Goal: Task Accomplishment & Management: Complete application form

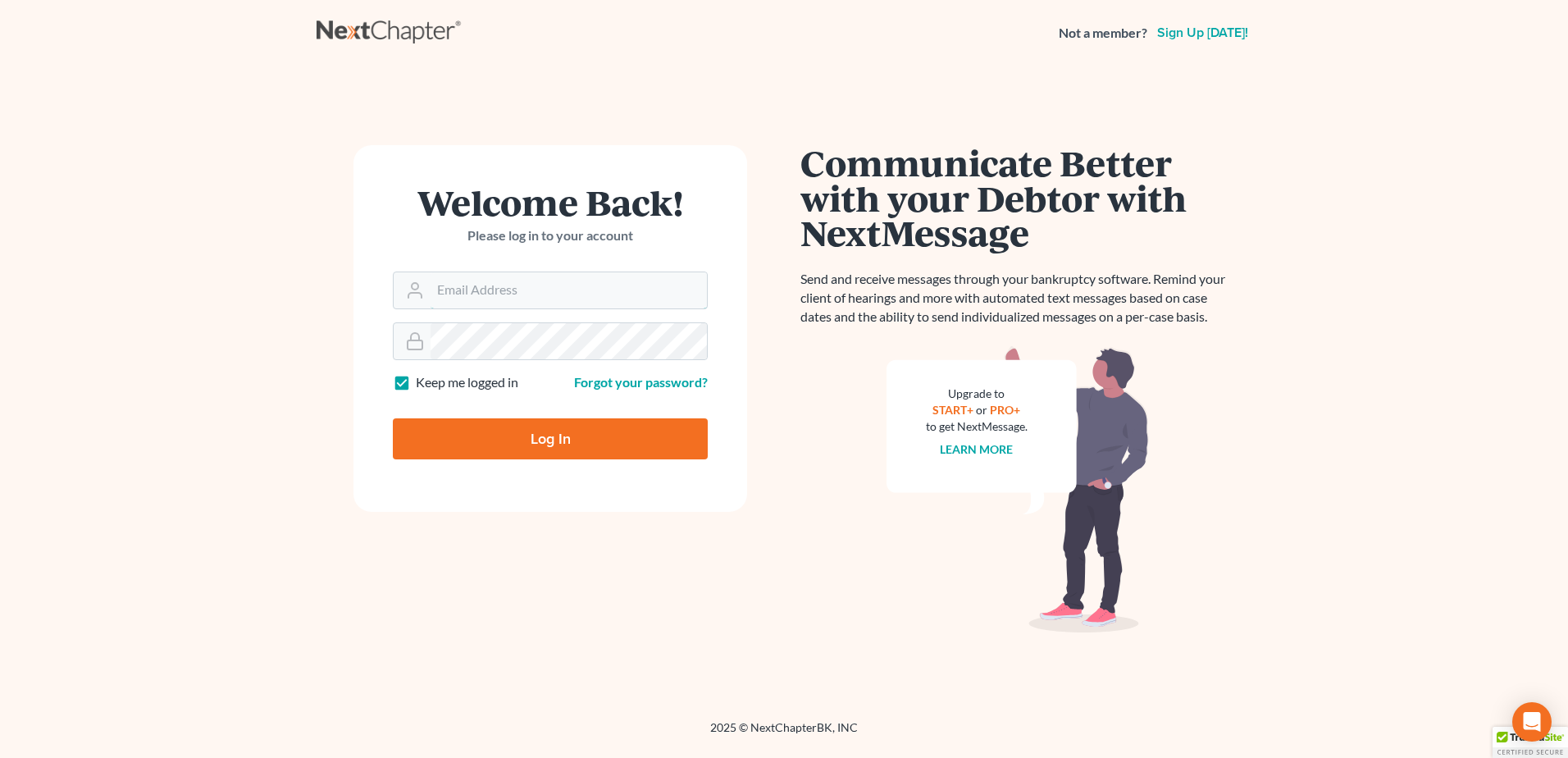
type input "[EMAIL_ADDRESS][DOMAIN_NAME]"
click at [555, 432] on input "Log In" at bounding box center [550, 439] width 315 height 41
type input "Thinking..."
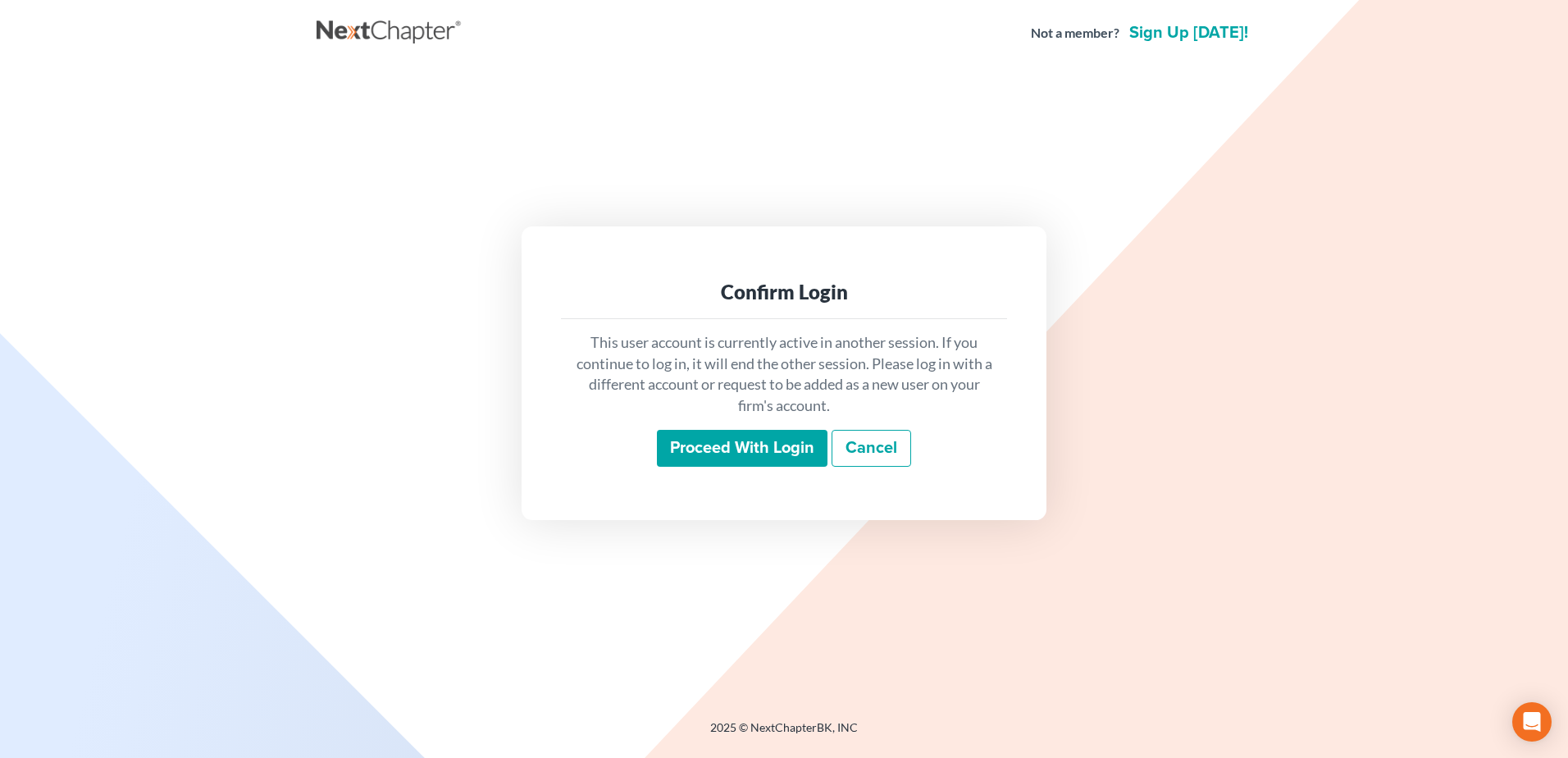
click at [740, 442] on input "Proceed with login" at bounding box center [742, 448] width 171 height 38
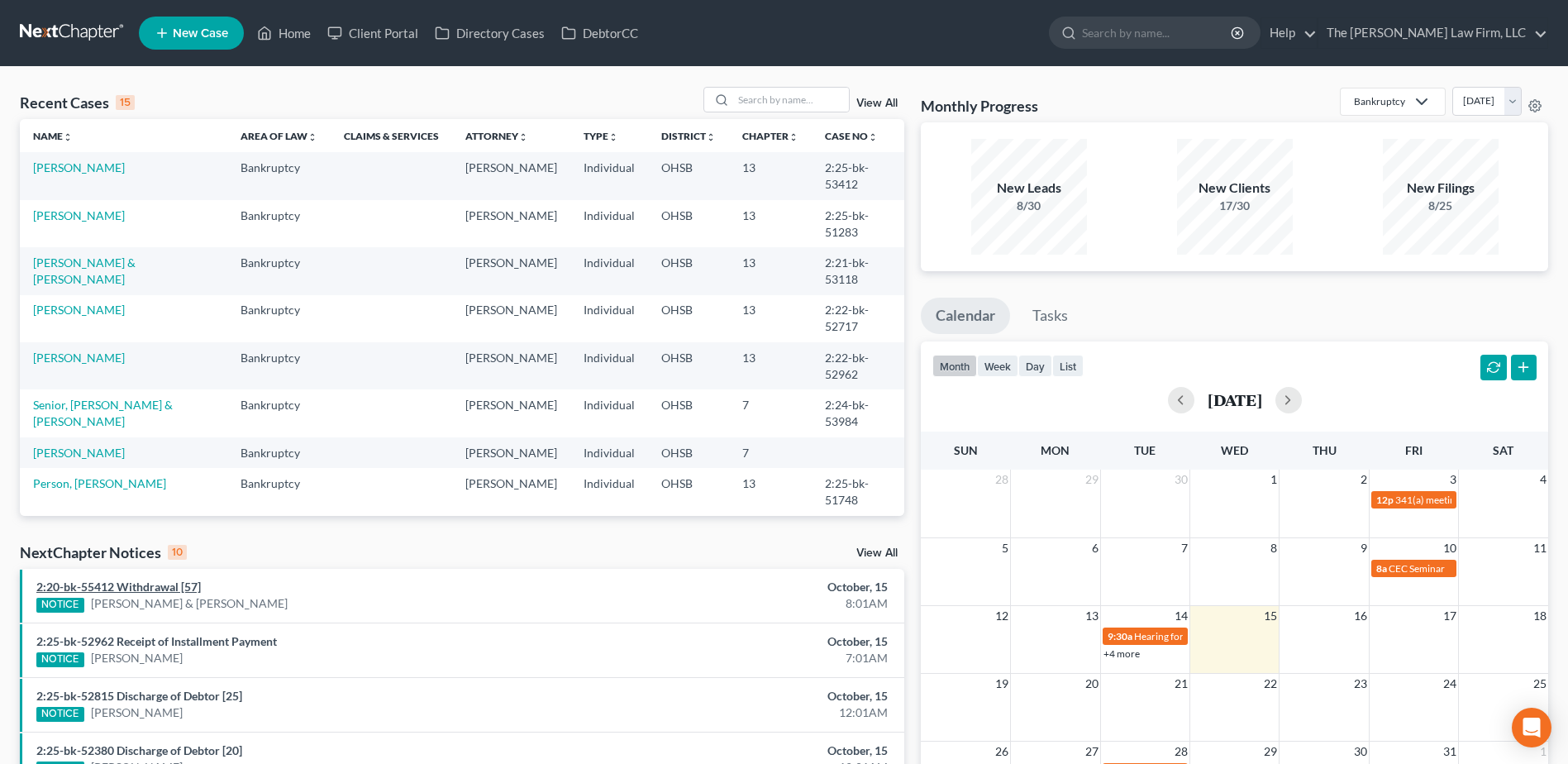
click at [157, 585] on link "2:20-bk-55412 Withdrawal [57]" at bounding box center [118, 587] width 165 height 14
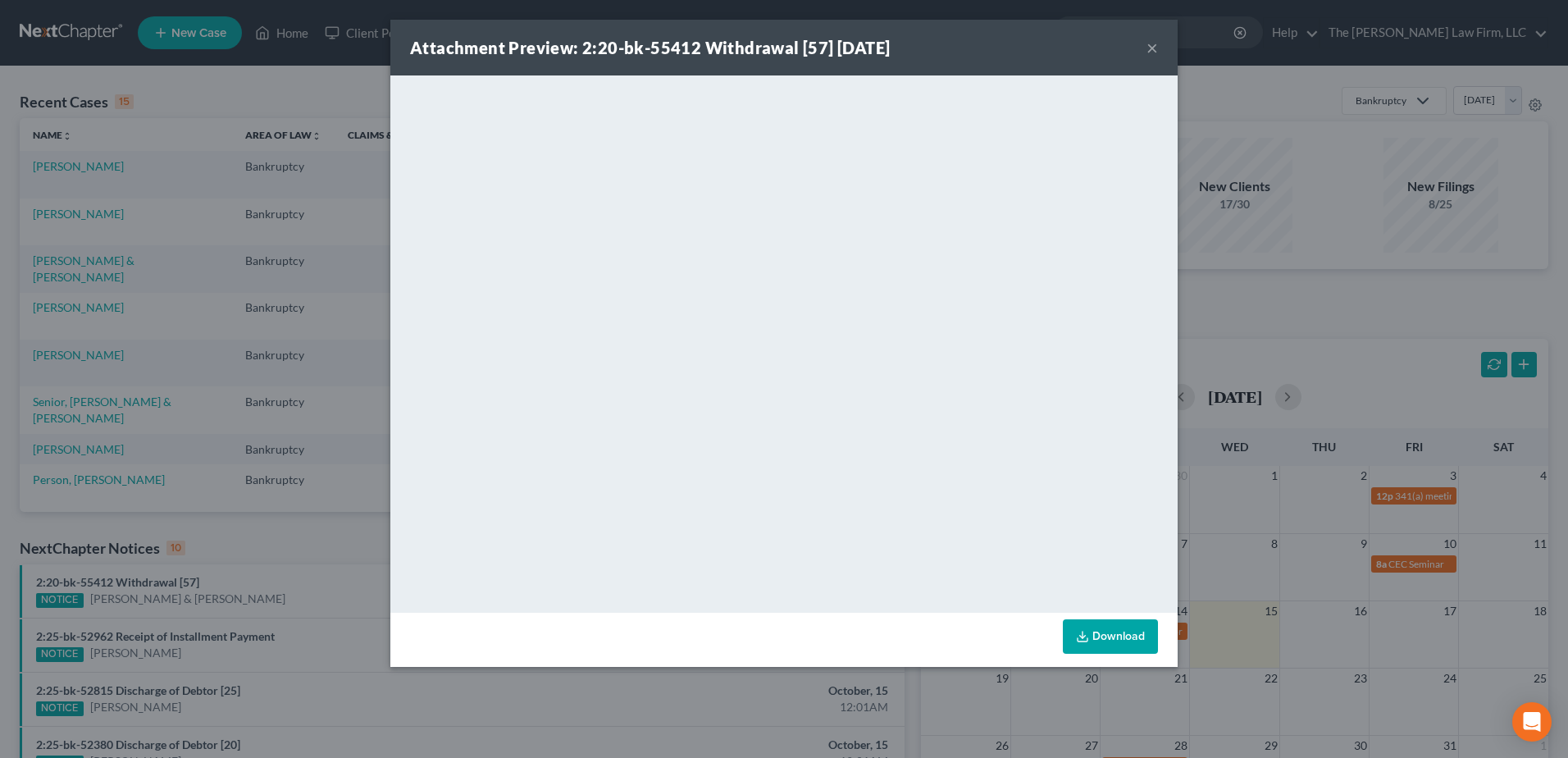
click at [1154, 45] on button "×" at bounding box center [1152, 47] width 11 height 19
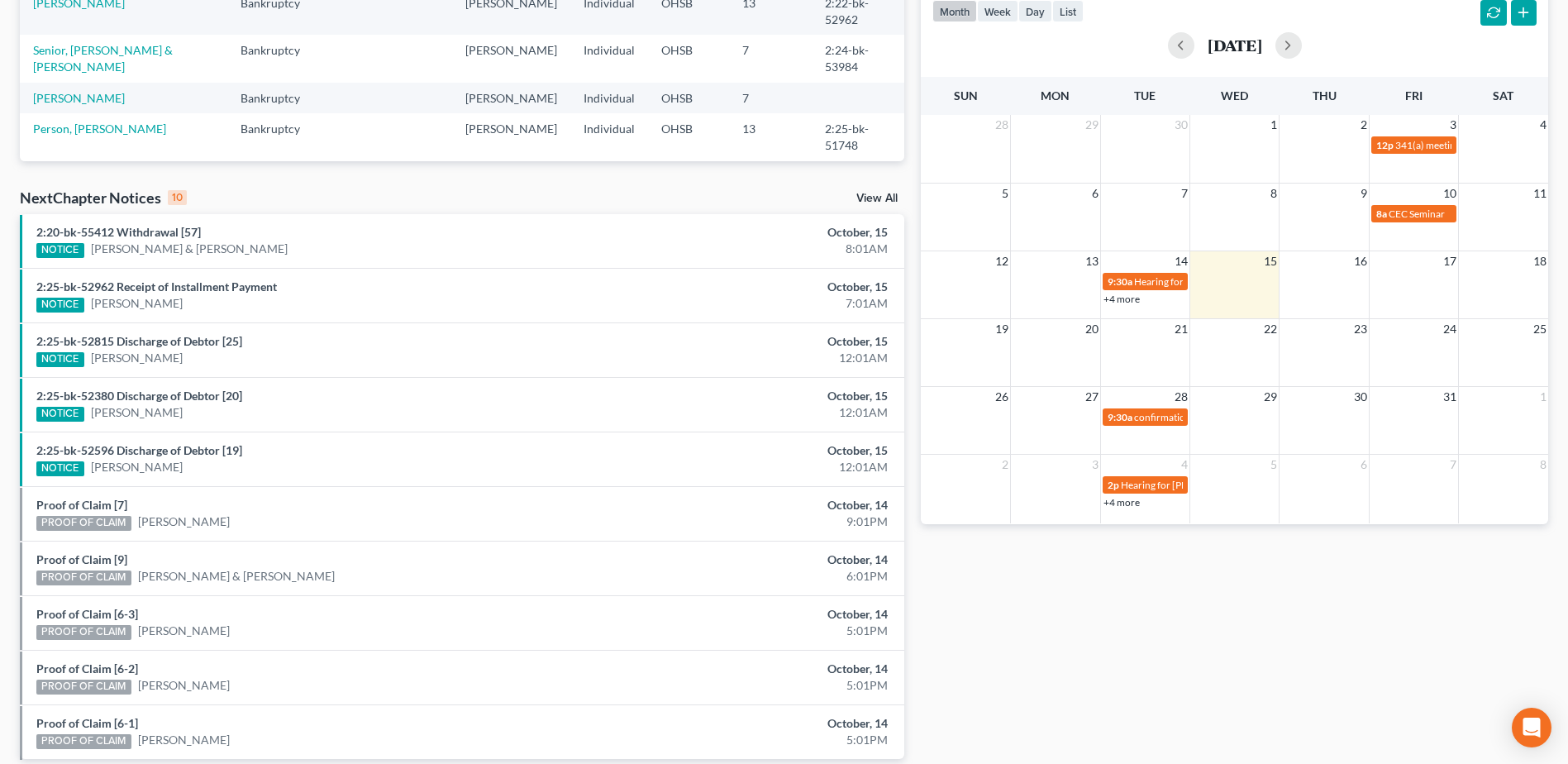
scroll to position [95, 0]
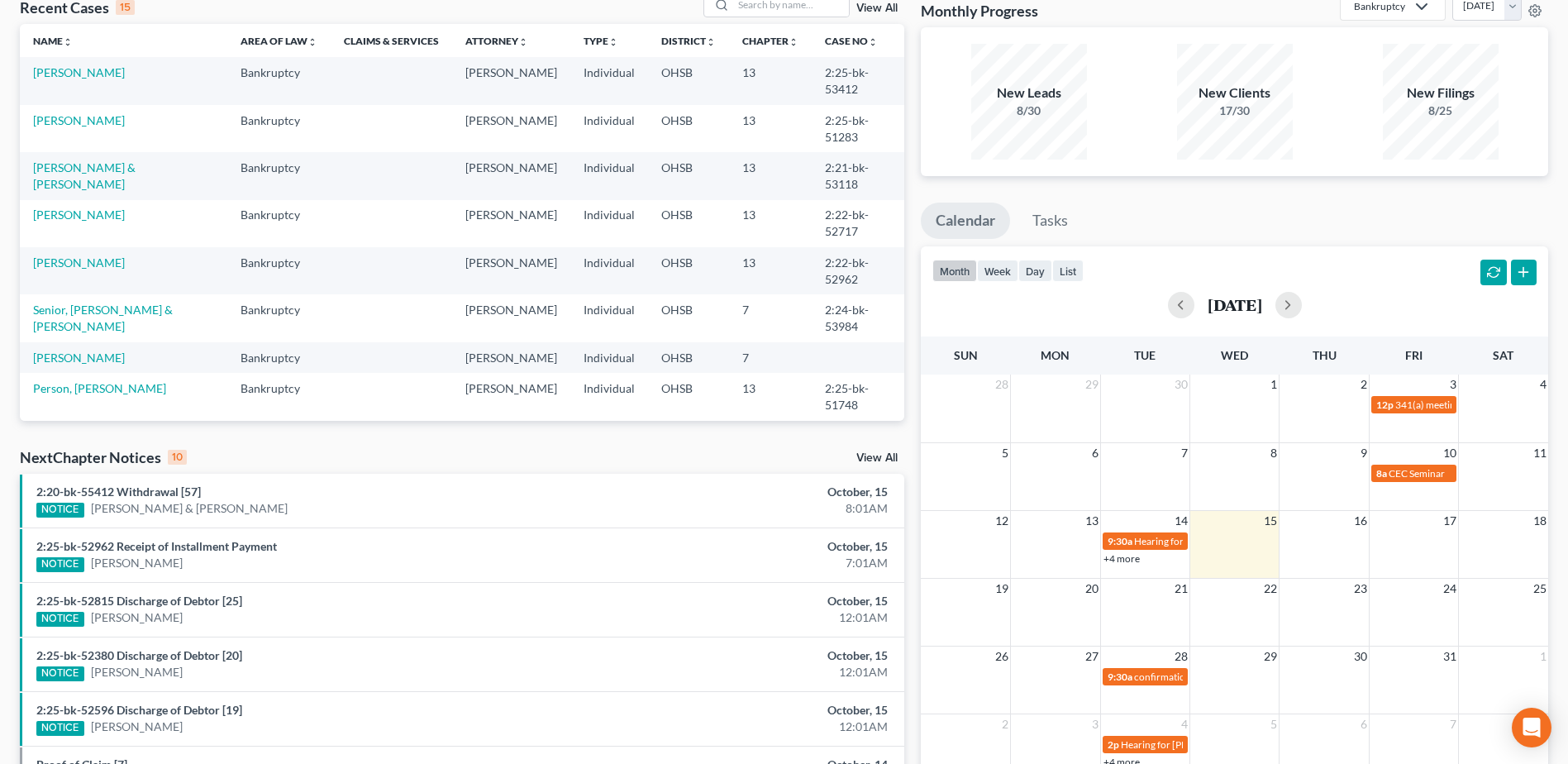
click at [870, 448] on div "NextChapter Notices 10 View All" at bounding box center [461, 461] width 885 height 26
click at [877, 454] on link "View All" at bounding box center [877, 458] width 41 height 11
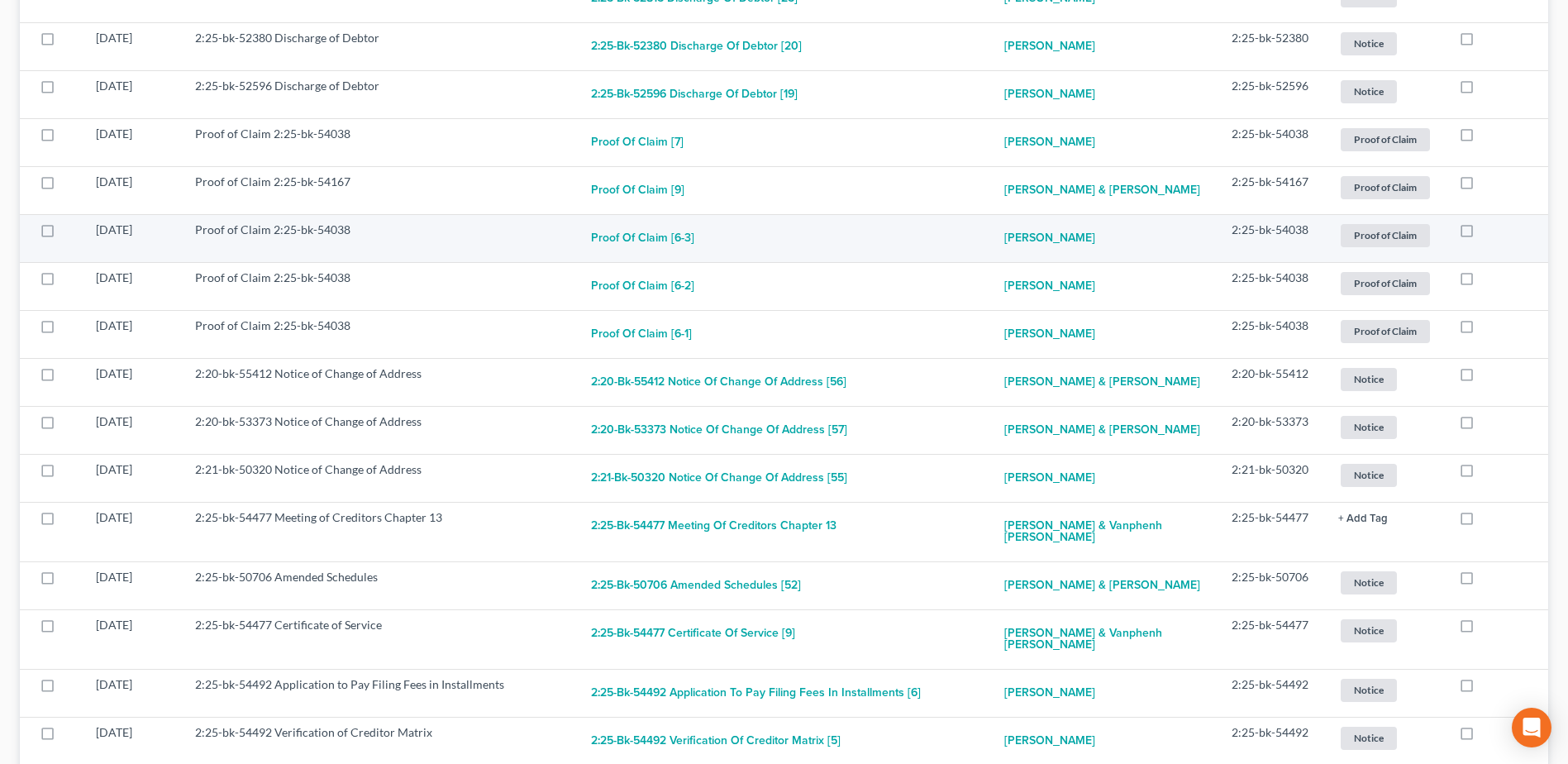
scroll to position [496, 0]
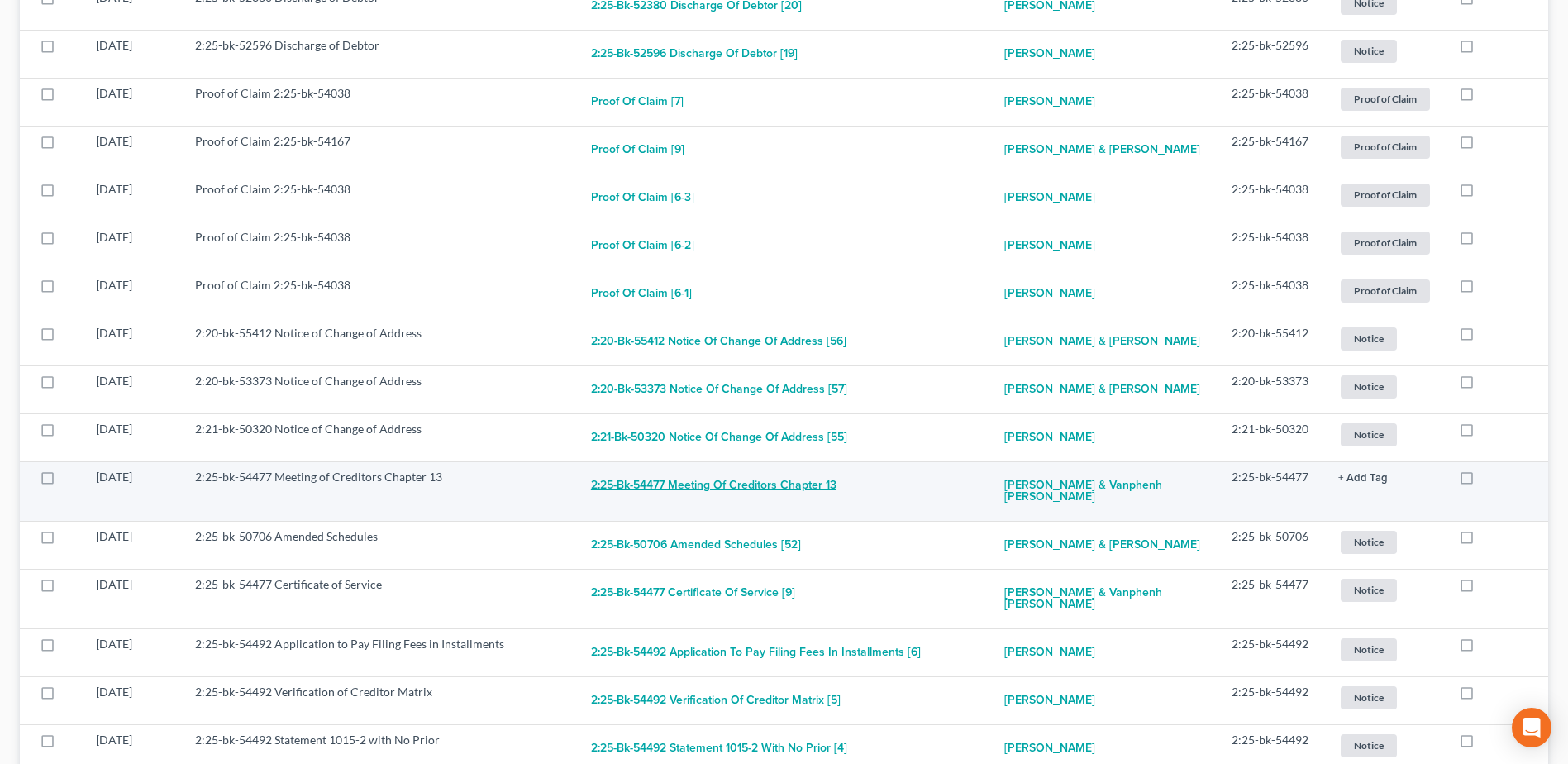
click at [713, 500] on button "2:25-bk-54477 Meeting of Creditors Chapter 13" at bounding box center [713, 484] width 245 height 33
checkbox input "true"
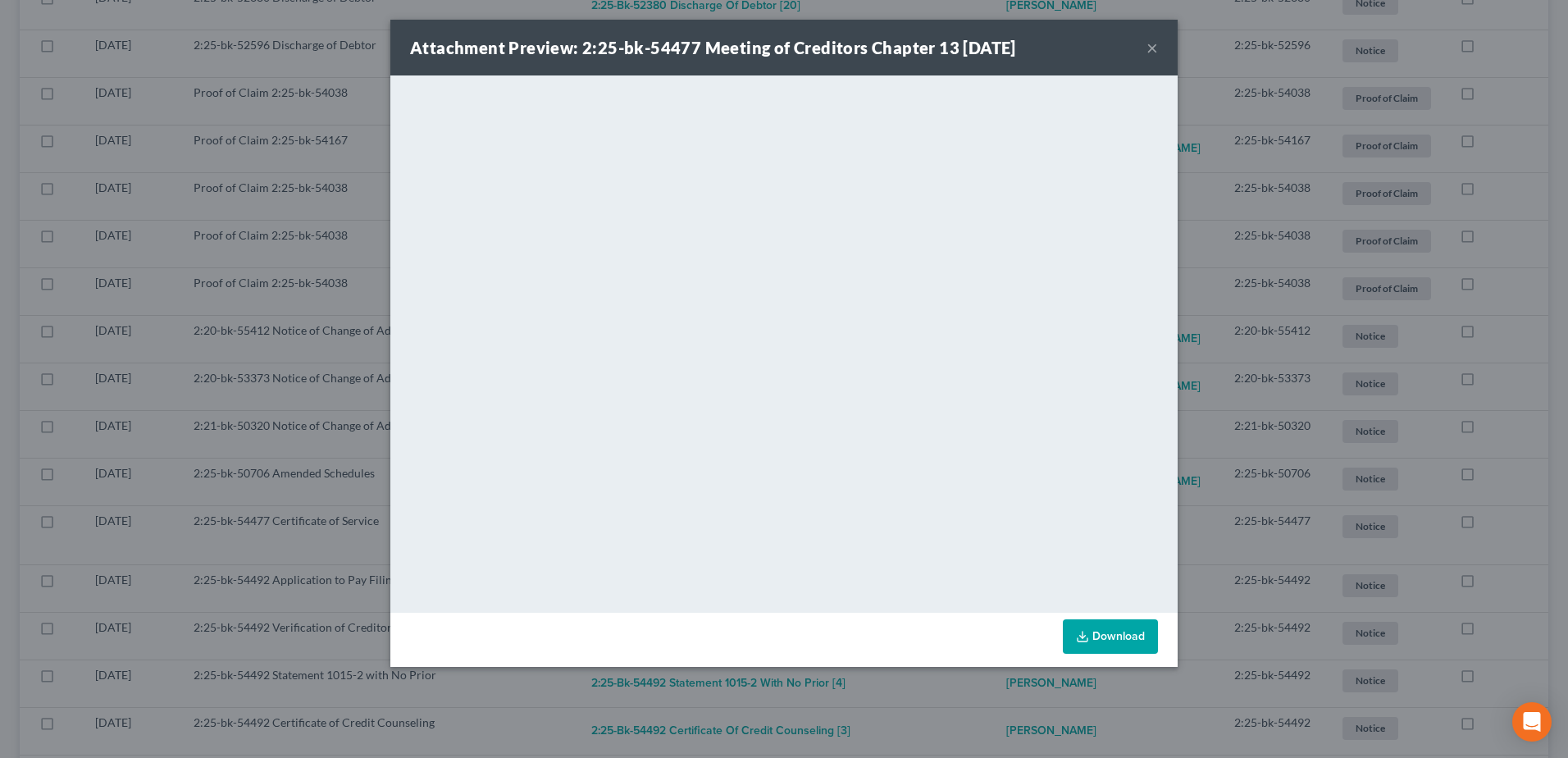
click at [1153, 42] on button "×" at bounding box center [1152, 47] width 11 height 19
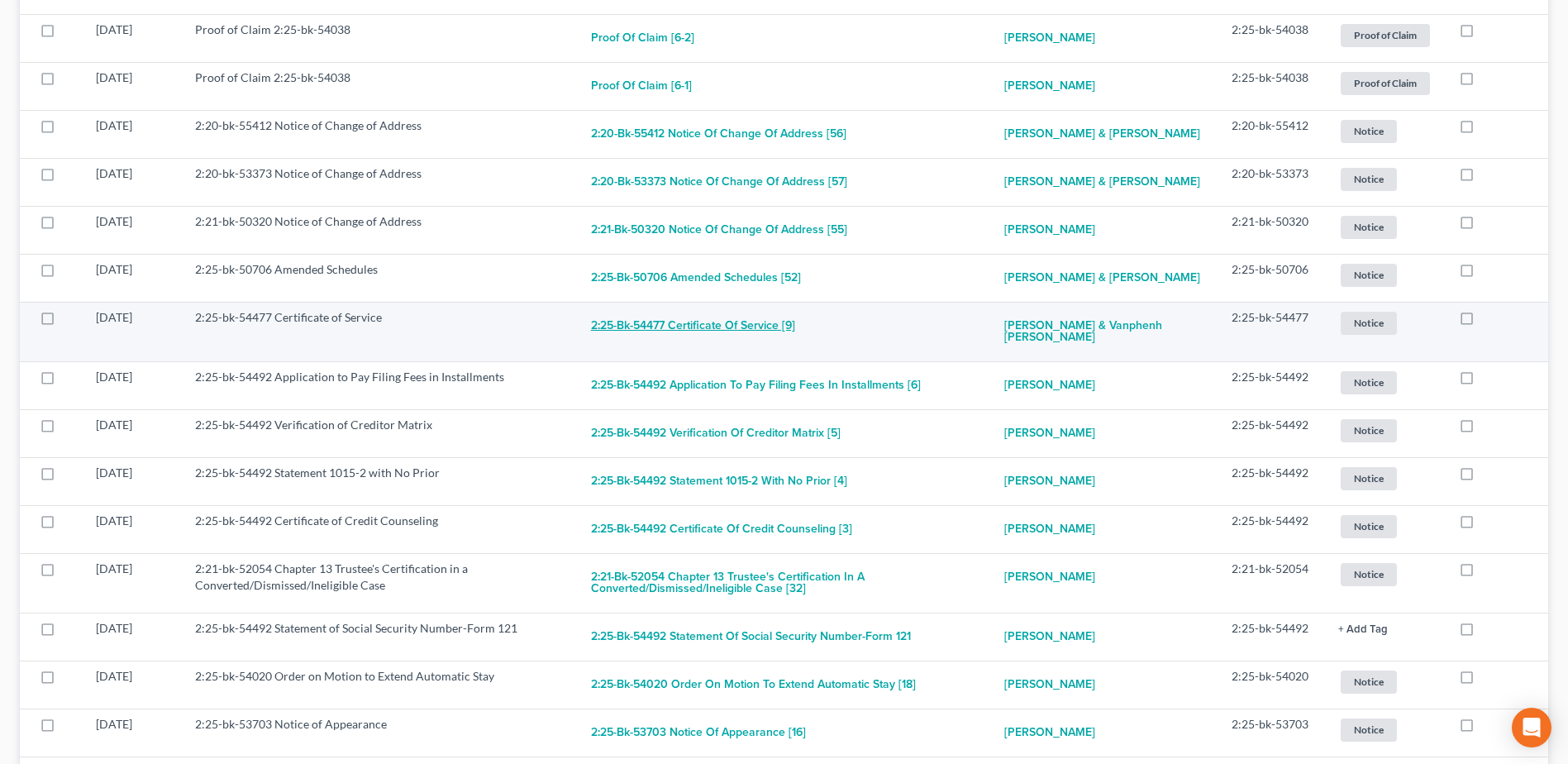
scroll to position [744, 0]
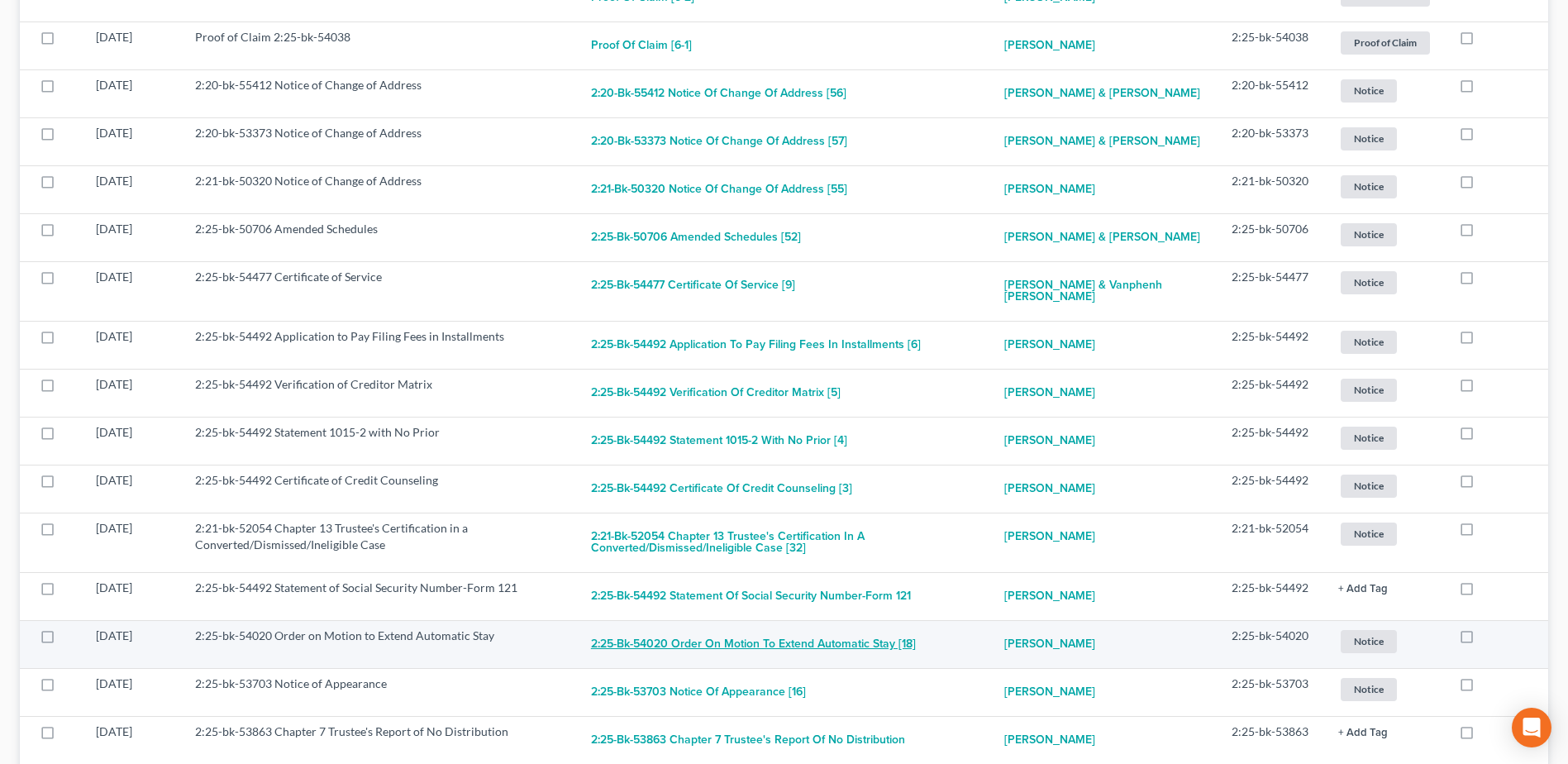
click at [698, 649] on button "2:25-bk-54020 Order on Motion to Extend Automatic Stay [18]" at bounding box center [753, 643] width 325 height 33
checkbox input "true"
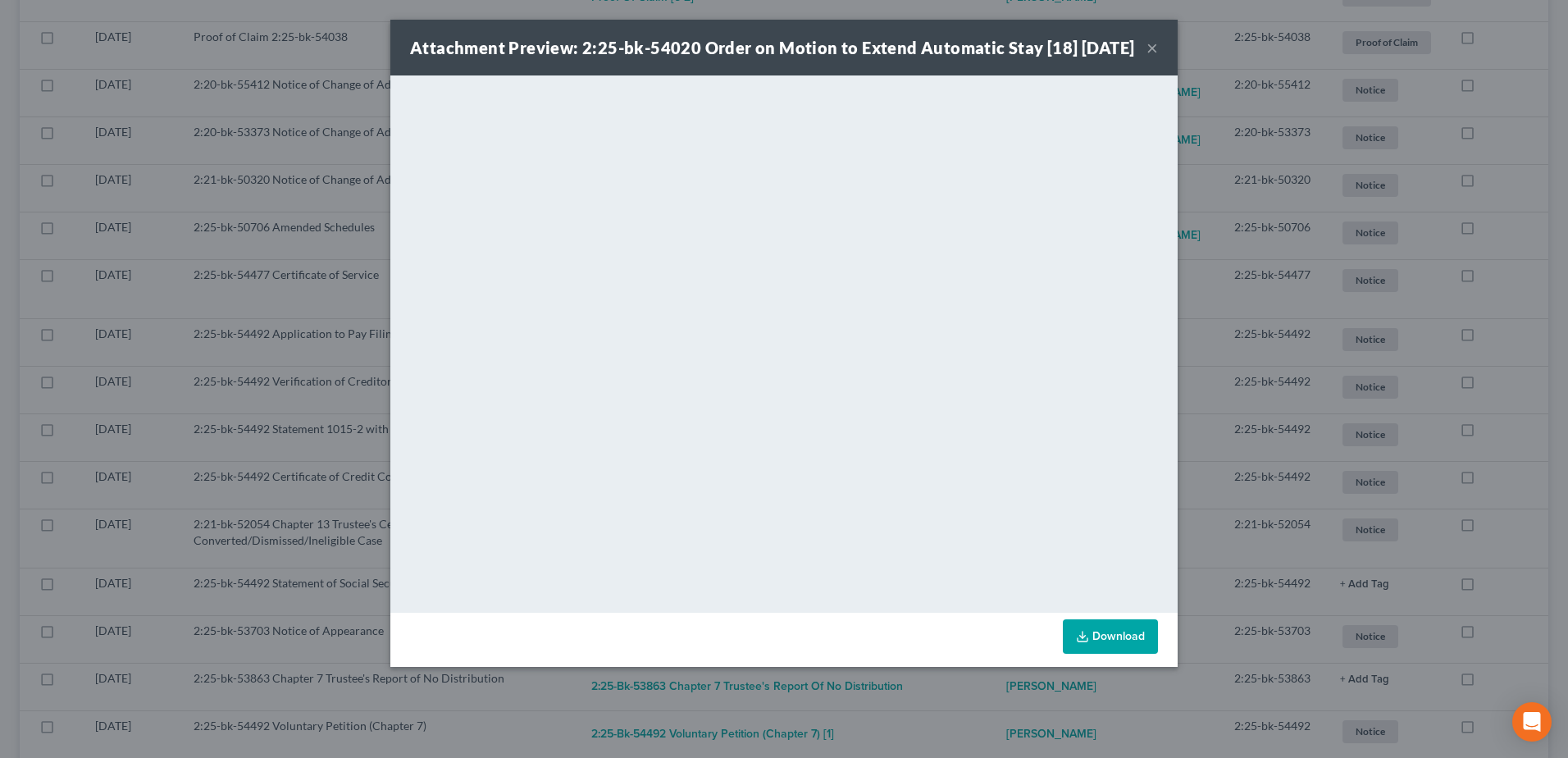
click at [1153, 58] on button "×" at bounding box center [1152, 47] width 11 height 19
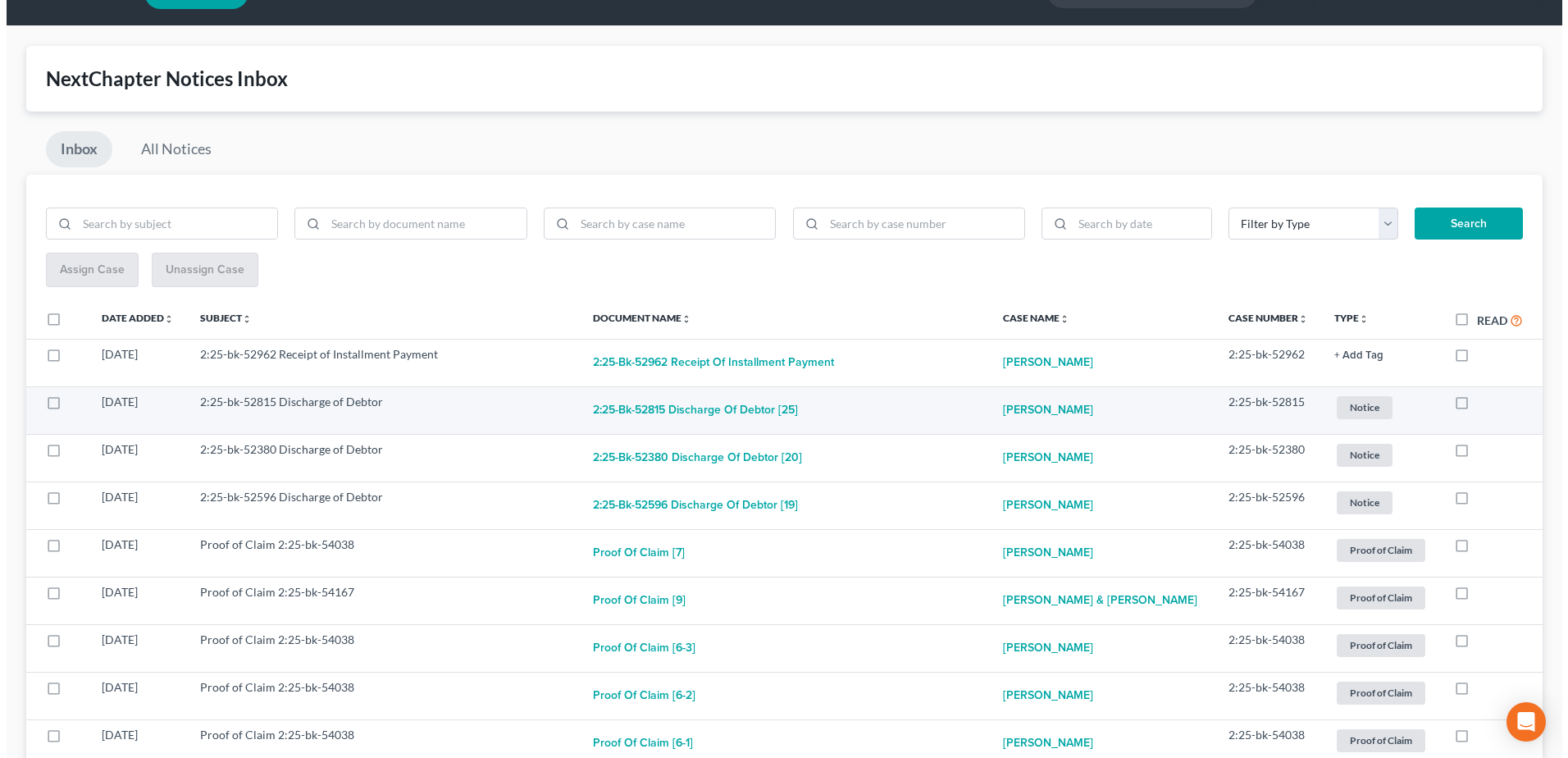
scroll to position [0, 0]
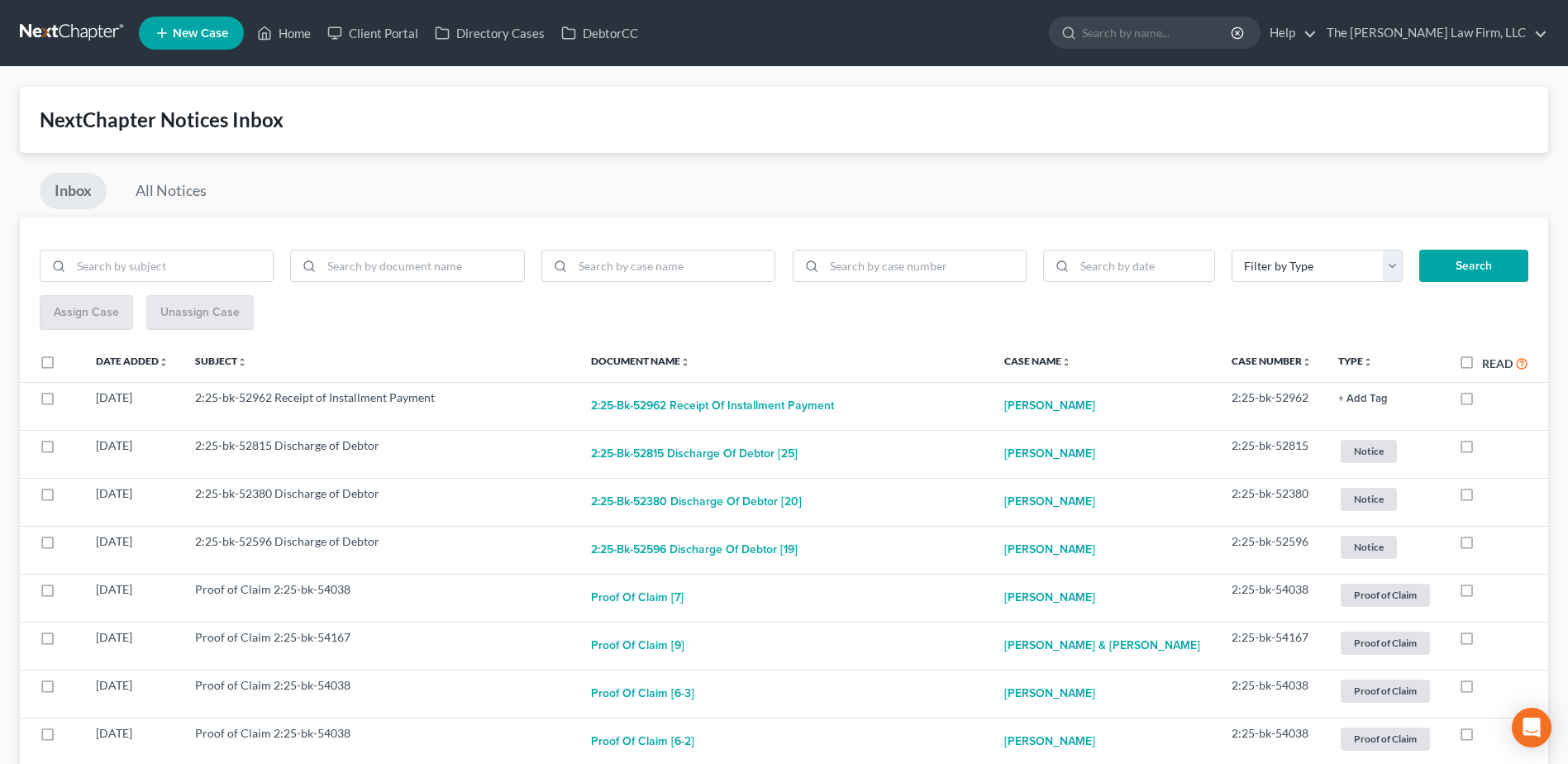
click at [1482, 363] on label "Read" at bounding box center [1505, 363] width 46 height 19
click at [1489, 363] on input "Read" at bounding box center [1494, 359] width 11 height 11
checkbox input "true"
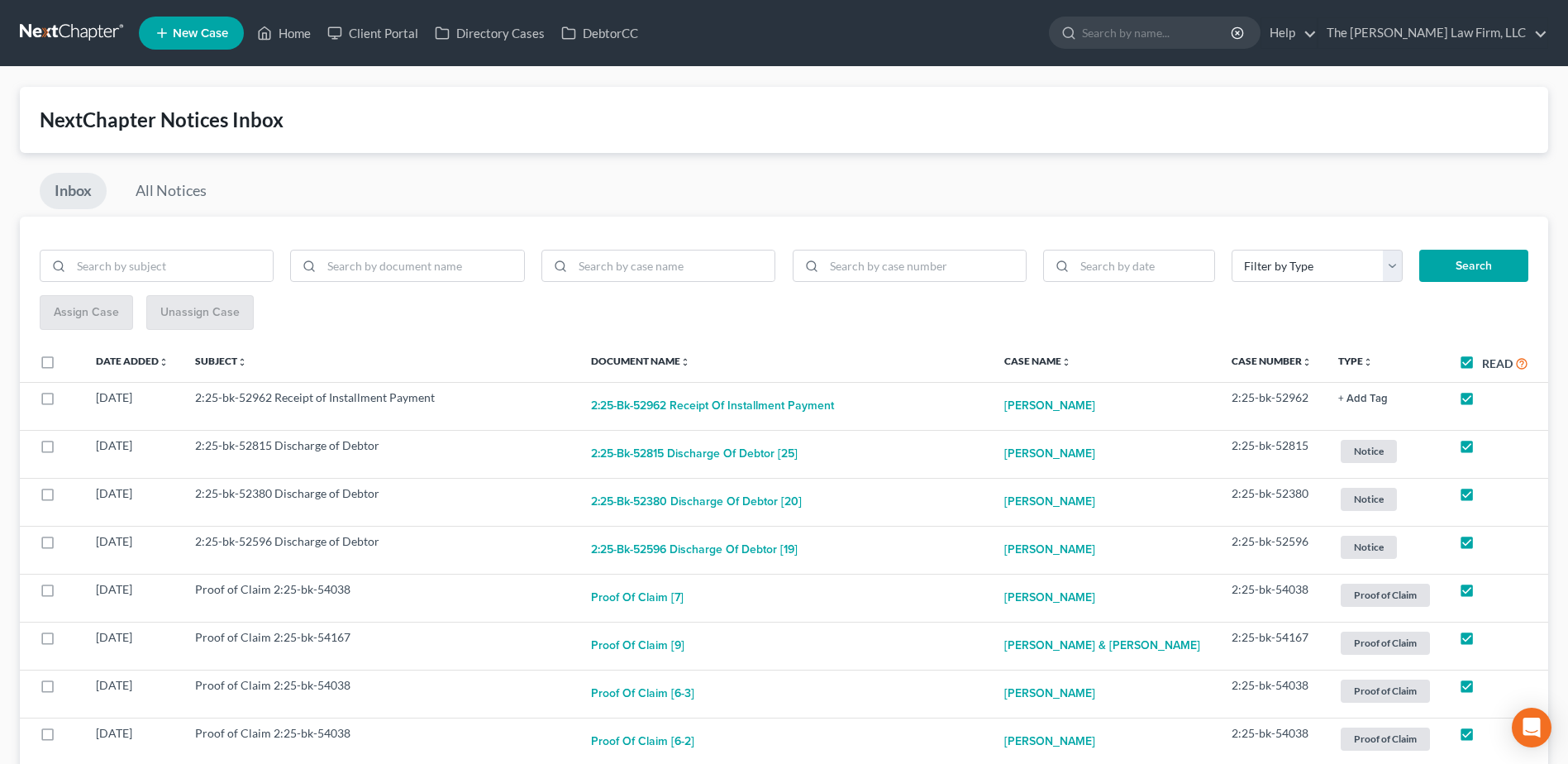
checkbox input "true"
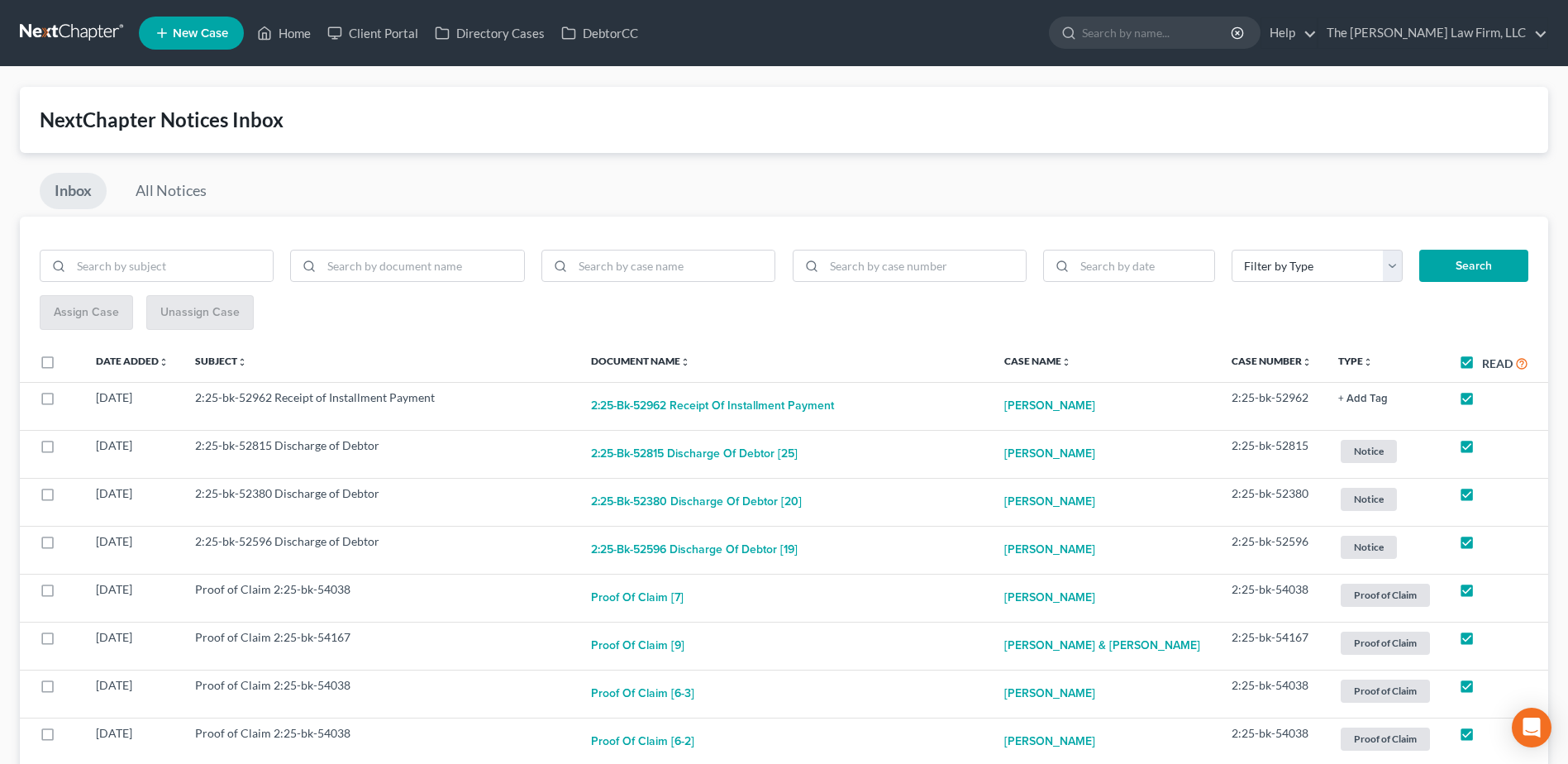
checkbox input "true"
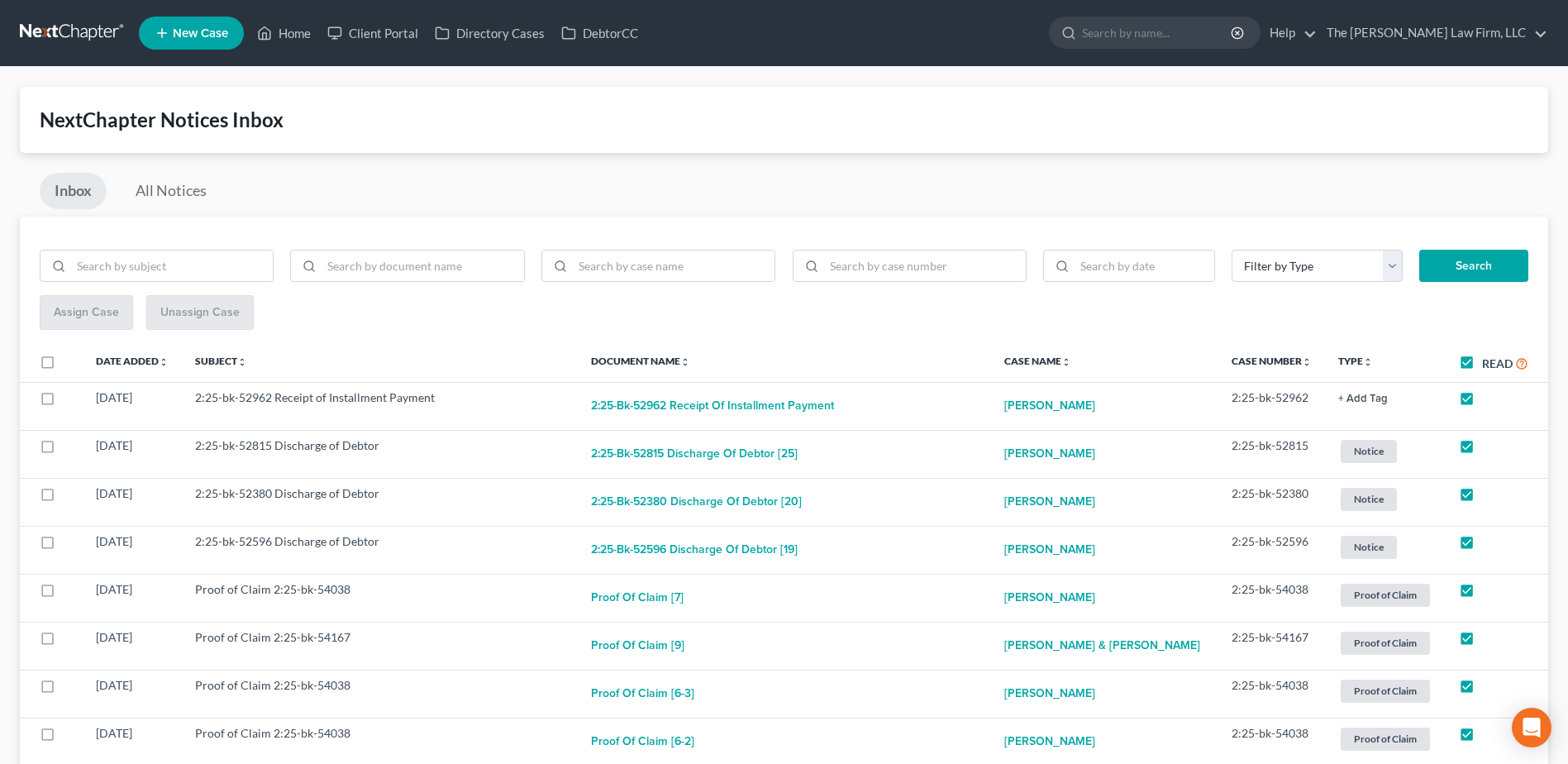
checkbox input "true"
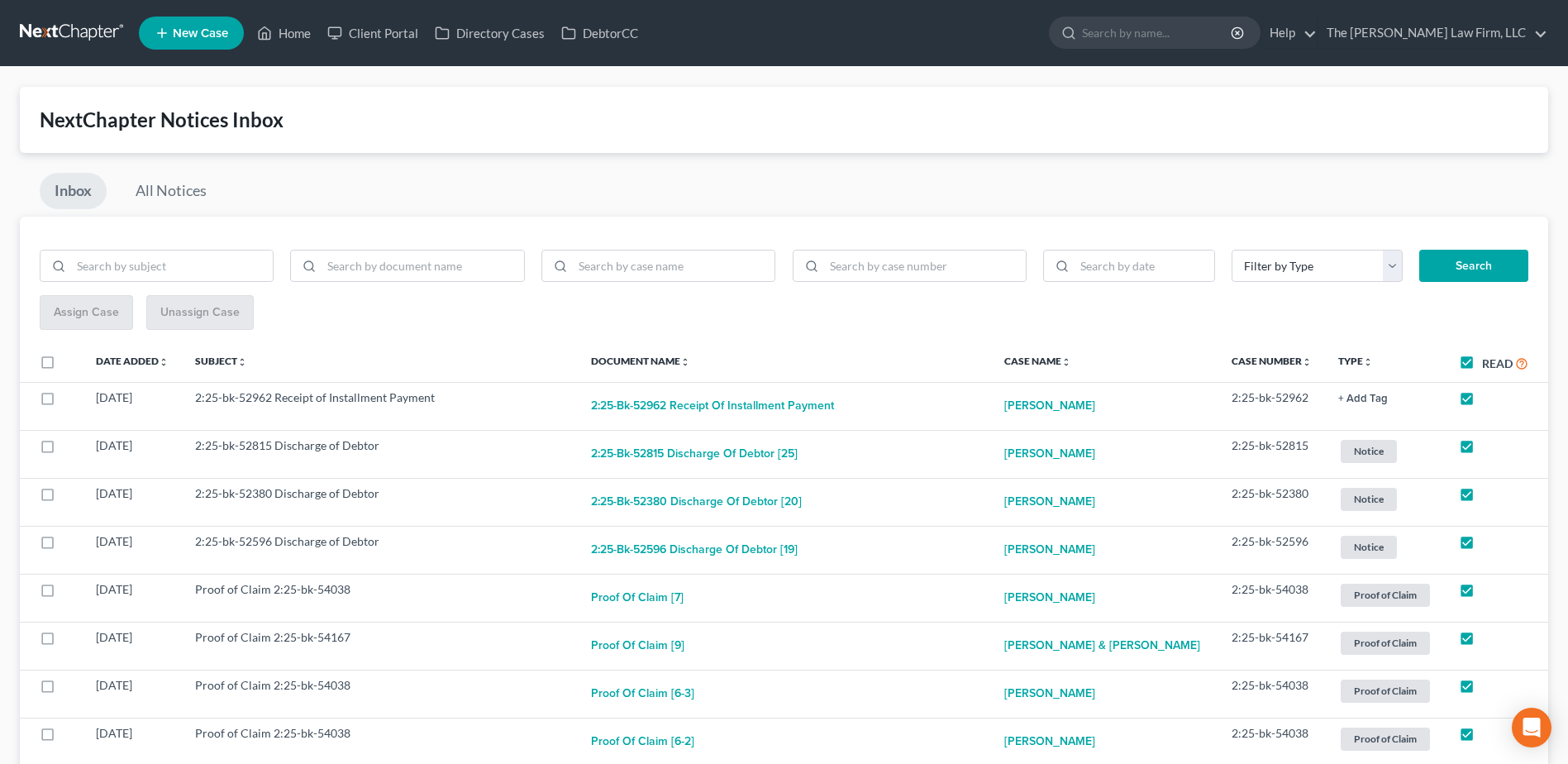
checkbox input "true"
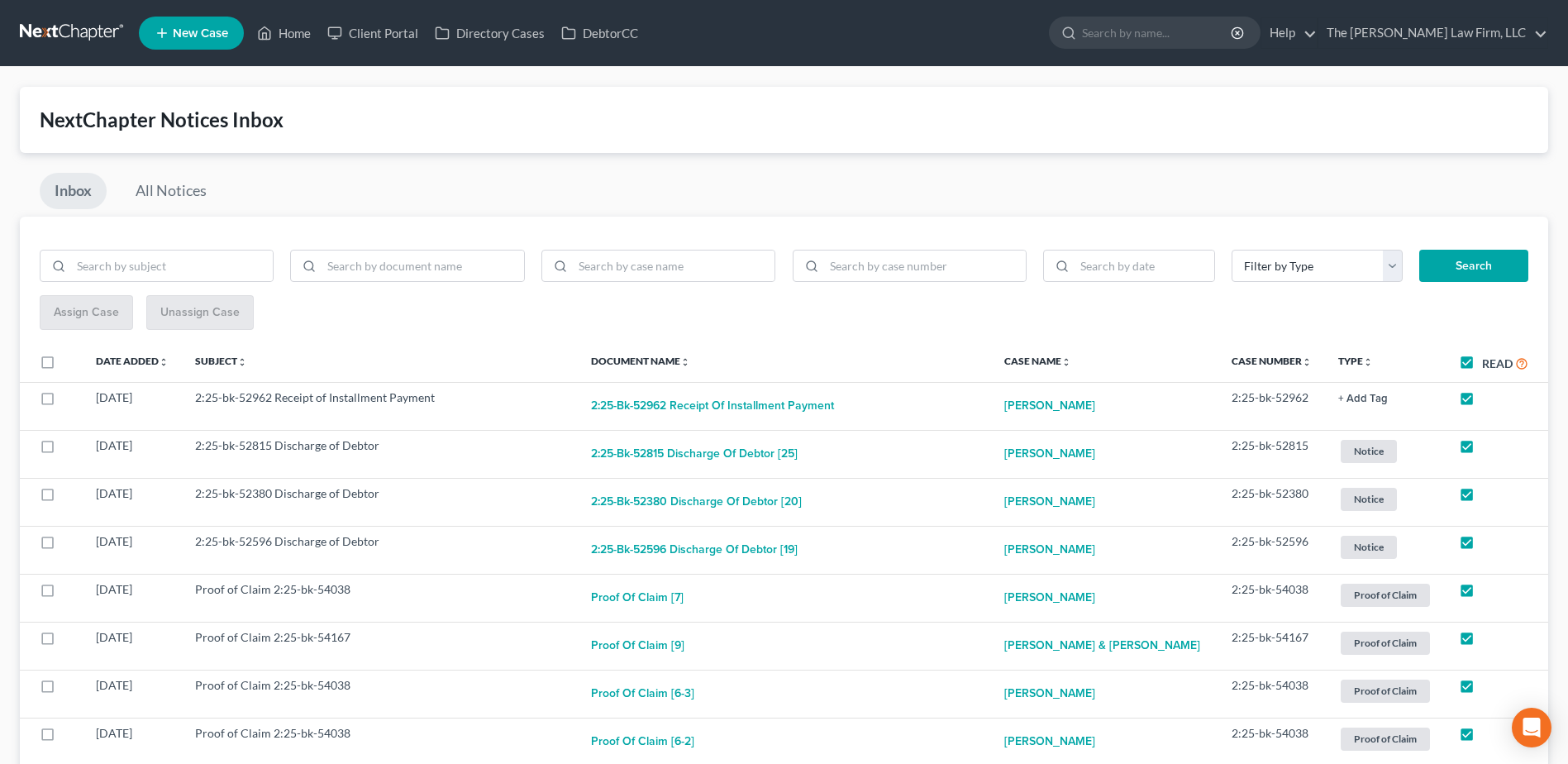
checkbox input "true"
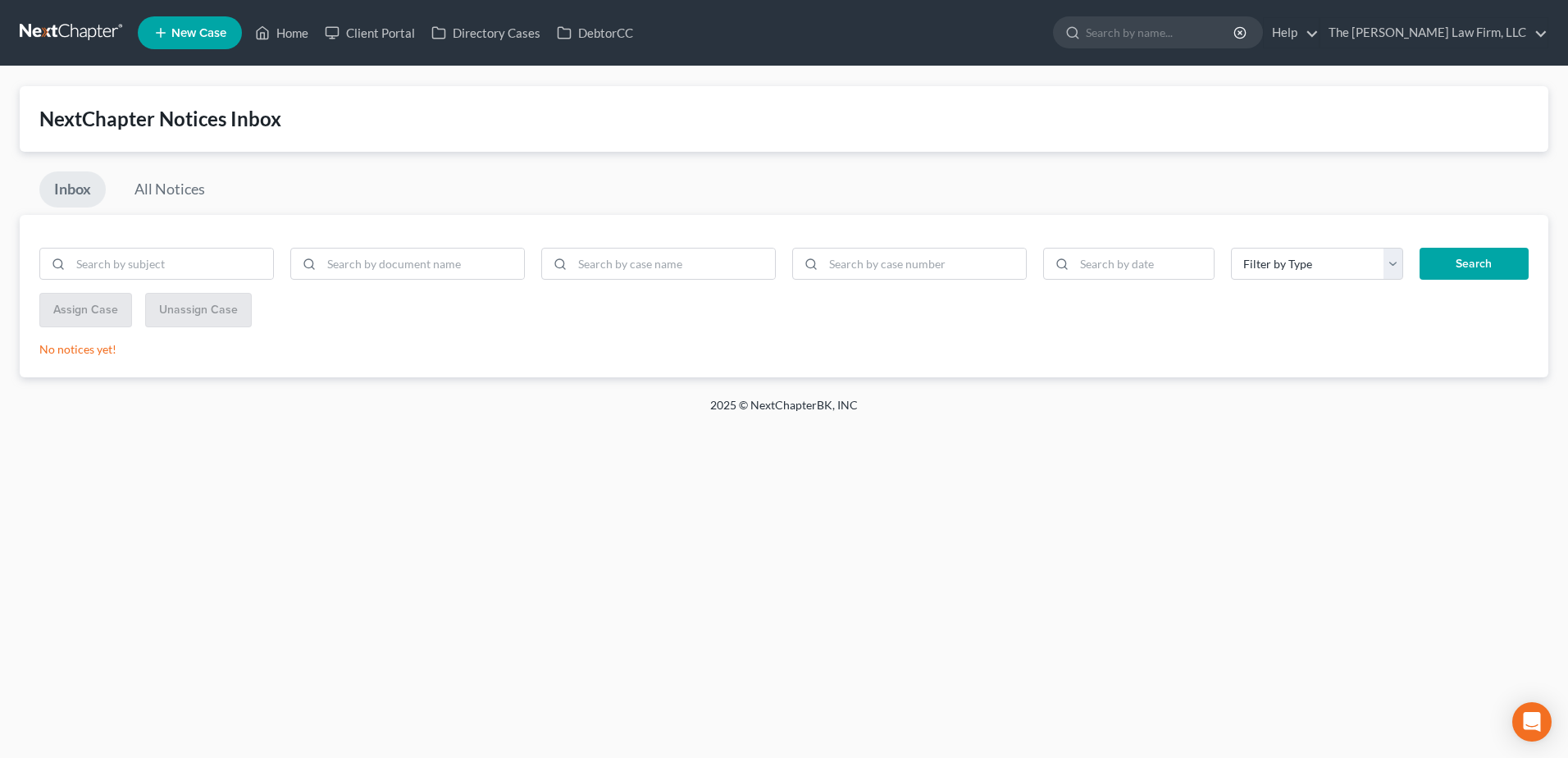
click at [63, 29] on link at bounding box center [72, 33] width 105 height 30
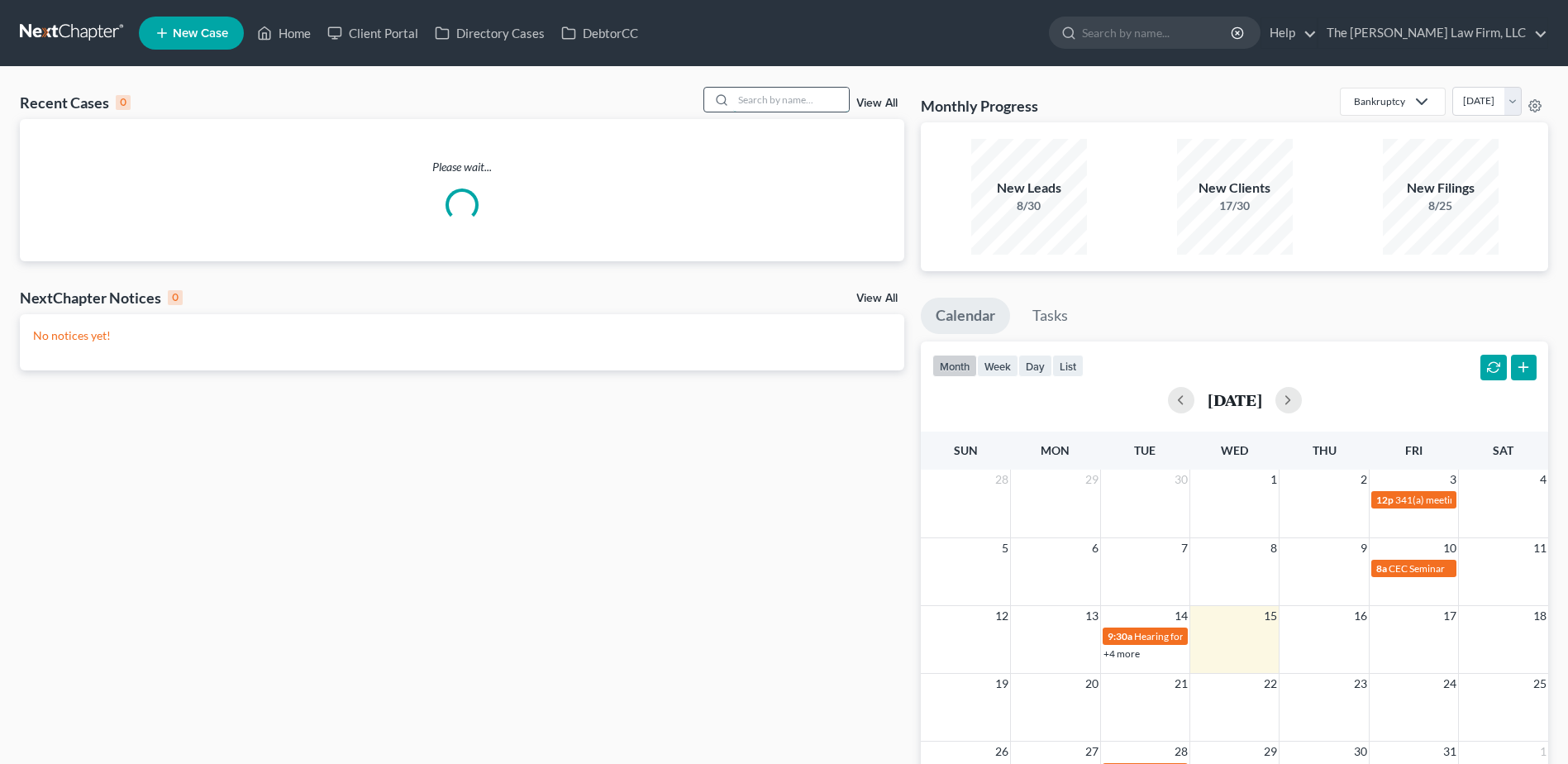
click at [770, 100] on input "search" at bounding box center [790, 99] width 116 height 24
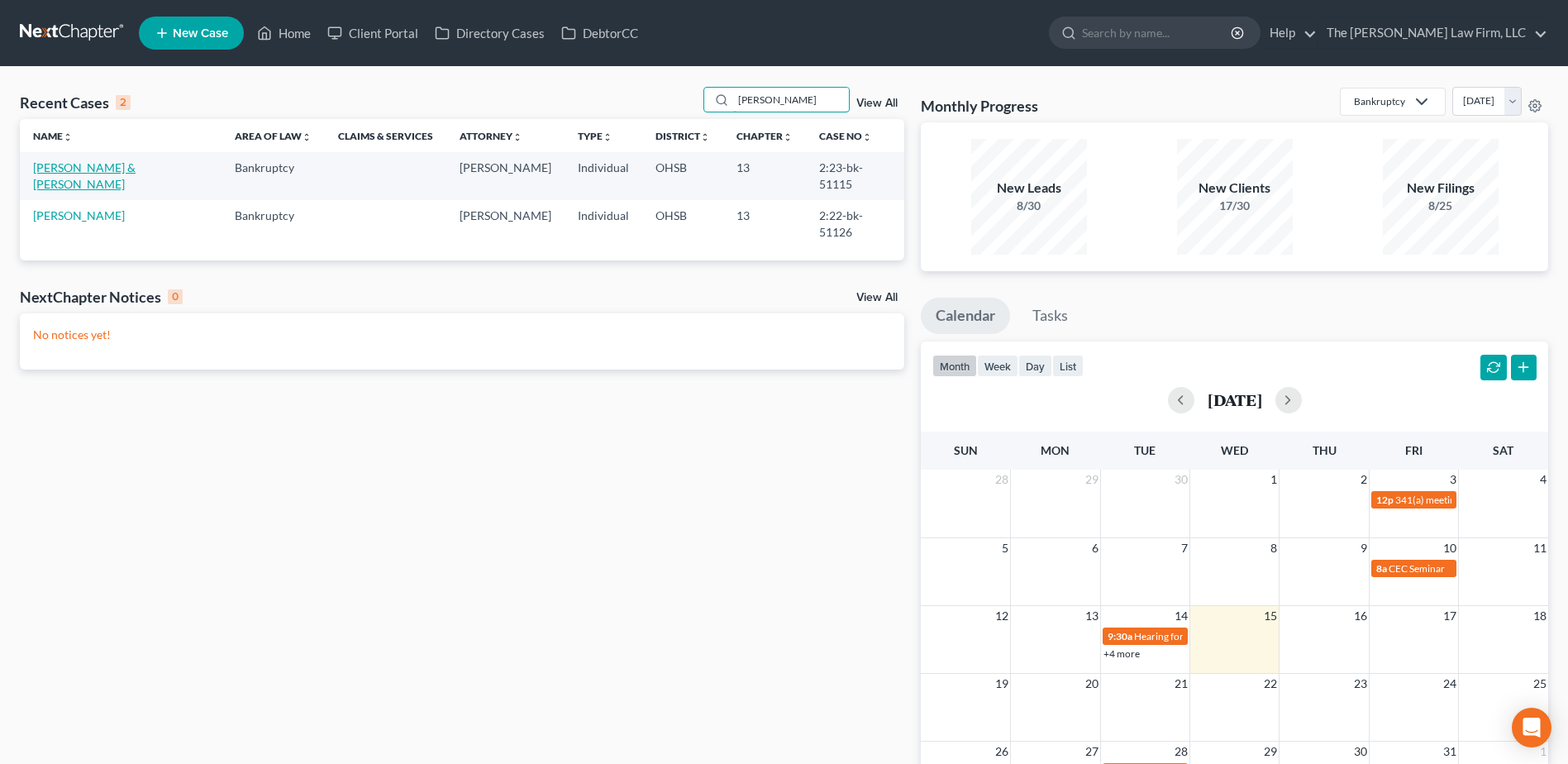
type input "[PERSON_NAME]"
click at [58, 169] on link "[PERSON_NAME] & [PERSON_NAME]" at bounding box center [84, 176] width 102 height 31
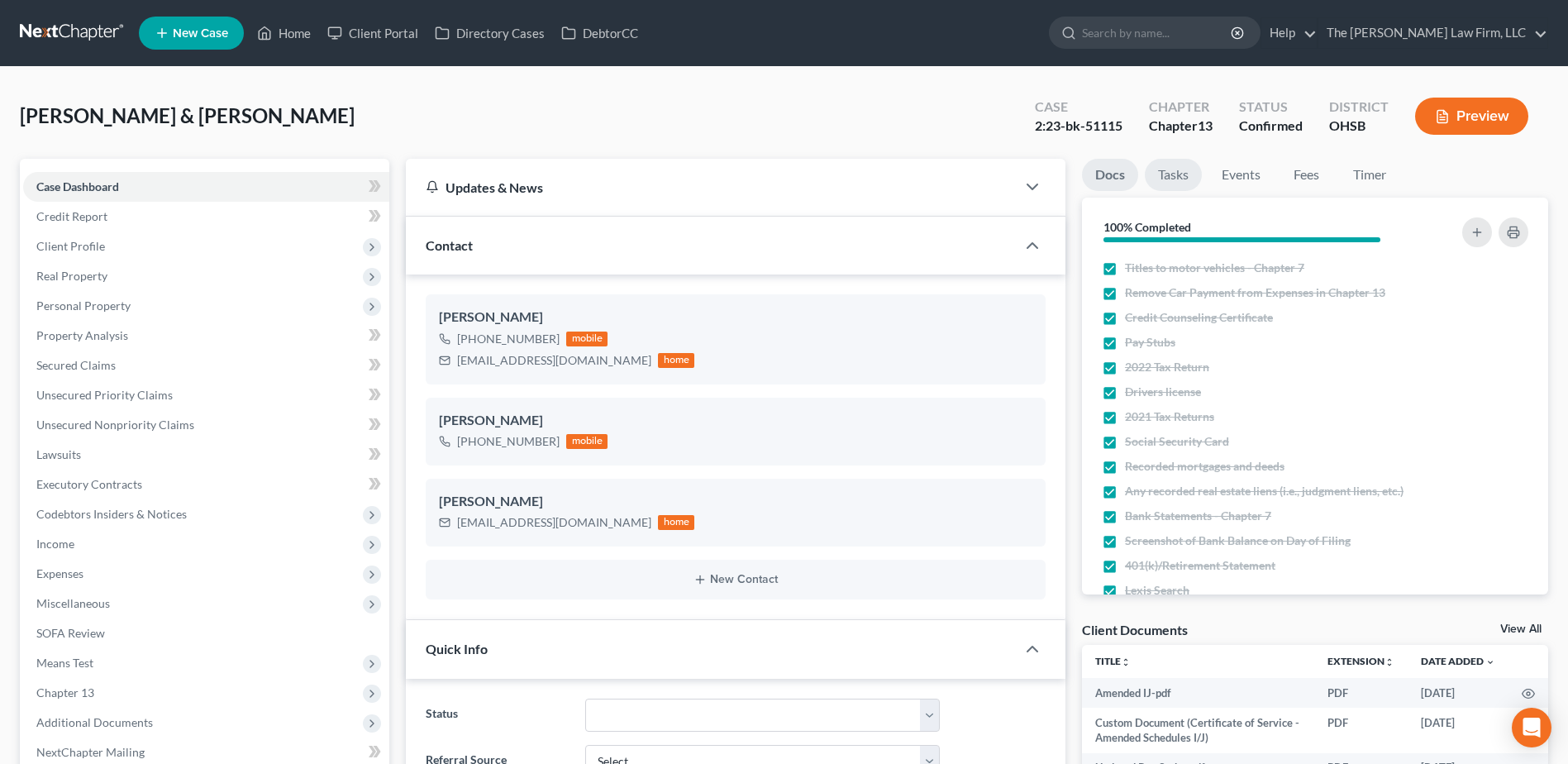
scroll to position [2876, 0]
click at [1165, 176] on link "Tasks" at bounding box center [1173, 175] width 57 height 33
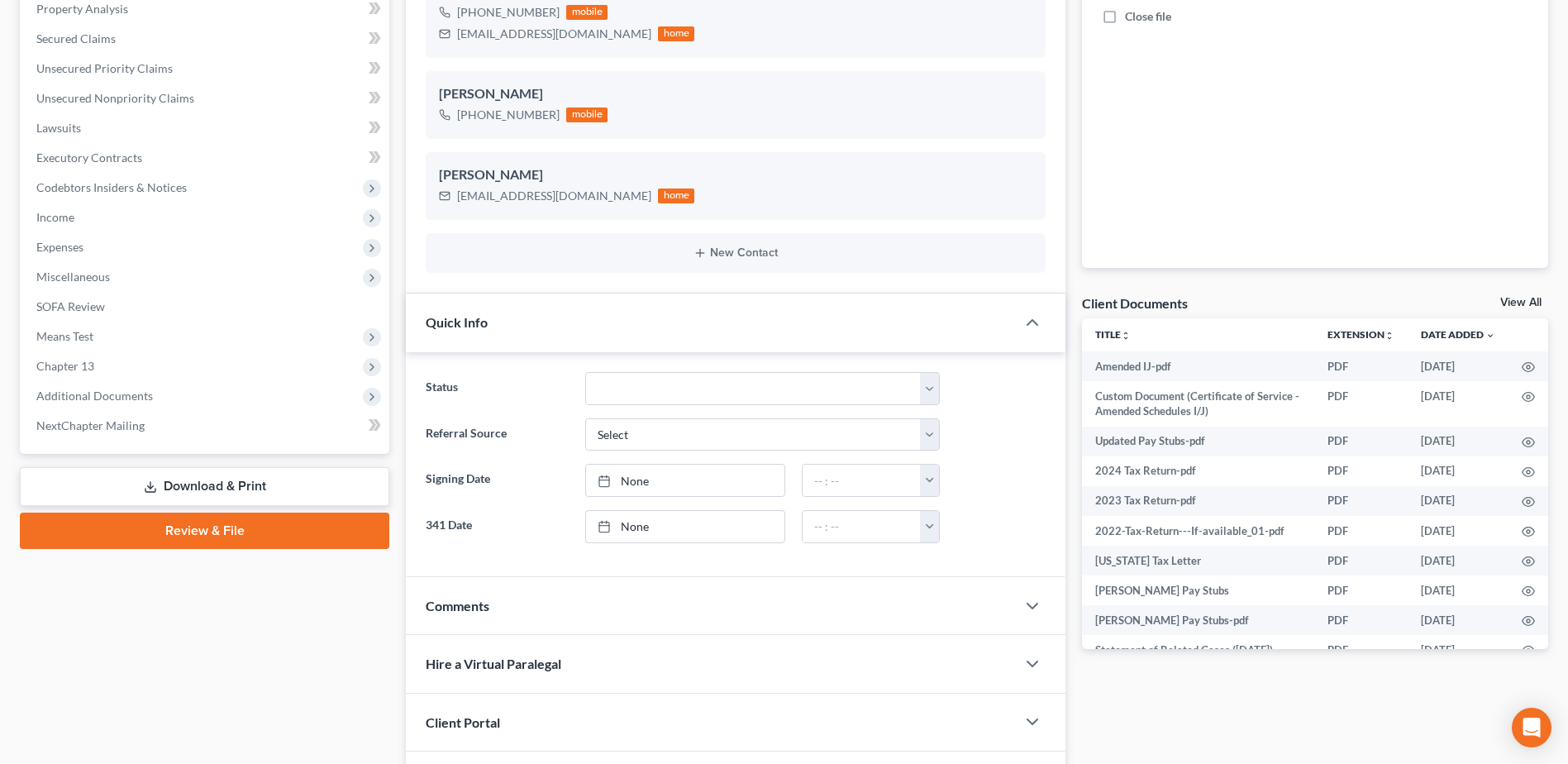
scroll to position [331, 0]
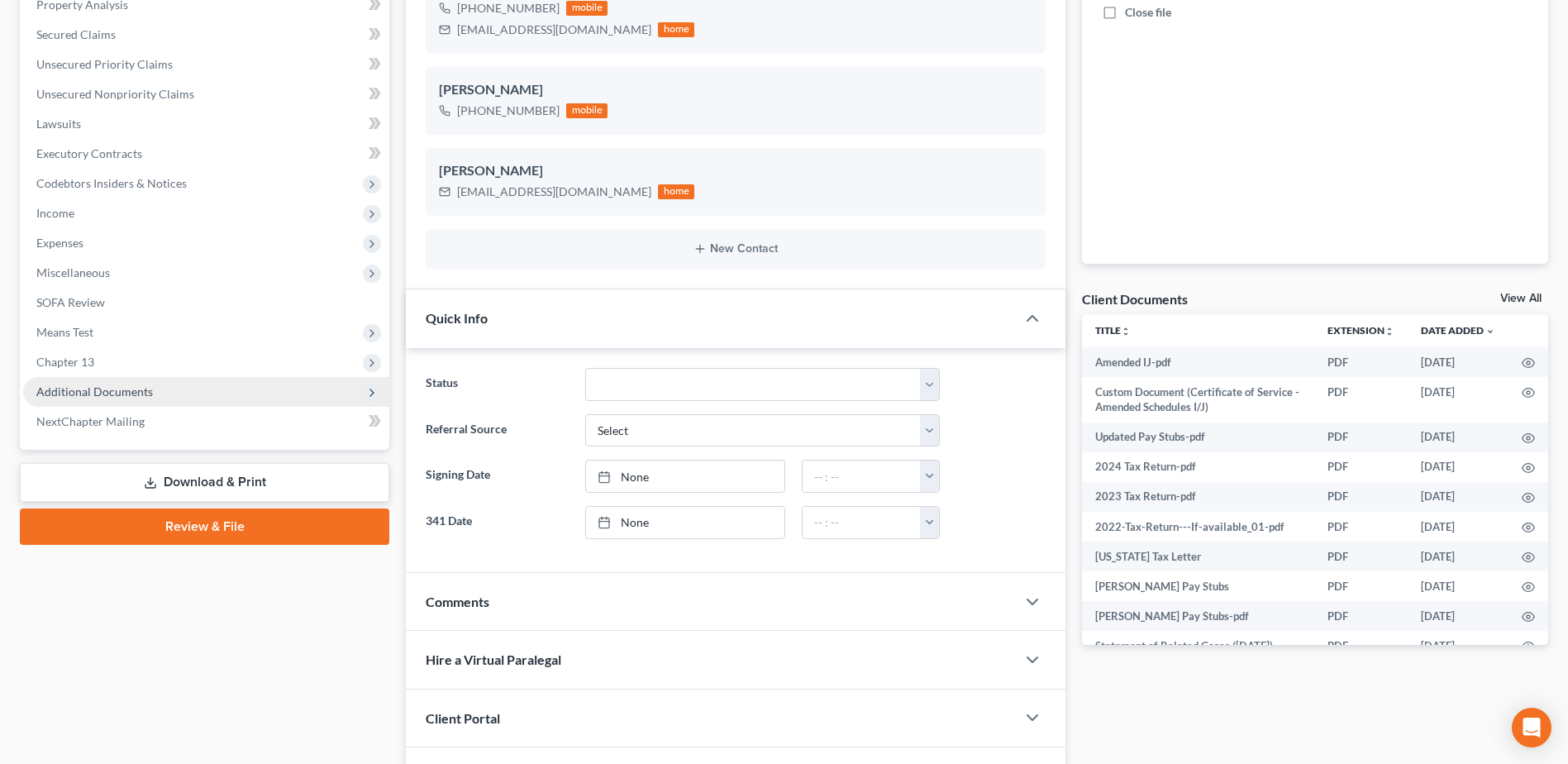
drag, startPoint x: 115, startPoint y: 382, endPoint x: 113, endPoint y: 401, distance: 19.1
click at [114, 382] on span "Additional Documents" at bounding box center [205, 392] width 366 height 30
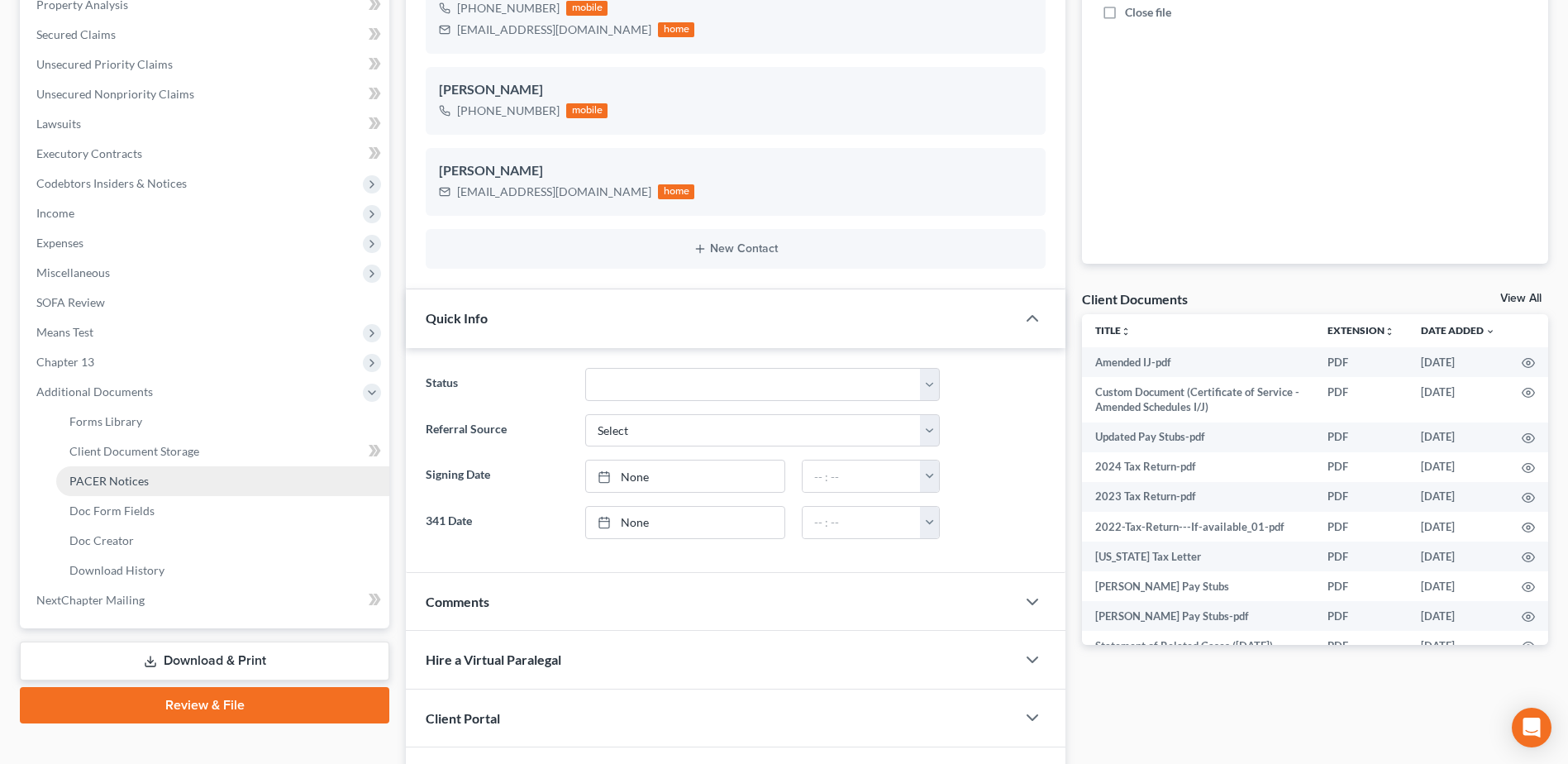
click at [113, 483] on span "PACER Notices" at bounding box center [109, 481] width 79 height 14
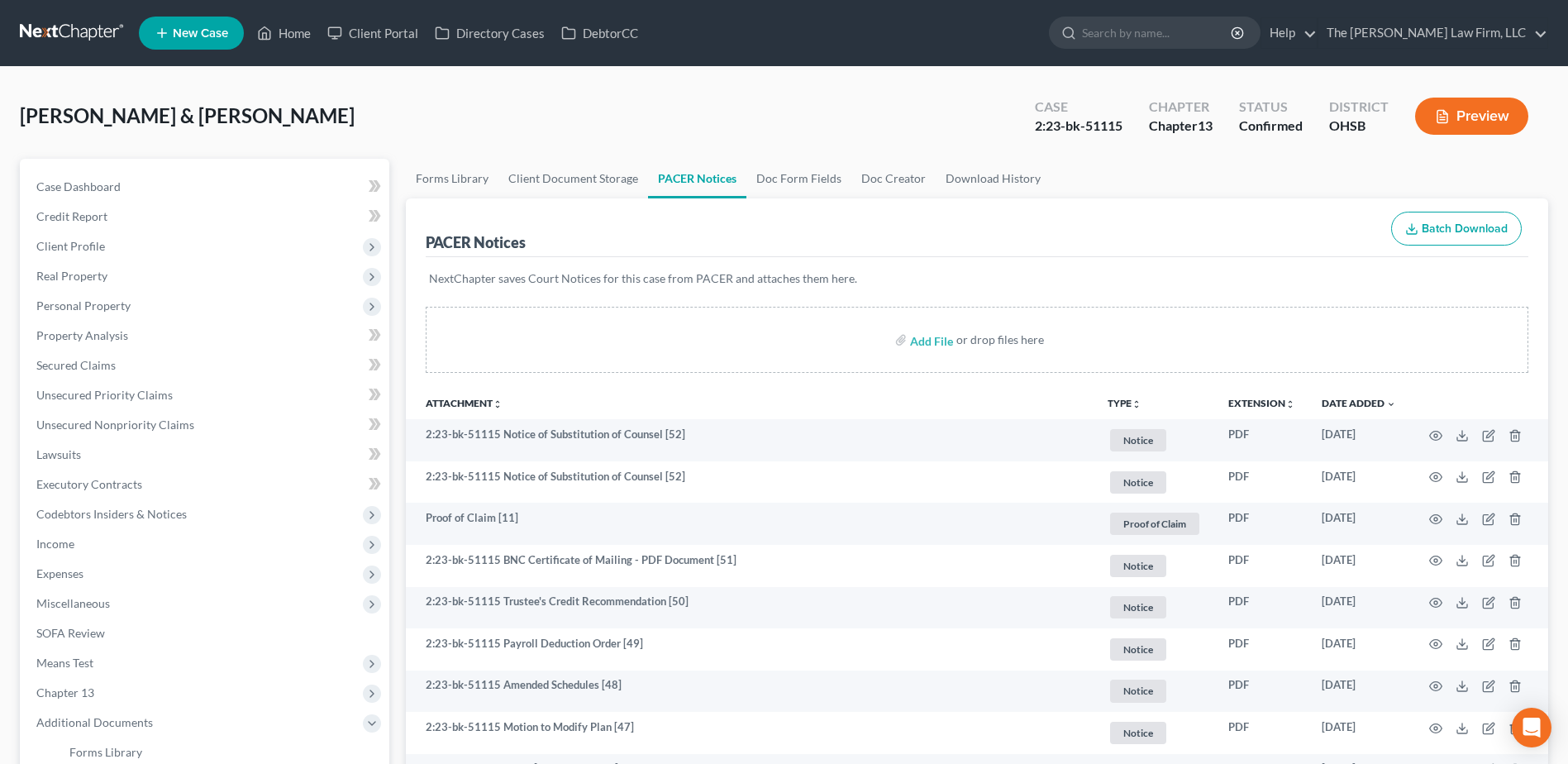
click at [59, 23] on link at bounding box center [72, 34] width 106 height 30
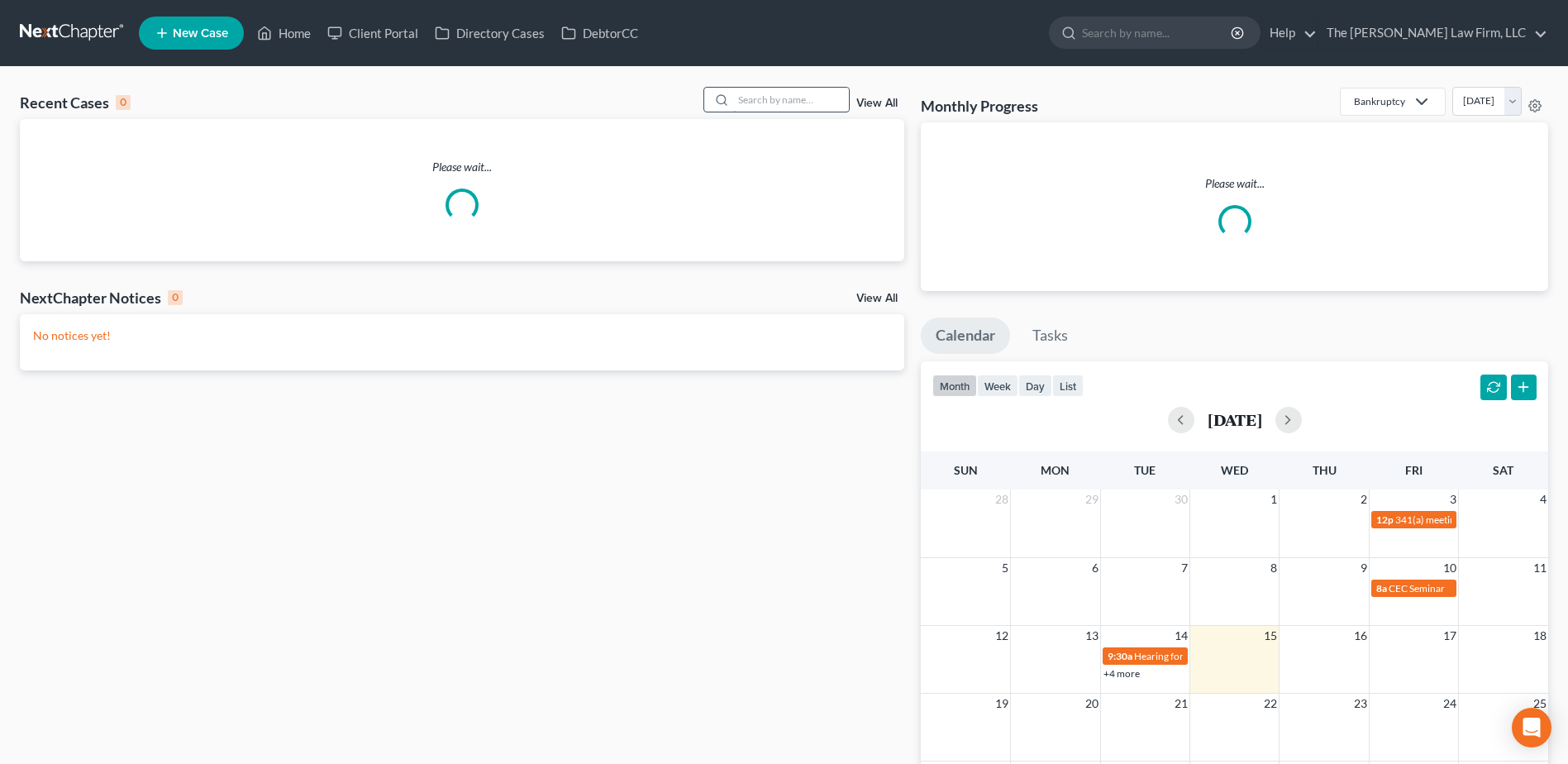
click at [764, 100] on input "search" at bounding box center [790, 99] width 116 height 24
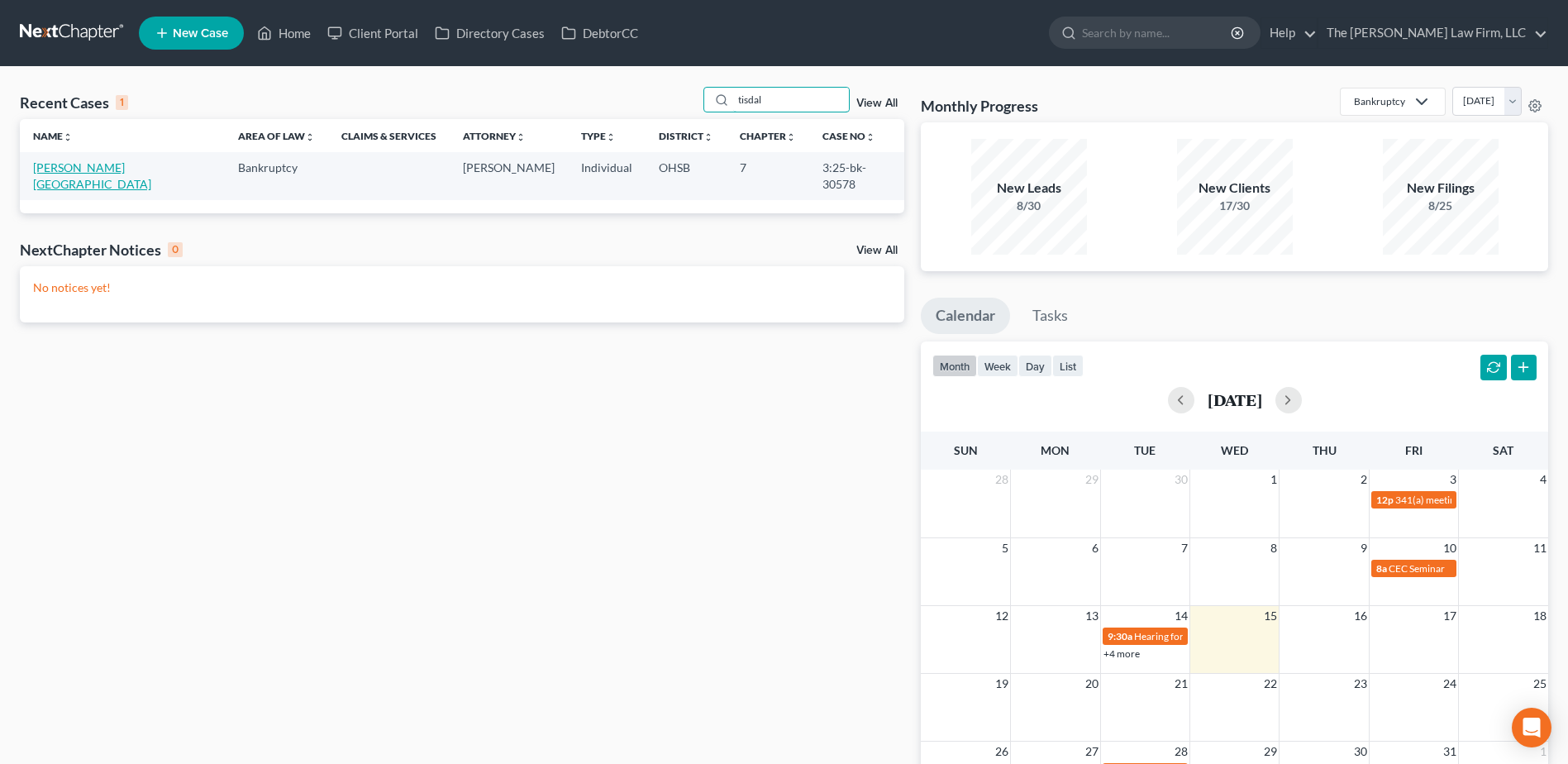
type input "tisdal"
click at [58, 175] on td "Tisdale, Senea" at bounding box center [122, 175] width 205 height 47
click at [58, 164] on link "Tisdale, Senea" at bounding box center [92, 176] width 118 height 31
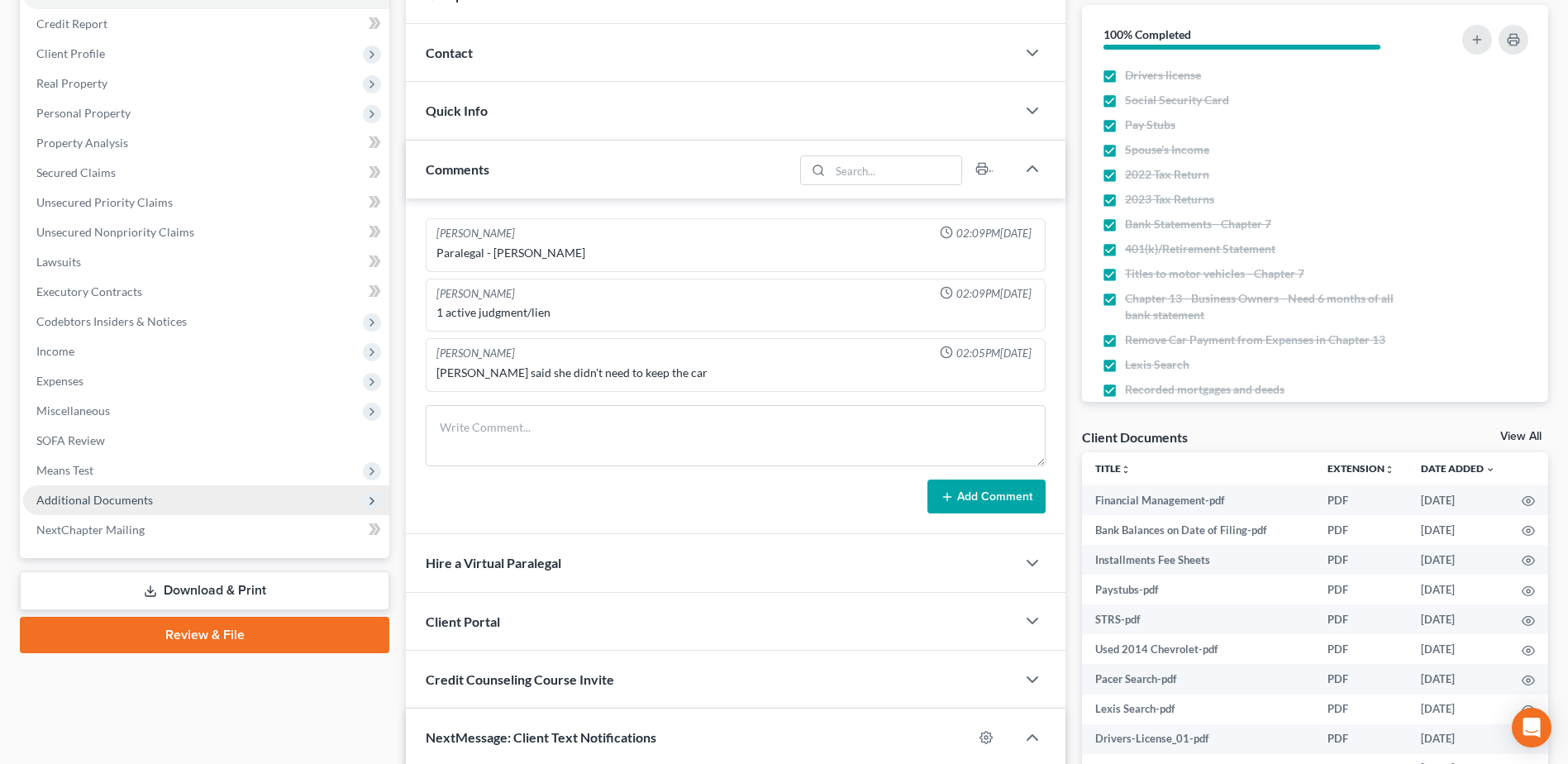
scroll to position [312, 0]
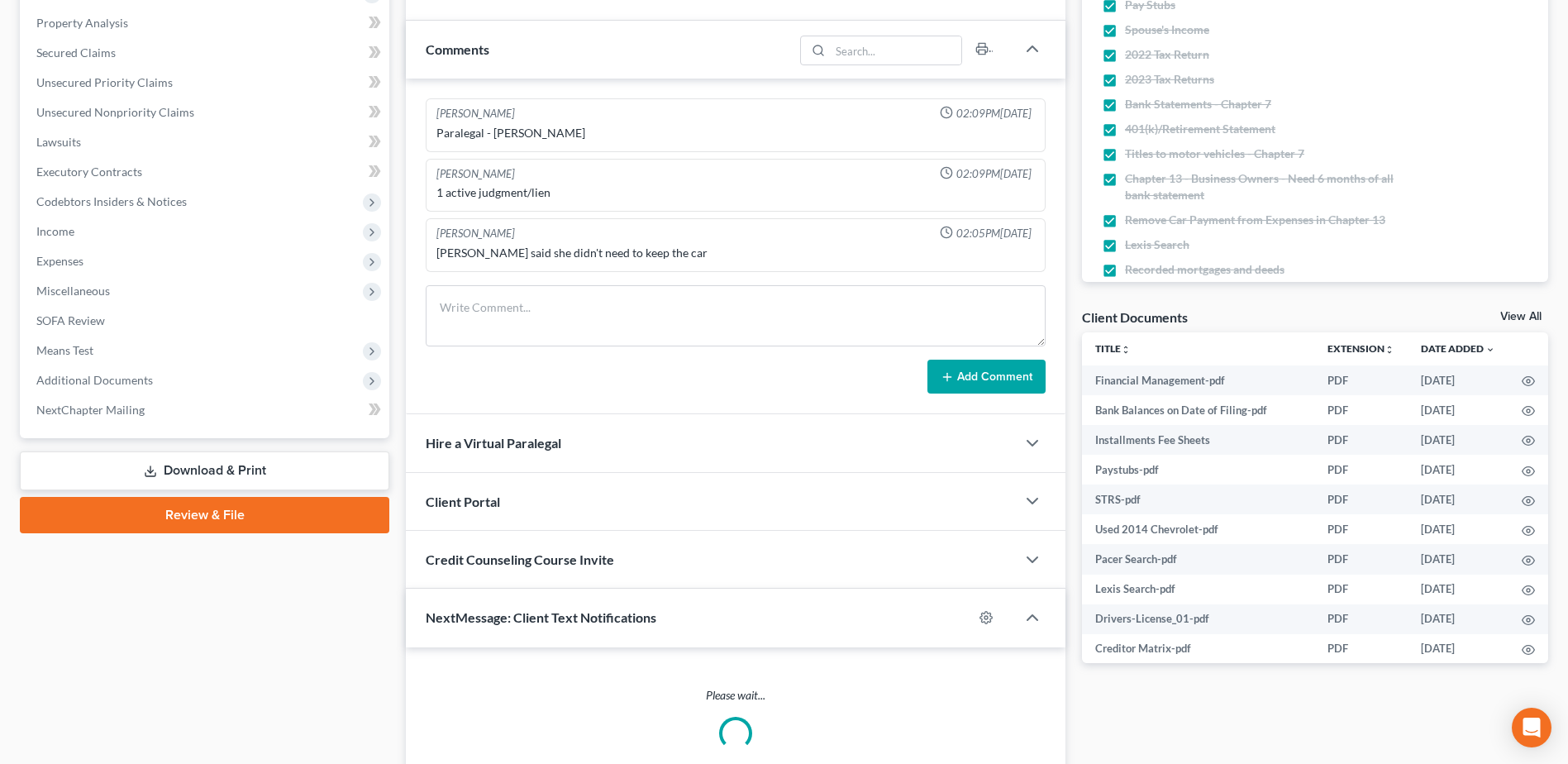
click at [104, 374] on span "Additional Documents" at bounding box center [94, 380] width 116 height 14
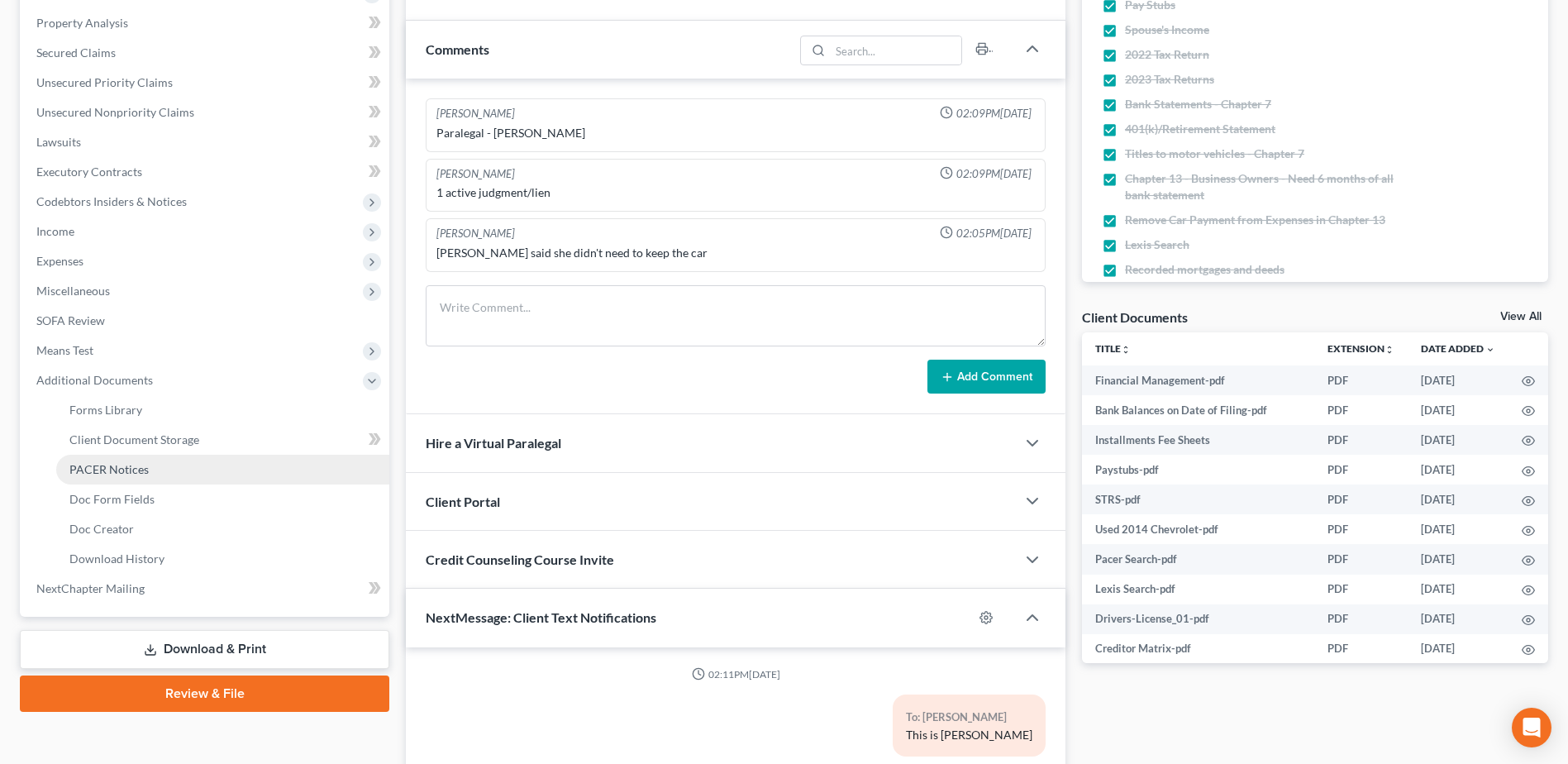
scroll to position [1037, 0]
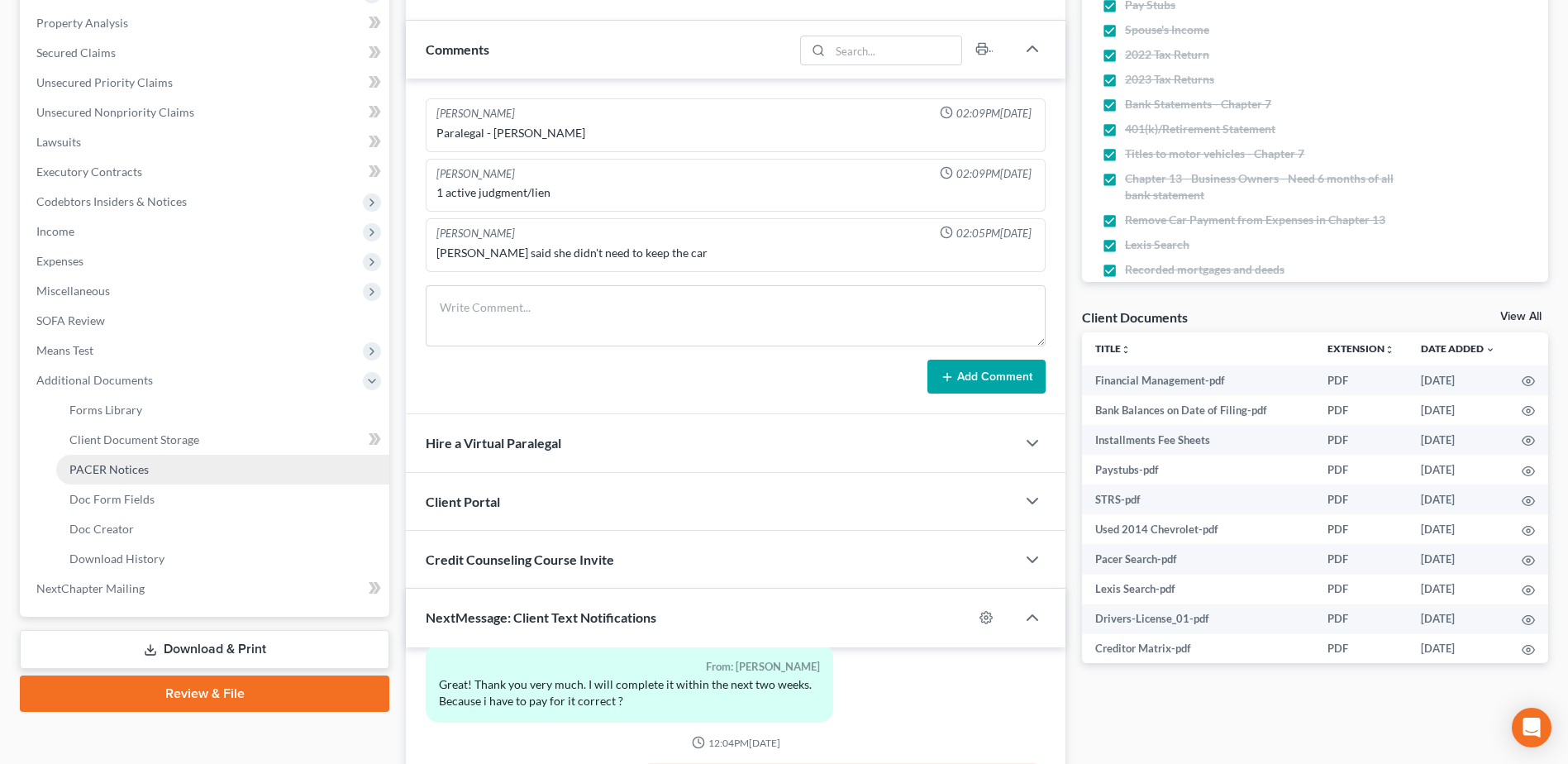
click at [110, 468] on span "PACER Notices" at bounding box center [109, 469] width 79 height 14
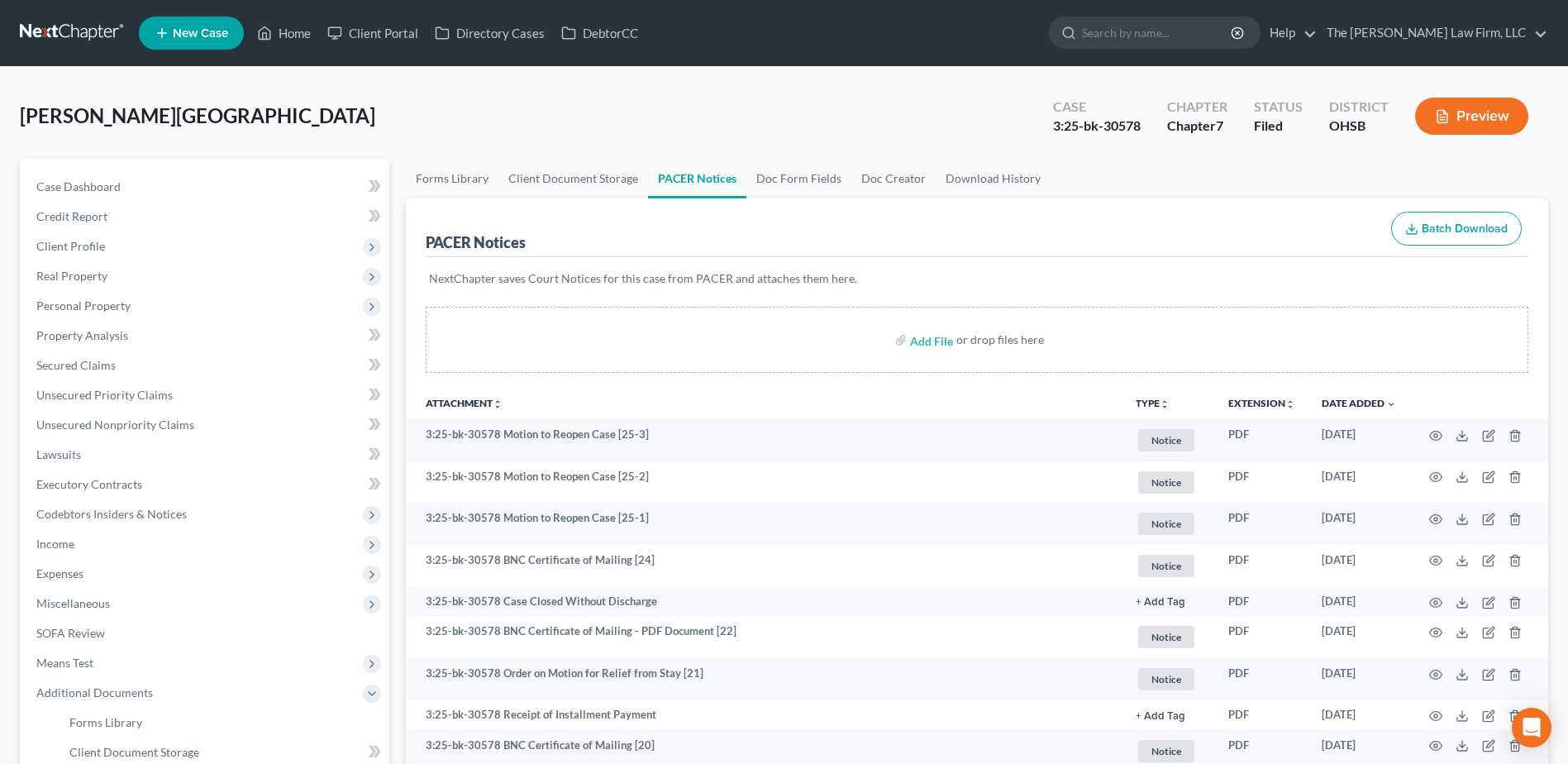
click at [69, 17] on nav "Home New Case Client Portal Directory Cases DebtorCC The Jones Law Firm, LLC mj…" at bounding box center [784, 33] width 1568 height 66
click at [61, 20] on link at bounding box center [72, 34] width 106 height 30
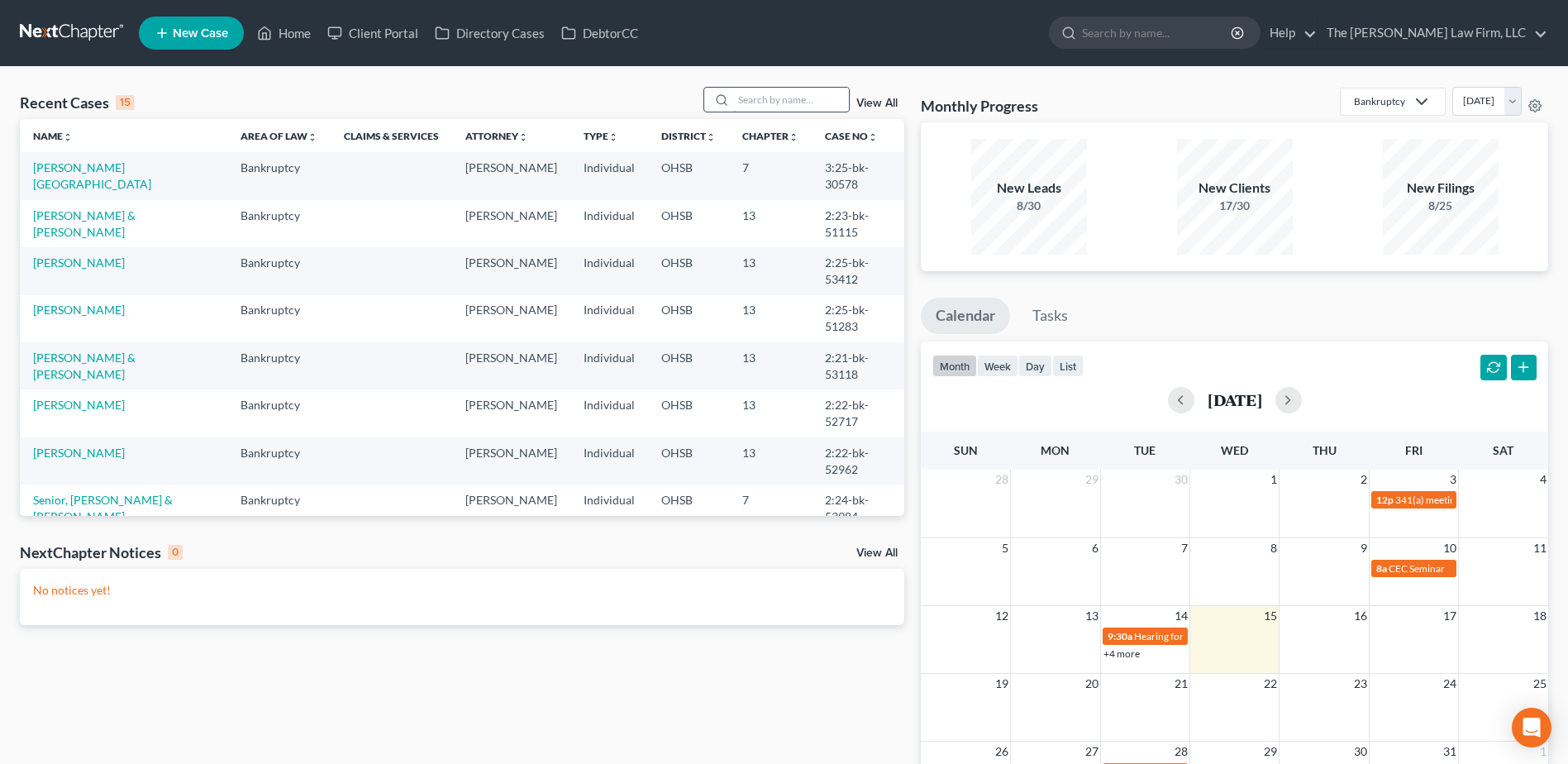
click at [783, 105] on input "search" at bounding box center [790, 99] width 116 height 24
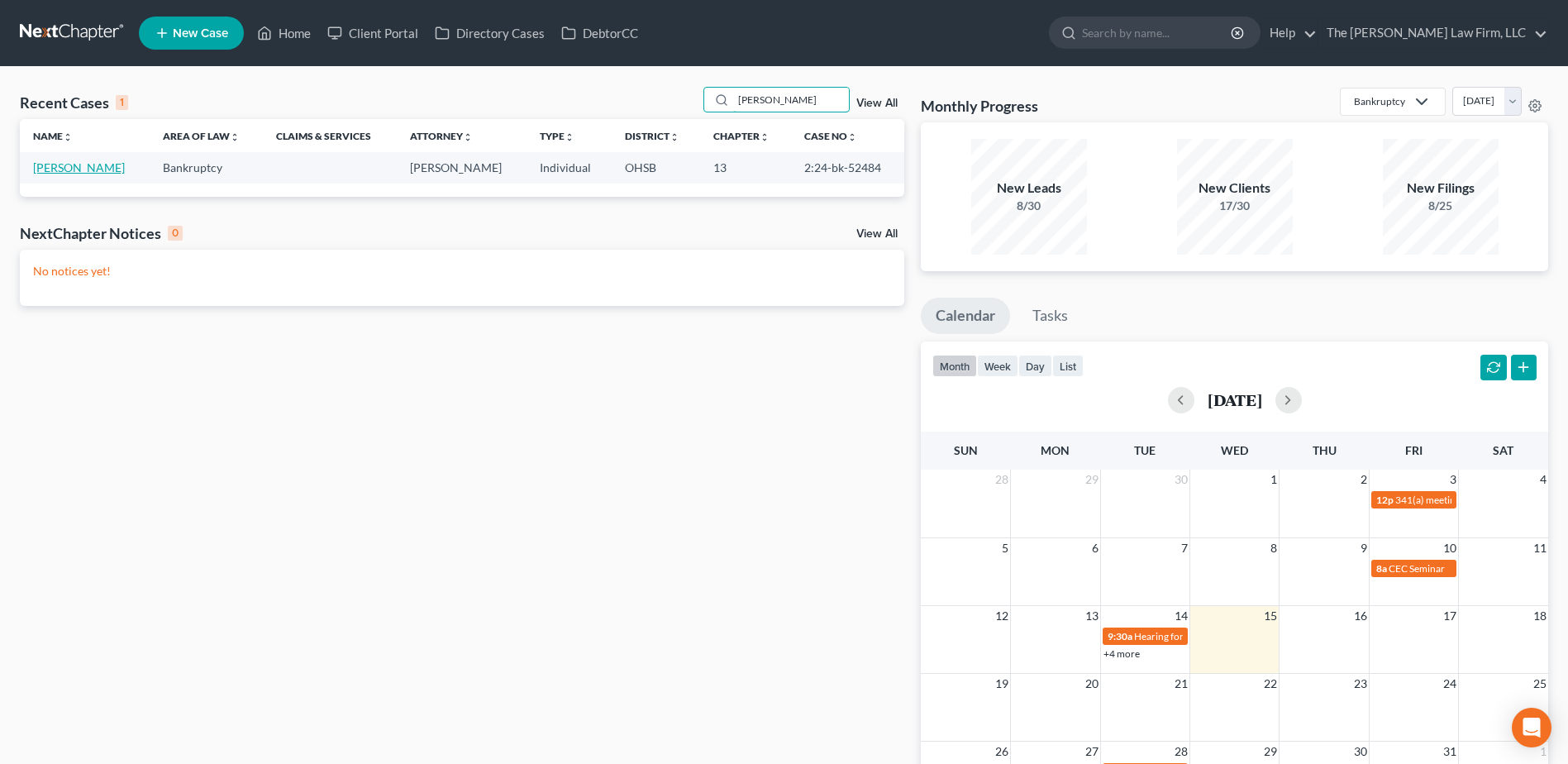
type input "[PERSON_NAME]"
click at [71, 172] on link "[PERSON_NAME]" at bounding box center [78, 168] width 92 height 14
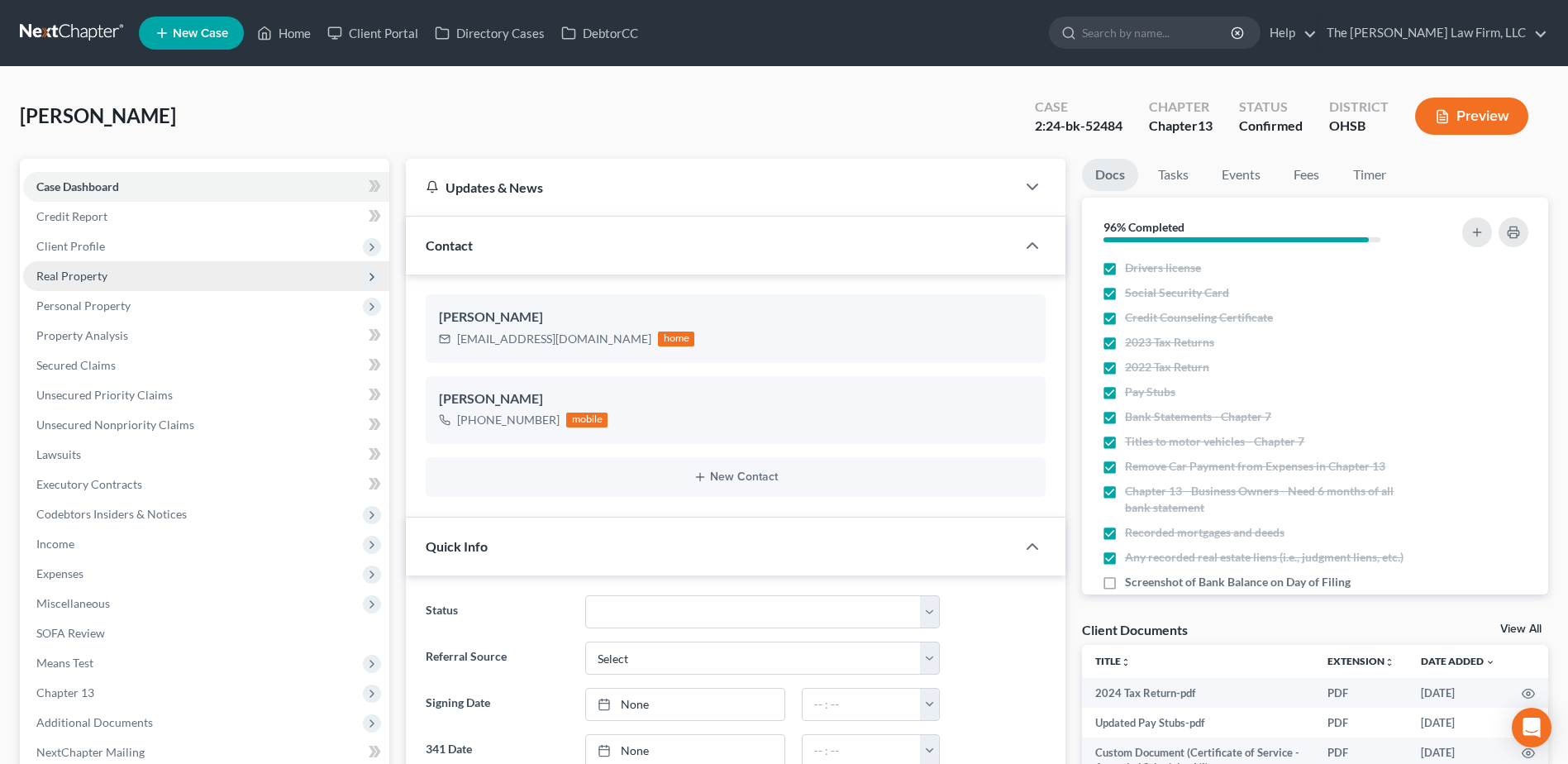
scroll to position [735, 0]
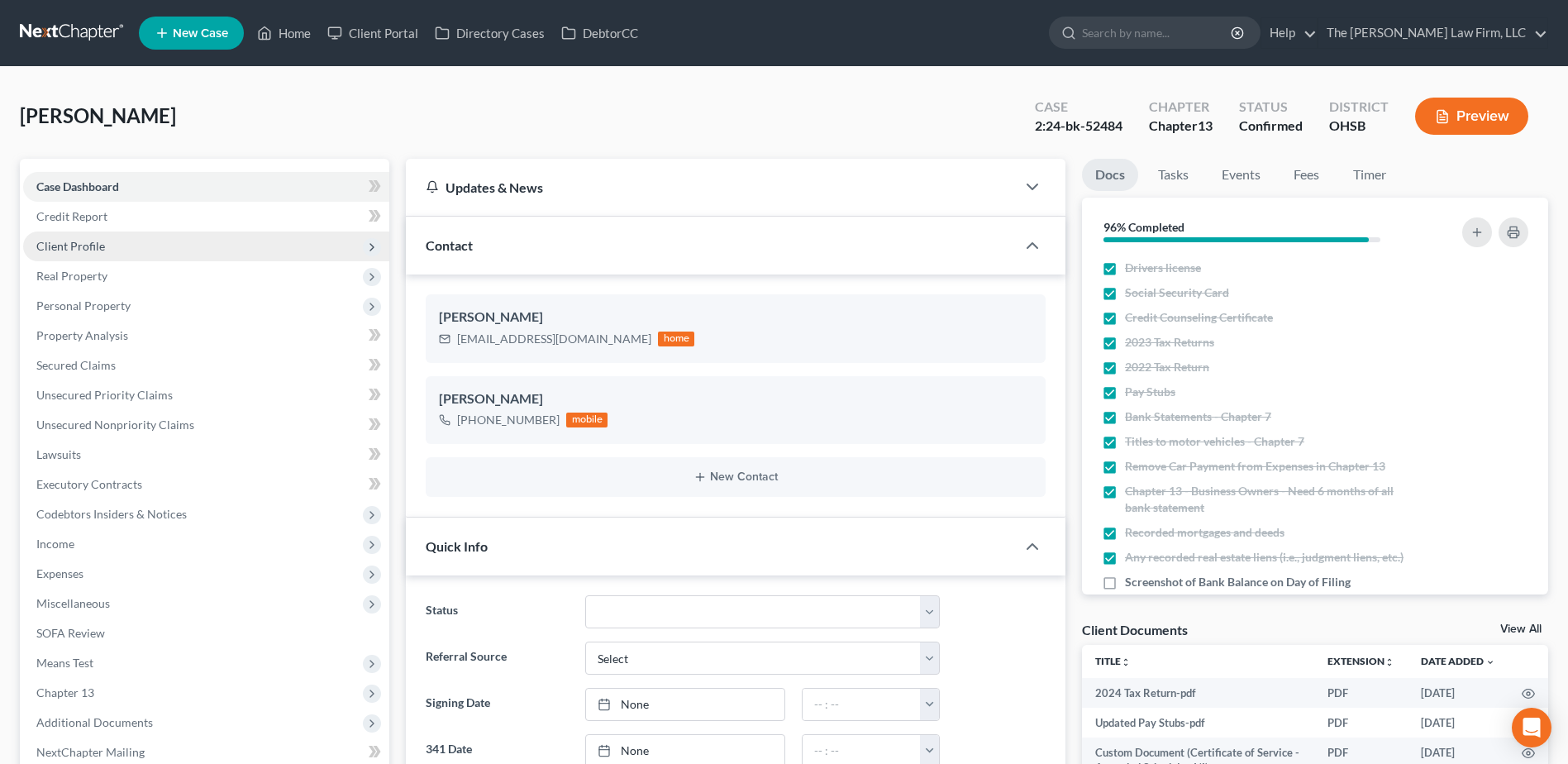
click at [72, 246] on span "Client Profile" at bounding box center [71, 246] width 69 height 14
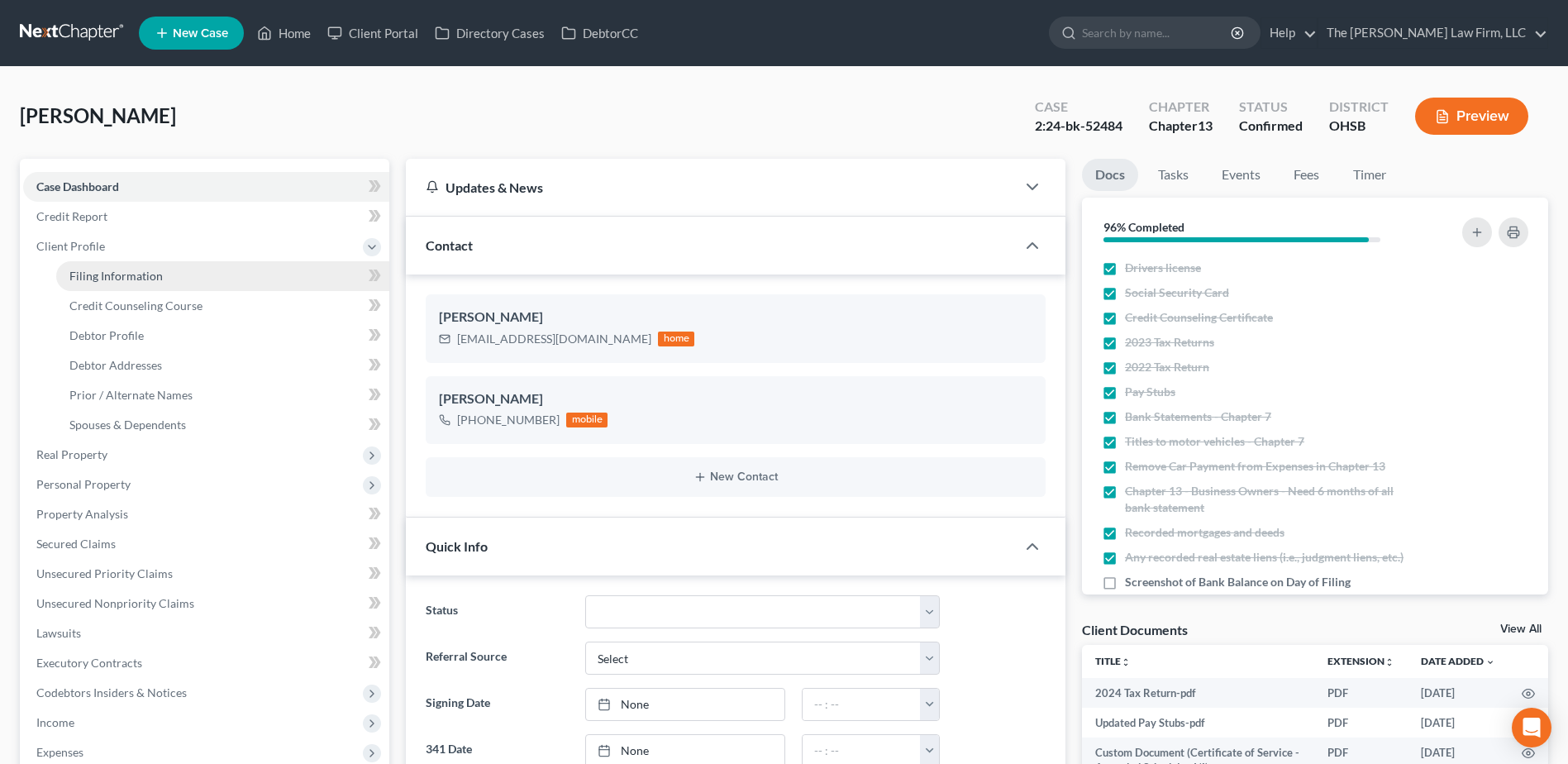
click at [79, 274] on span "Filing Information" at bounding box center [116, 276] width 93 height 14
select select "1"
select select "0"
select select "3"
select select "36"
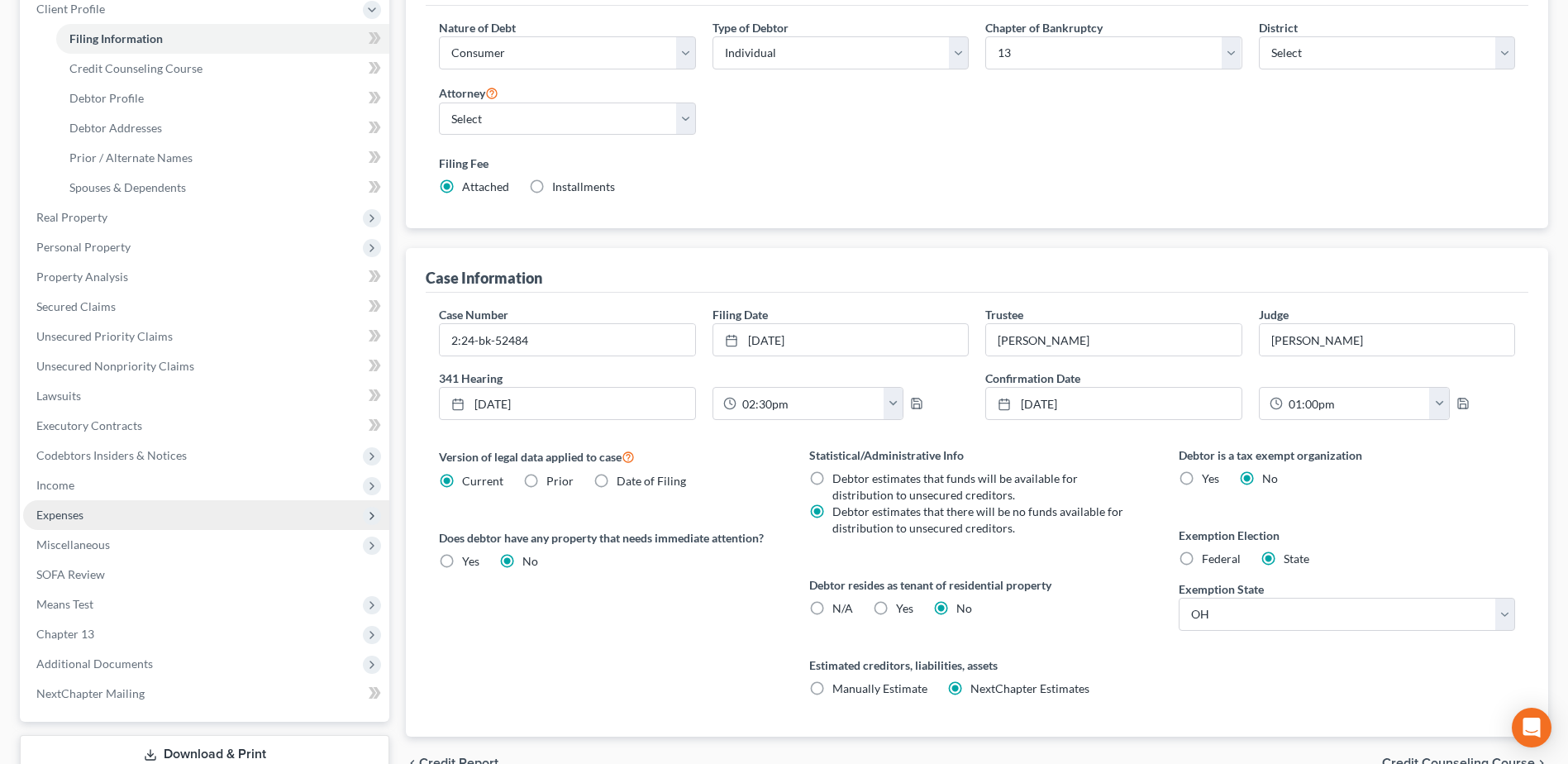
scroll to position [248, 0]
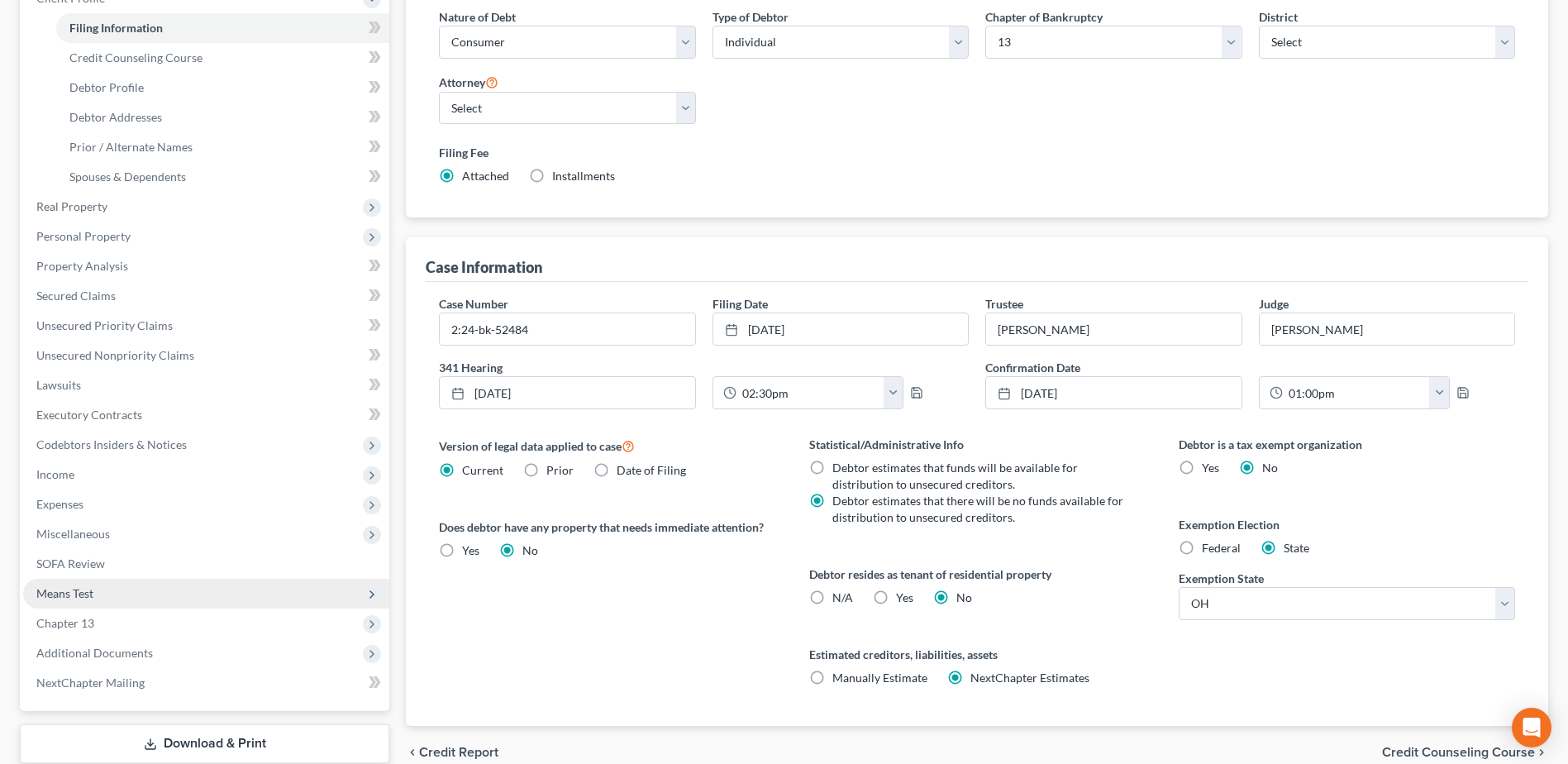
click at [67, 594] on span "Means Test" at bounding box center [64, 593] width 57 height 14
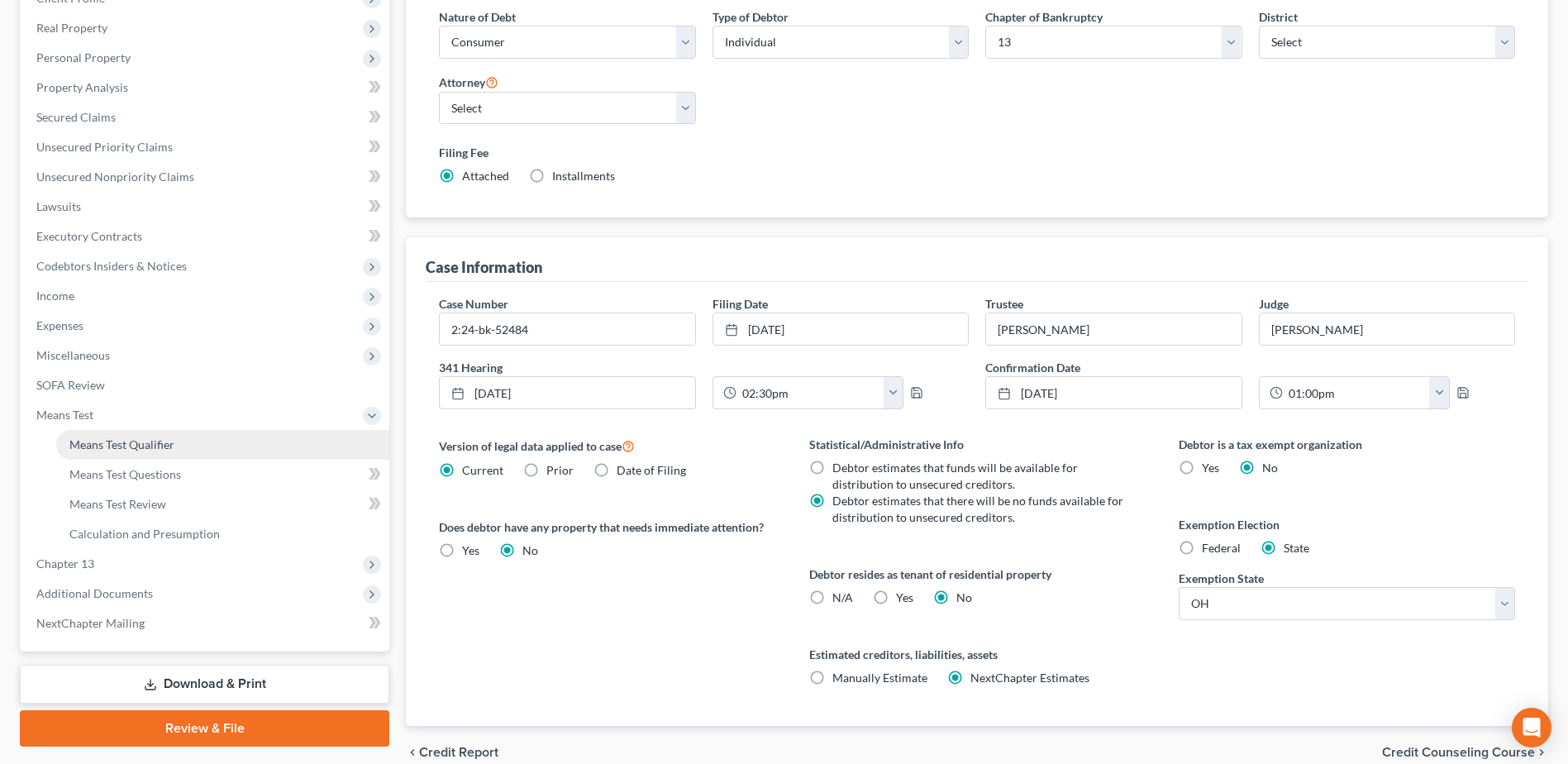
click at [117, 445] on span "Means Test Qualifier" at bounding box center [122, 445] width 105 height 14
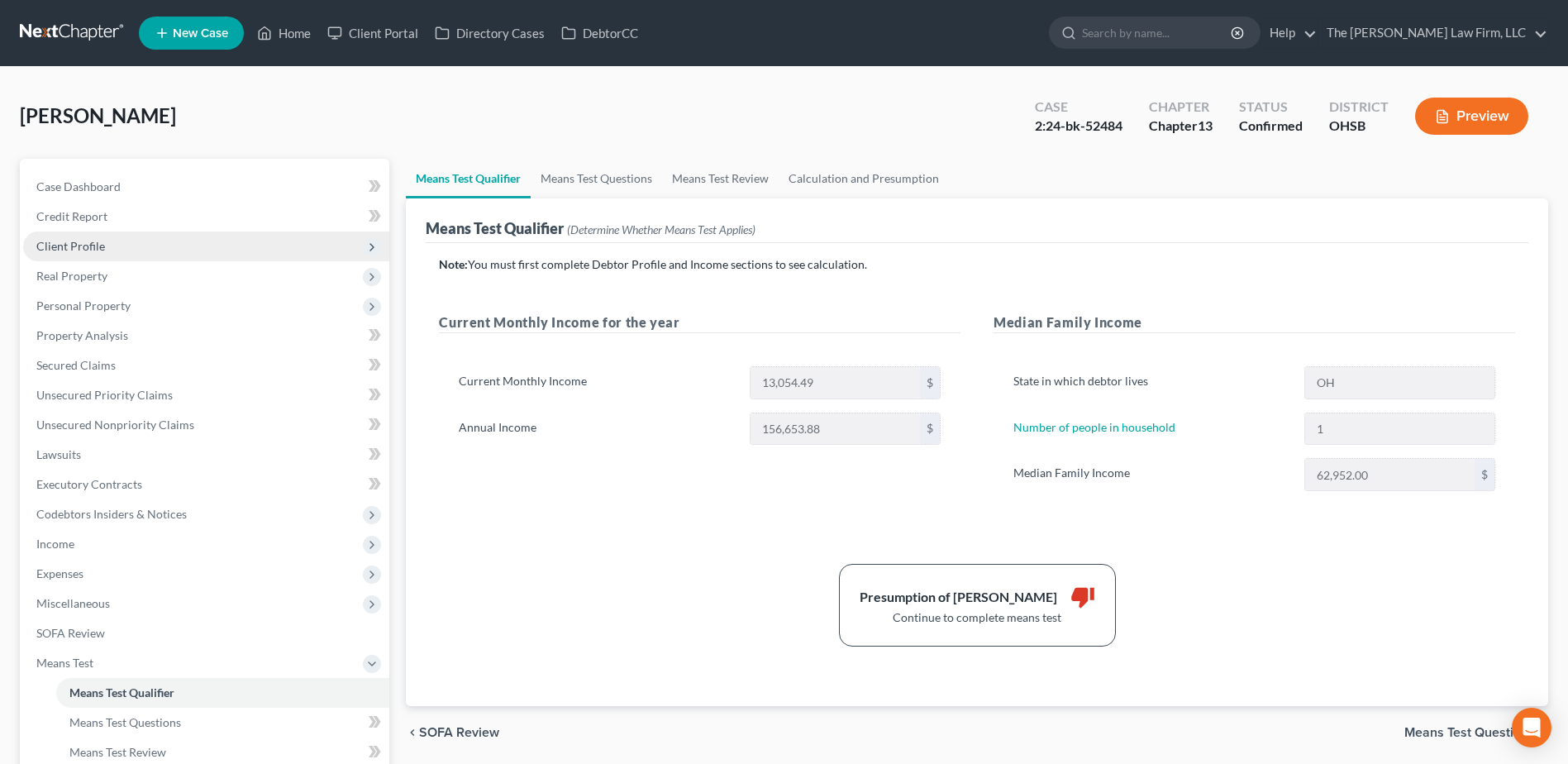
click at [93, 241] on span "Client Profile" at bounding box center [71, 246] width 69 height 14
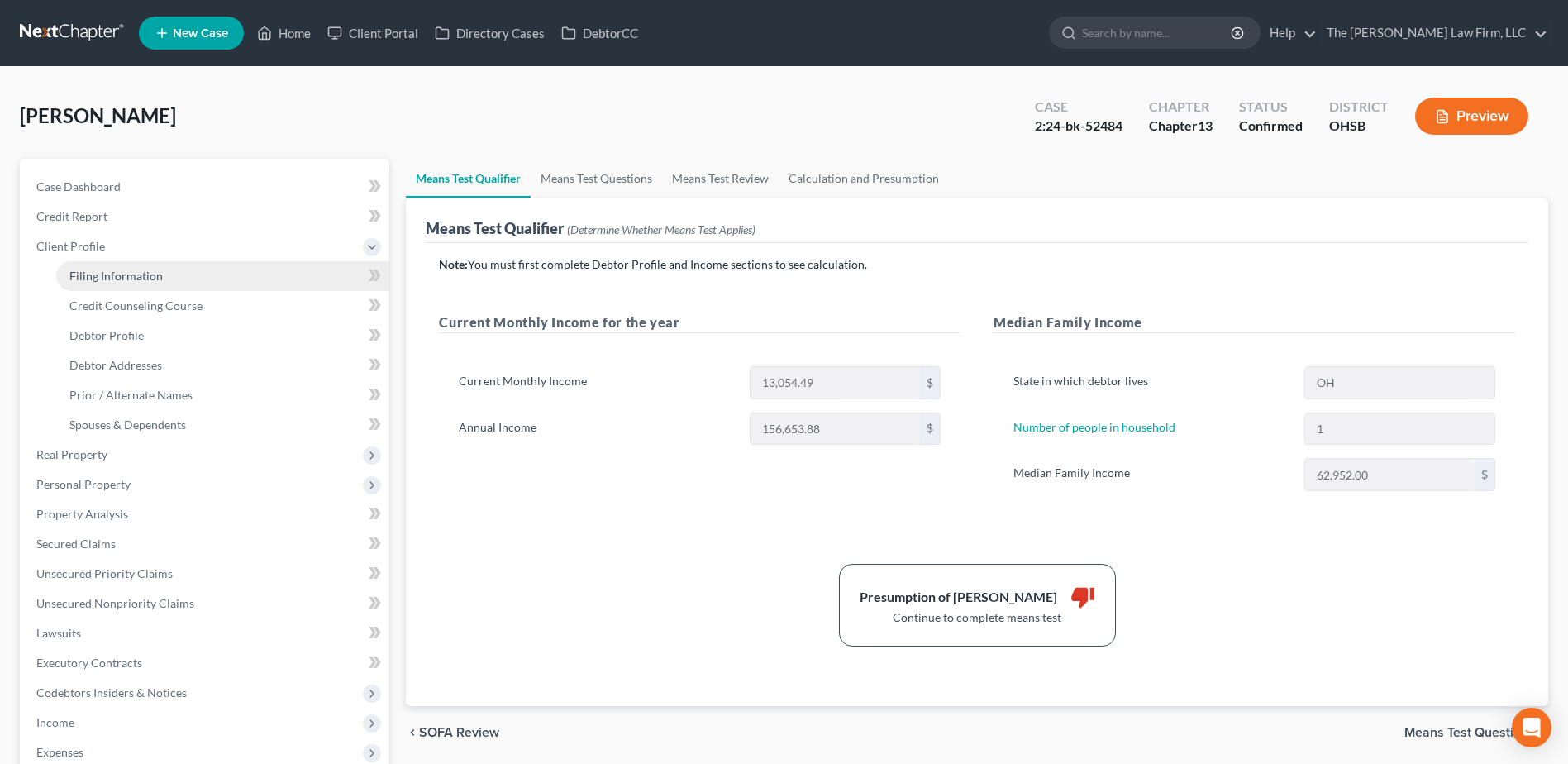
click at [106, 280] on span "Filing Information" at bounding box center [116, 276] width 93 height 14
select select "1"
select select "0"
select select "3"
select select "62"
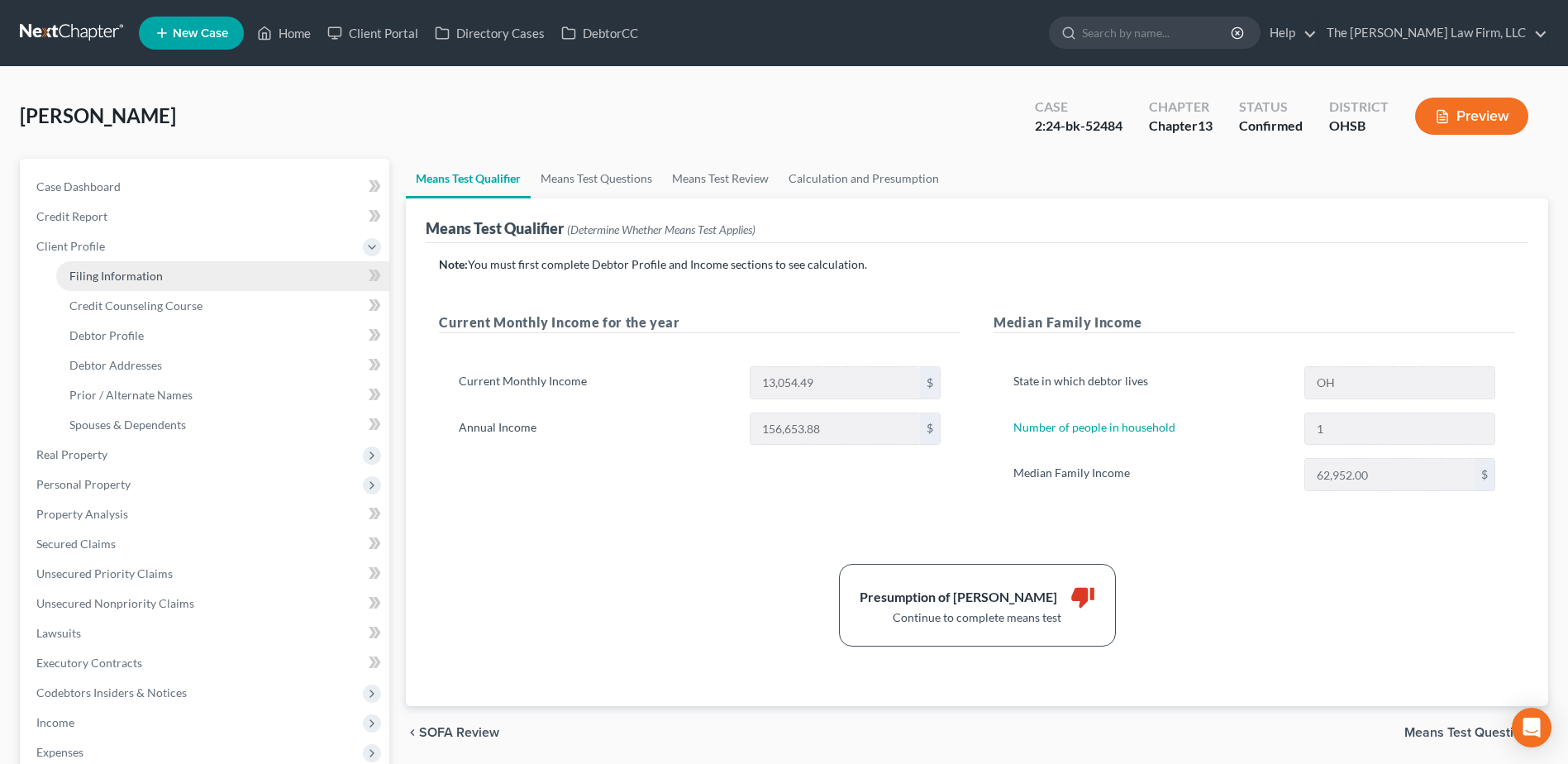
select select "2"
select select "36"
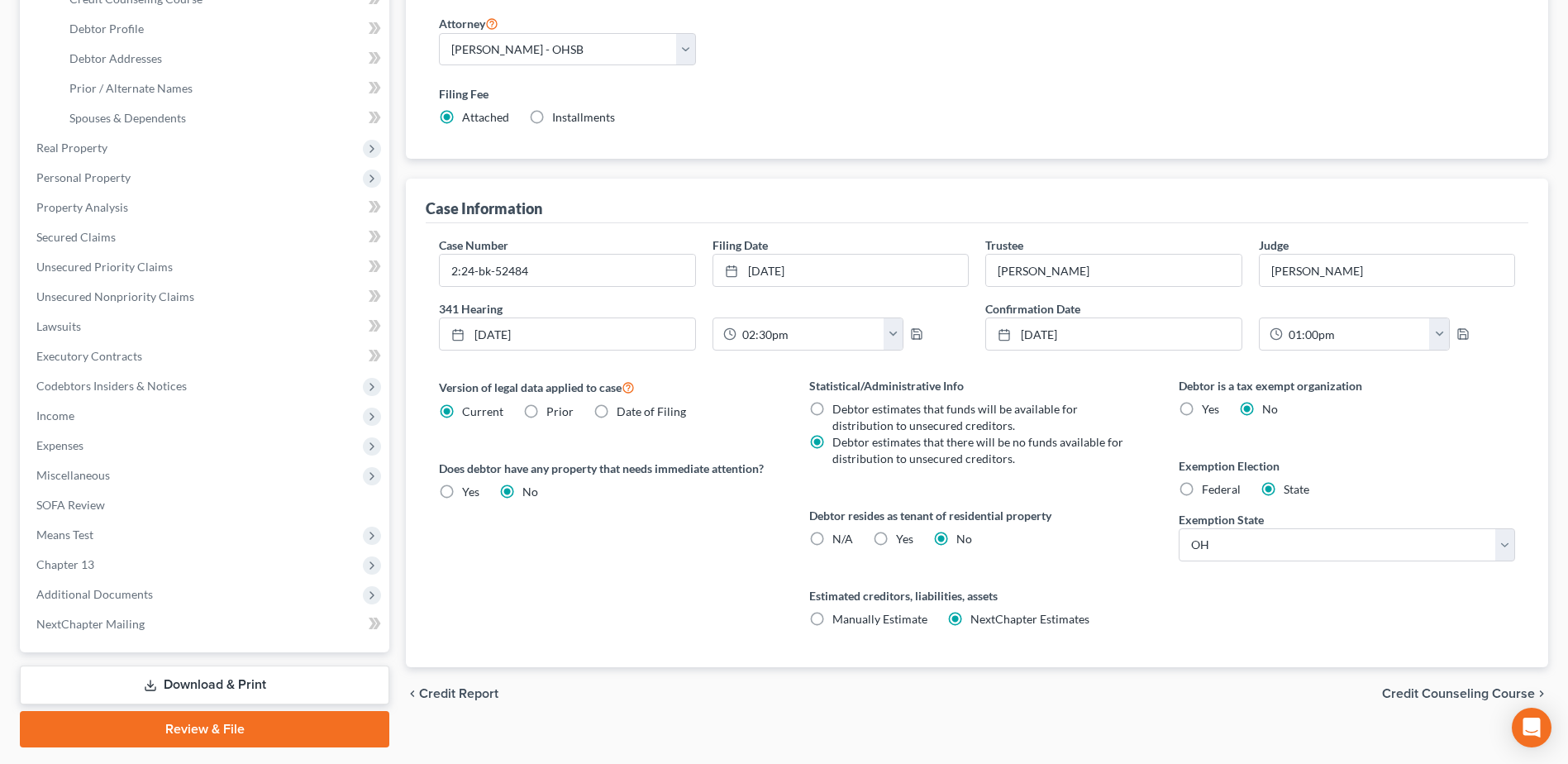
scroll to position [331, 0]
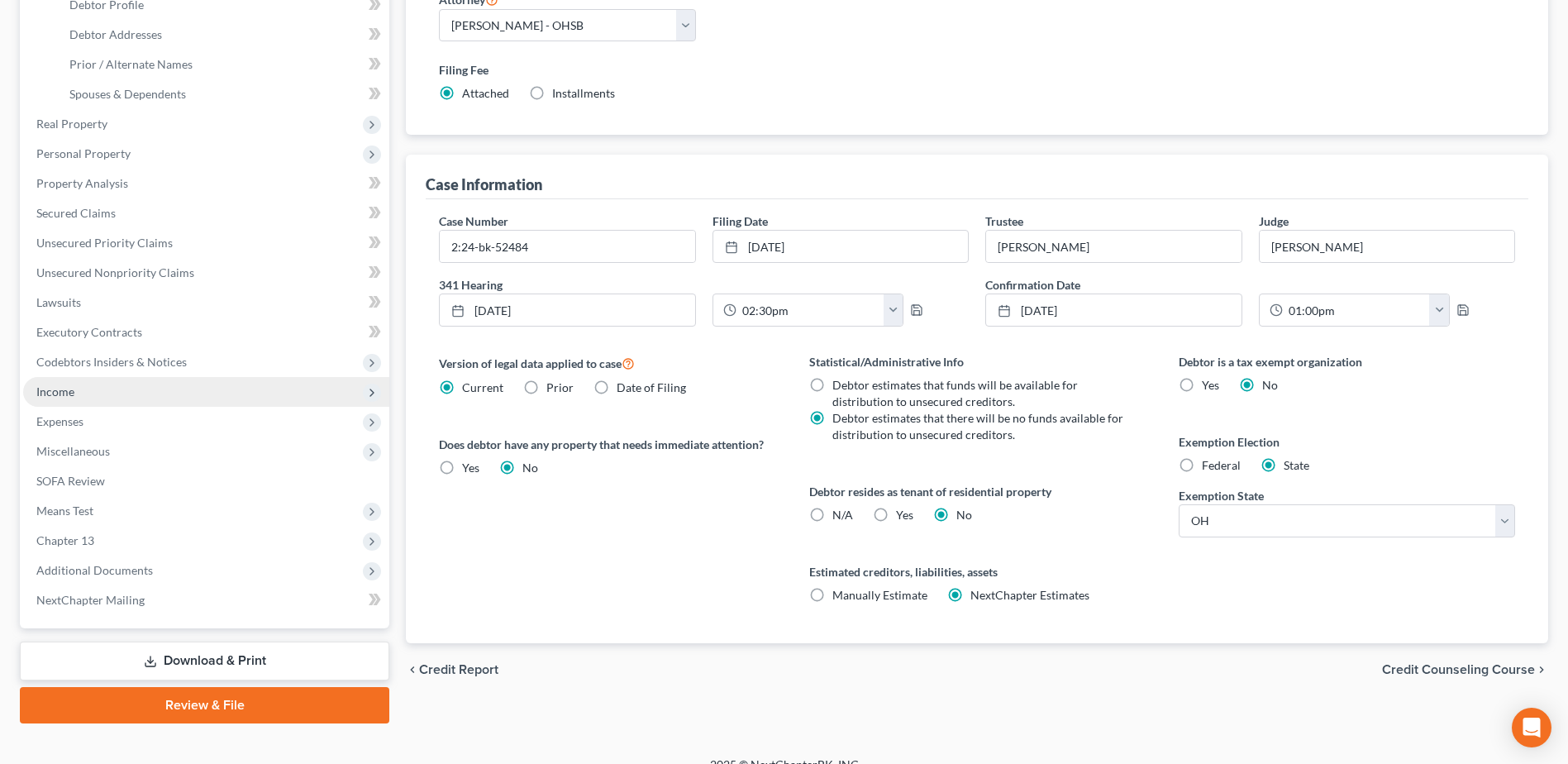
click at [66, 386] on span "Income" at bounding box center [55, 392] width 38 height 14
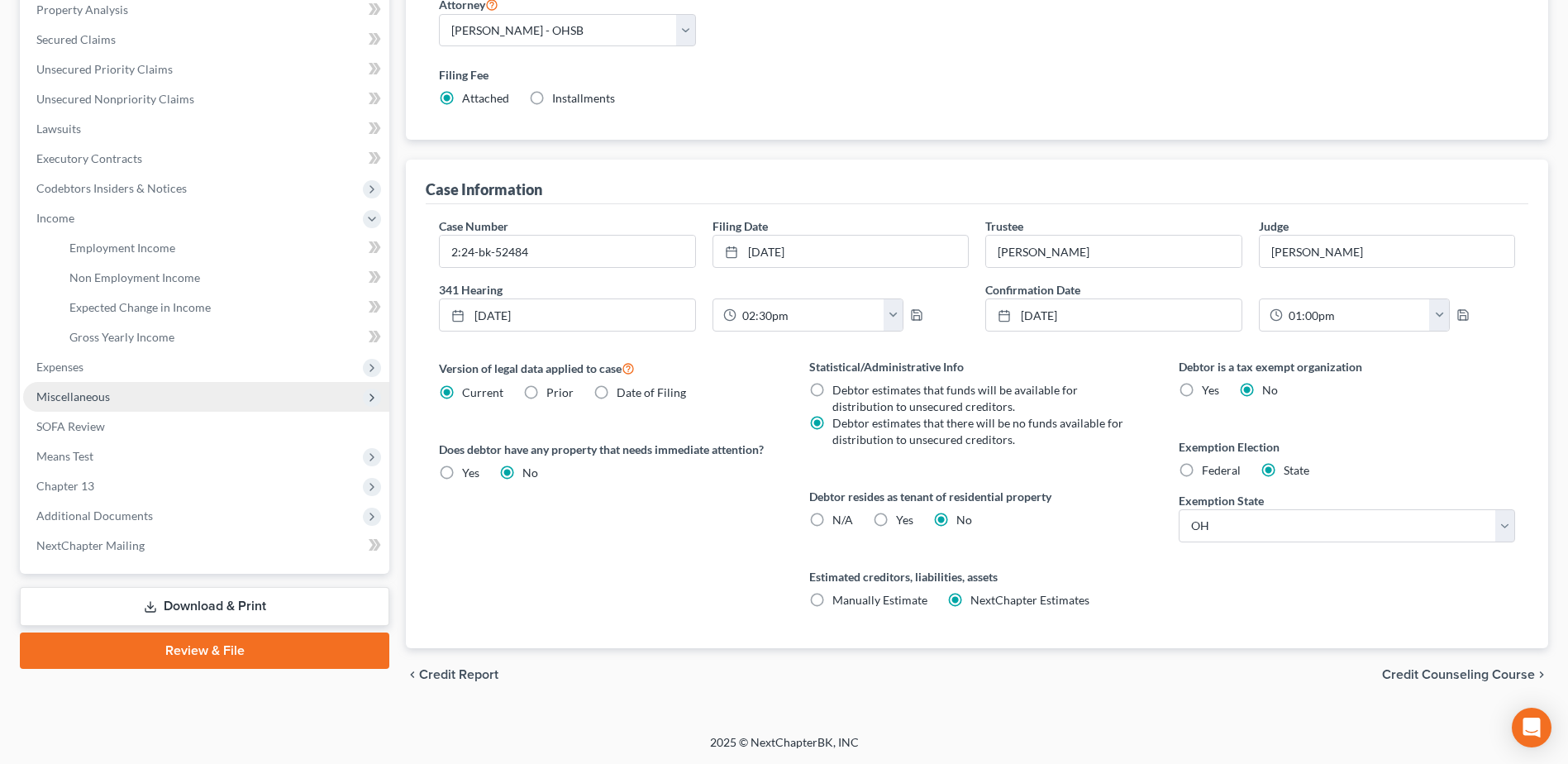
scroll to position [298, 0]
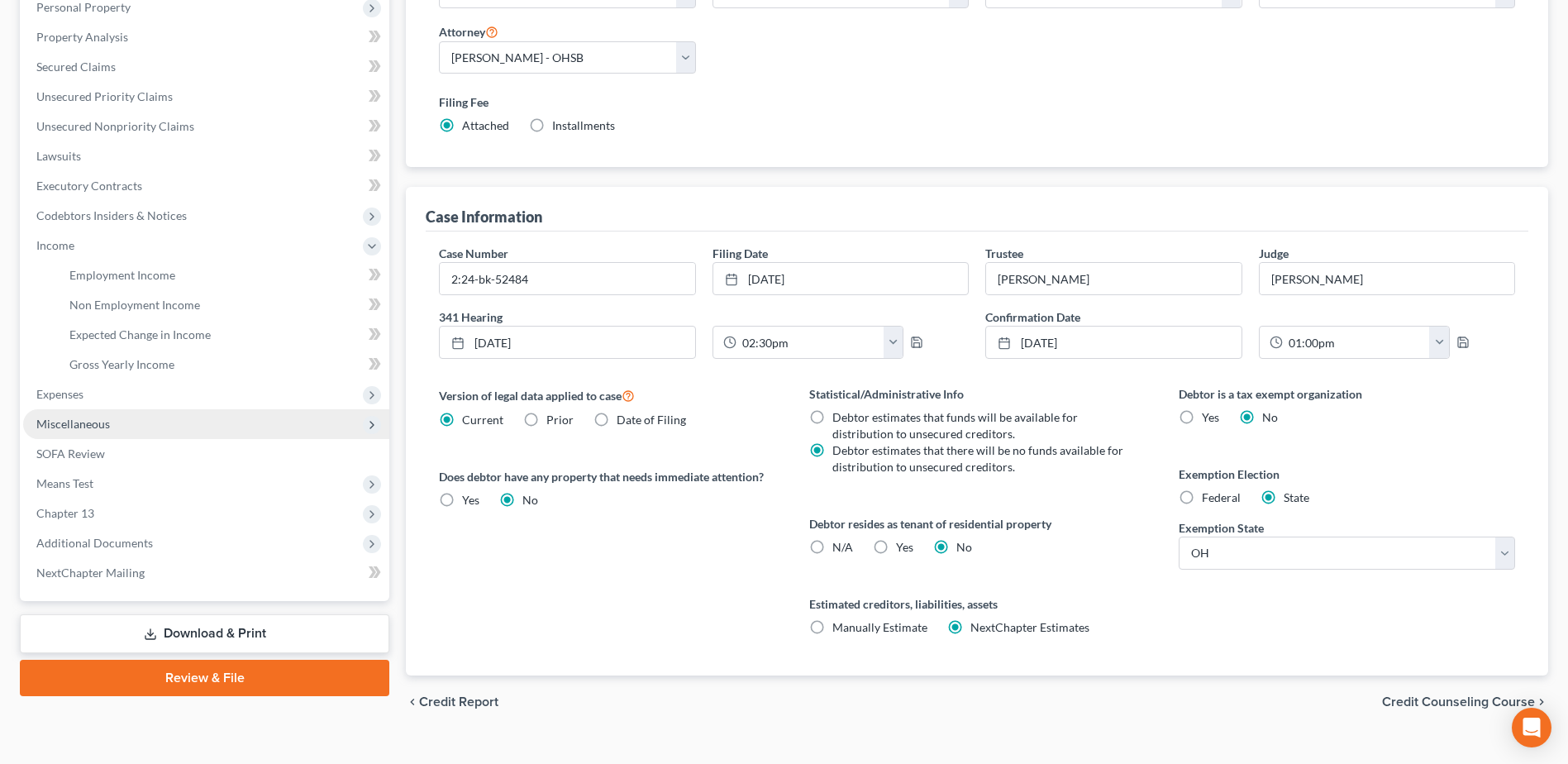
click at [78, 415] on span "Miscellaneous" at bounding box center [205, 424] width 366 height 30
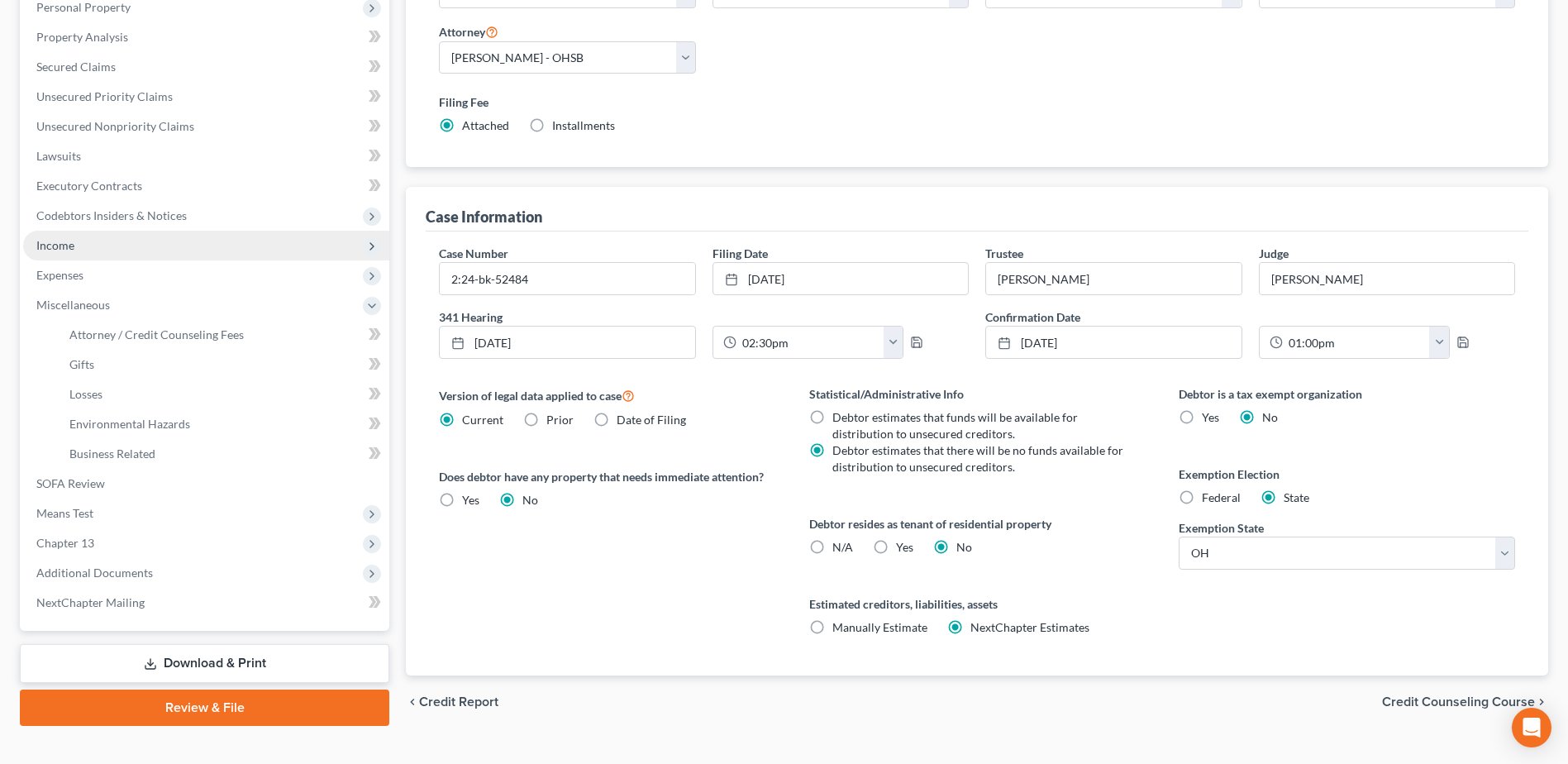
click at [80, 251] on span "Income" at bounding box center [205, 245] width 366 height 30
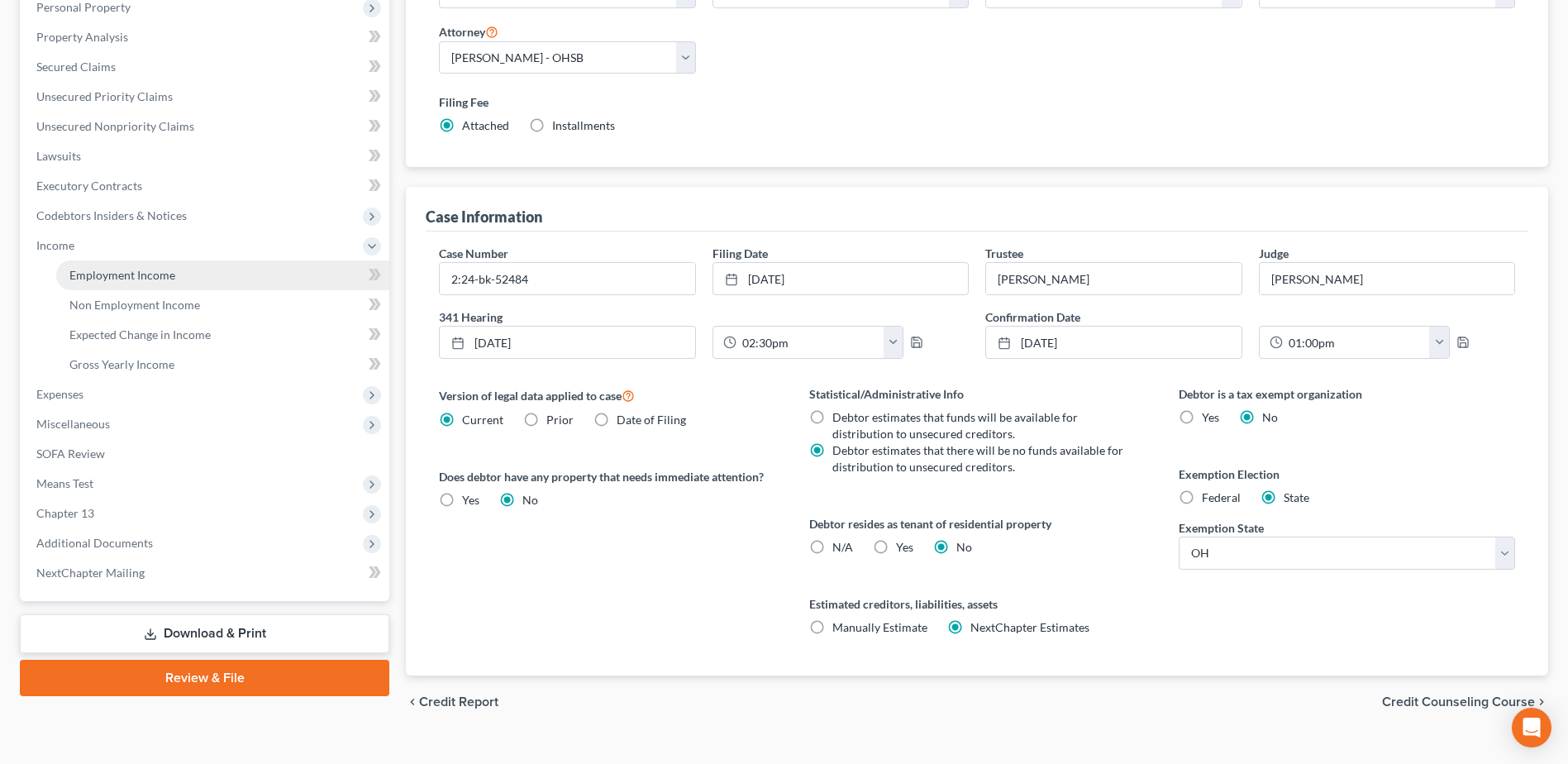
click at [89, 270] on span "Employment Income" at bounding box center [123, 275] width 106 height 14
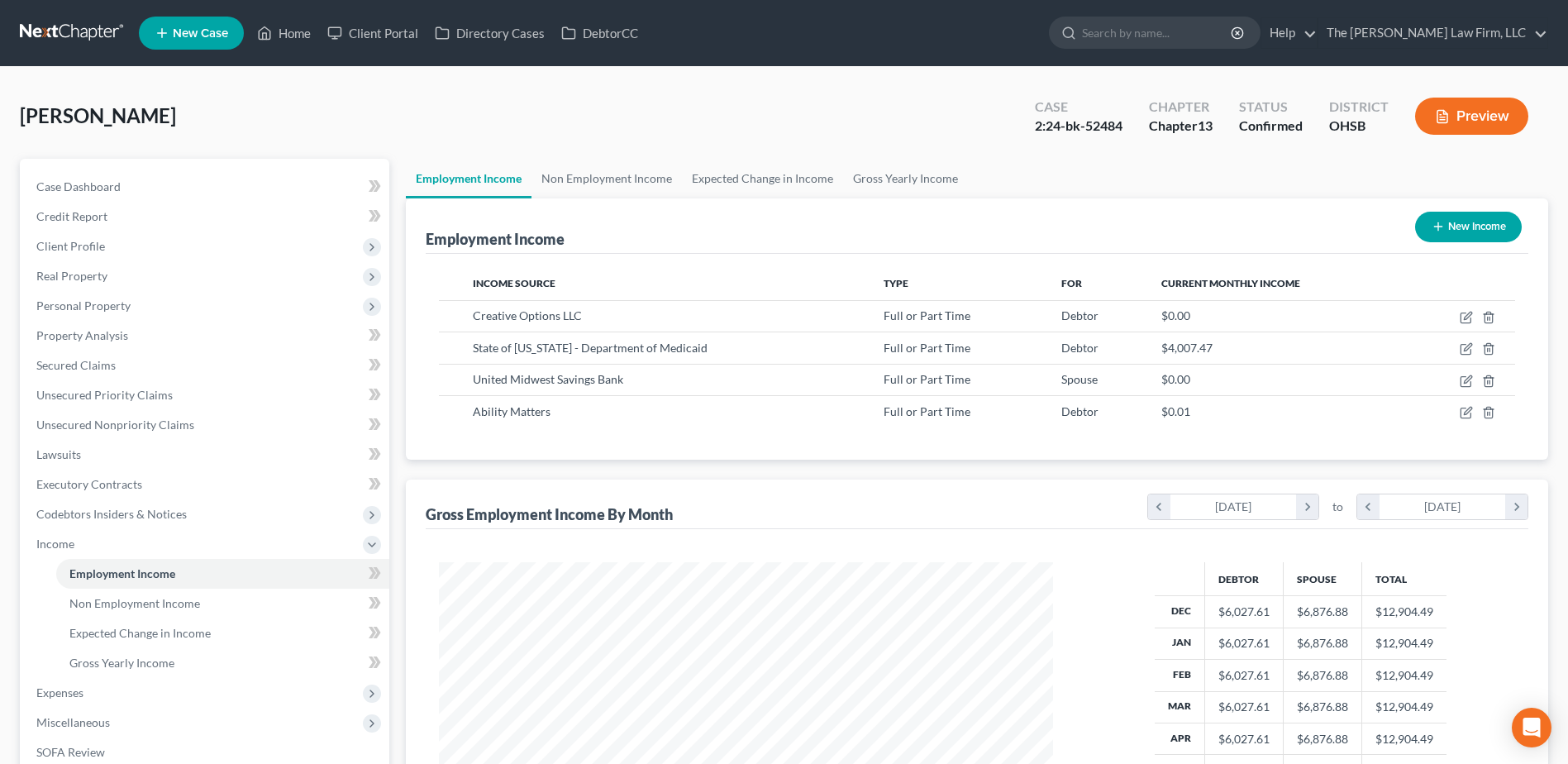
scroll to position [307, 646]
click at [549, 175] on link "Non Employment Income" at bounding box center [607, 178] width 151 height 40
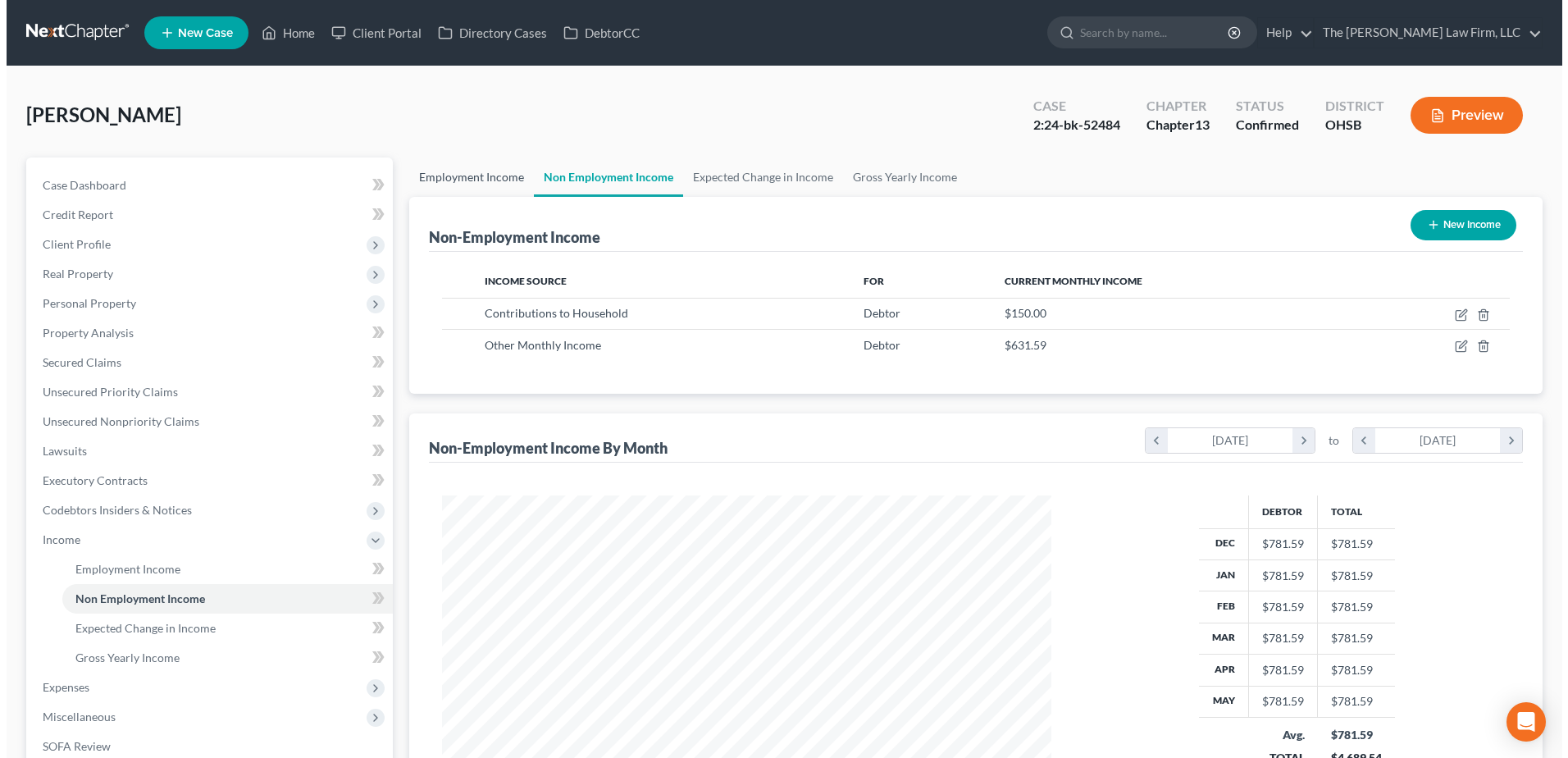
scroll to position [305, 641]
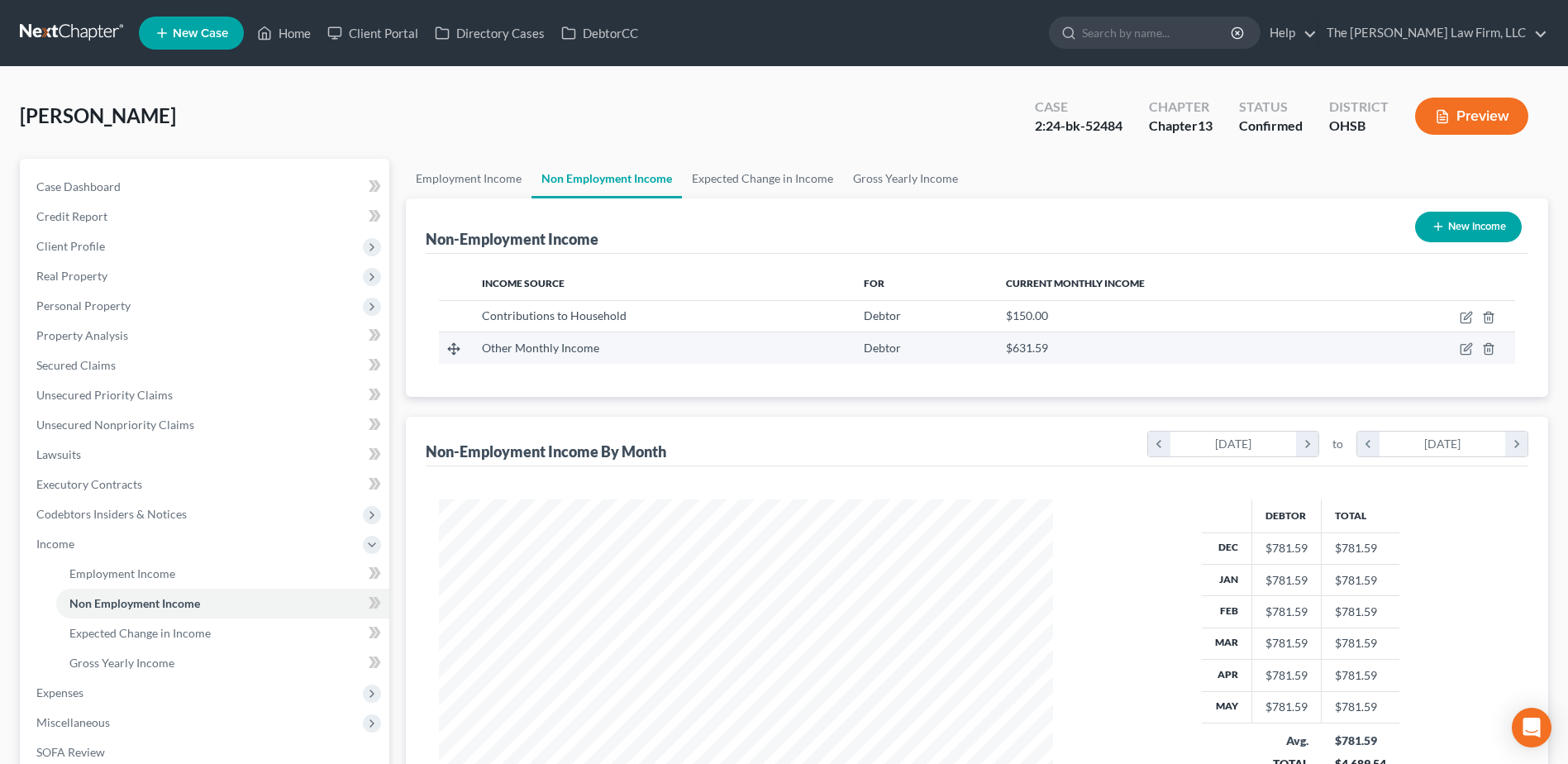
click at [1474, 354] on td at bounding box center [1438, 348] width 153 height 32
click at [1469, 351] on icon "button" at bounding box center [1466, 348] width 13 height 13
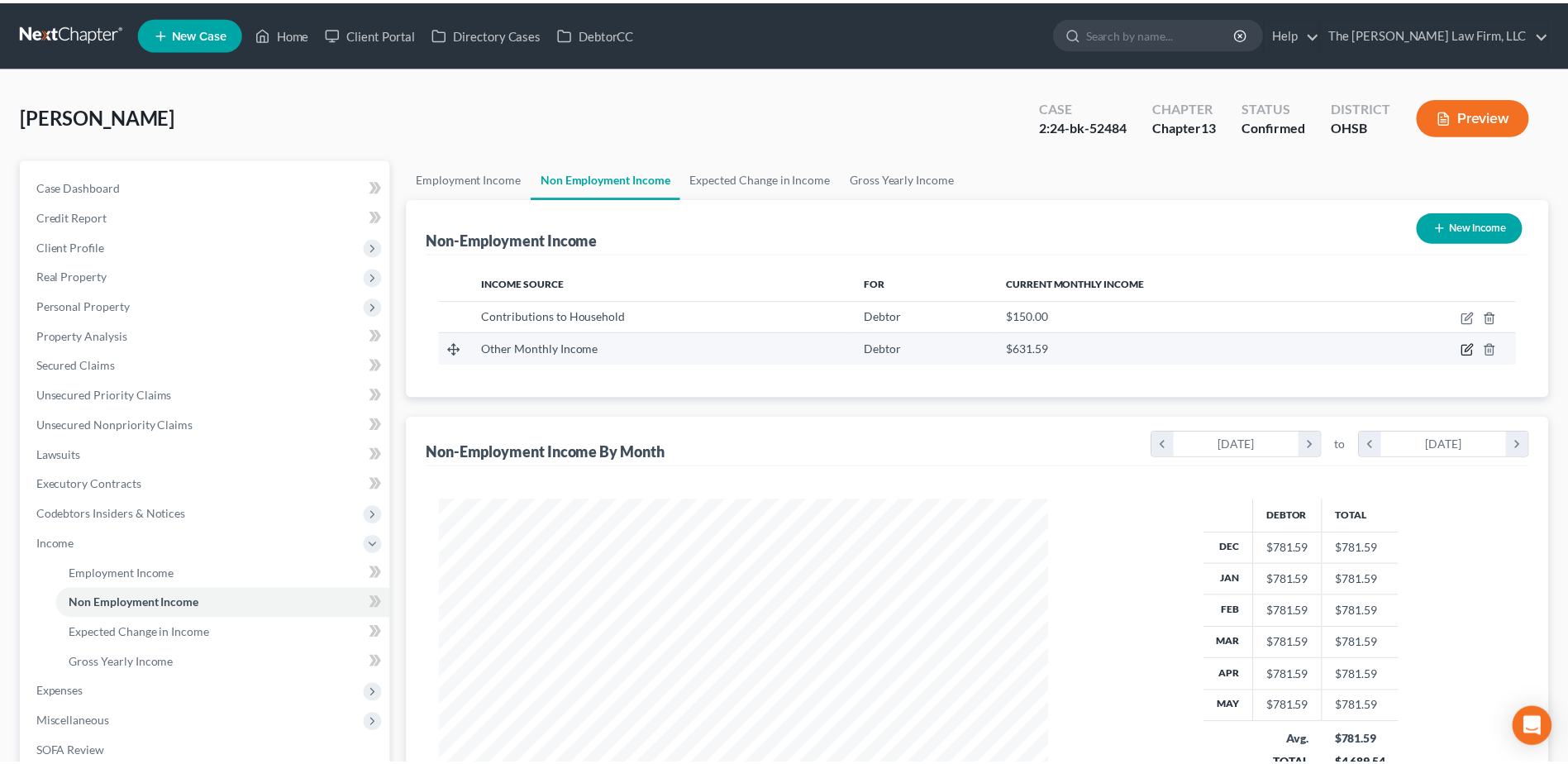
scroll to position [310, 653]
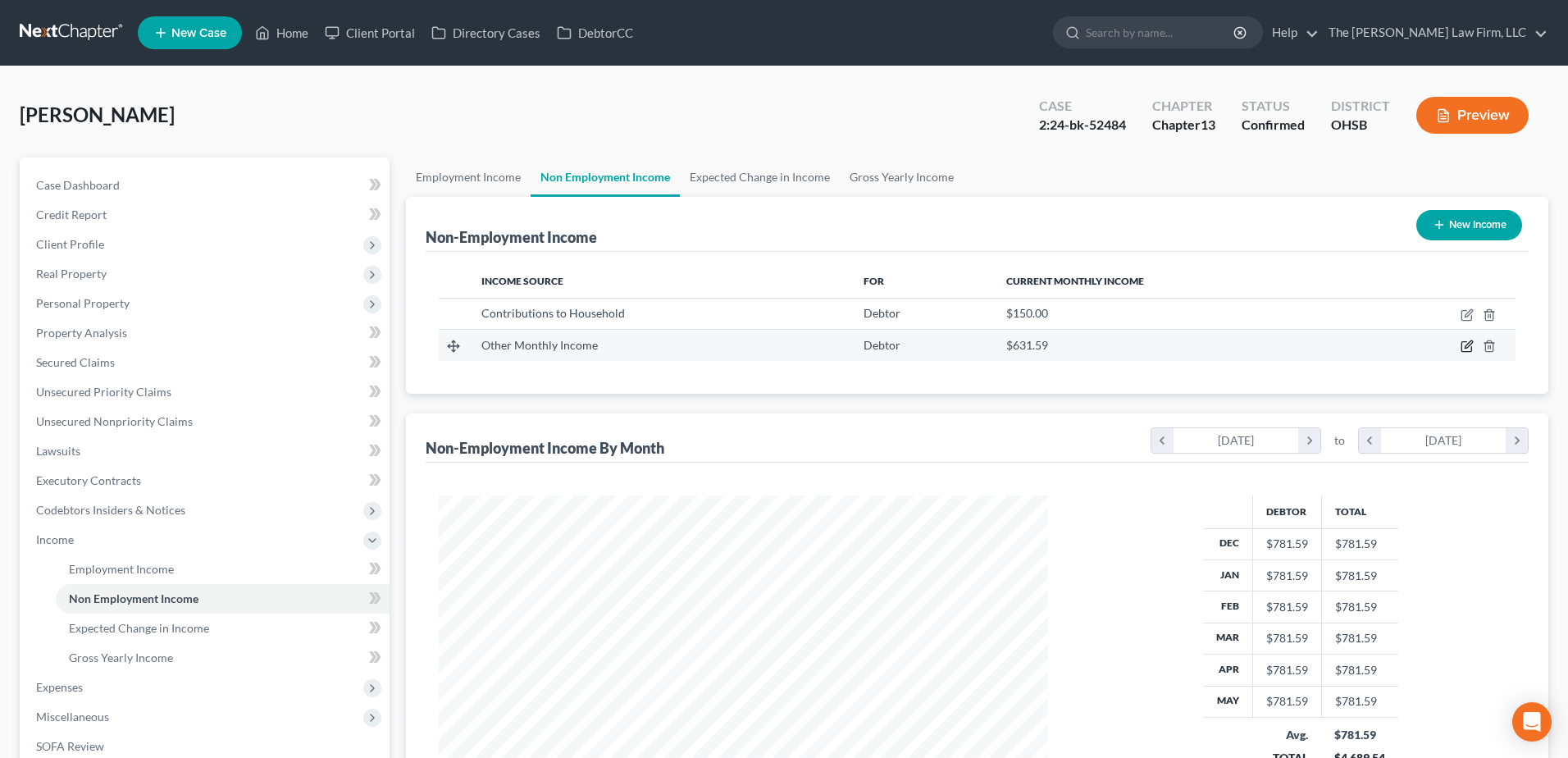
select select "13"
select select "0"
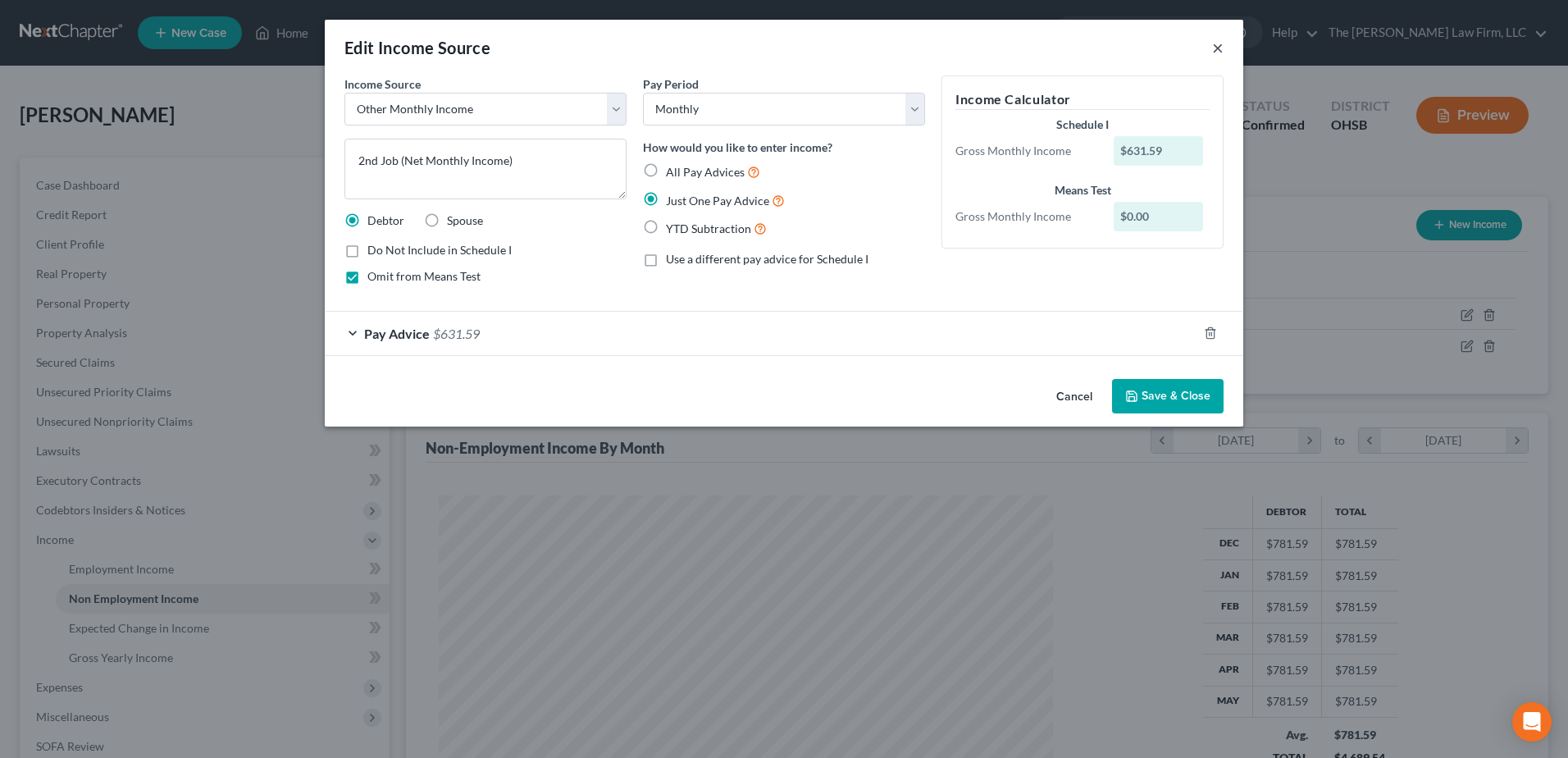
click at [1220, 44] on button "×" at bounding box center [1217, 47] width 11 height 19
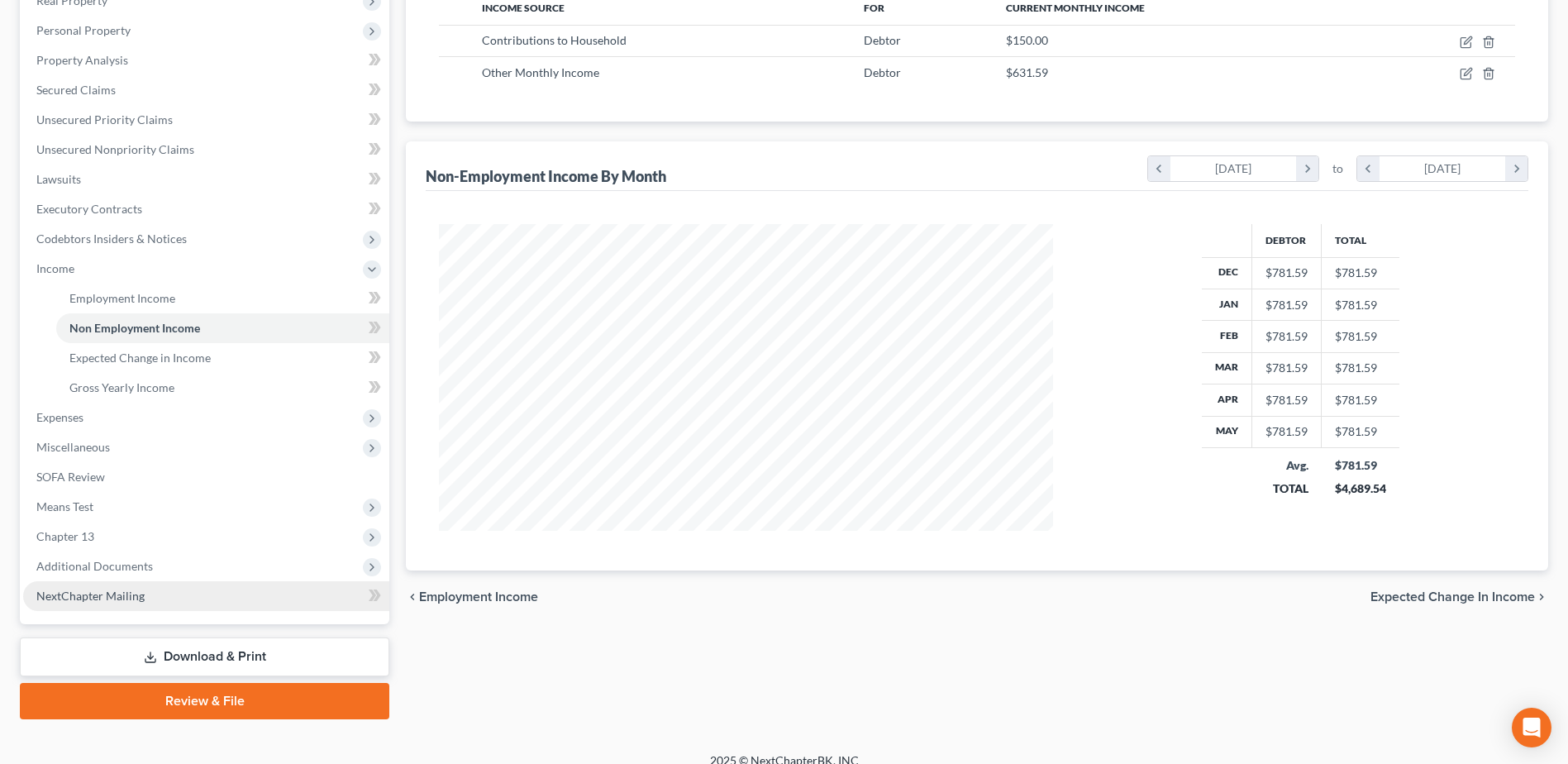
scroll to position [294, 0]
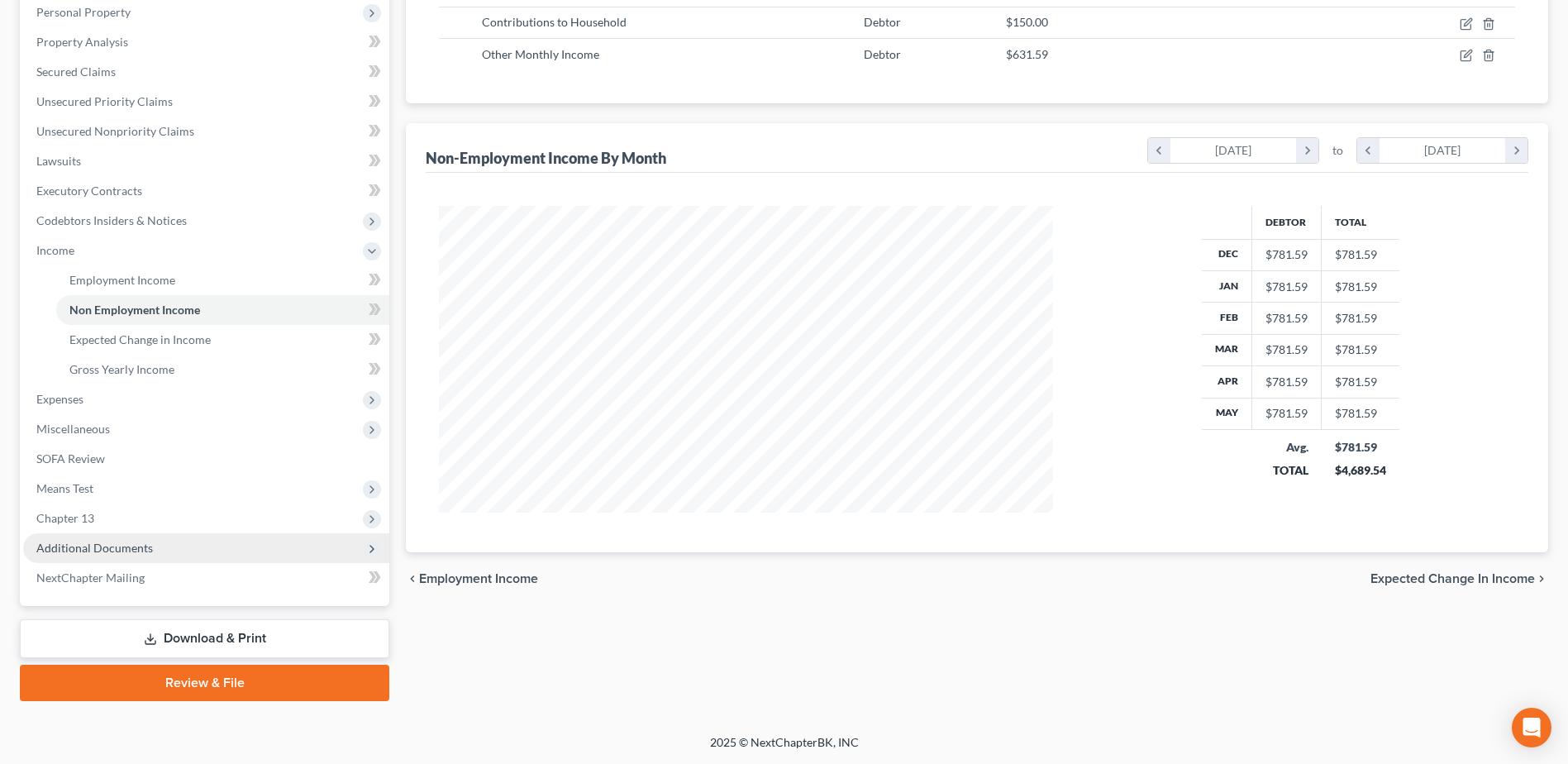
click at [153, 543] on span "Additional Documents" at bounding box center [205, 548] width 366 height 30
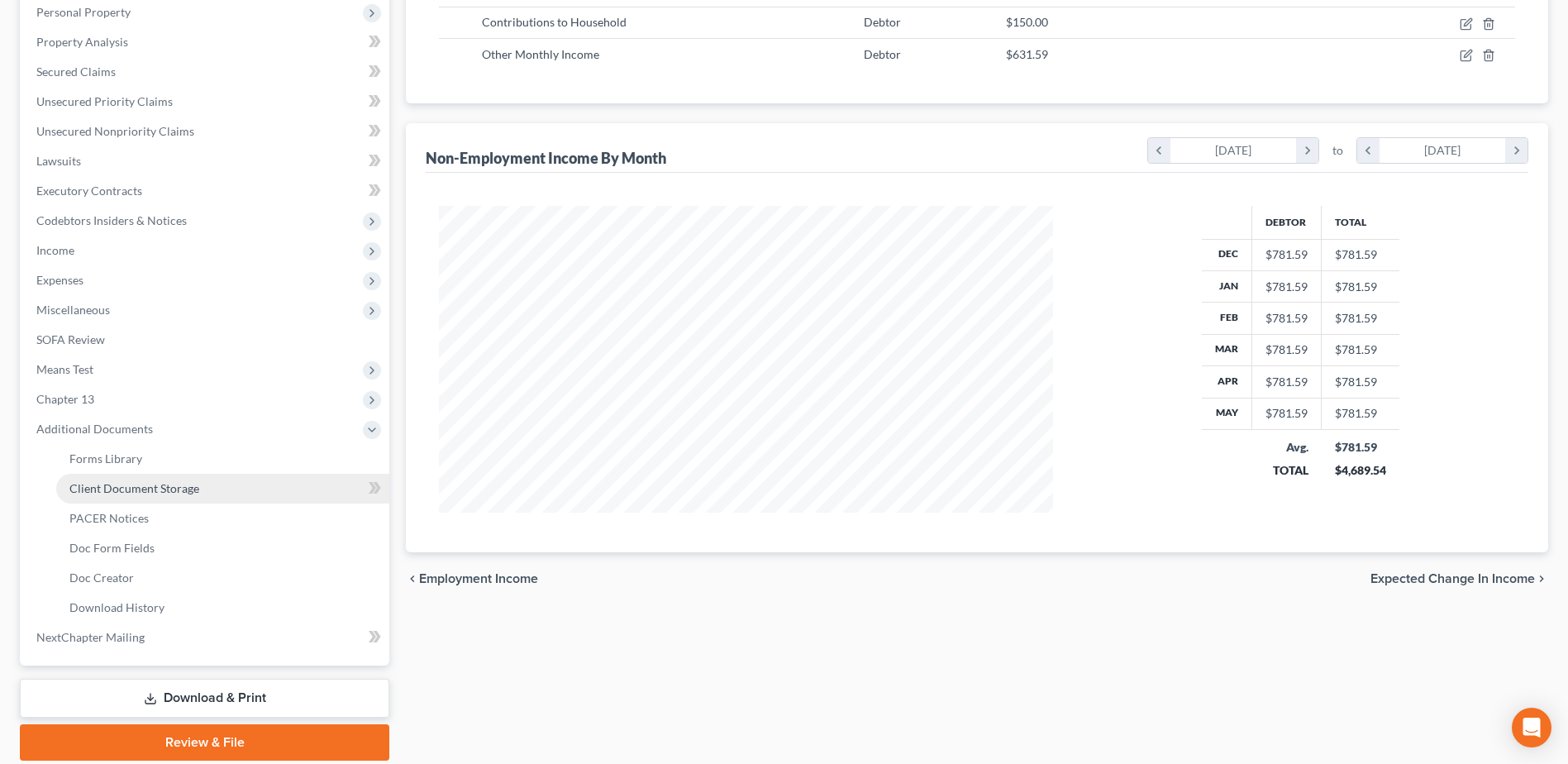
click at [149, 498] on link "Client Document Storage" at bounding box center [223, 489] width 333 height 30
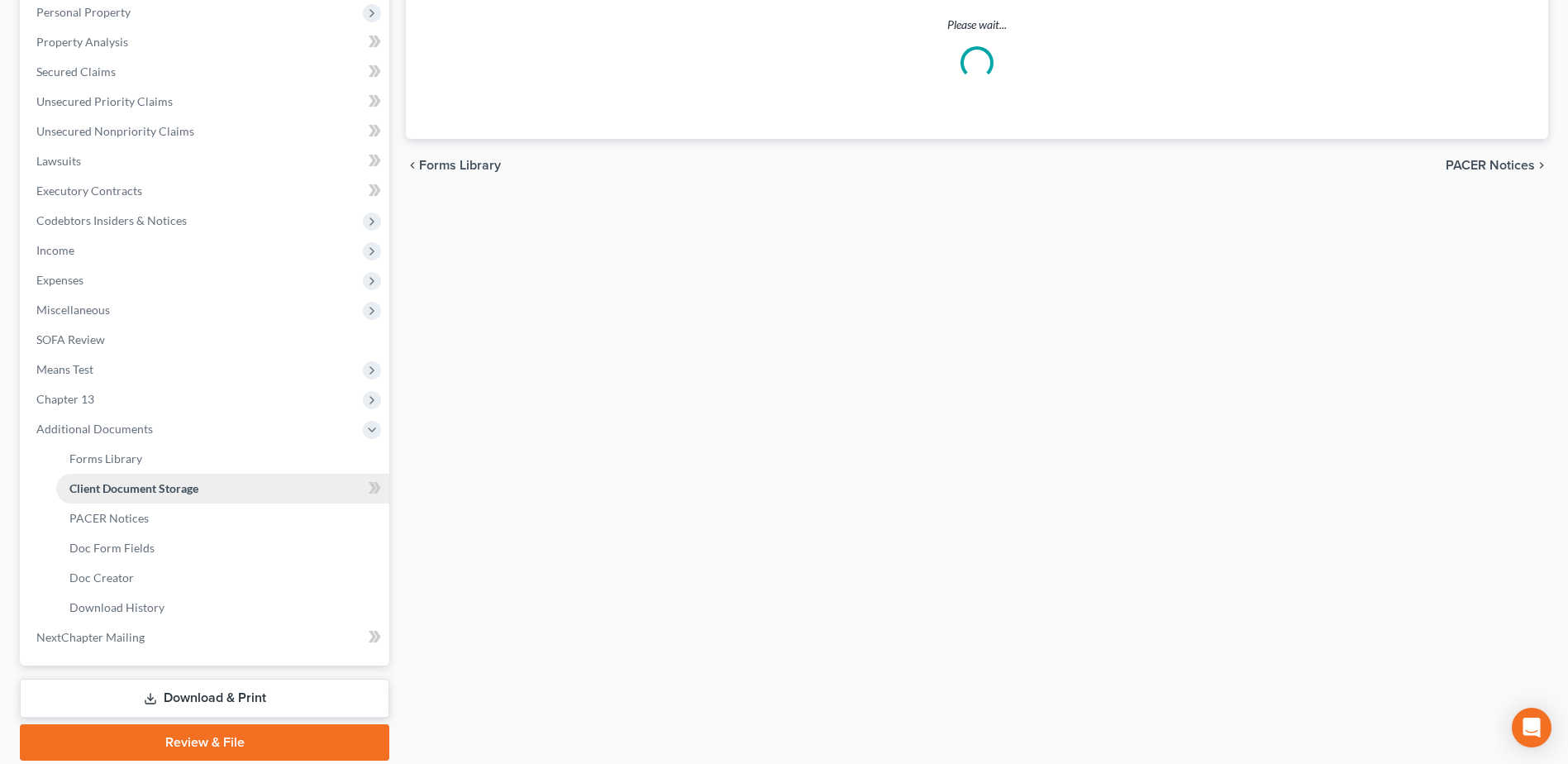
select select "61"
select select "7"
select select "53"
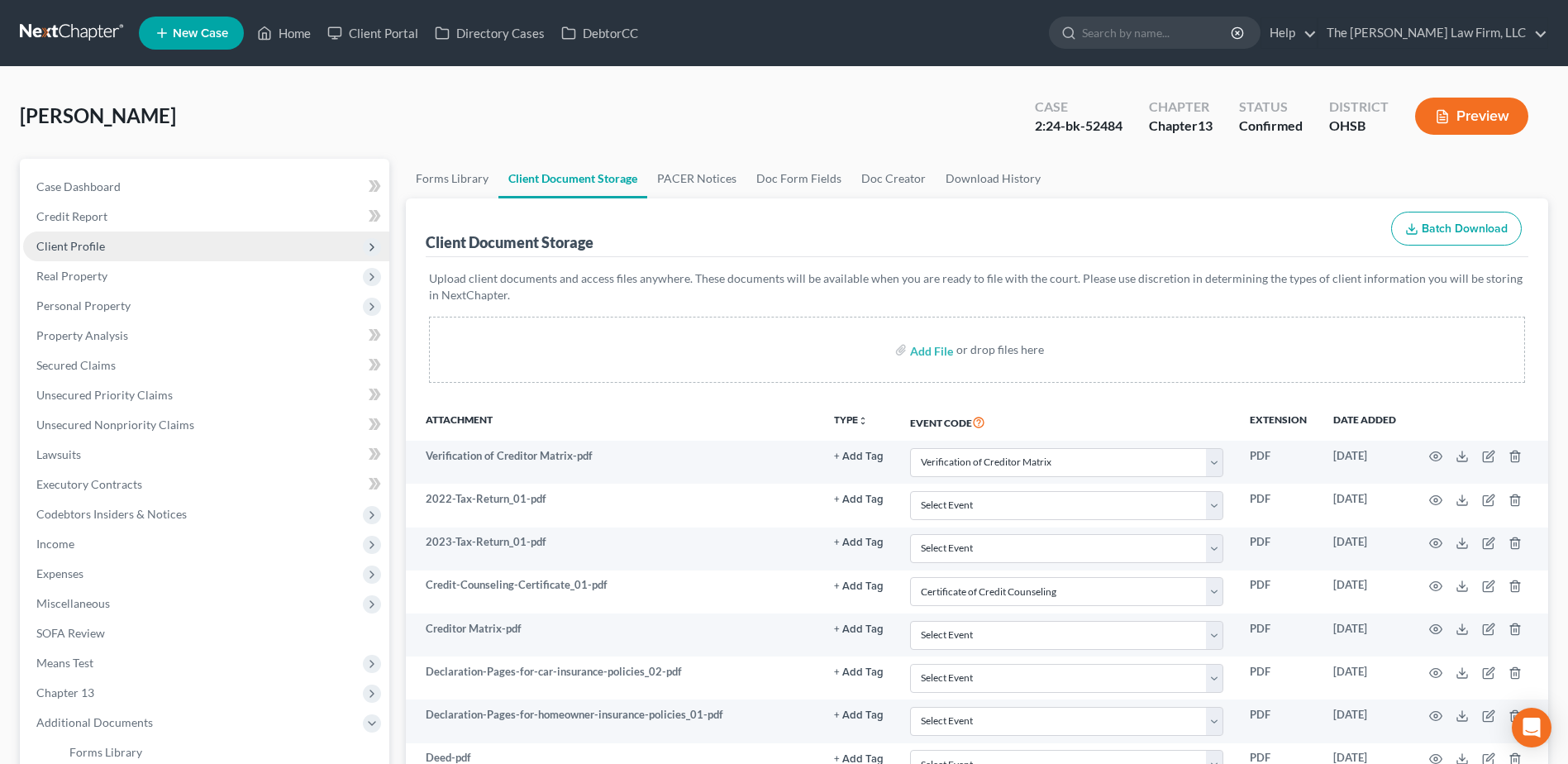
click at [89, 243] on span "Client Profile" at bounding box center [71, 246] width 69 height 14
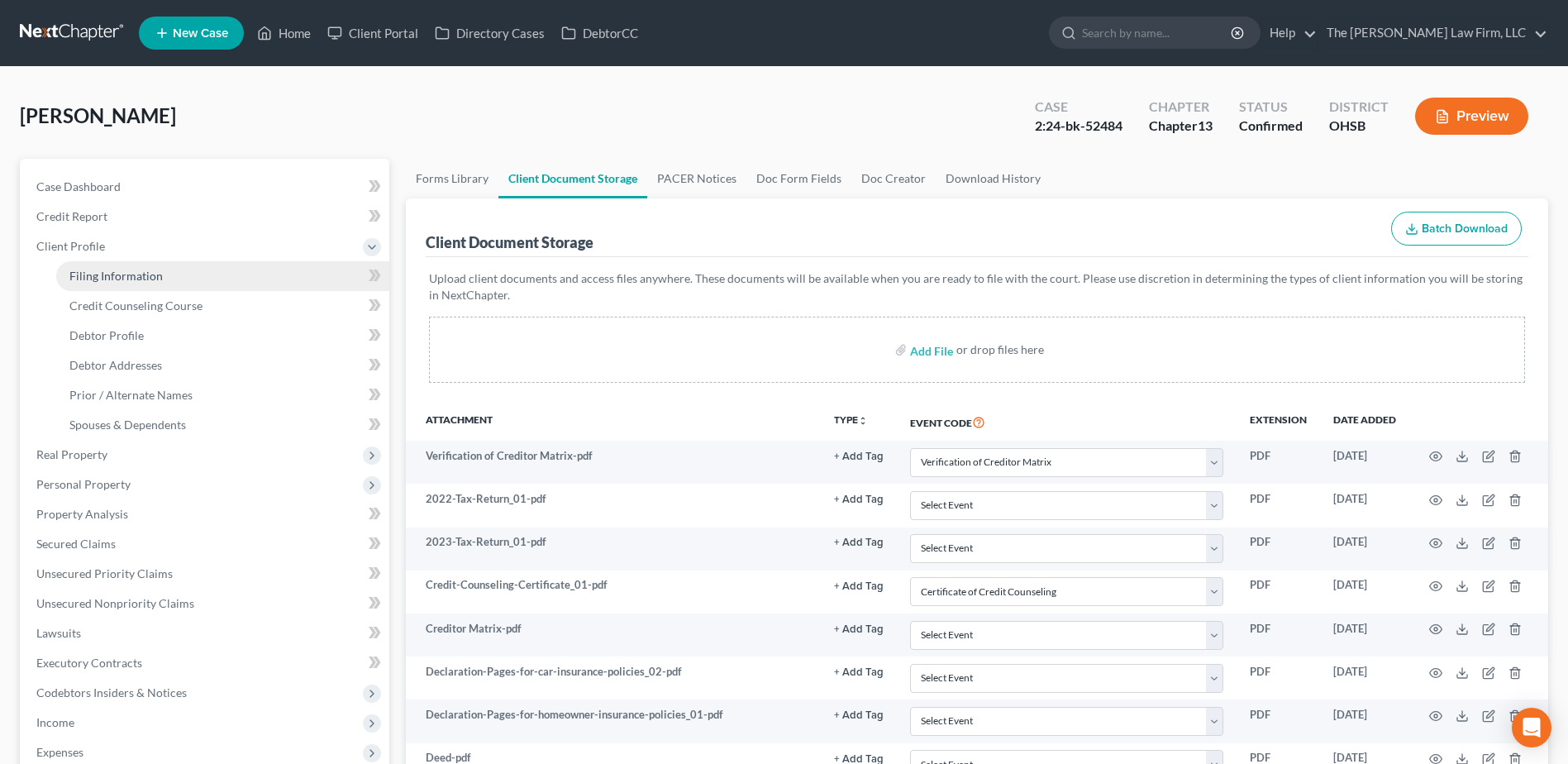
click at [103, 284] on link "Filing Information" at bounding box center [223, 276] width 333 height 30
select select "1"
select select "0"
select select "3"
select select "62"
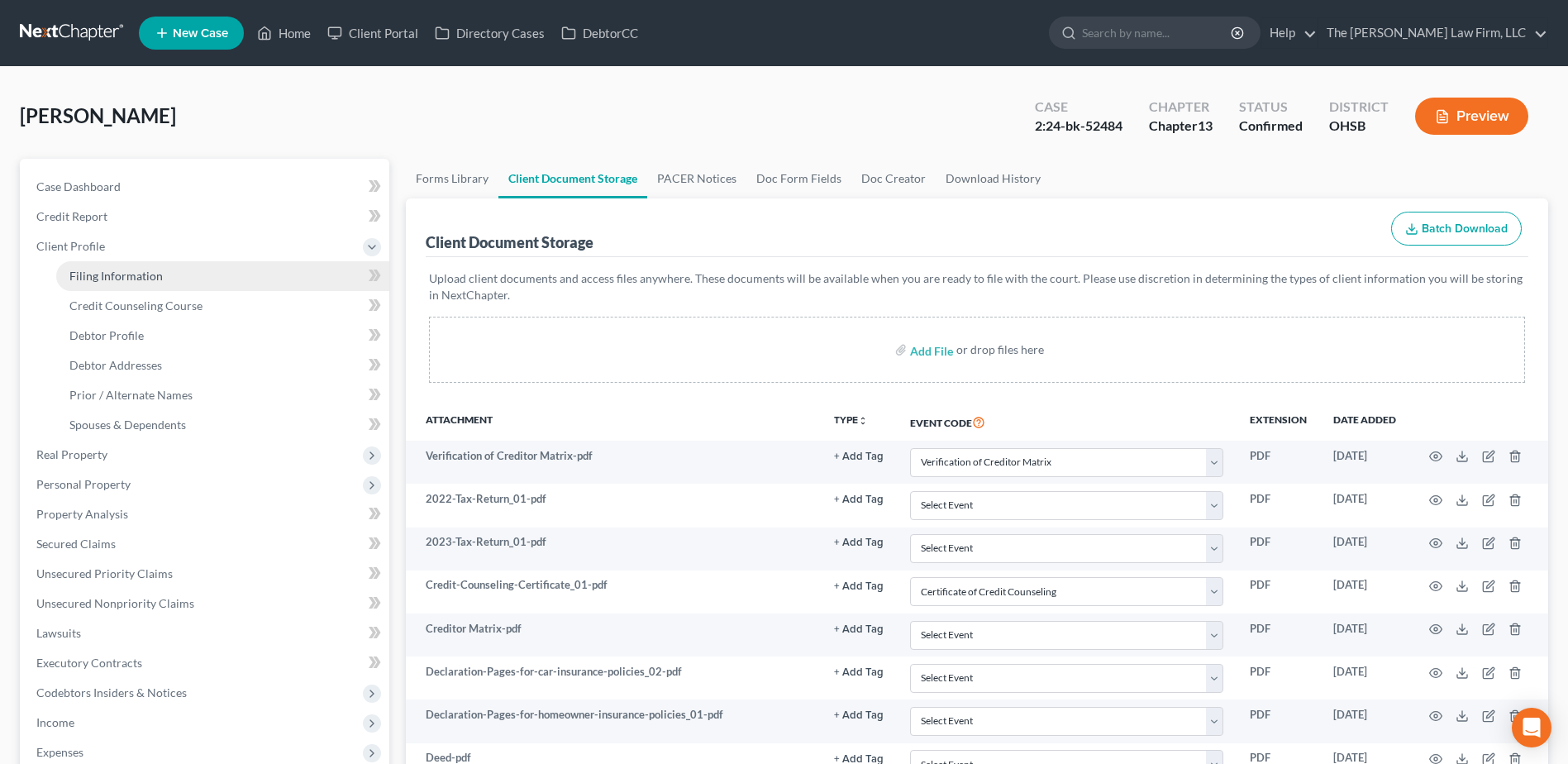
select select "2"
select select "36"
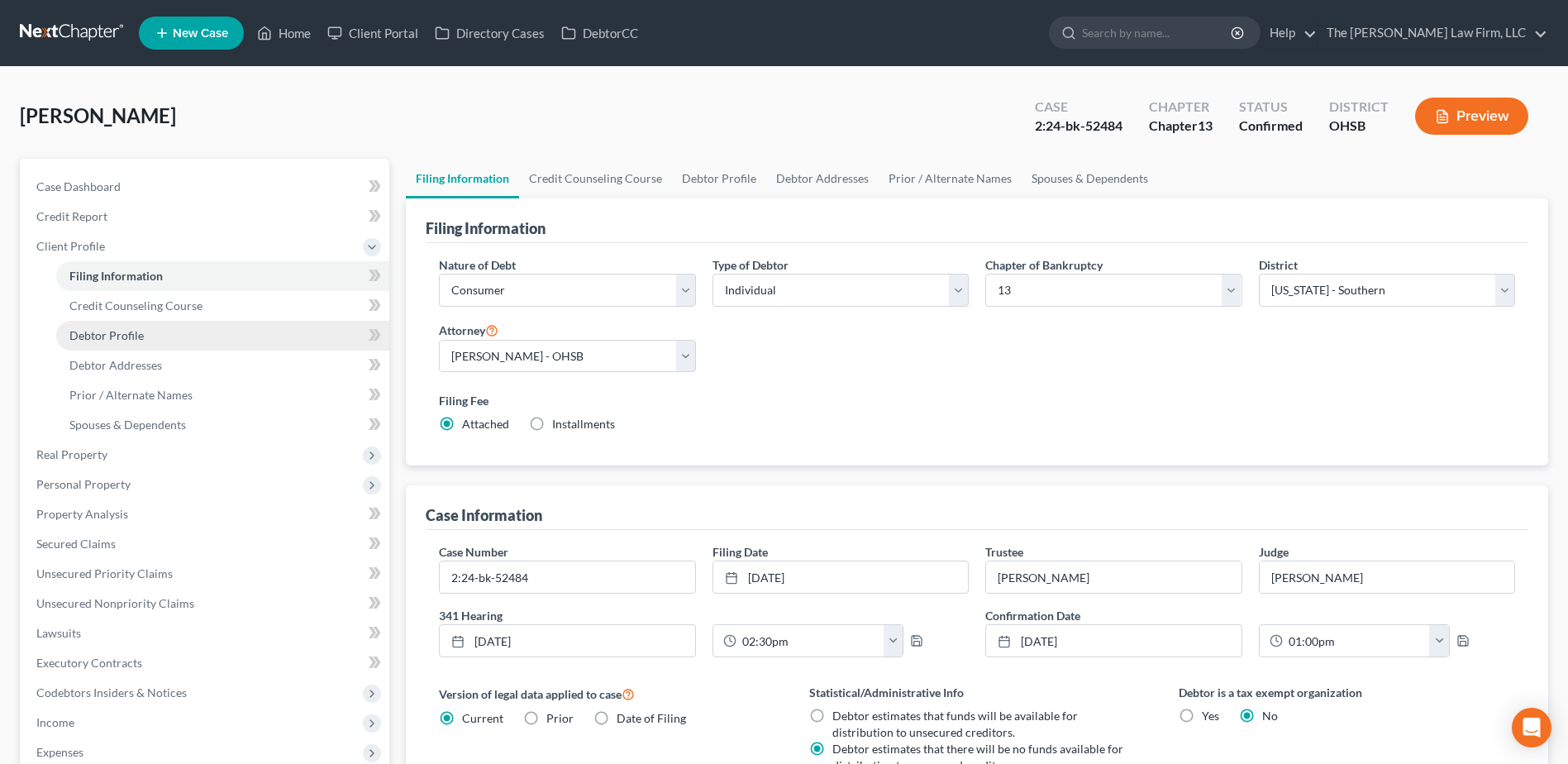
click at [127, 340] on span "Debtor Profile" at bounding box center [107, 335] width 74 height 14
select select "2"
select select "0"
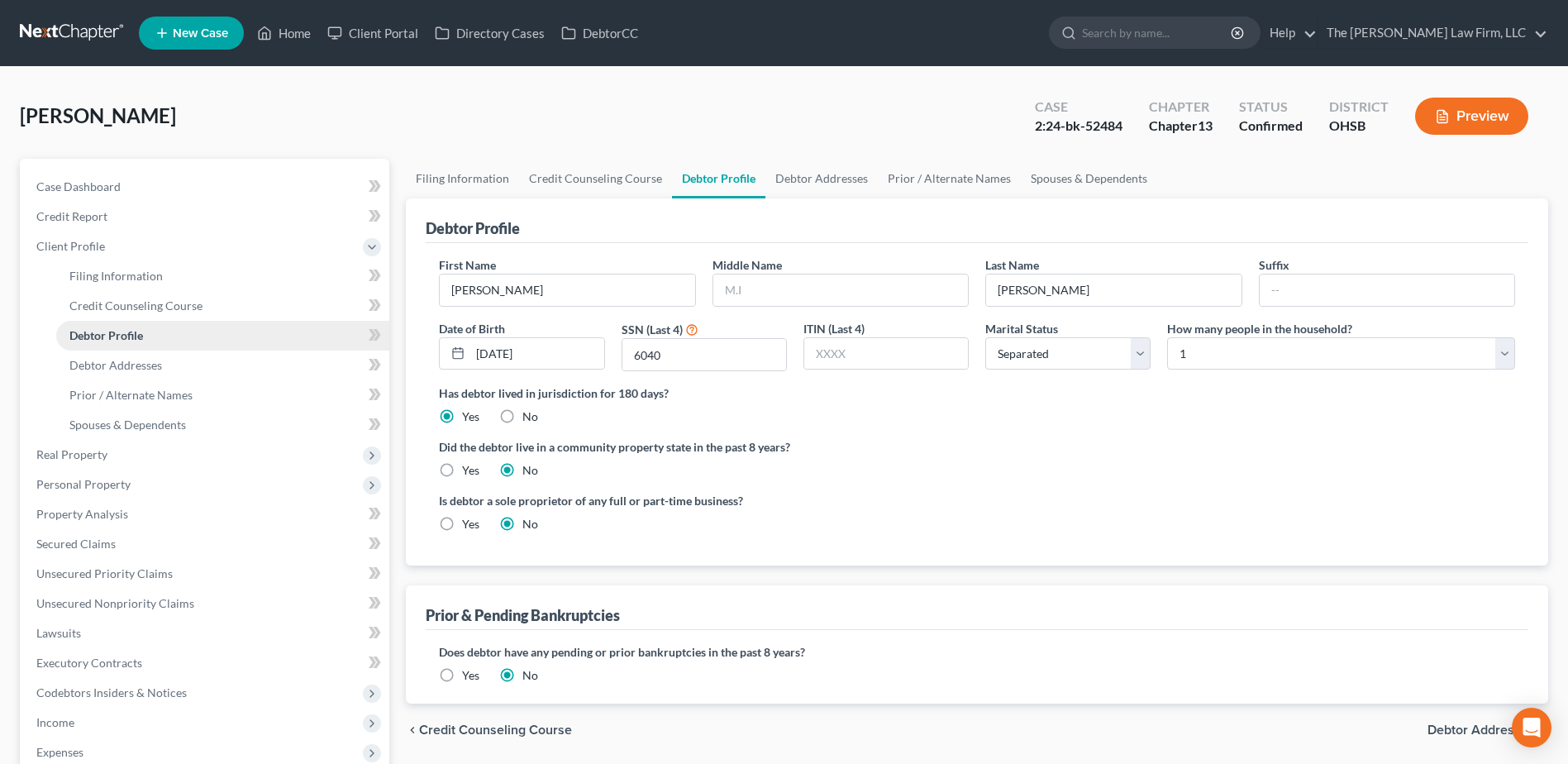
radio input "true"
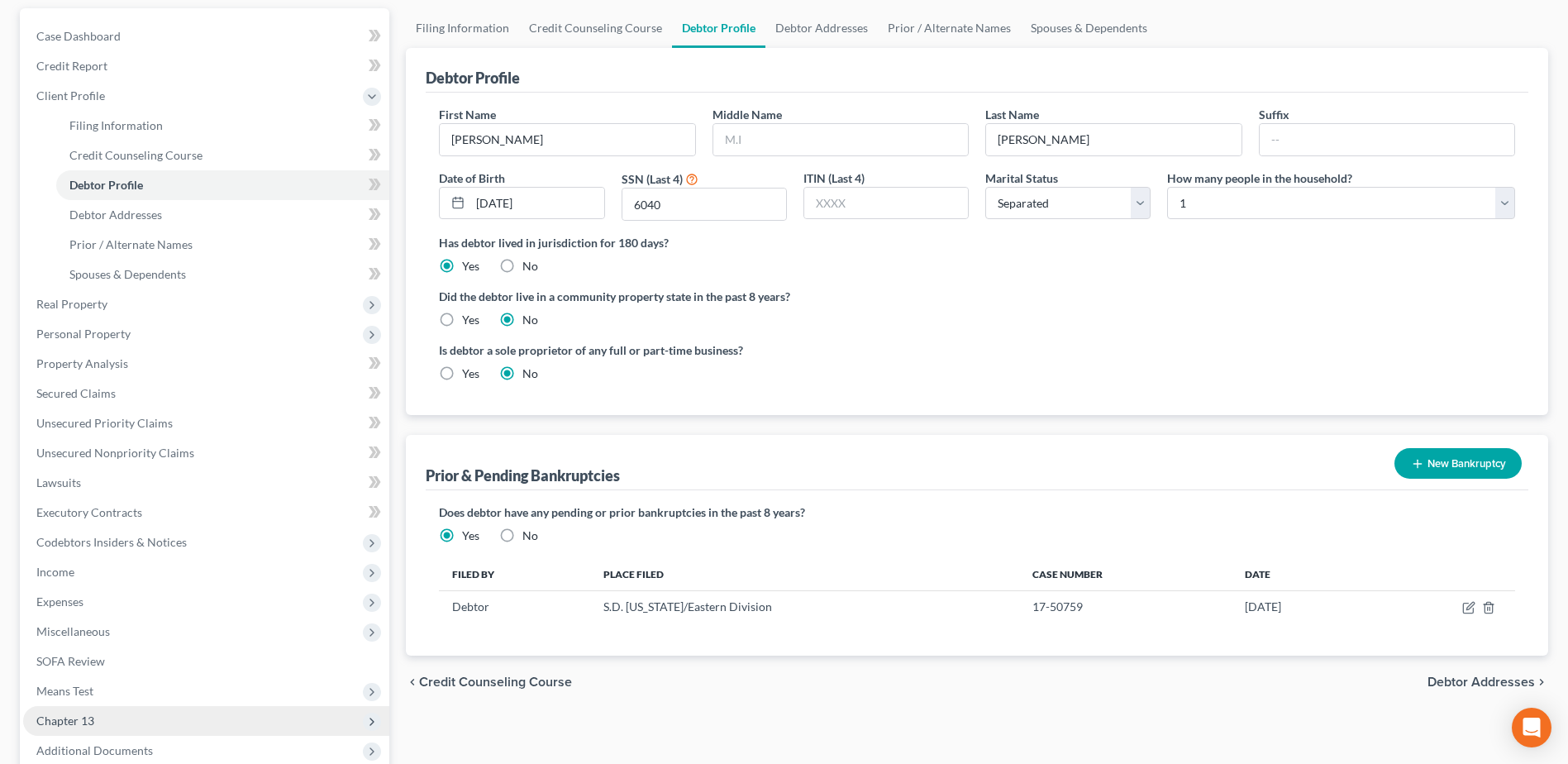
scroll to position [353, 0]
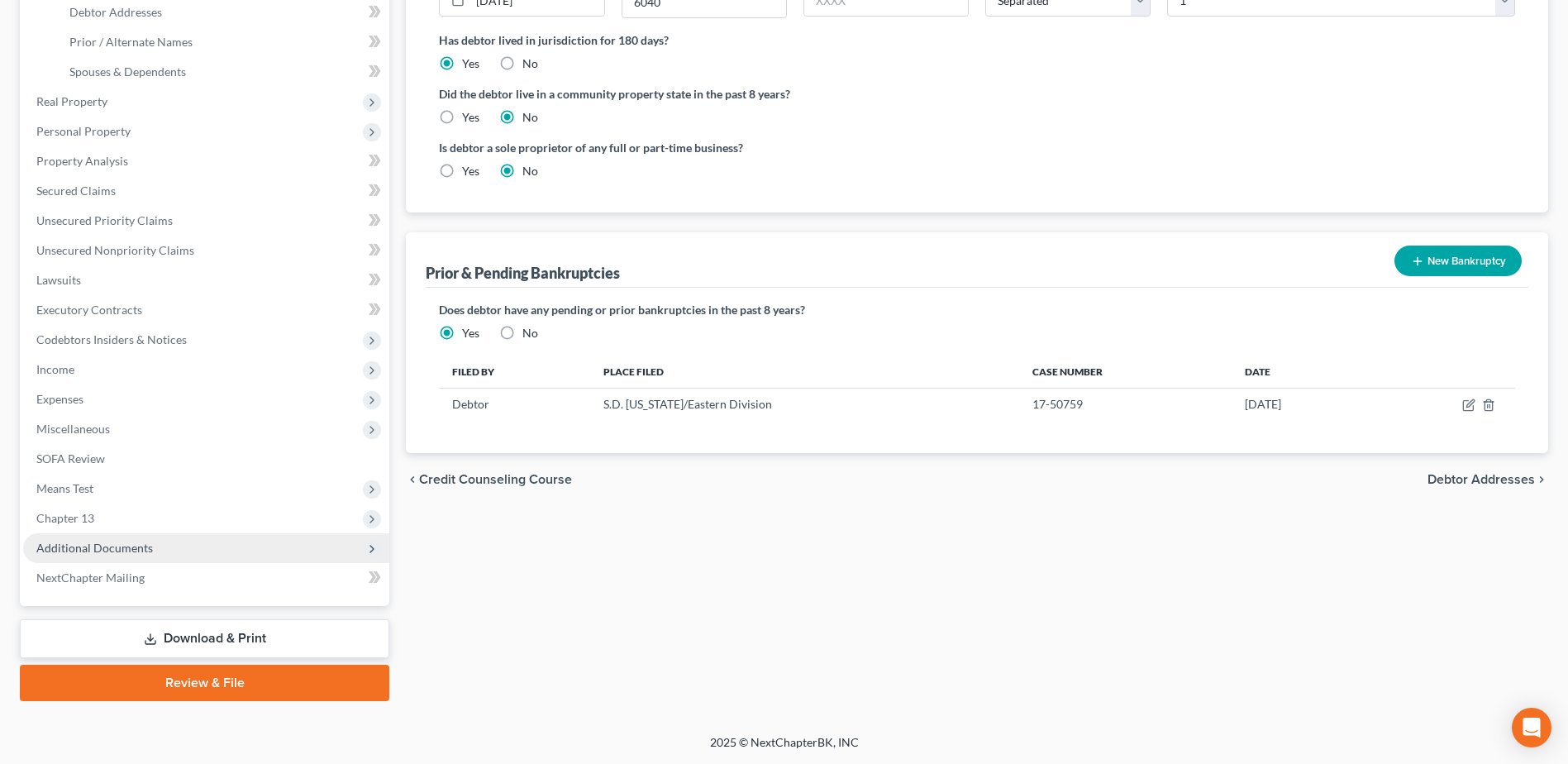
click at [127, 548] on span "Additional Documents" at bounding box center [94, 548] width 116 height 14
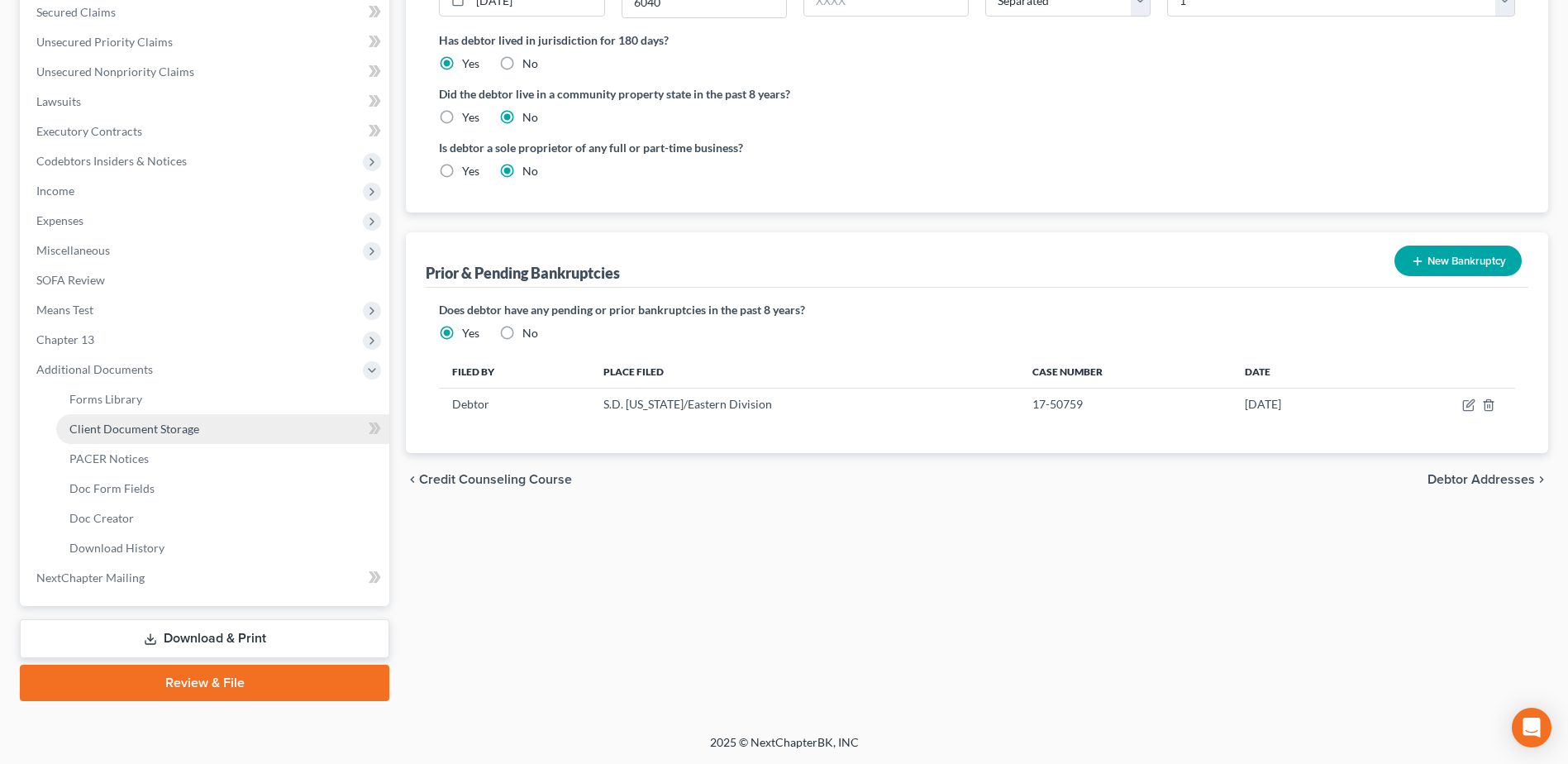
click at [125, 430] on span "Client Document Storage" at bounding box center [134, 429] width 130 height 14
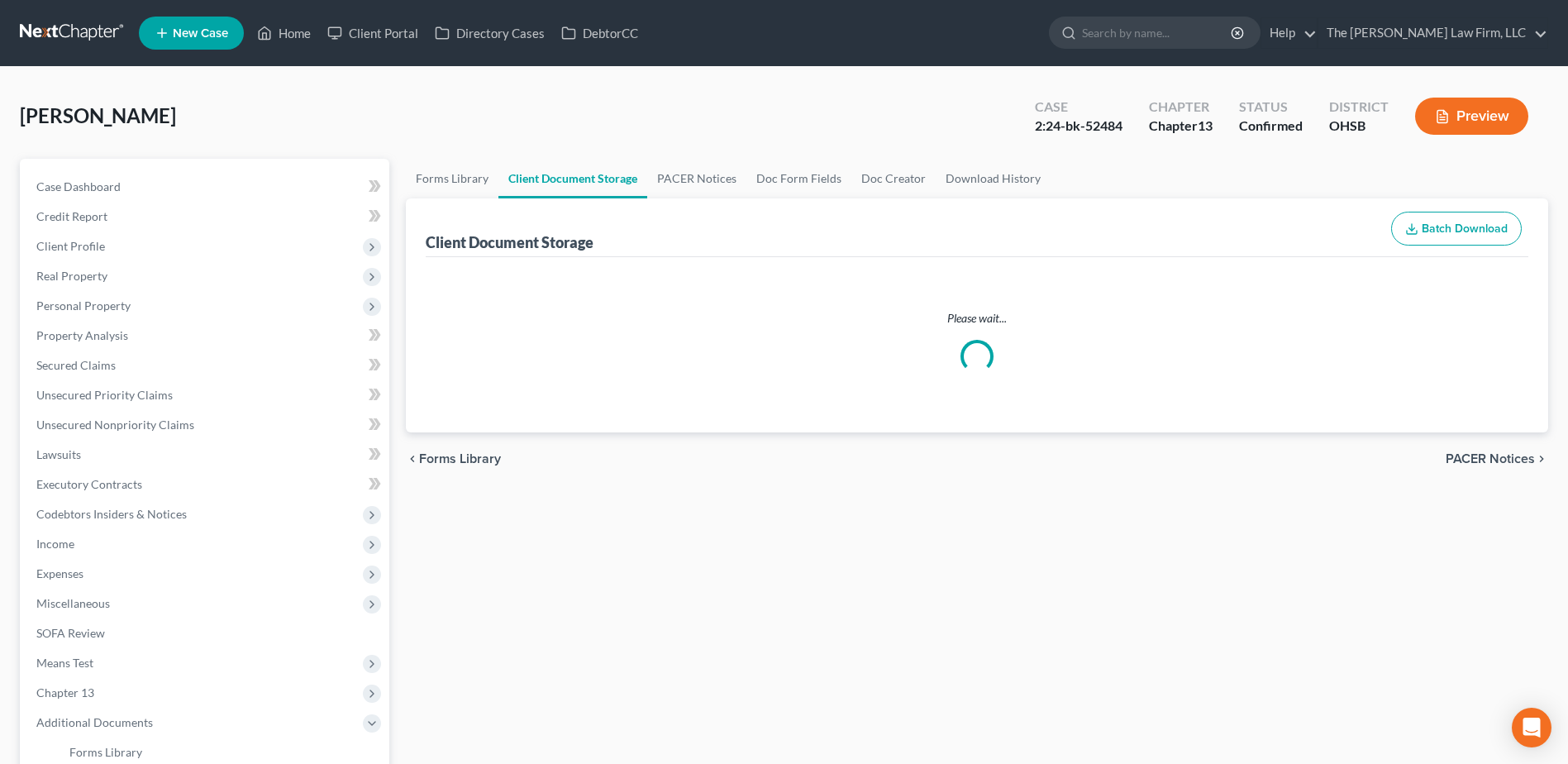
select select "61"
select select "7"
select select "53"
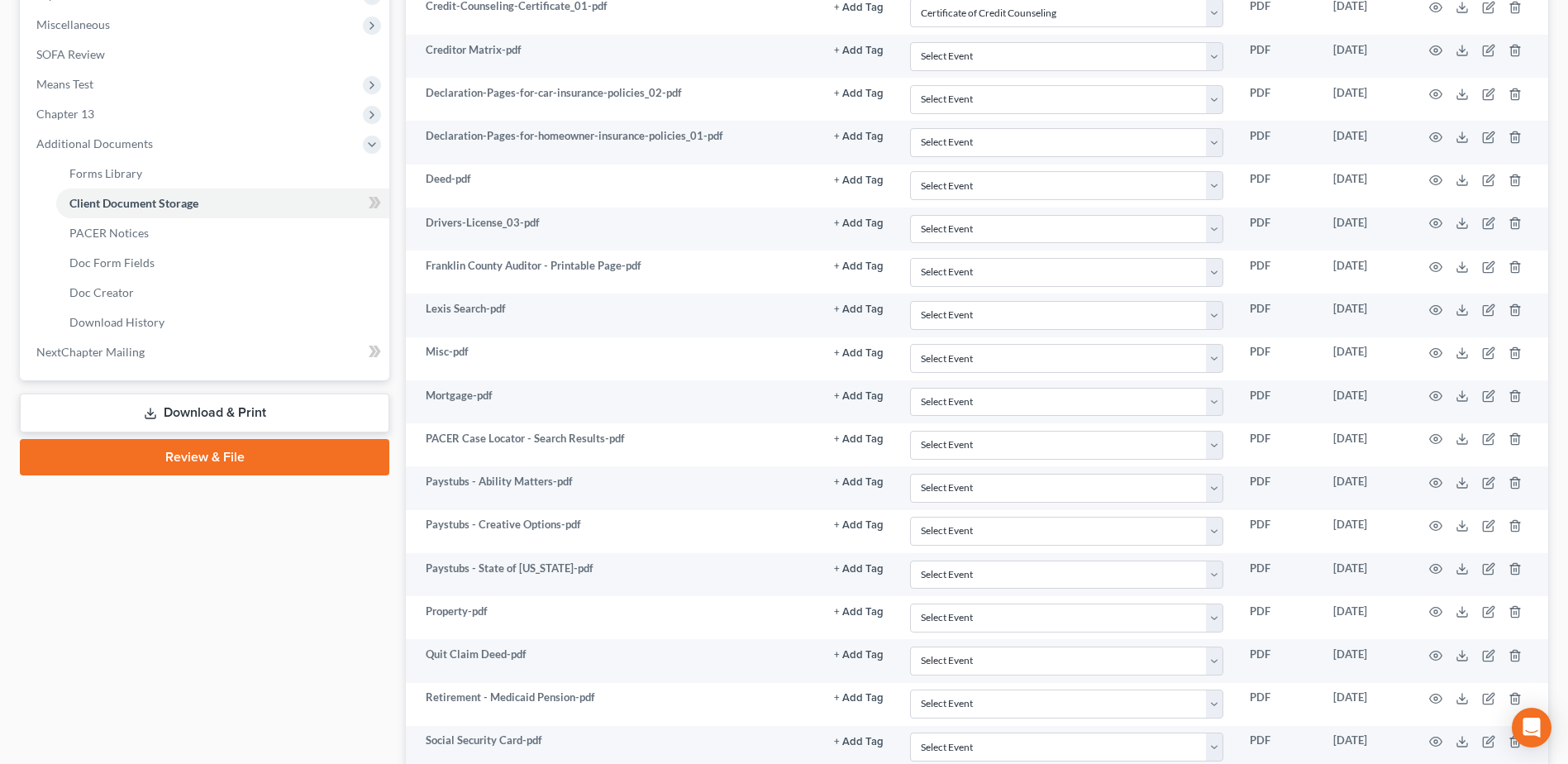
scroll to position [662, 0]
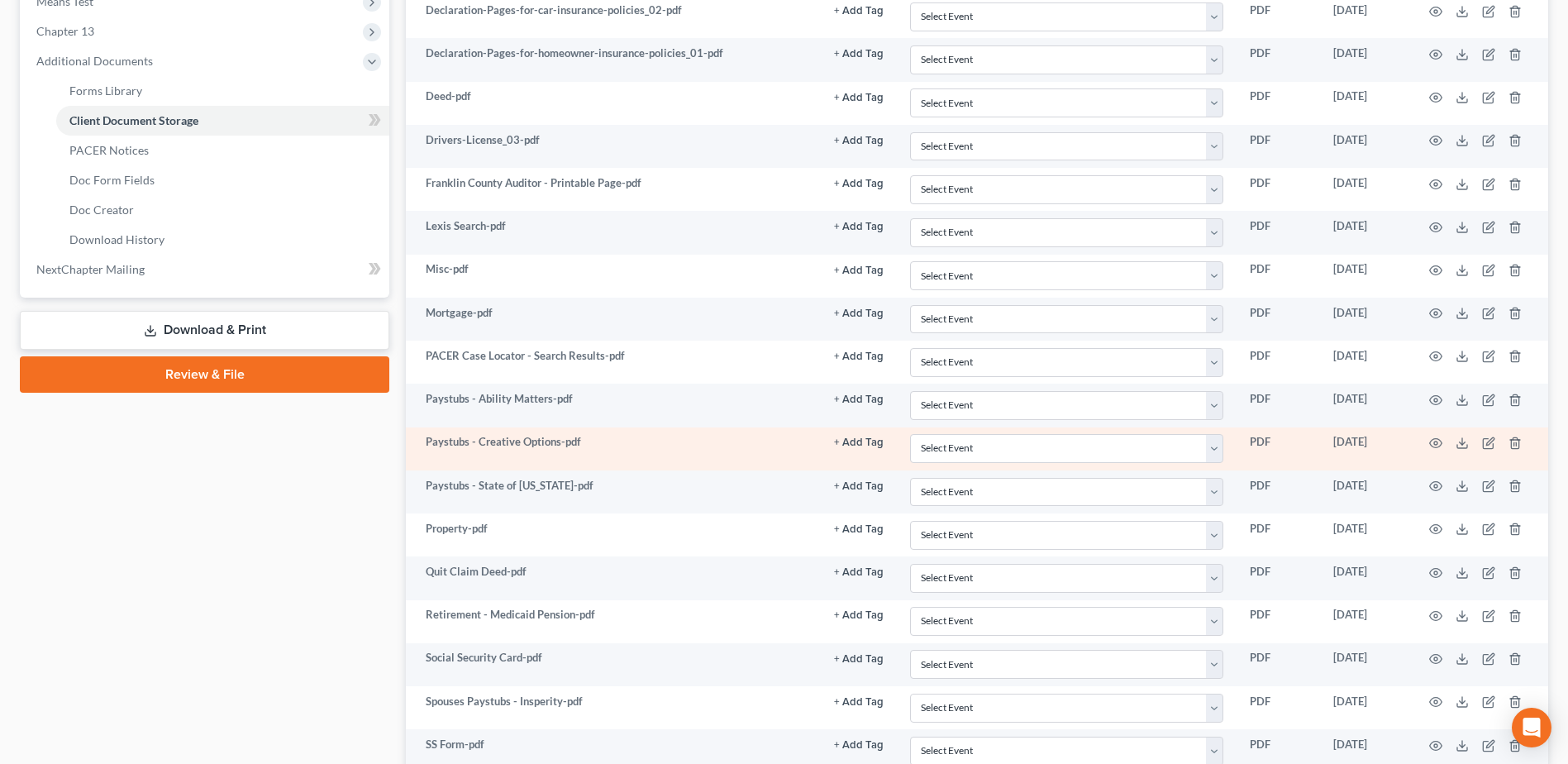
click at [1445, 444] on td at bounding box center [1478, 449] width 138 height 43
click at [1440, 444] on icon "button" at bounding box center [1435, 443] width 13 height 13
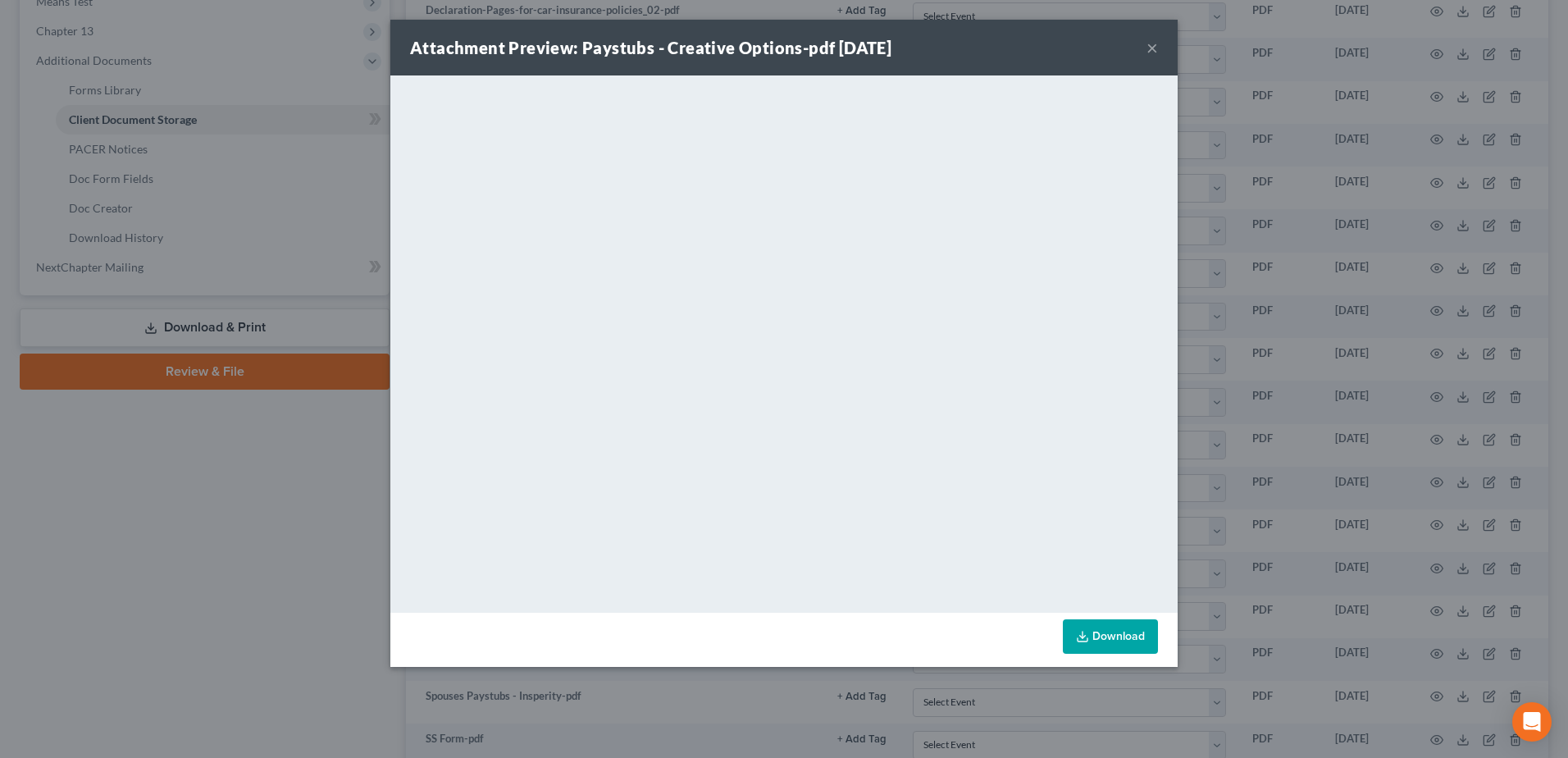
drag, startPoint x: 1156, startPoint y: 40, endPoint x: 1109, endPoint y: 82, distance: 63.0
click at [1156, 40] on button "×" at bounding box center [1152, 47] width 11 height 19
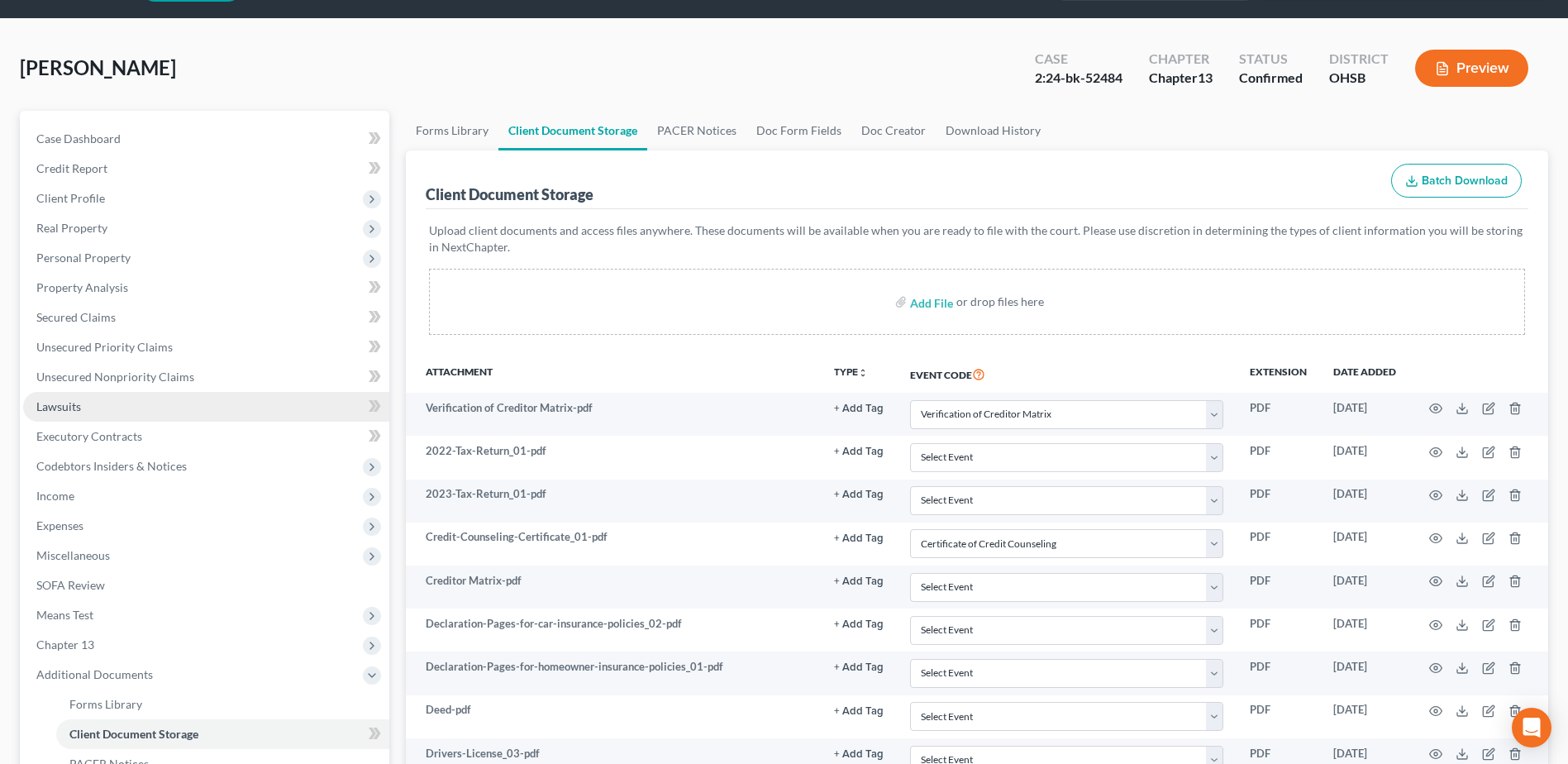
scroll to position [0, 0]
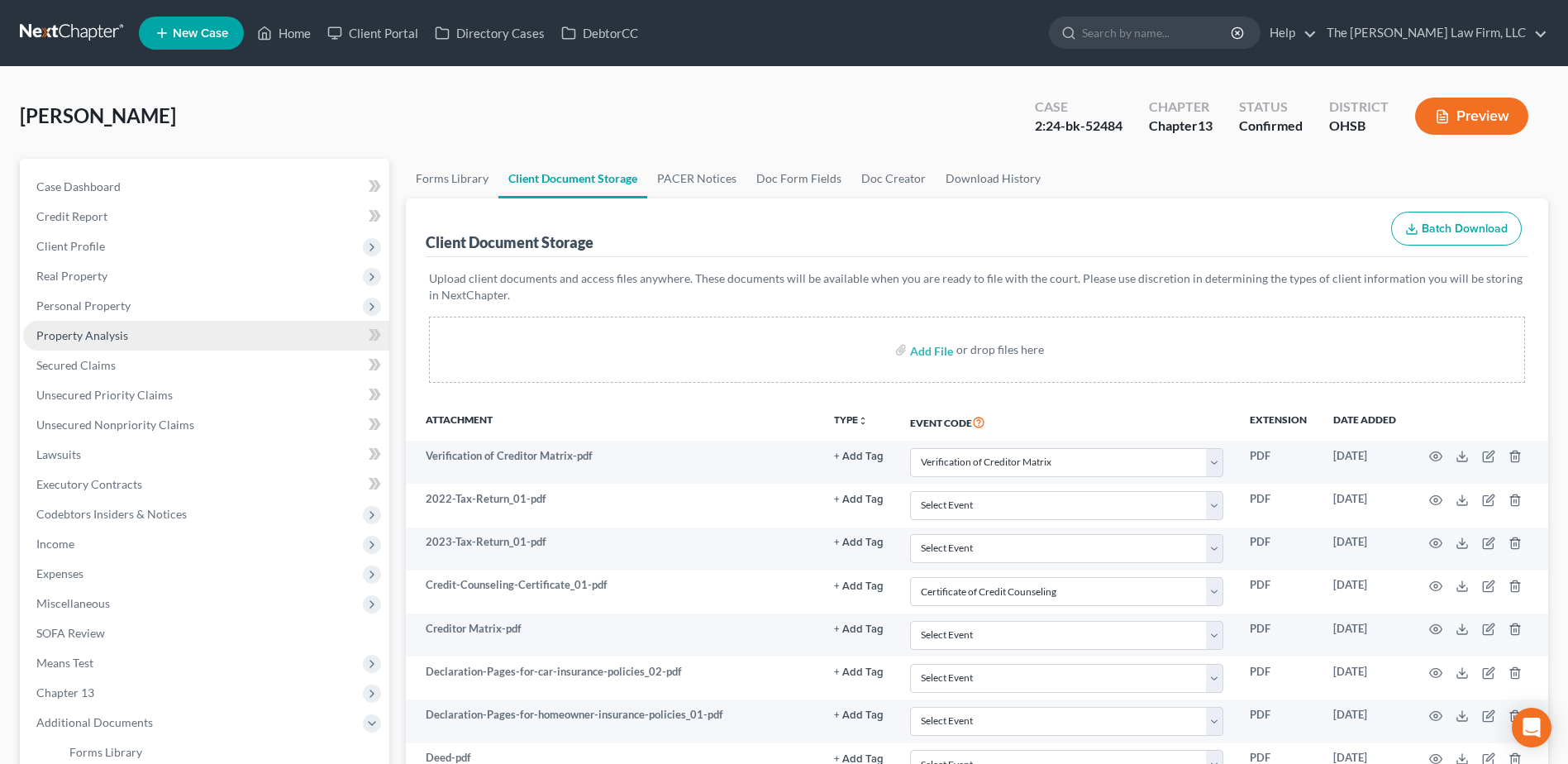
drag, startPoint x: 113, startPoint y: 331, endPoint x: 161, endPoint y: 346, distance: 50.3
click at [113, 331] on span "Property Analysis" at bounding box center [82, 335] width 92 height 14
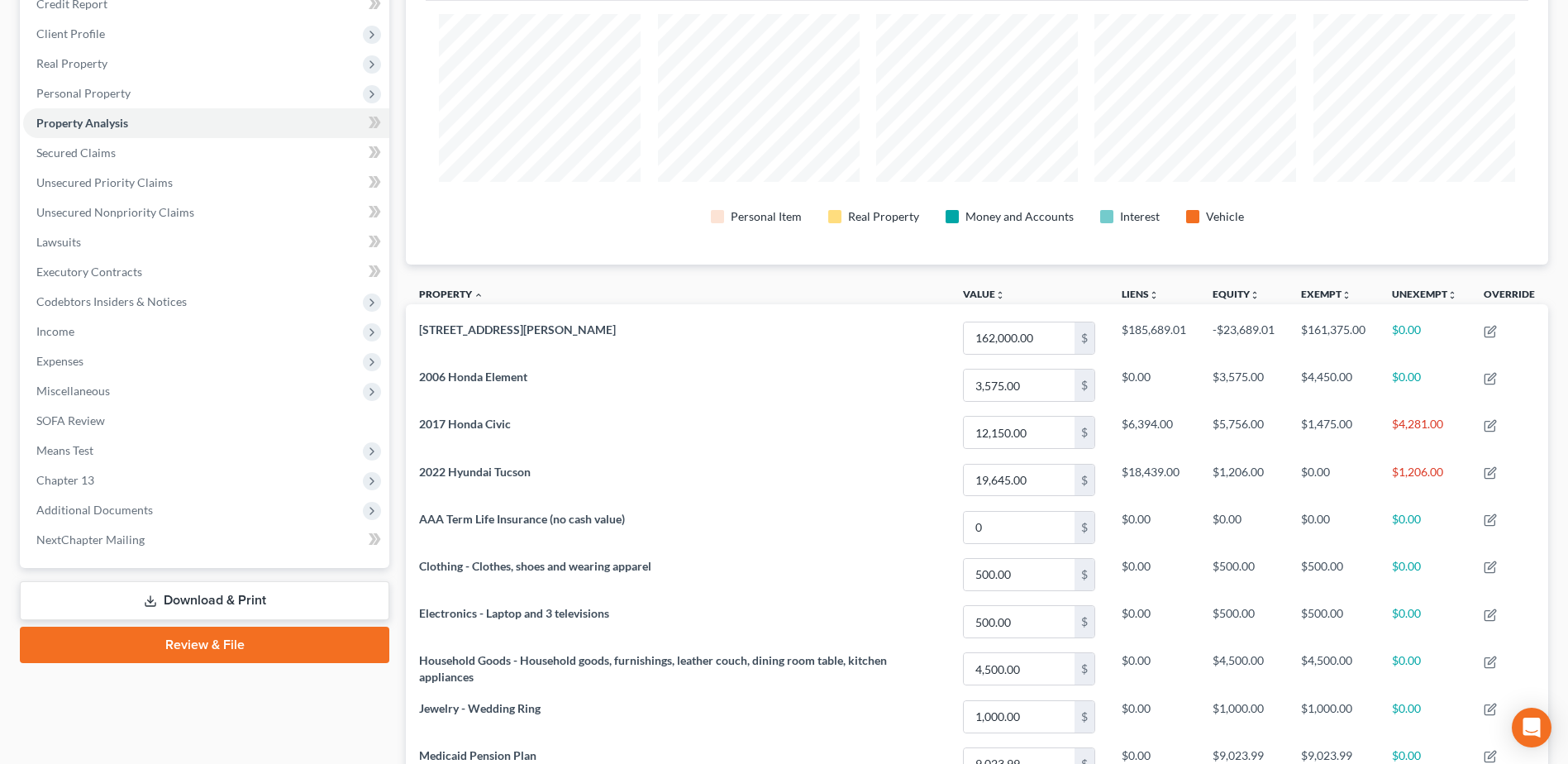
scroll to position [579, 0]
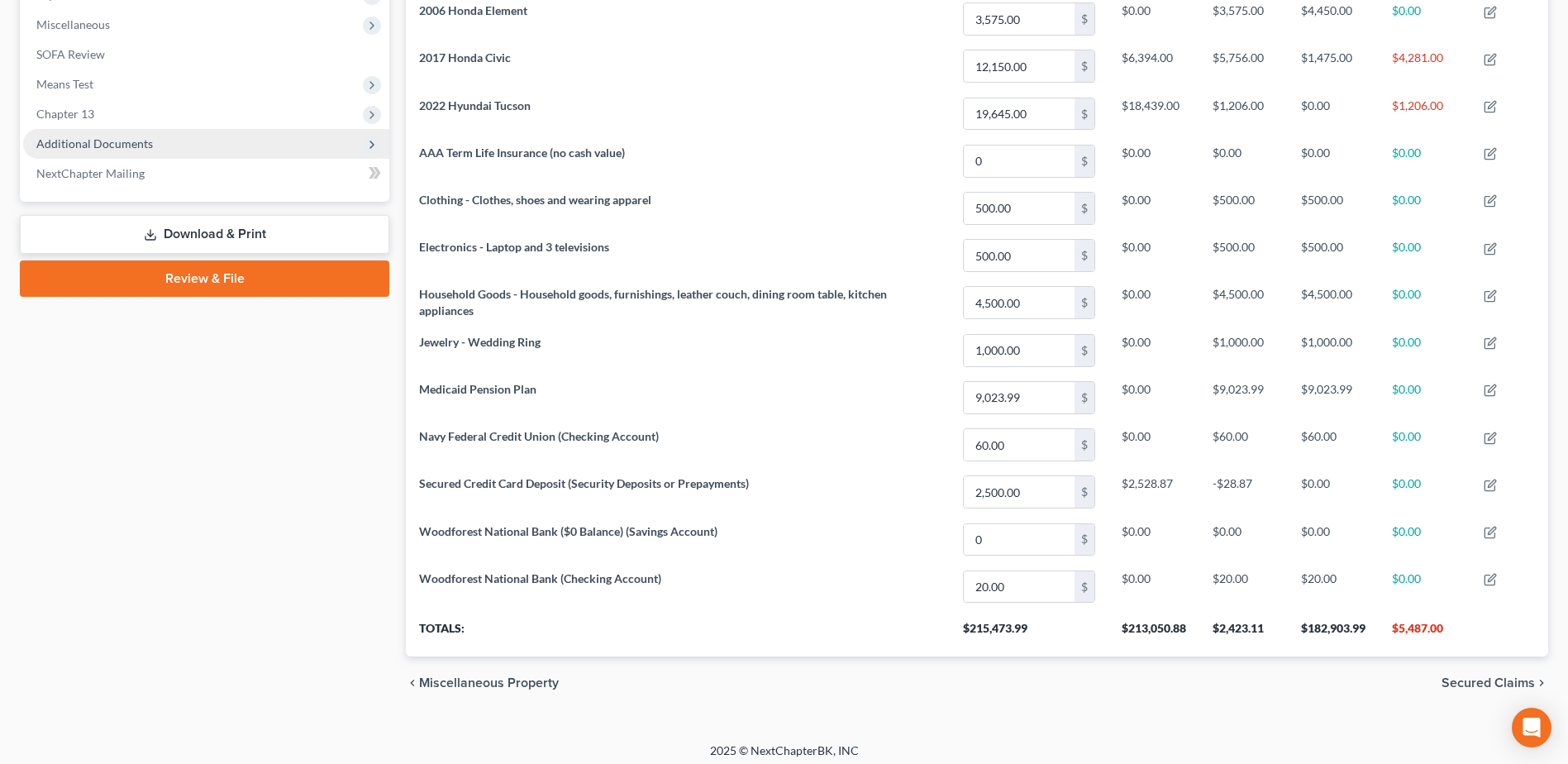
click at [143, 145] on span "Additional Documents" at bounding box center [94, 144] width 116 height 14
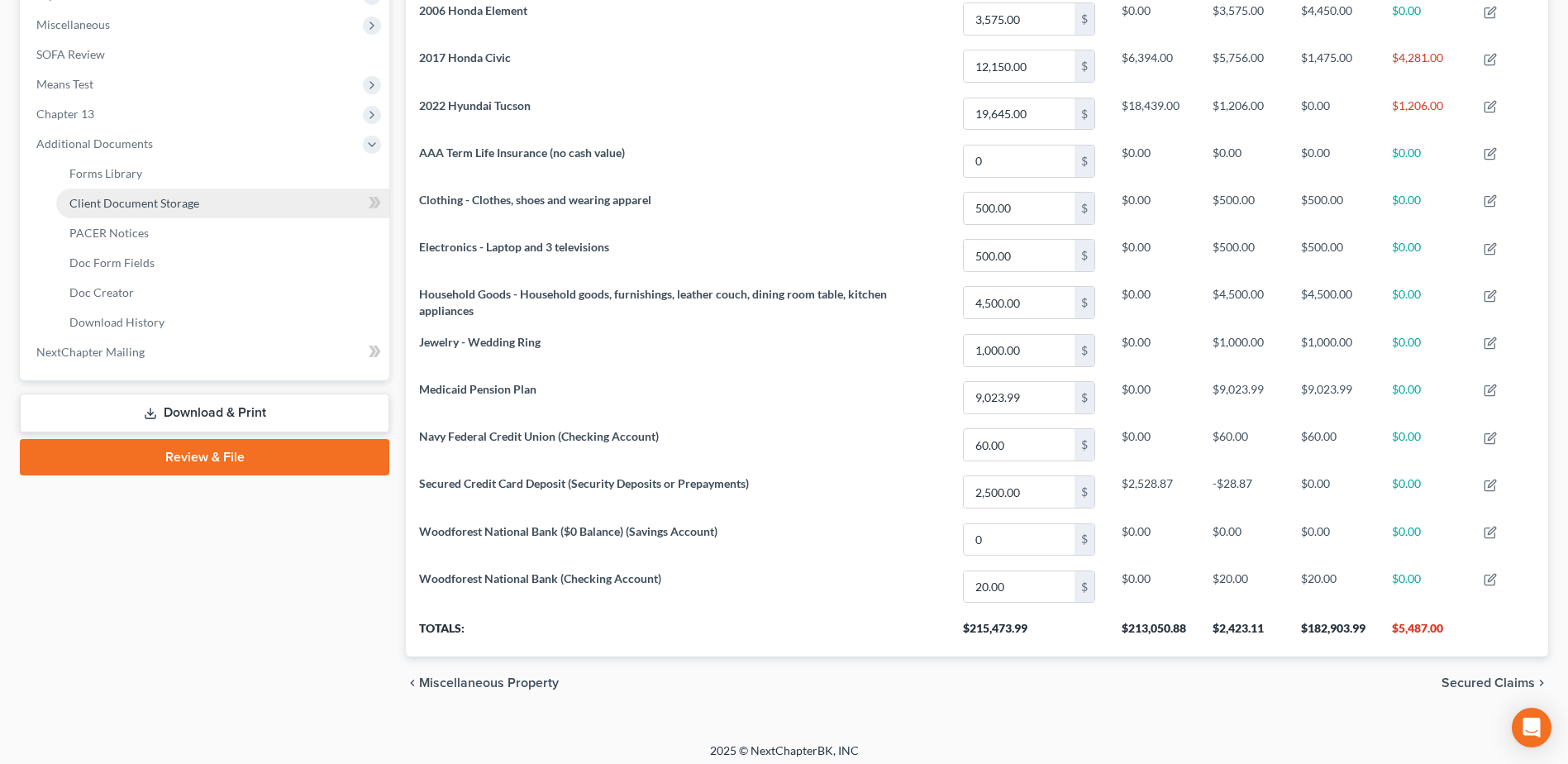
click at [138, 206] on span "Client Document Storage" at bounding box center [134, 203] width 130 height 14
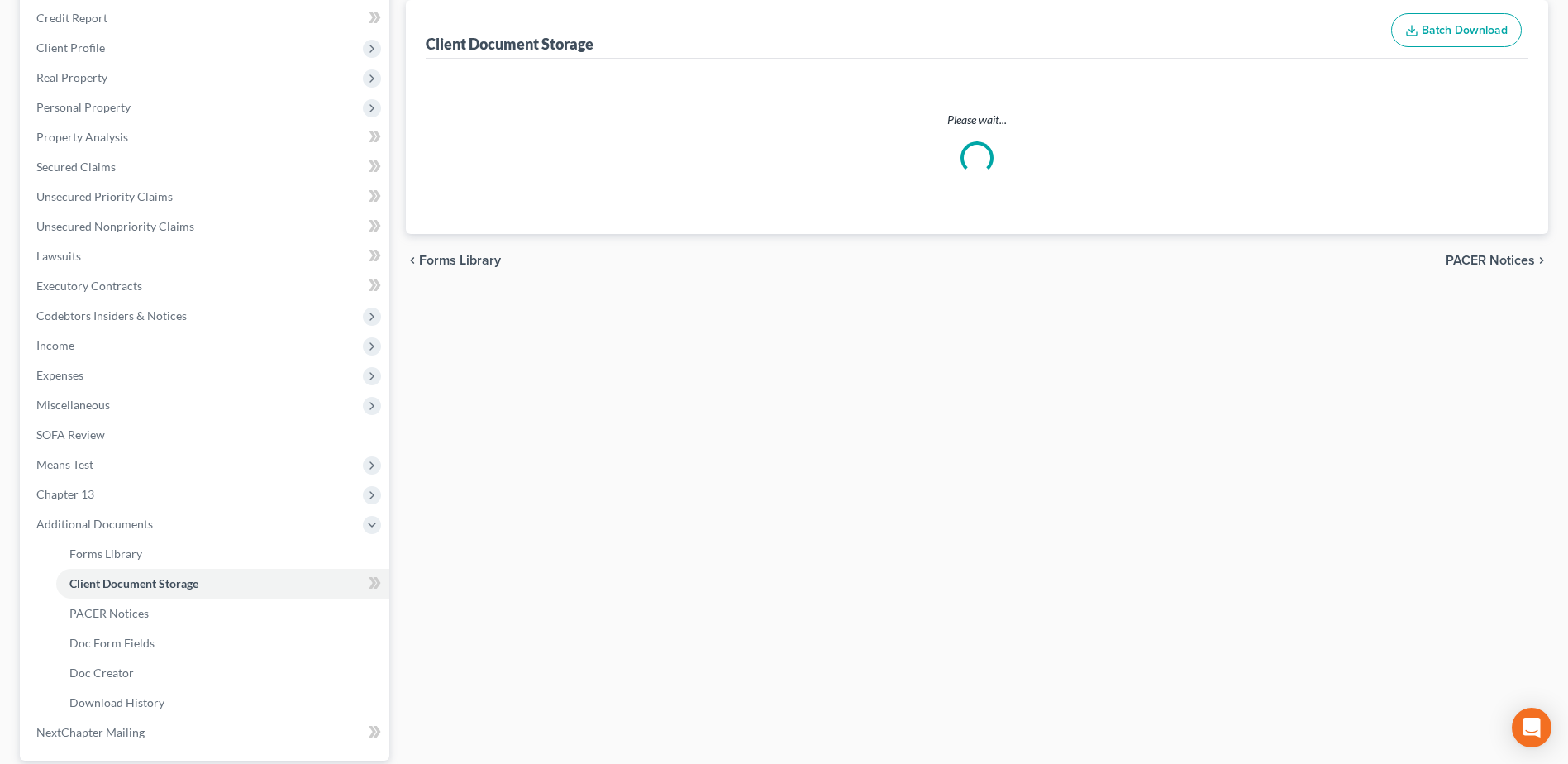
scroll to position [56, 0]
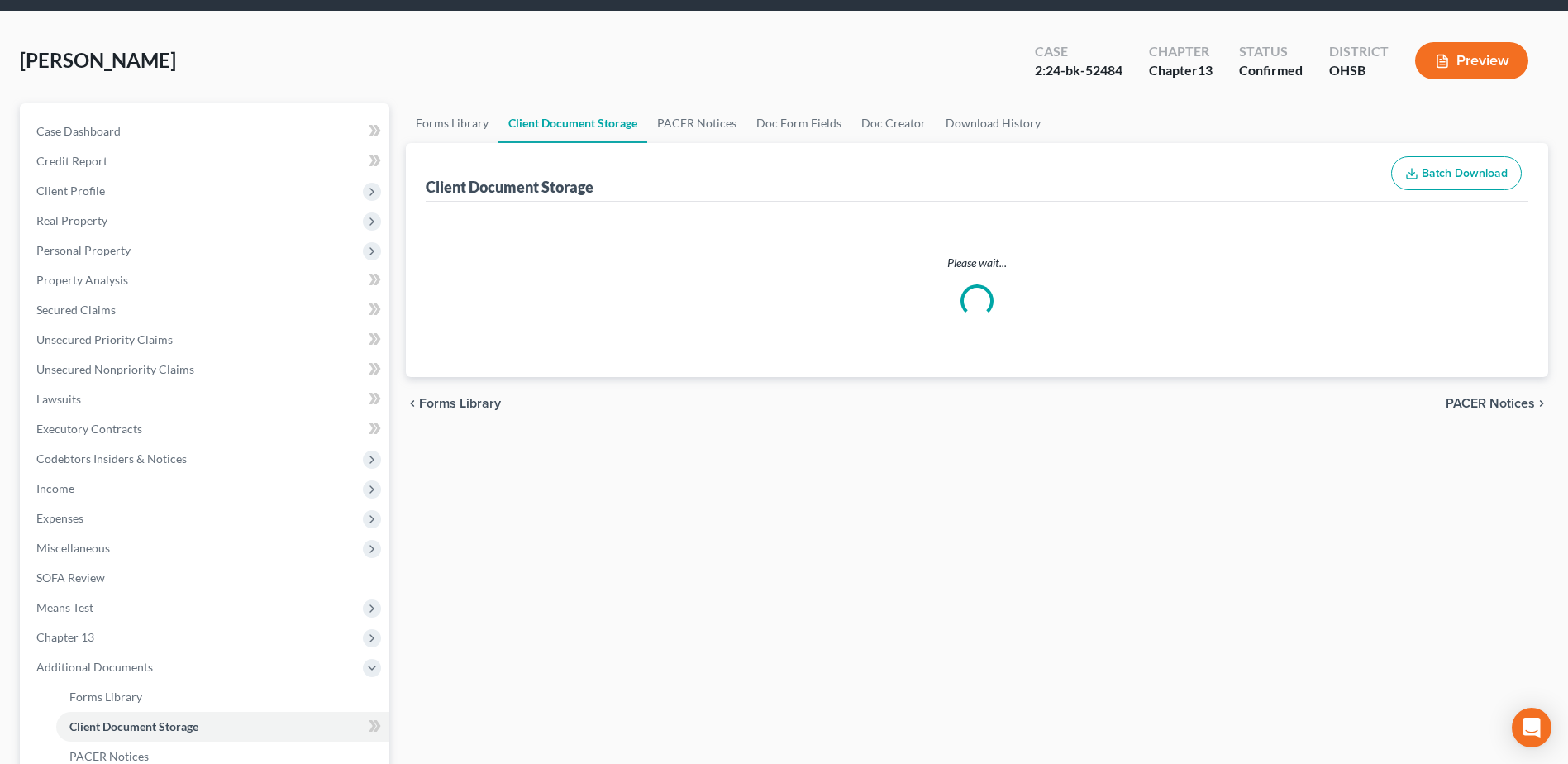
select select "61"
select select "7"
select select "53"
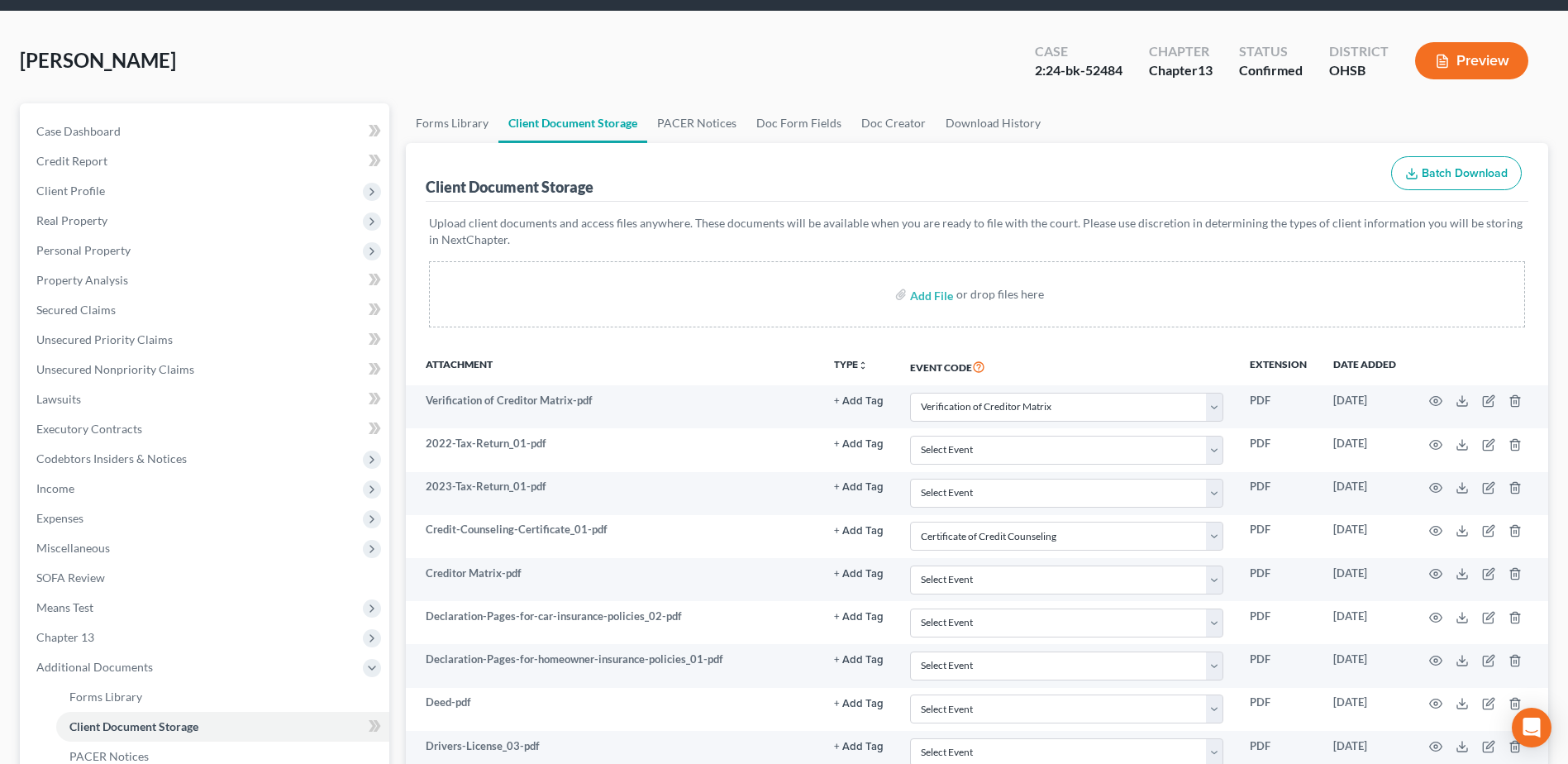
scroll to position [0, 0]
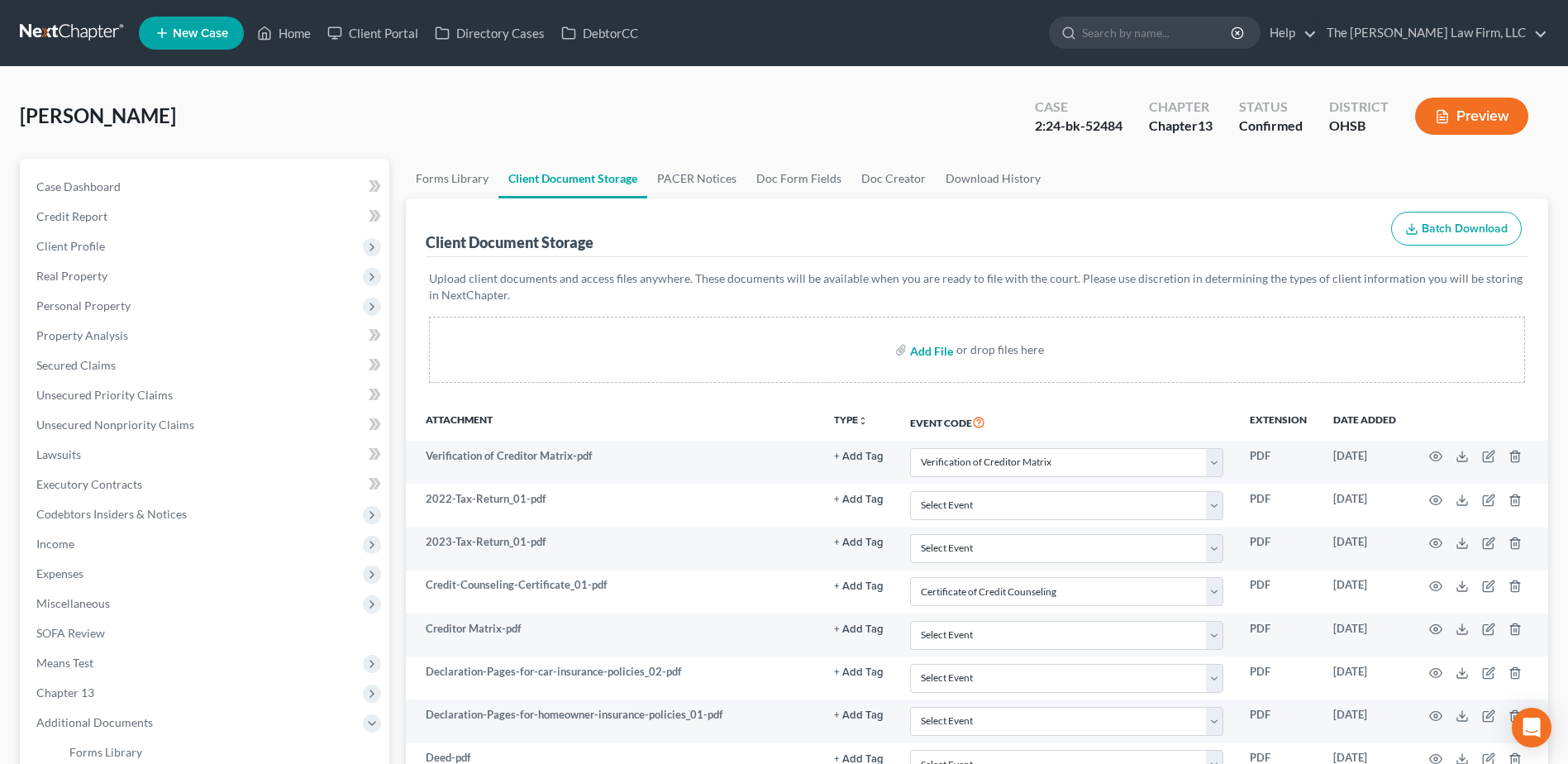
click at [921, 350] on input "file" at bounding box center [930, 350] width 40 height 30
type input "C:\fakepath\Updated Pay Stubs.pdf"
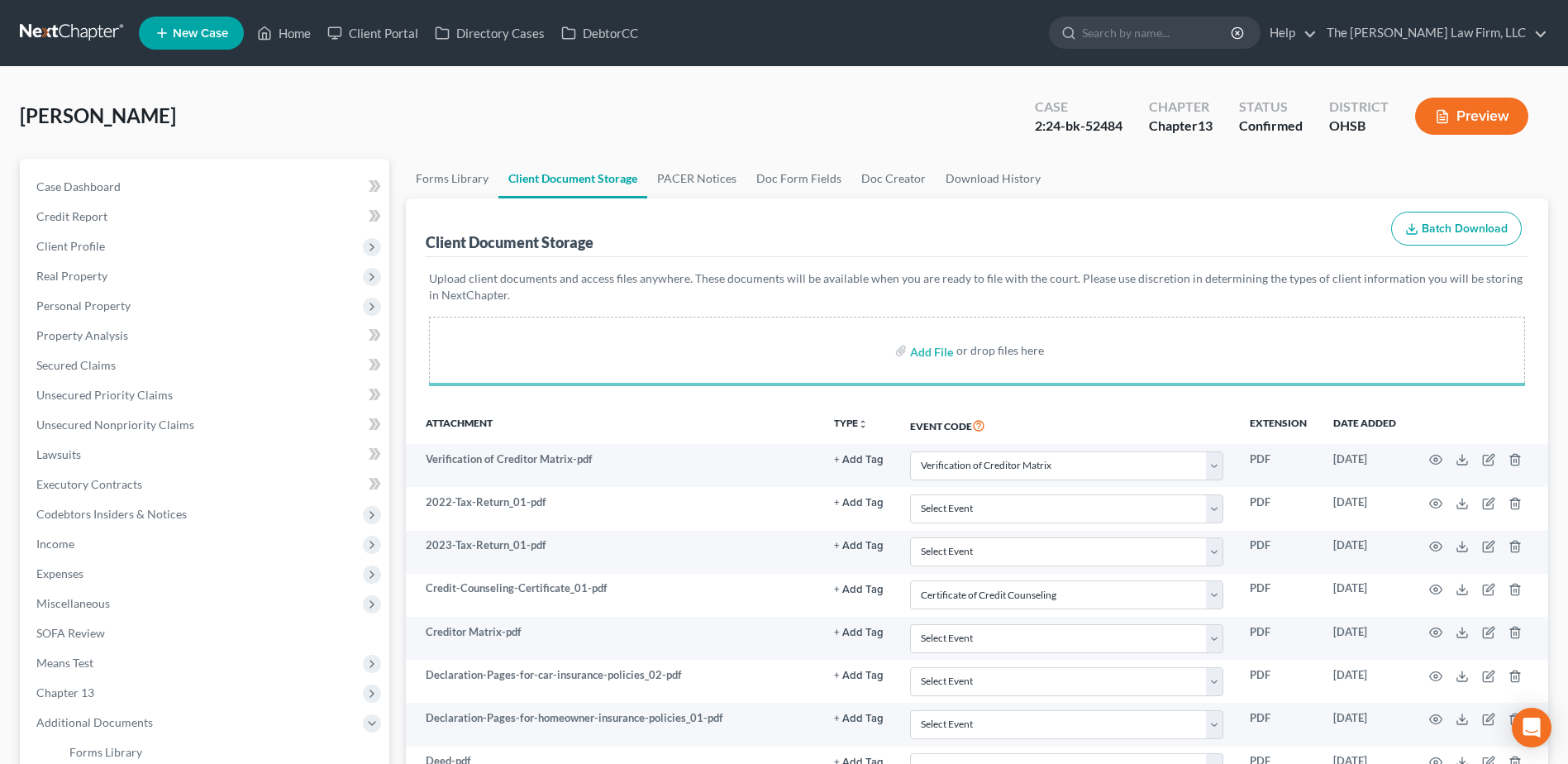
select select "61"
select select "7"
select select "53"
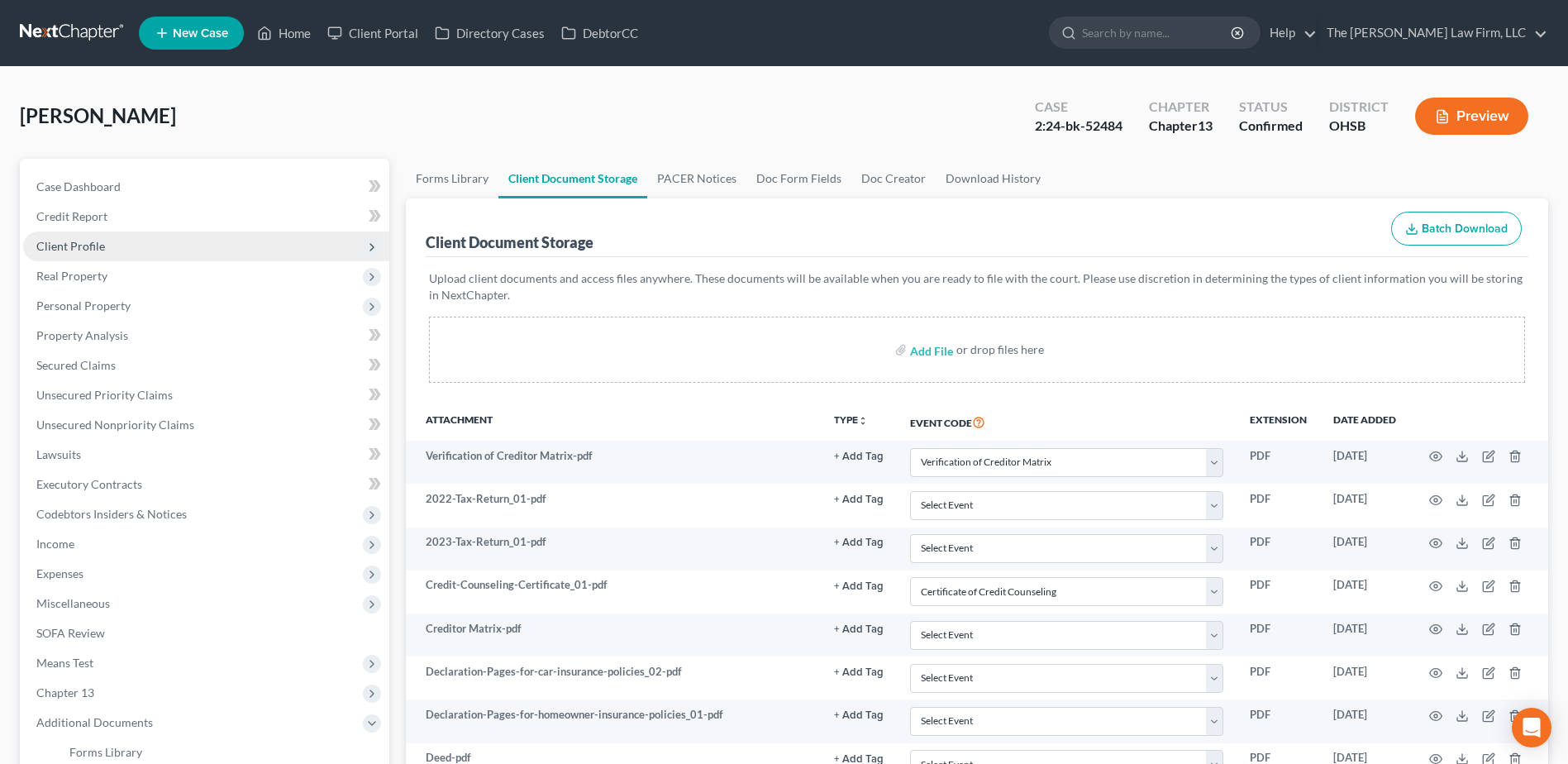
click at [130, 252] on span "Client Profile" at bounding box center [205, 246] width 366 height 30
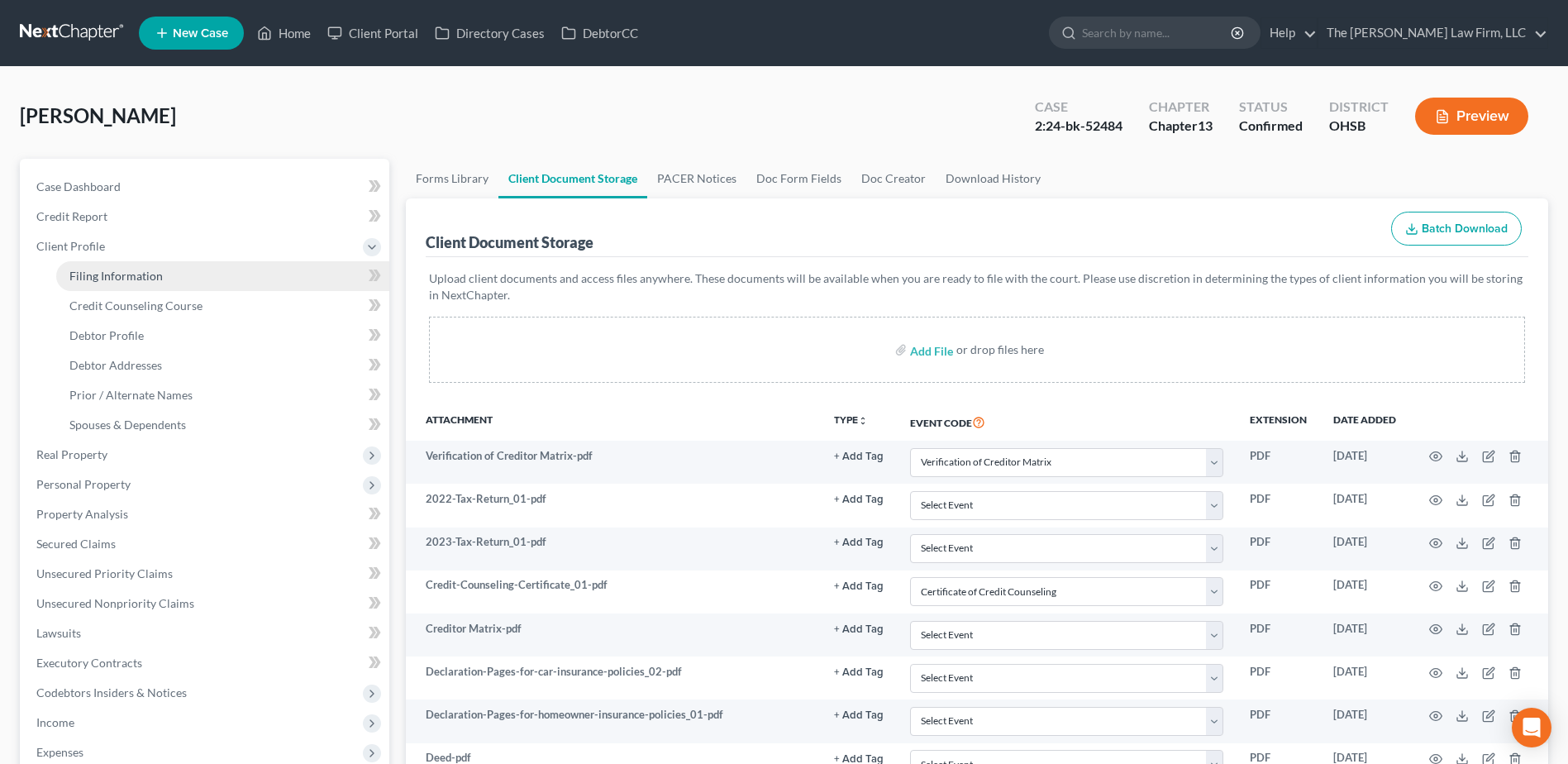
click at [123, 284] on link "Filing Information" at bounding box center [223, 276] width 333 height 30
select select "1"
select select "0"
select select "3"
select select "62"
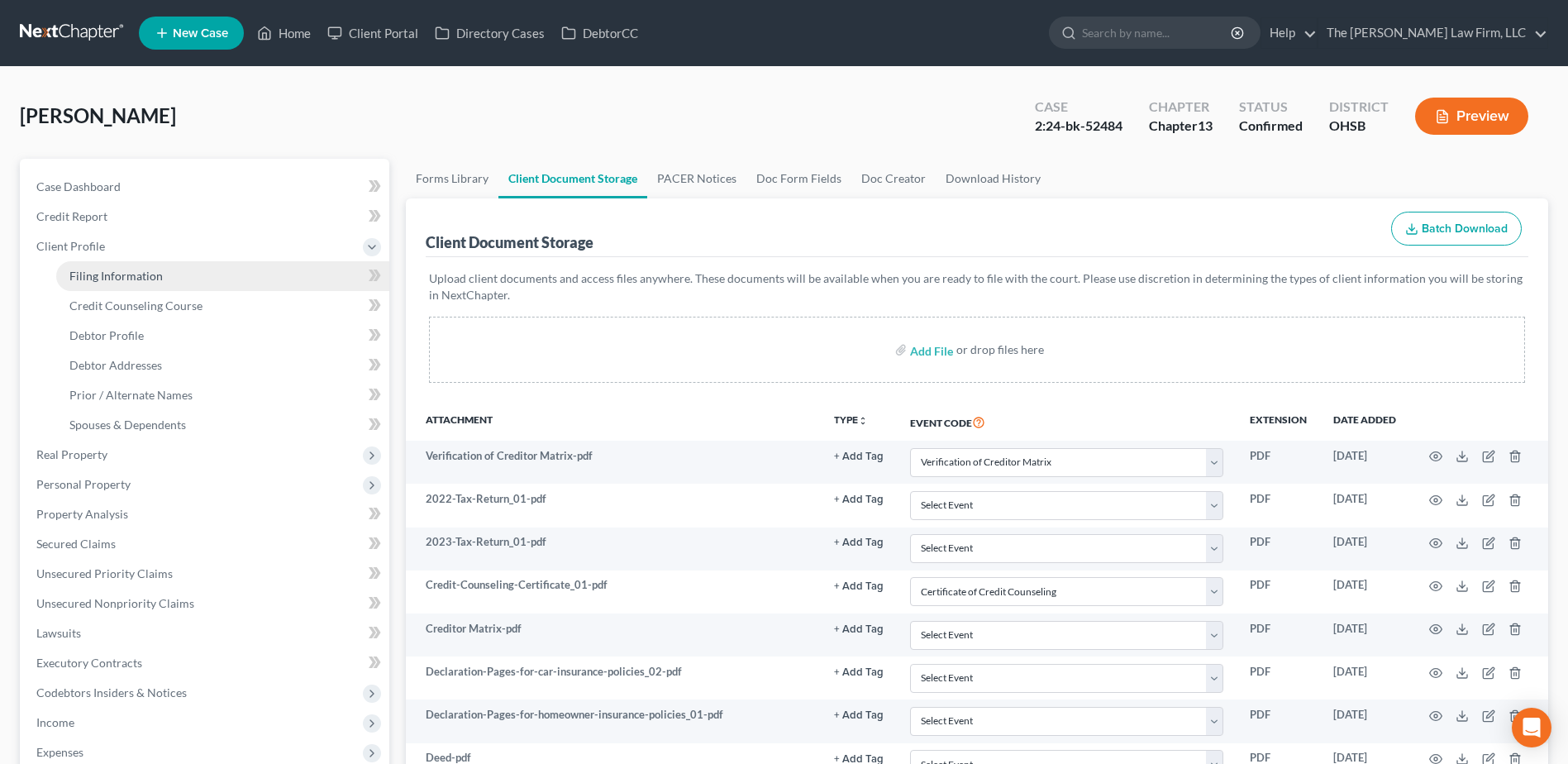
select select "2"
select select "36"
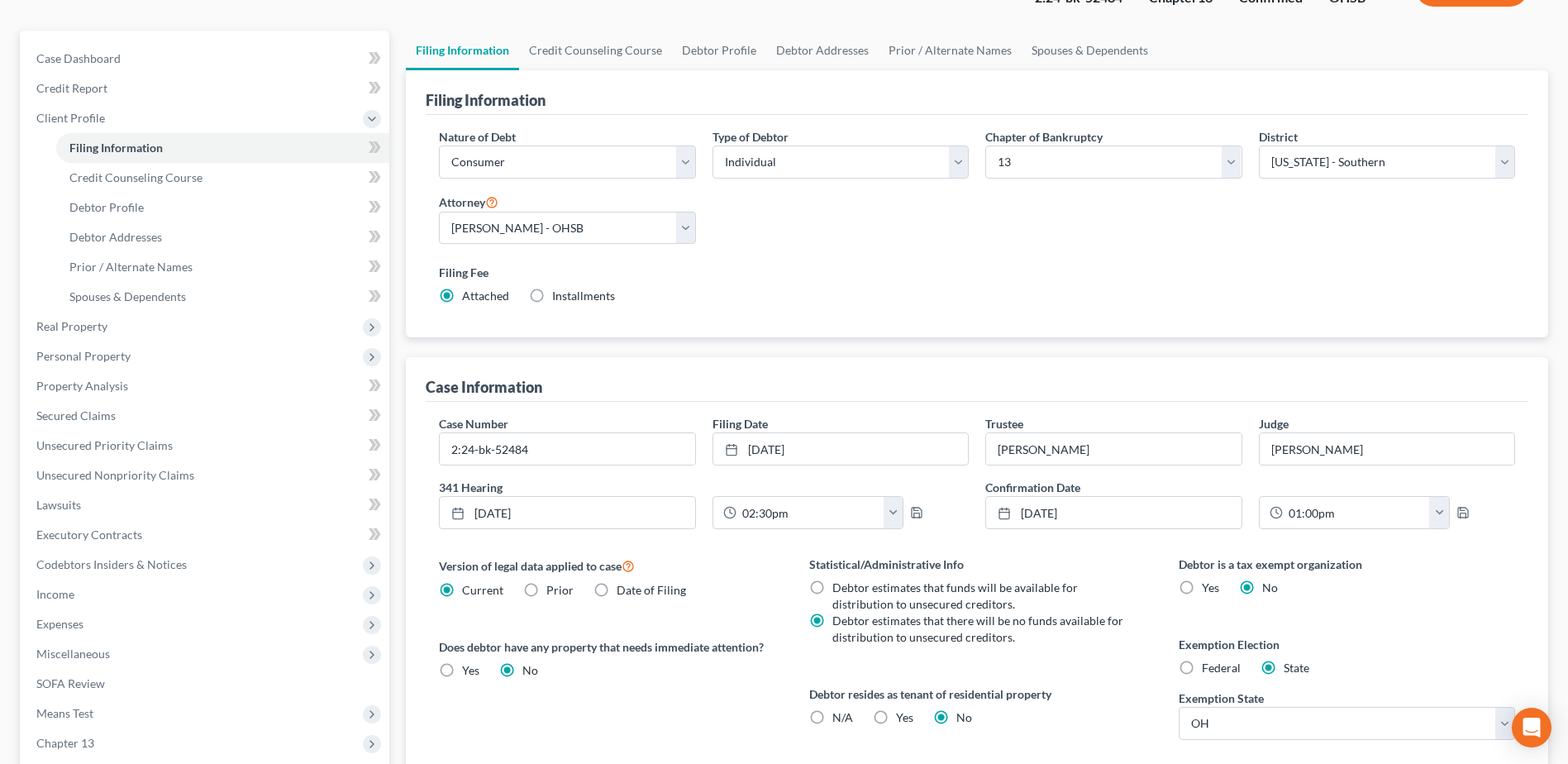
scroll to position [353, 0]
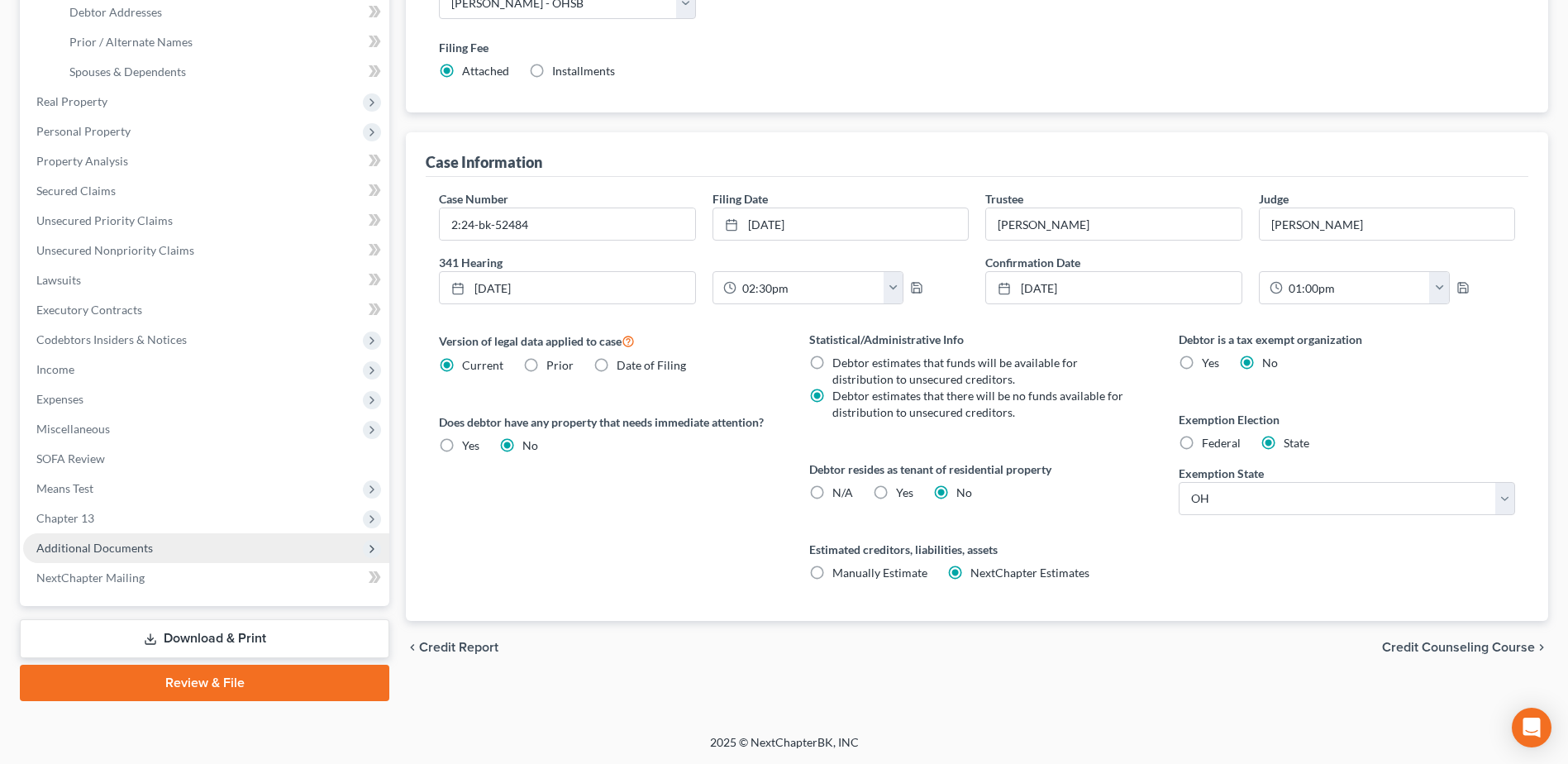
click at [143, 556] on span "Additional Documents" at bounding box center [205, 548] width 366 height 30
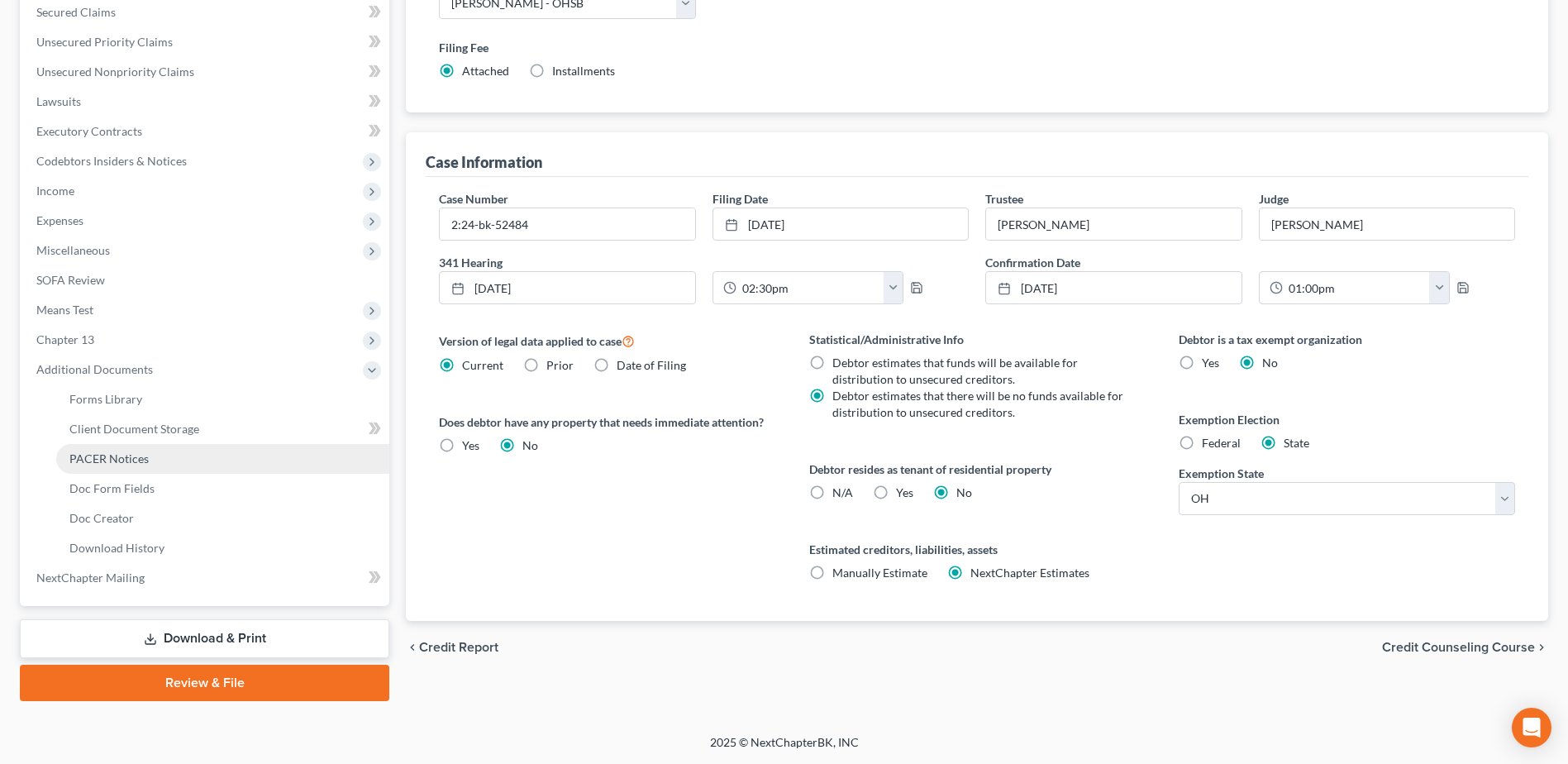
click at [131, 461] on span "PACER Notices" at bounding box center [109, 459] width 79 height 14
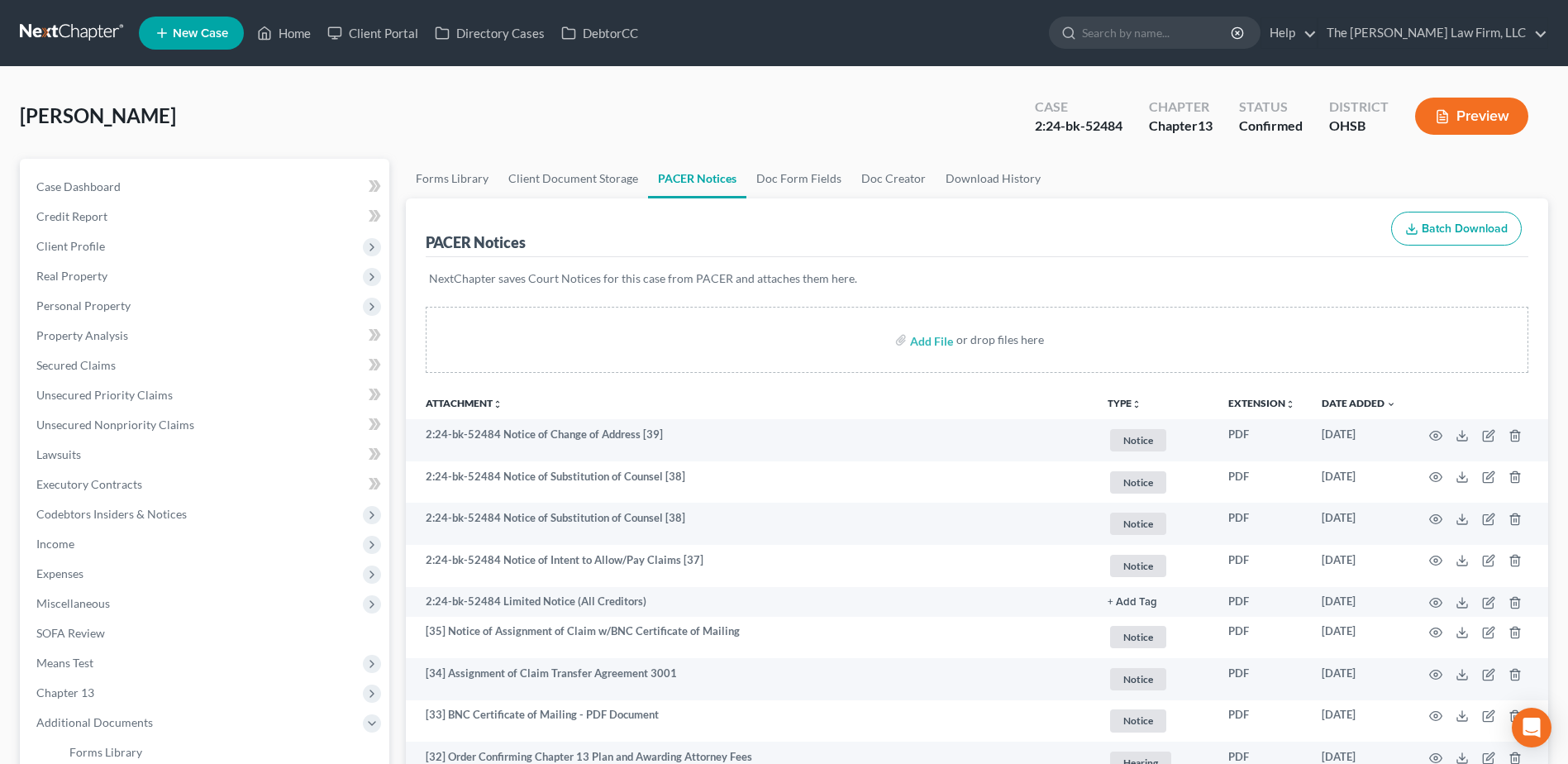
click at [1112, 400] on button "TYPE unfold_more" at bounding box center [1124, 404] width 34 height 11
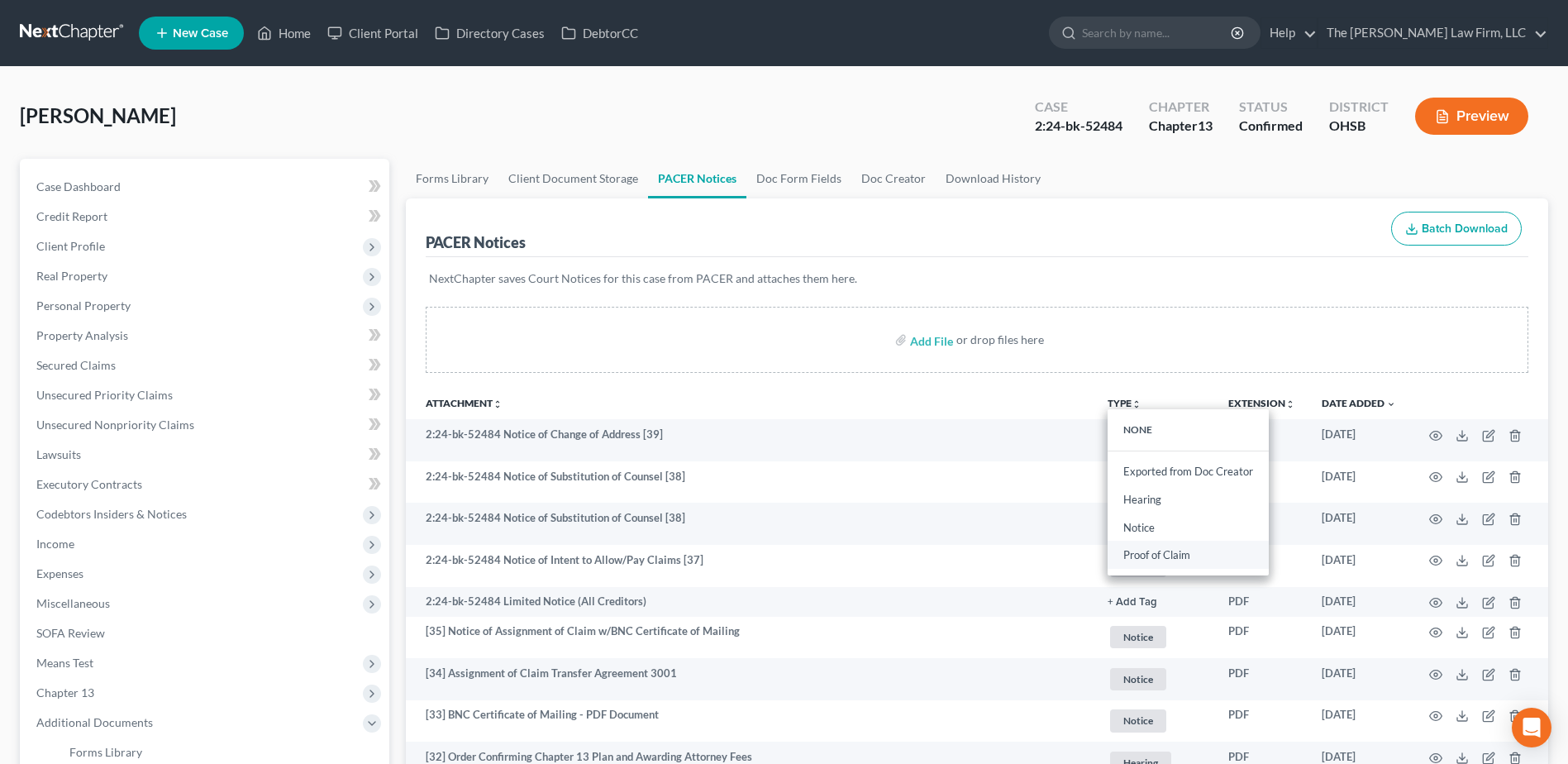
click at [1150, 558] on link "Proof of Claim" at bounding box center [1188, 556] width 161 height 28
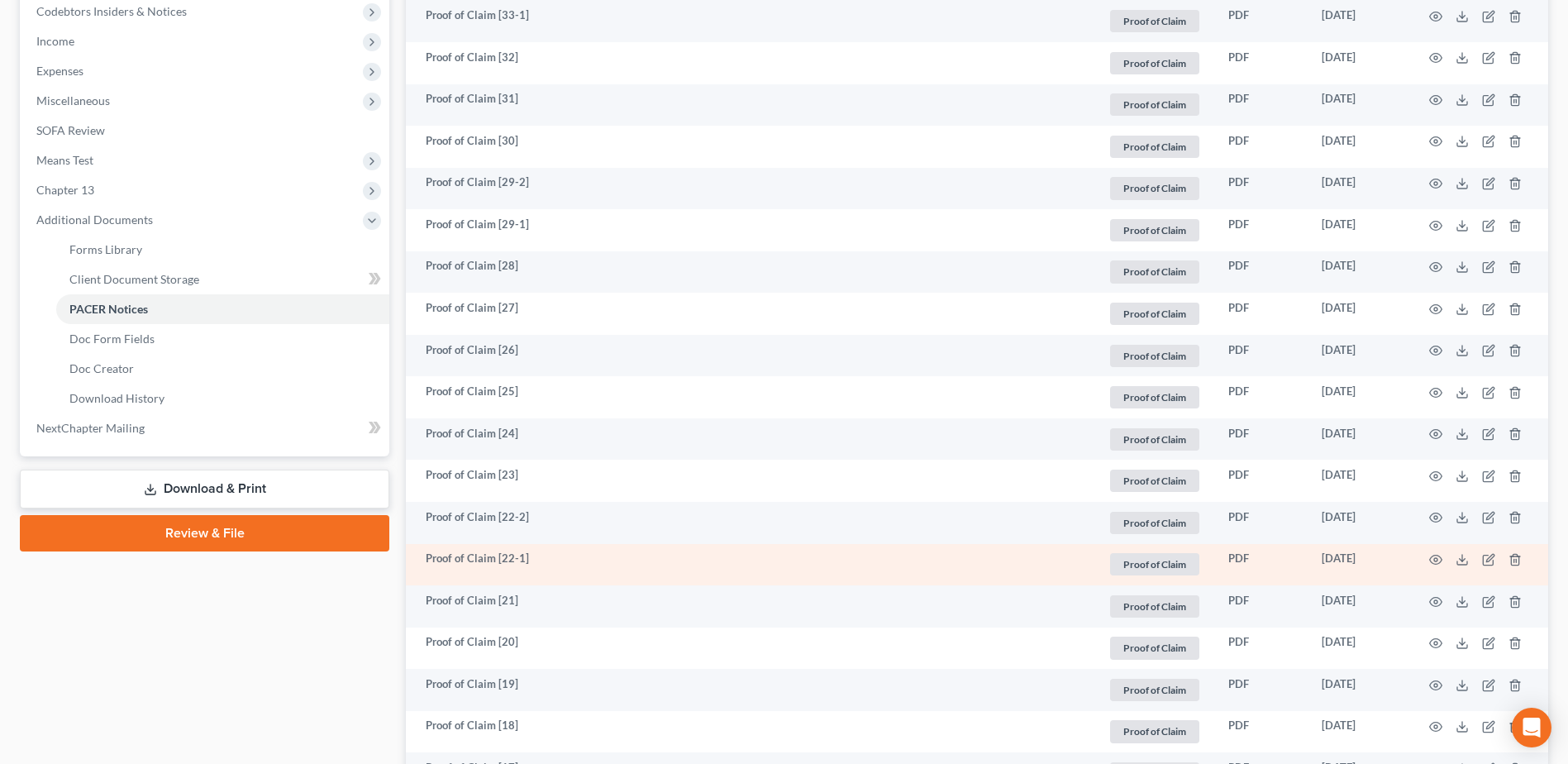
scroll to position [579, 0]
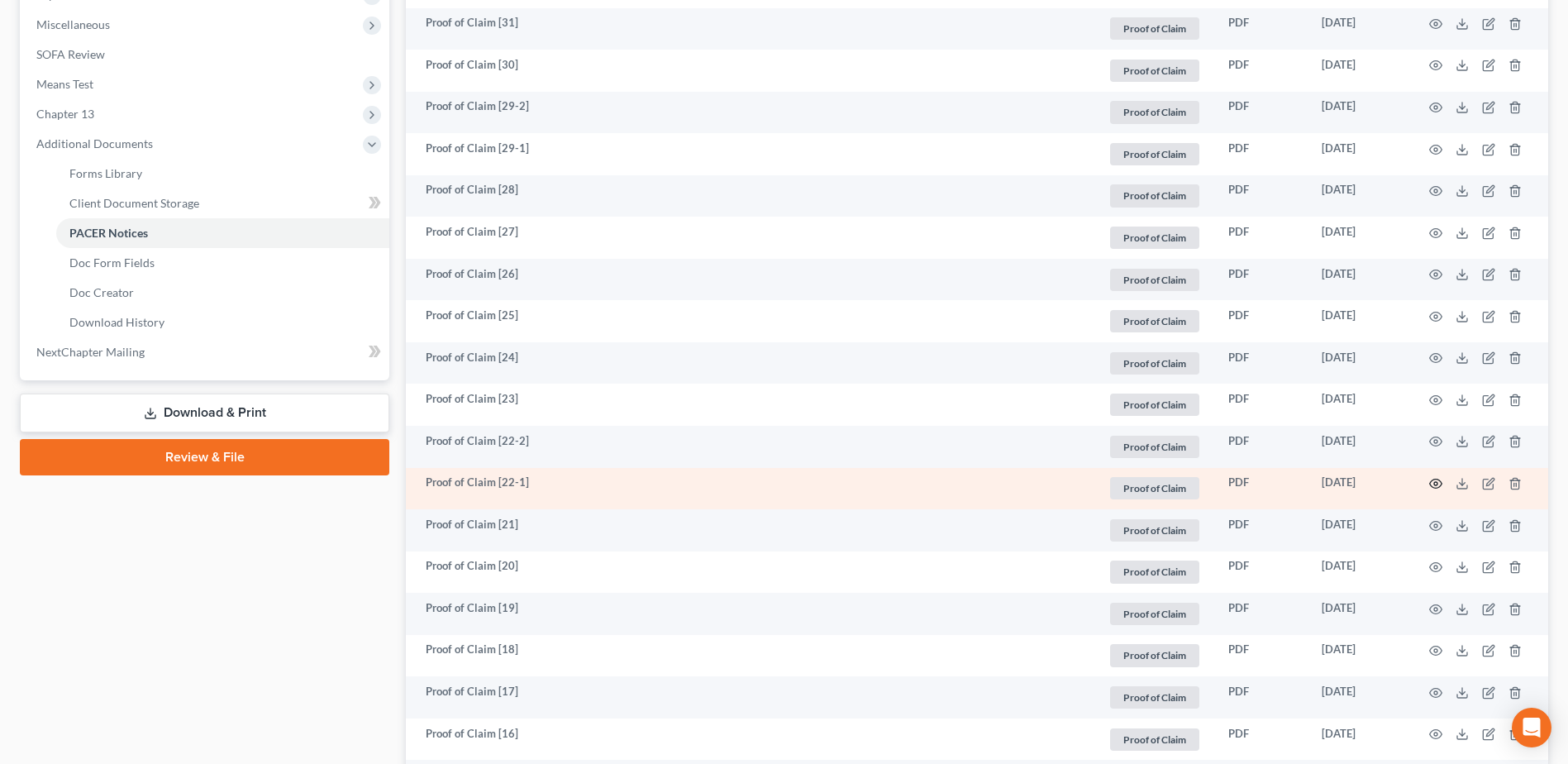
click at [1437, 486] on icon "button" at bounding box center [1435, 483] width 13 height 13
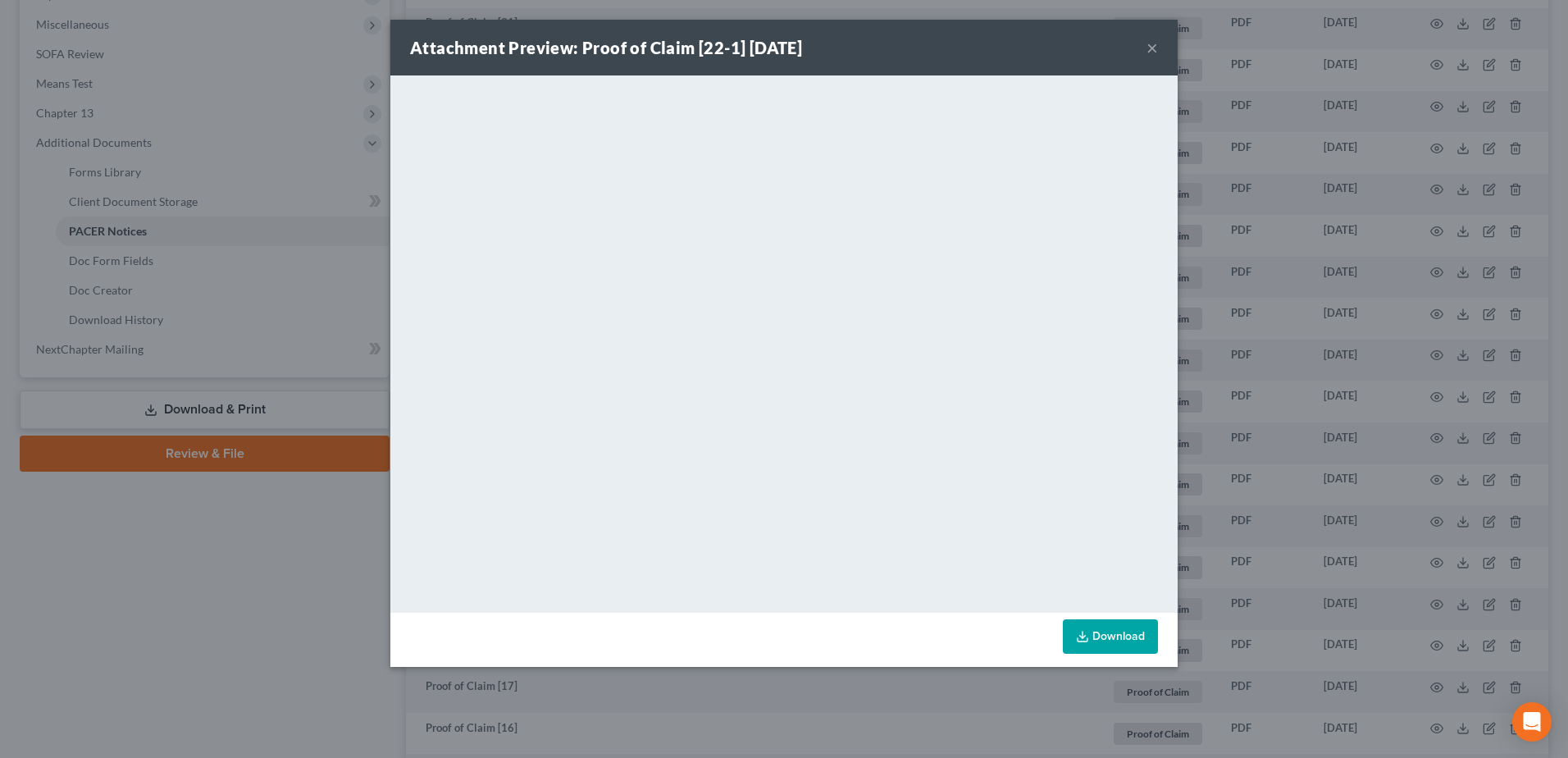
click at [1151, 48] on button "×" at bounding box center [1152, 47] width 11 height 19
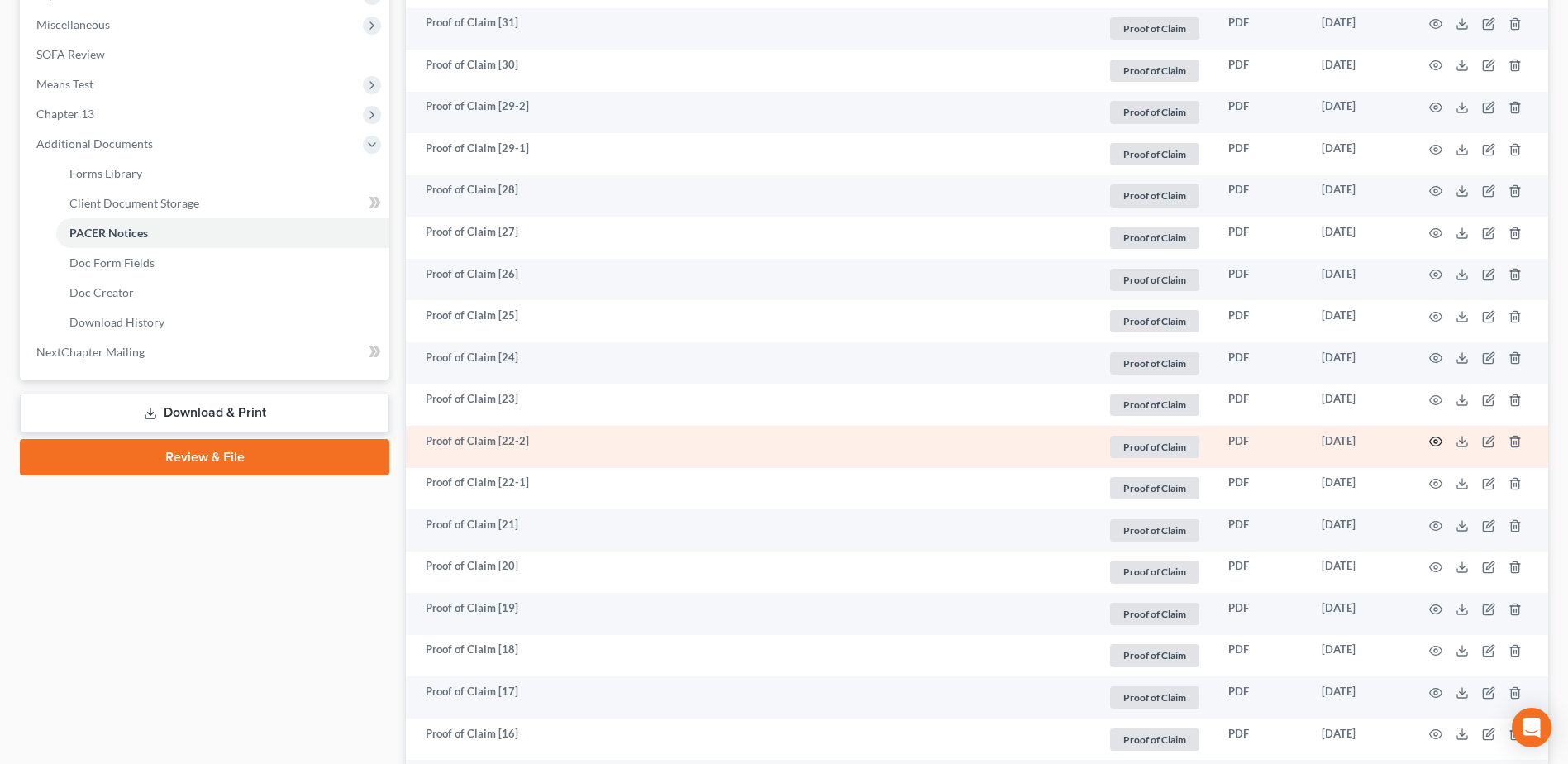
click at [1437, 438] on icon "button" at bounding box center [1436, 442] width 12 height 9
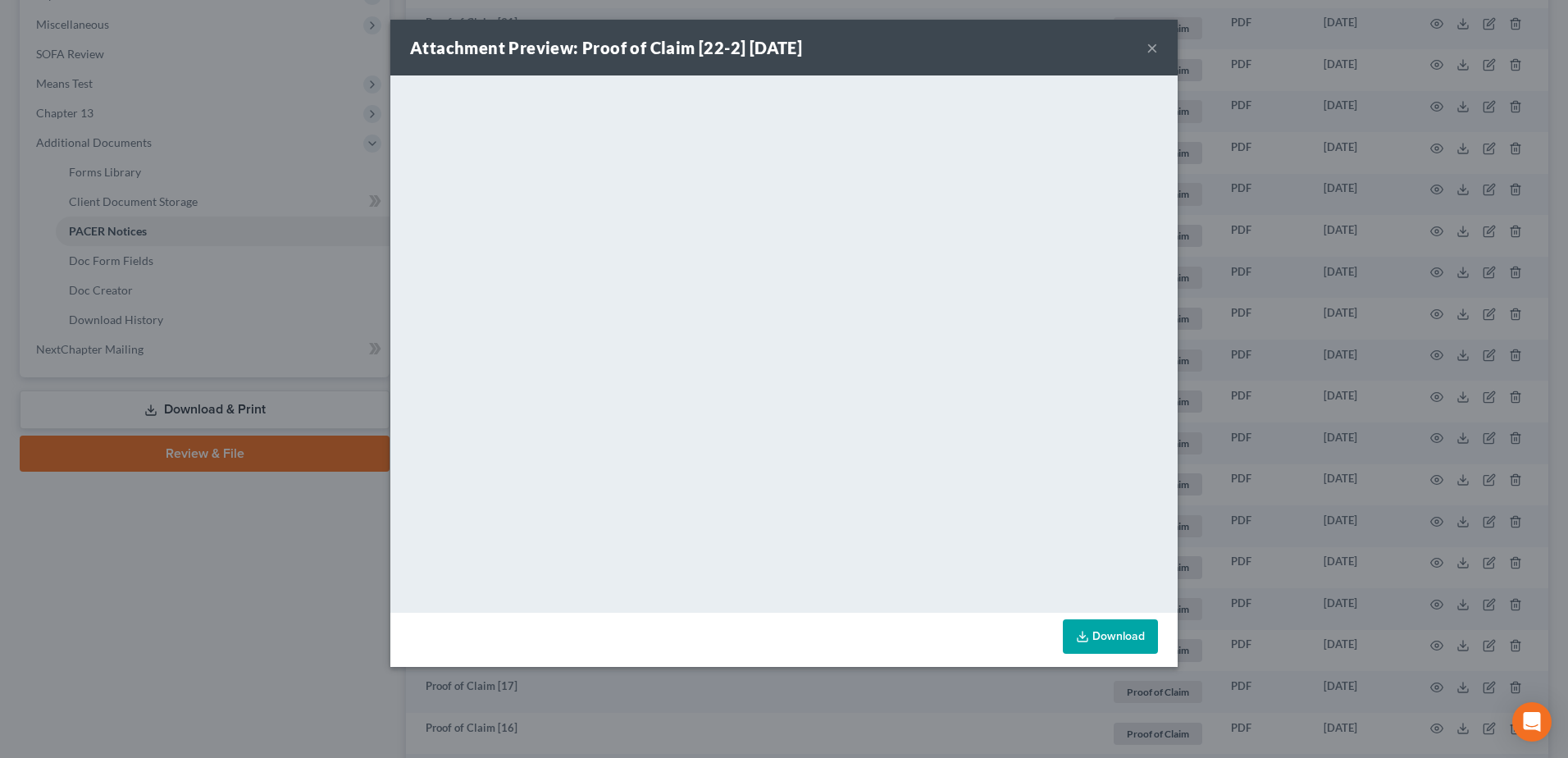
drag, startPoint x: 1153, startPoint y: 47, endPoint x: 1135, endPoint y: 69, distance: 28.4
click at [1153, 47] on button "×" at bounding box center [1152, 47] width 11 height 19
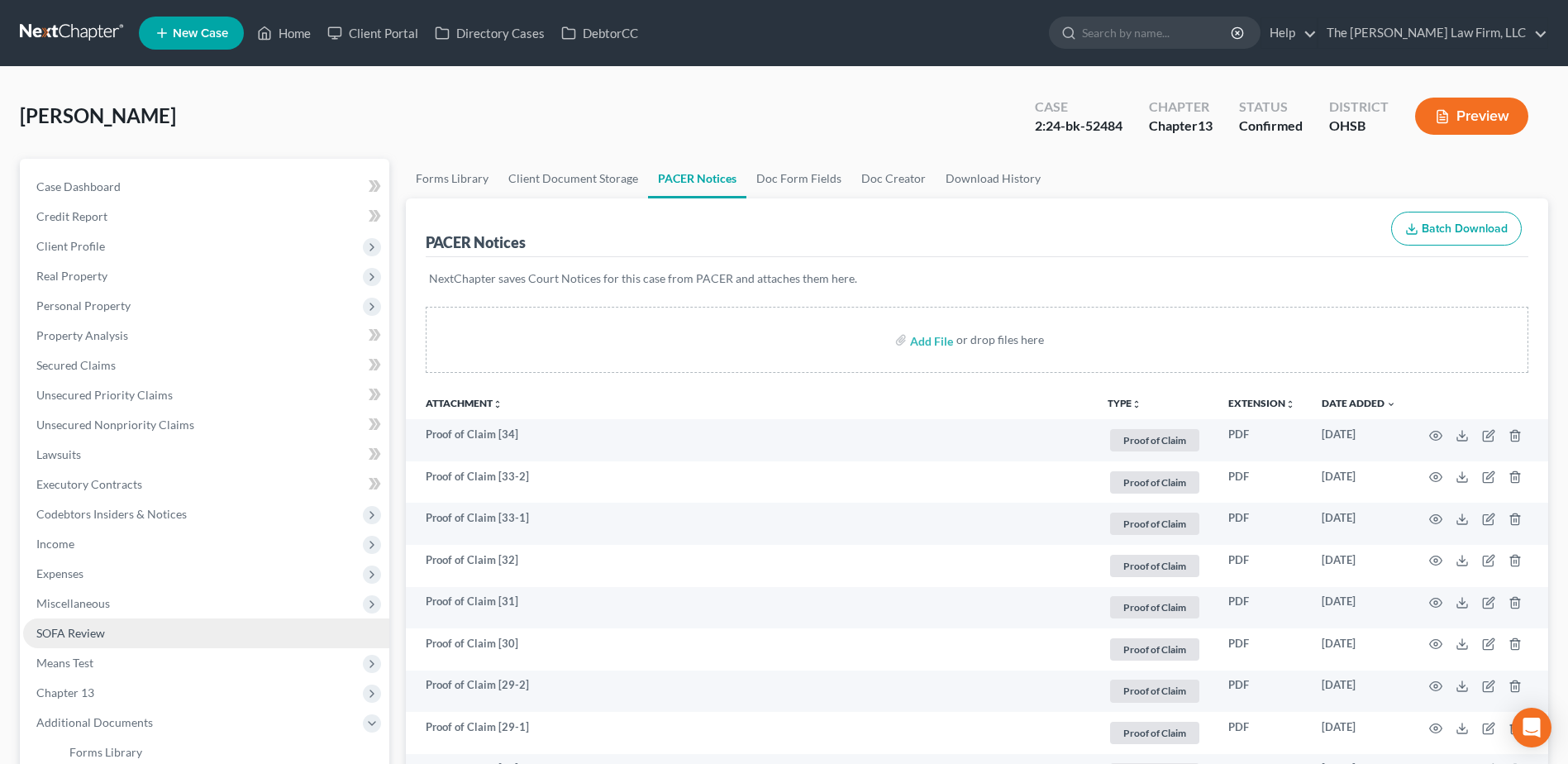
scroll to position [414, 0]
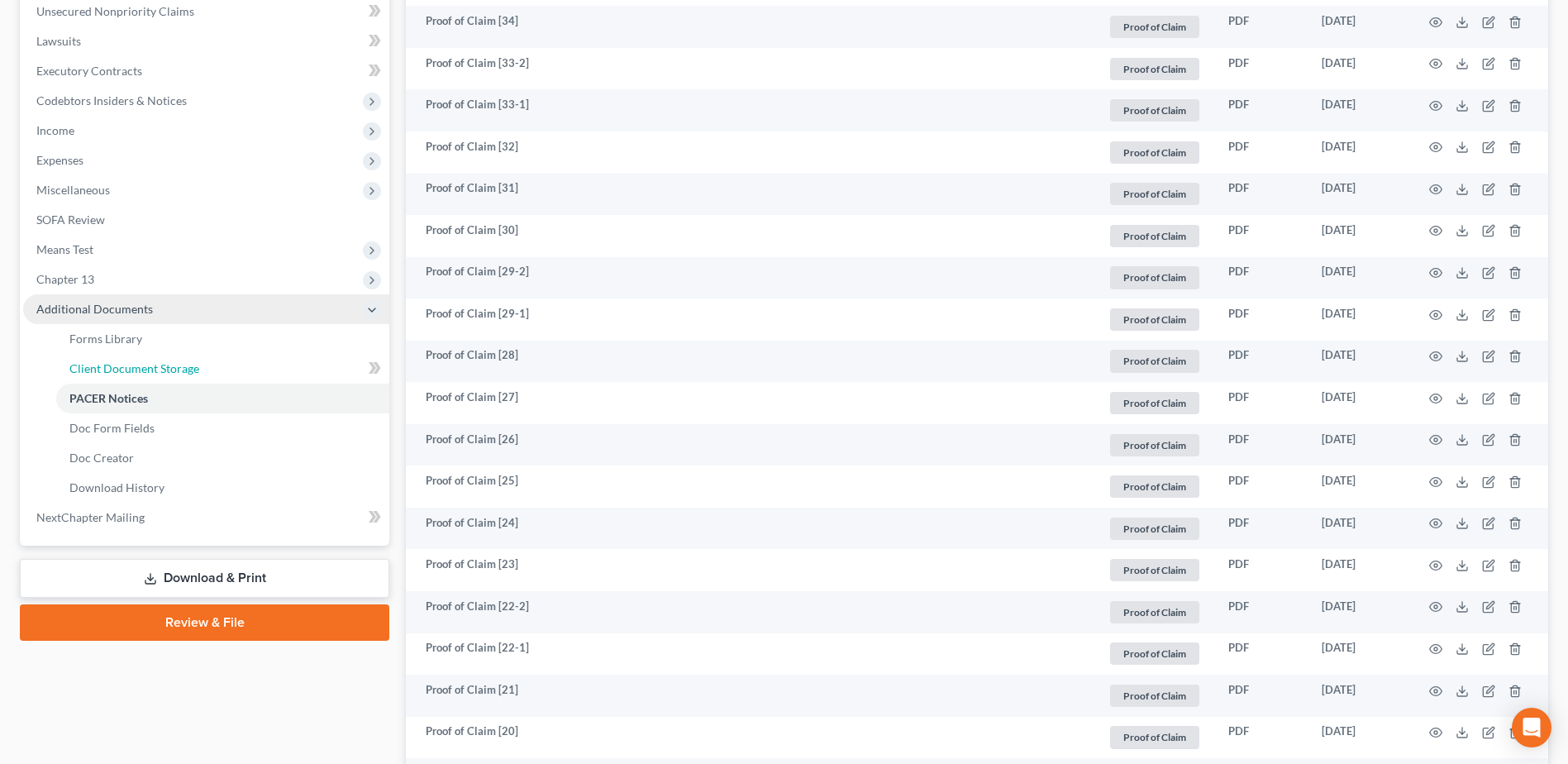
drag, startPoint x: 159, startPoint y: 375, endPoint x: 258, endPoint y: 368, distance: 99.2
click at [159, 375] on span "Client Document Storage" at bounding box center [134, 369] width 130 height 14
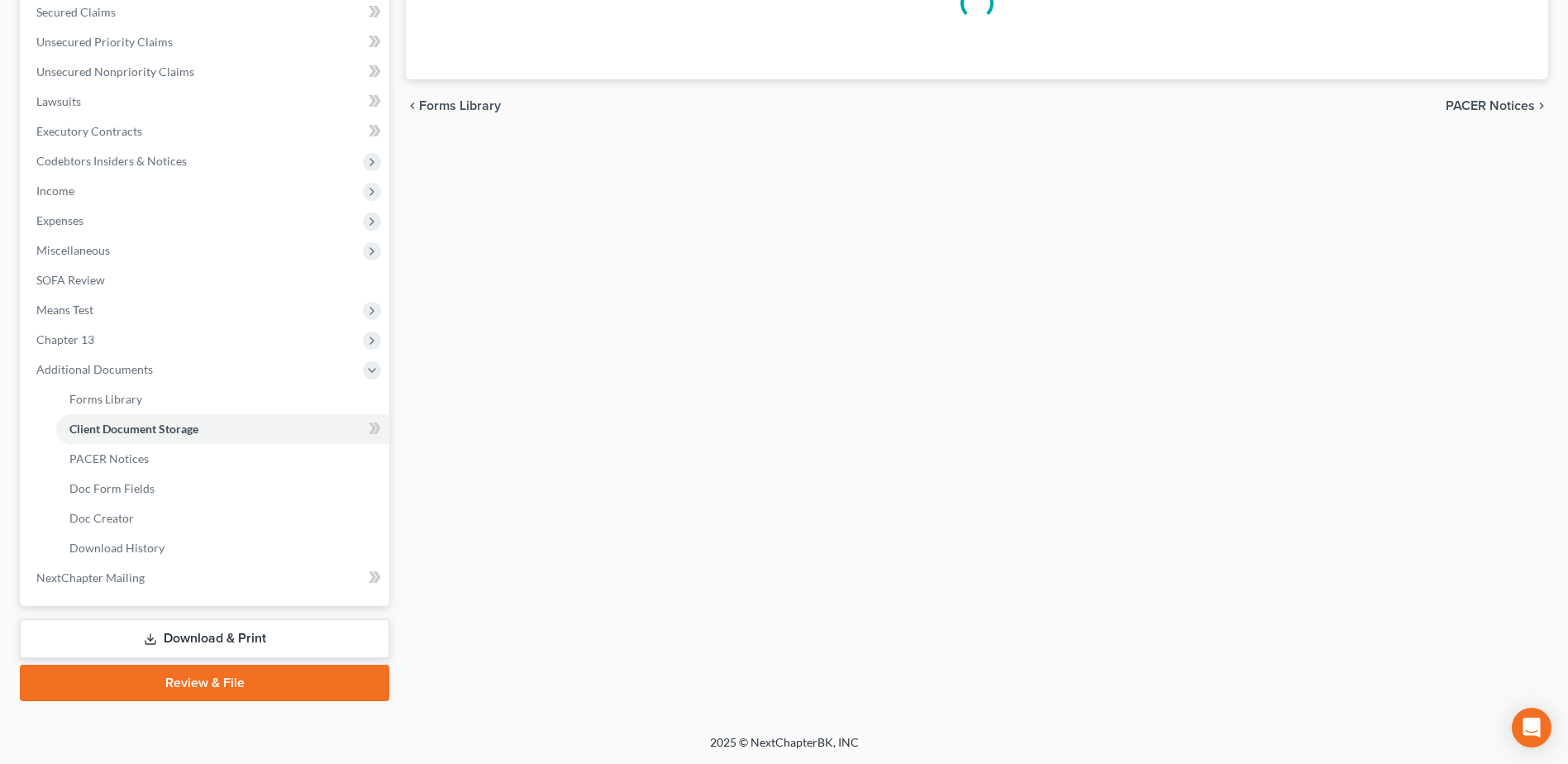
scroll to position [323, 0]
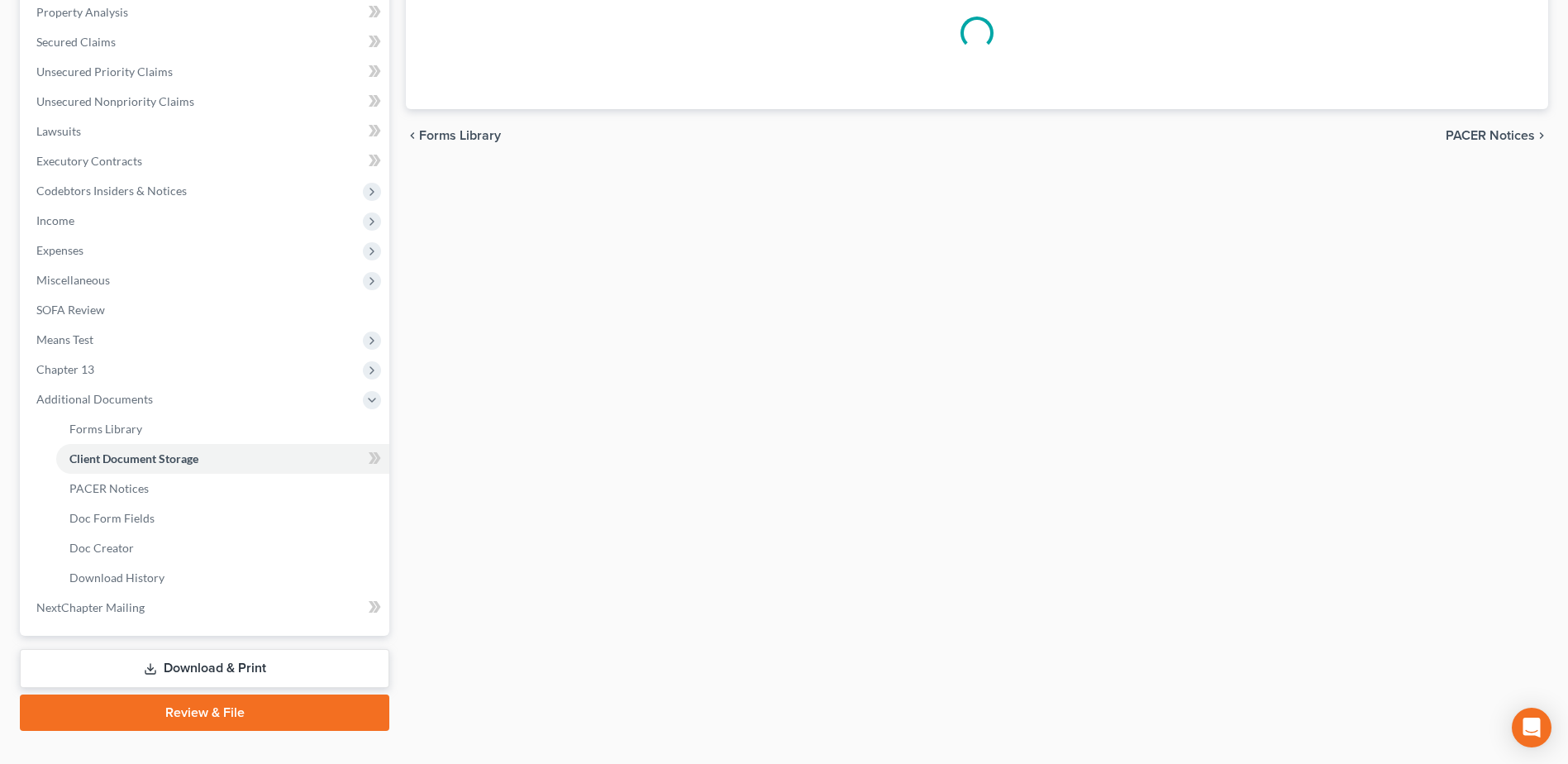
select select "61"
select select "7"
select select "53"
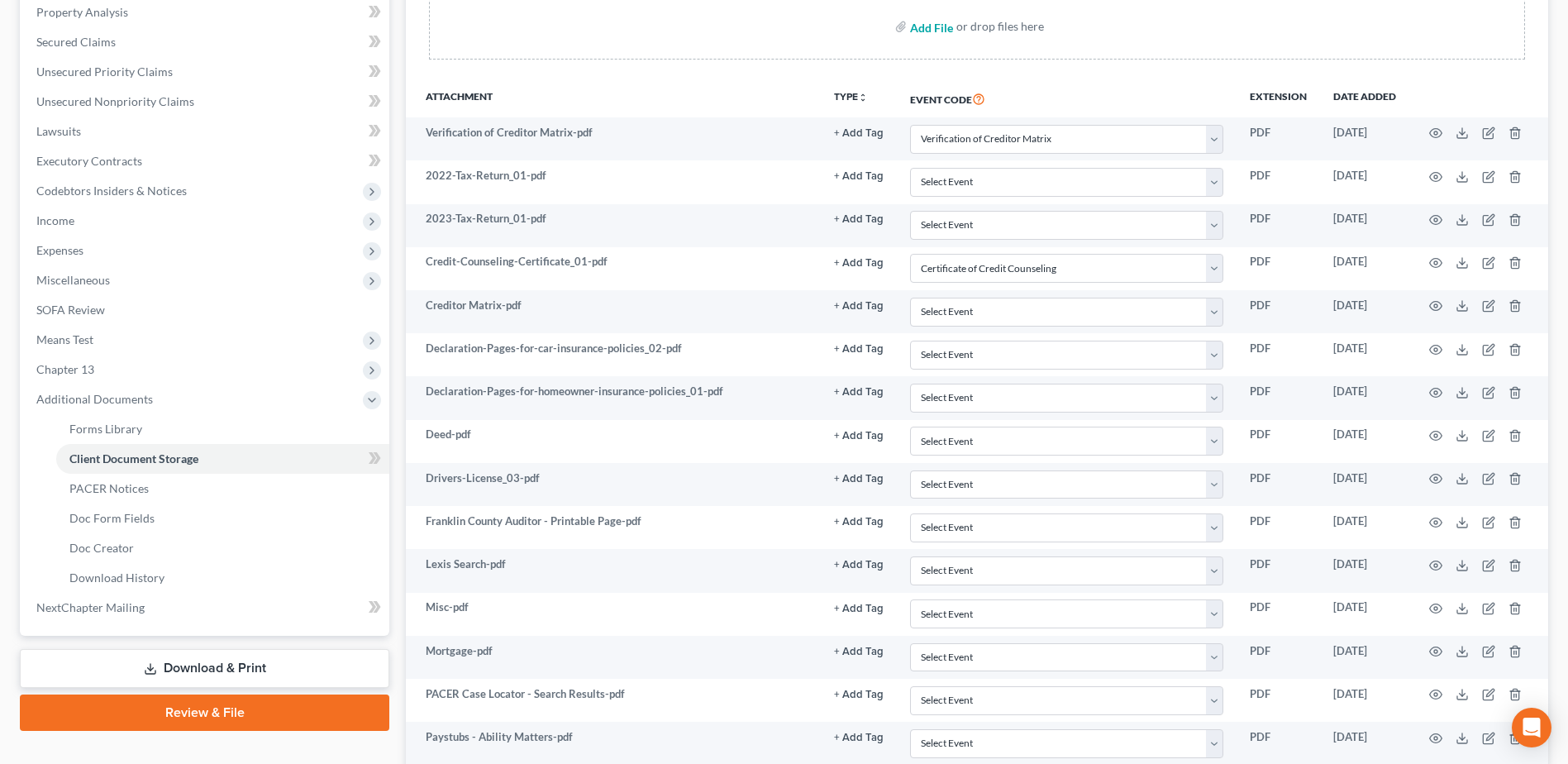
scroll to position [0, 0]
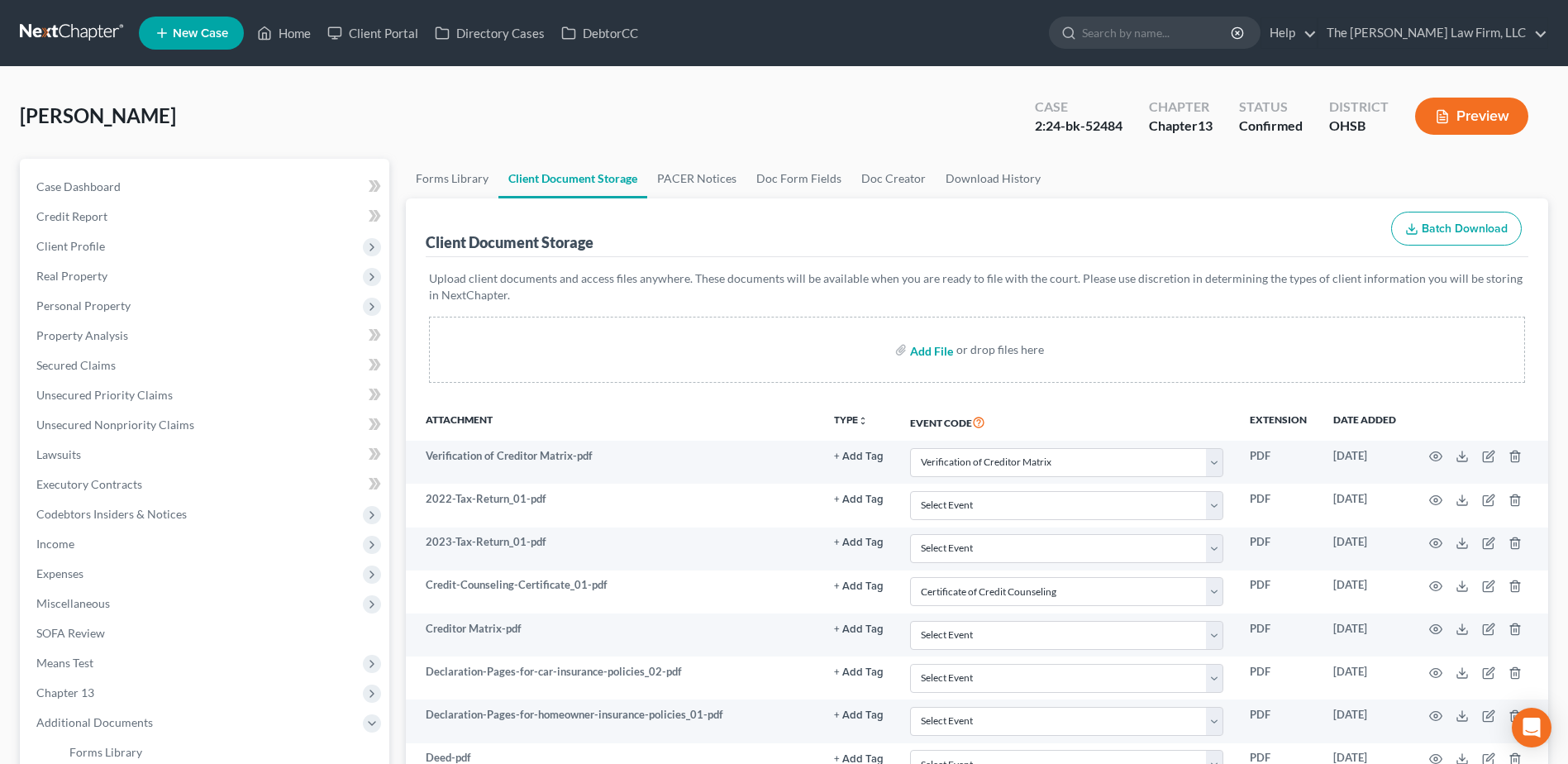
click at [935, 349] on input "file" at bounding box center [930, 350] width 40 height 30
type input "C:\fakepath\Honda Civic Car Title.pdf"
select select "61"
select select "7"
select select "53"
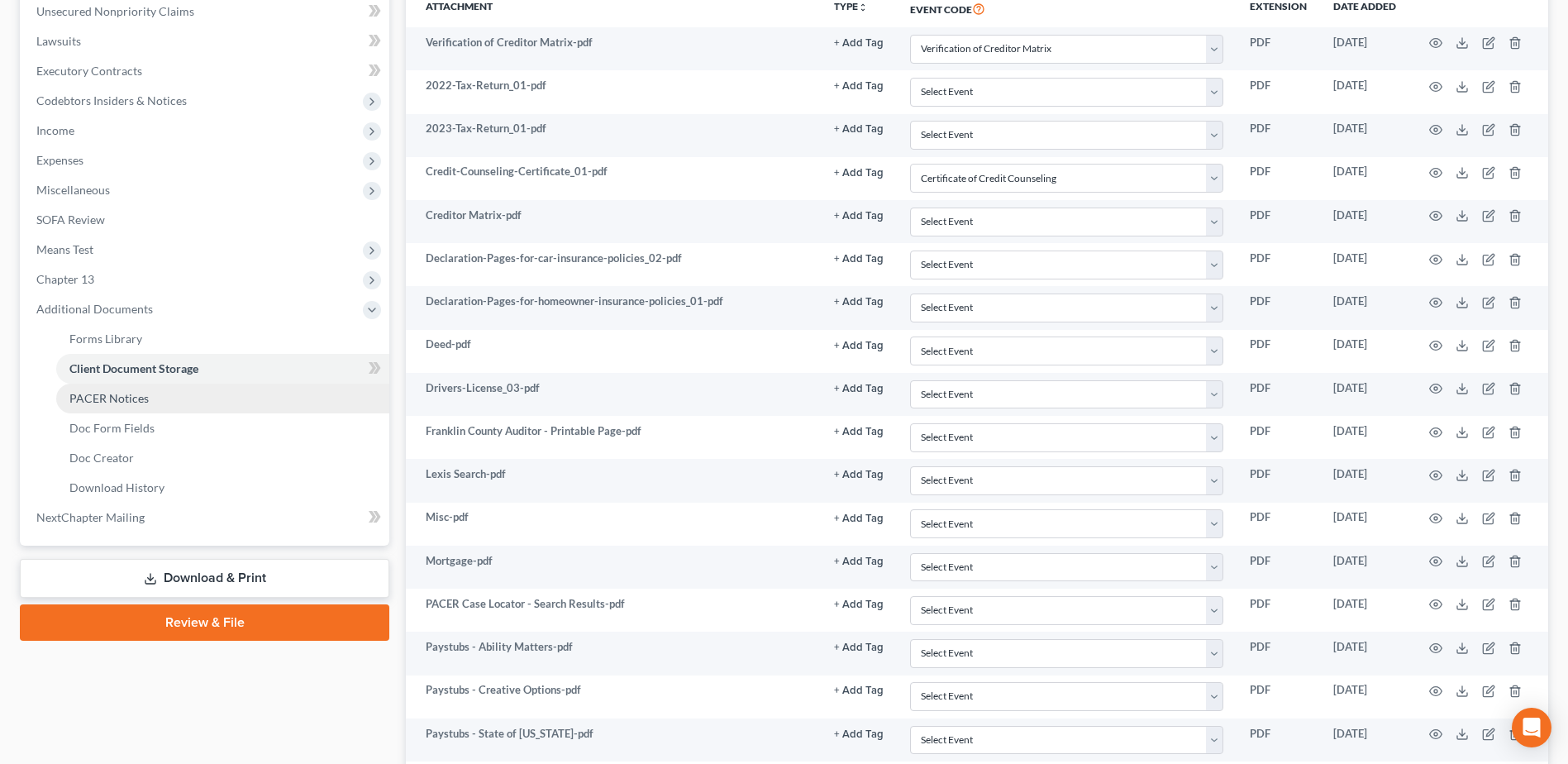
click at [131, 396] on span "PACER Notices" at bounding box center [109, 398] width 79 height 14
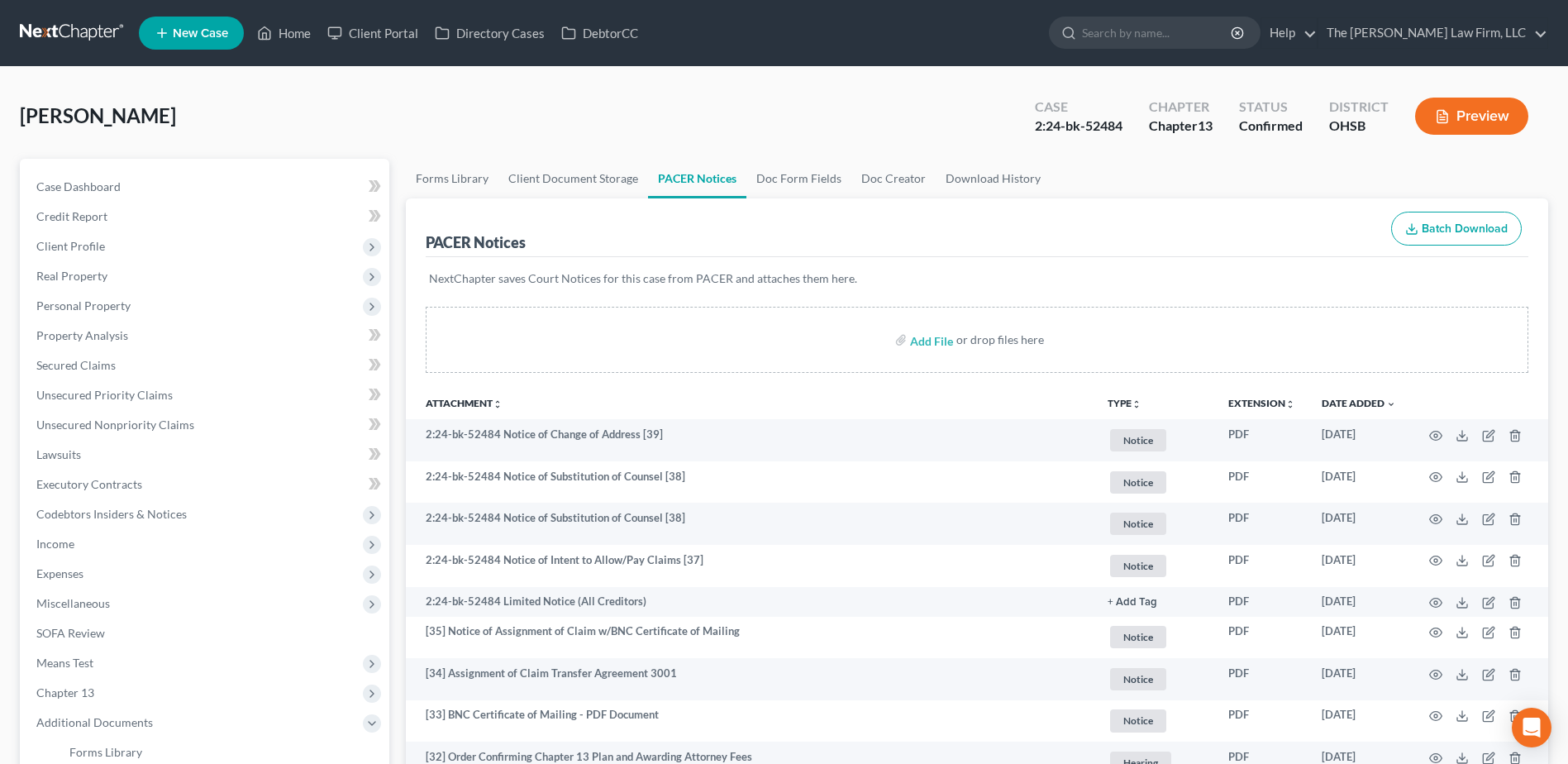
click at [1124, 402] on button "TYPE unfold_more" at bounding box center [1124, 404] width 34 height 11
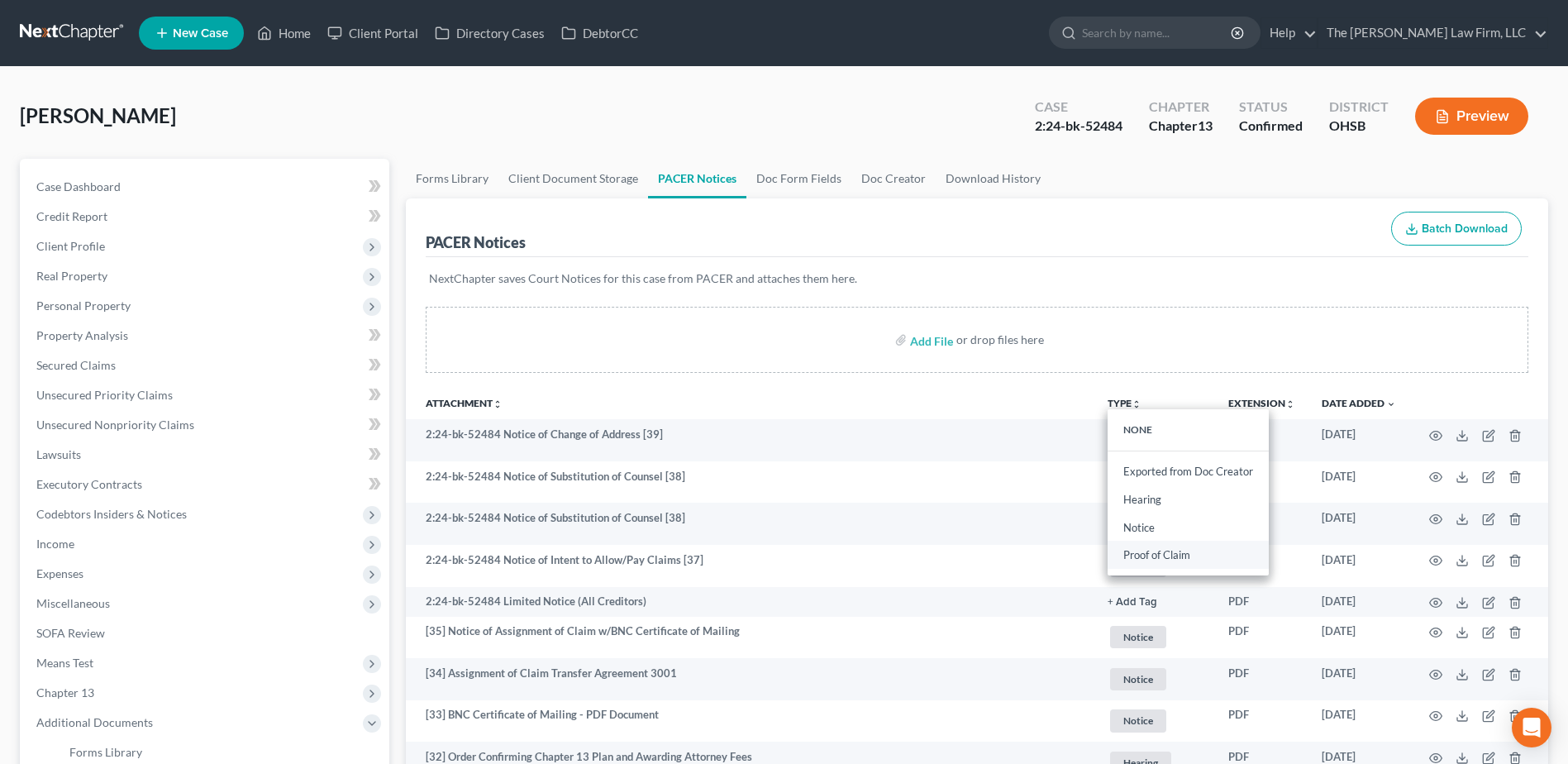
click at [1153, 553] on link "Proof of Claim" at bounding box center [1188, 556] width 161 height 28
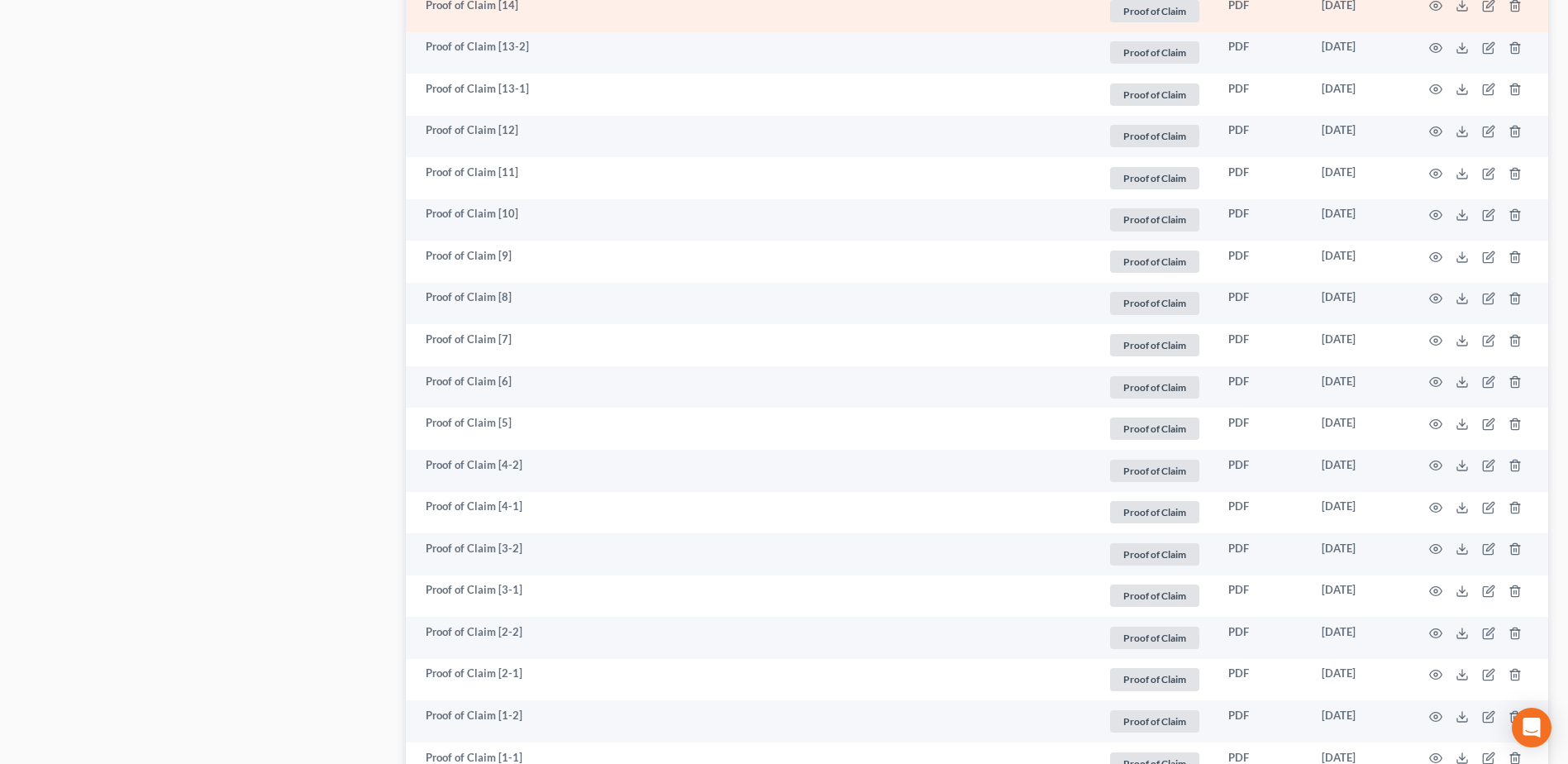
scroll to position [1405, 0]
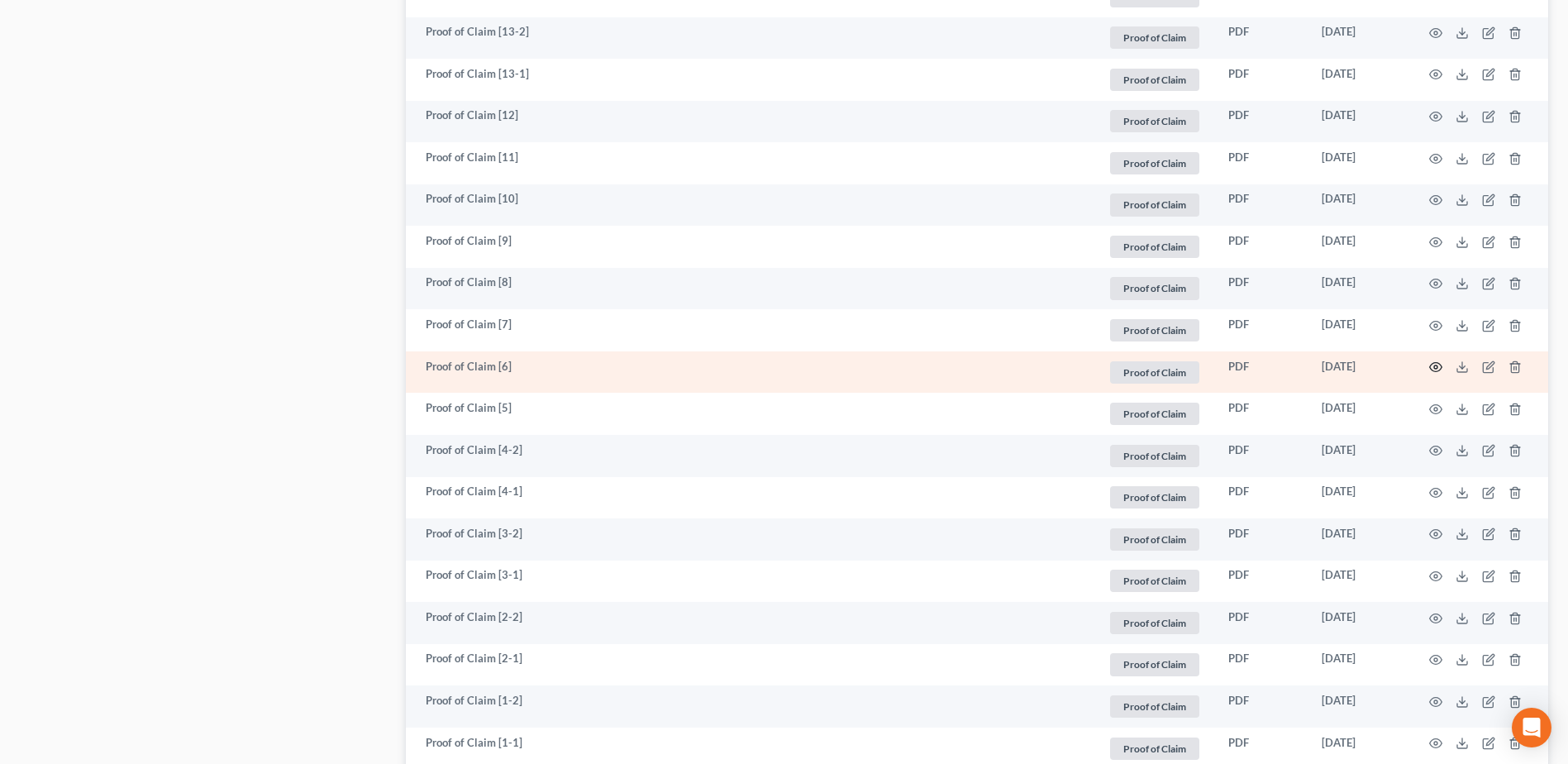
click at [1434, 365] on icon "button" at bounding box center [1435, 367] width 13 height 13
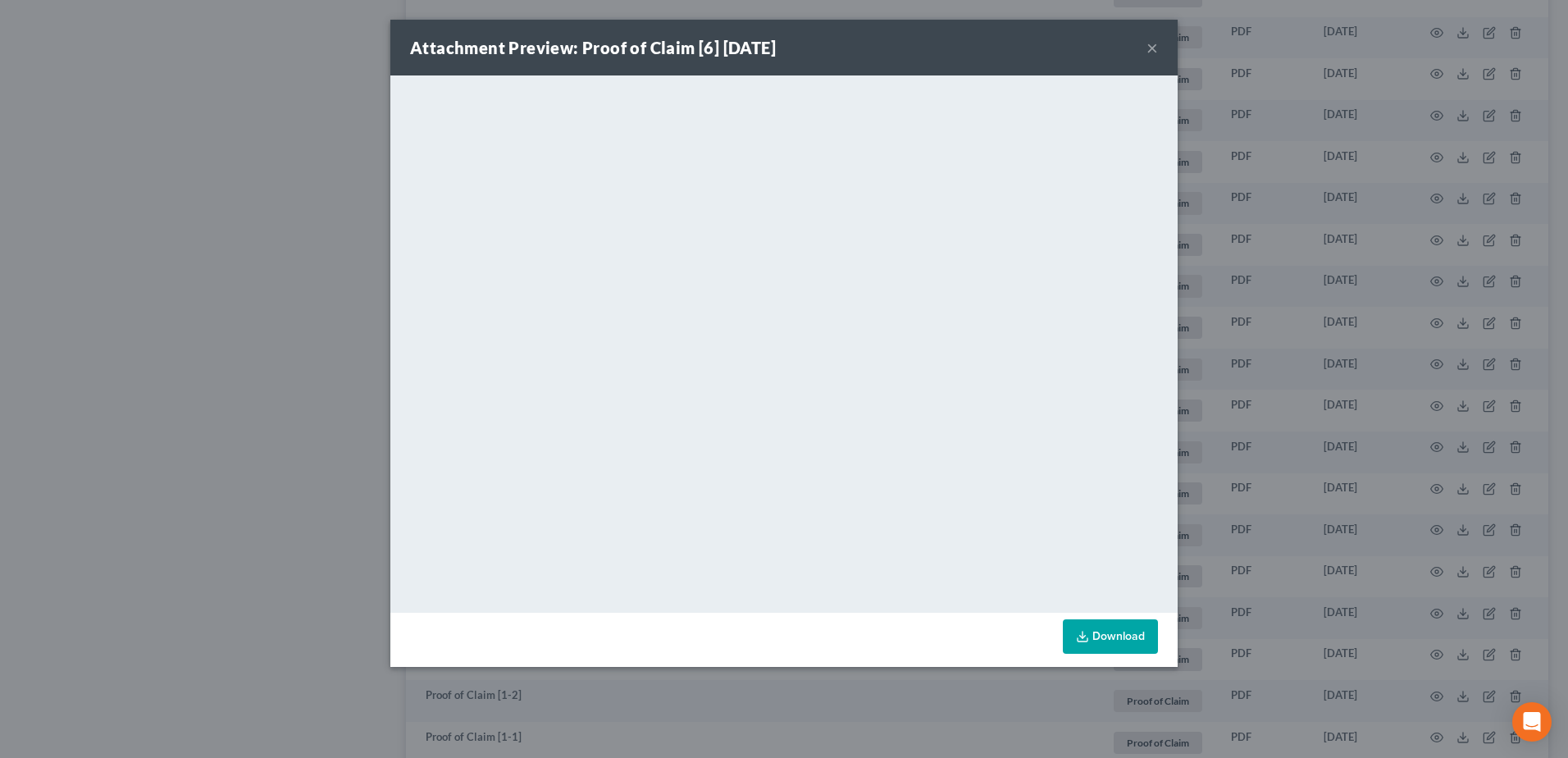
click at [1147, 48] on button "×" at bounding box center [1152, 47] width 11 height 19
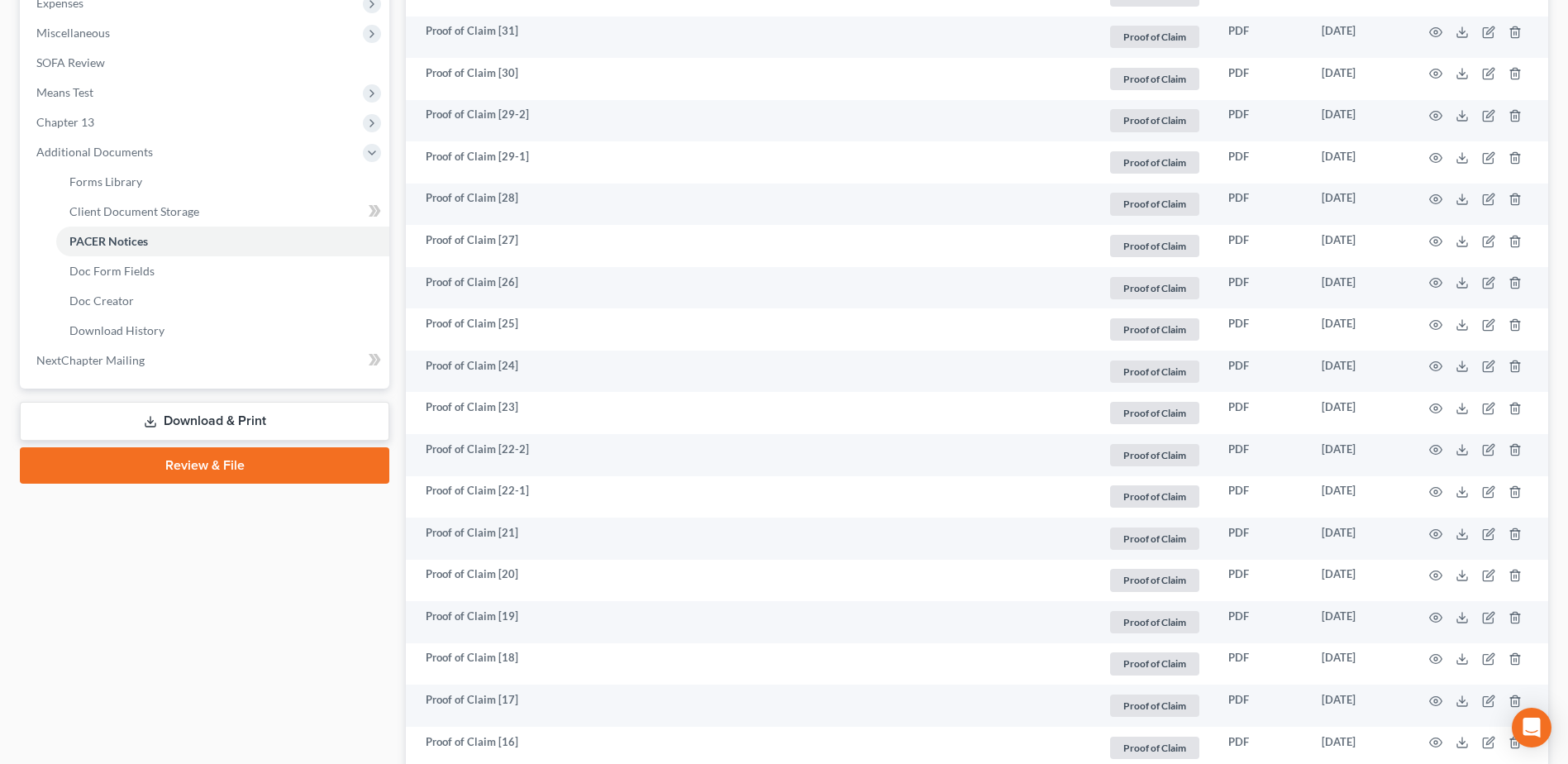
scroll to position [331, 0]
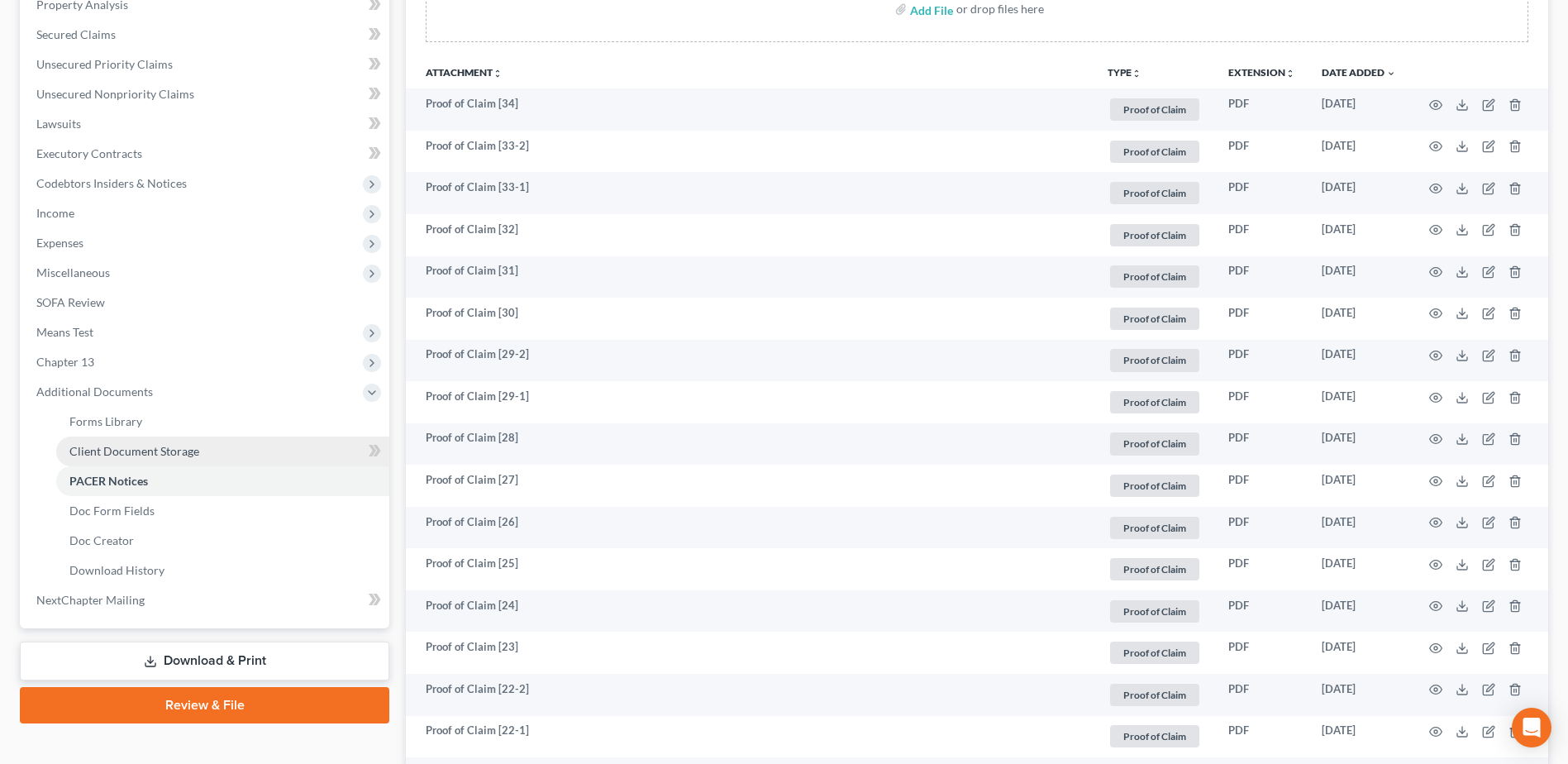
click at [172, 449] on span "Client Document Storage" at bounding box center [134, 451] width 130 height 14
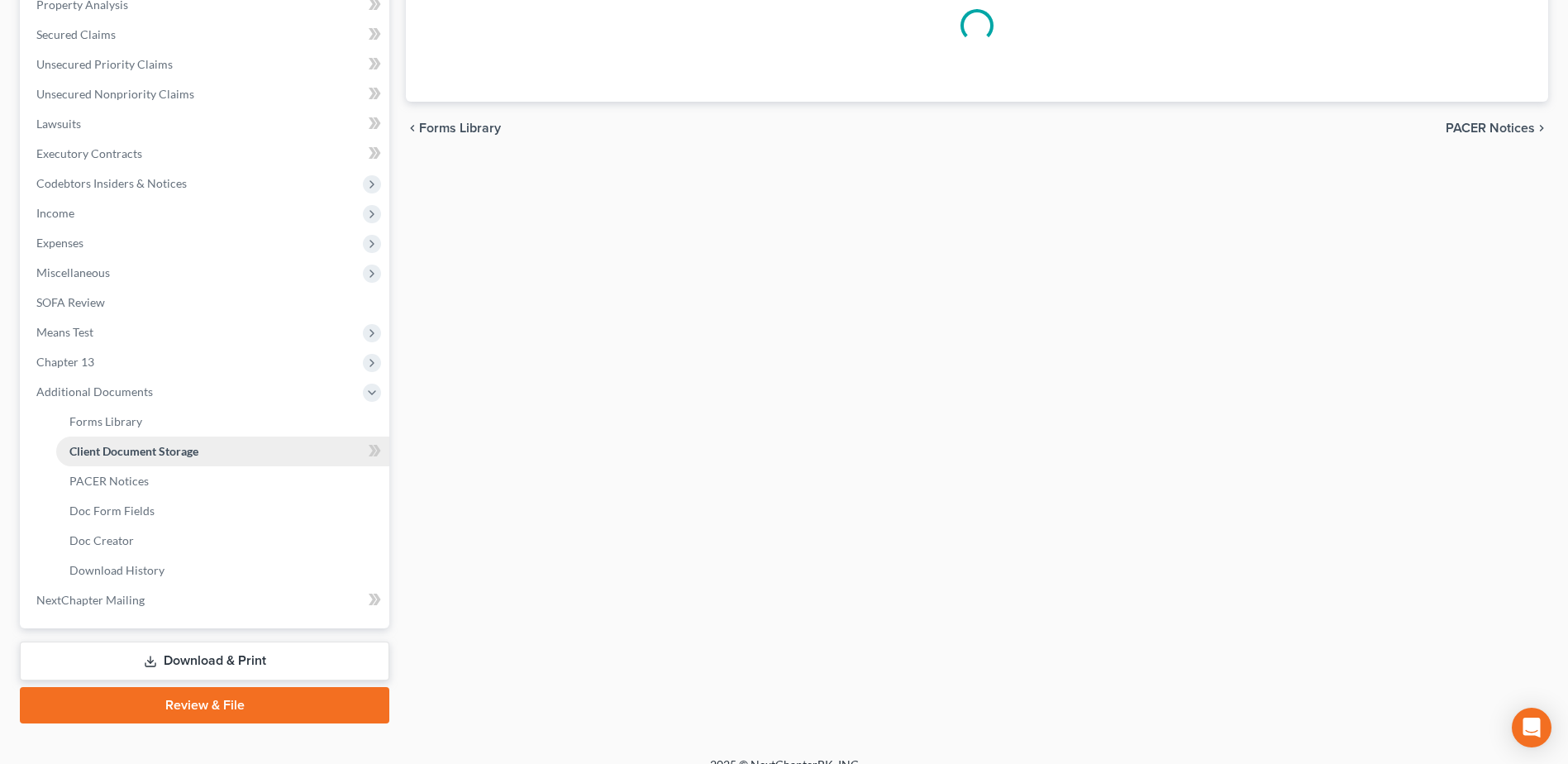
scroll to position [291, 0]
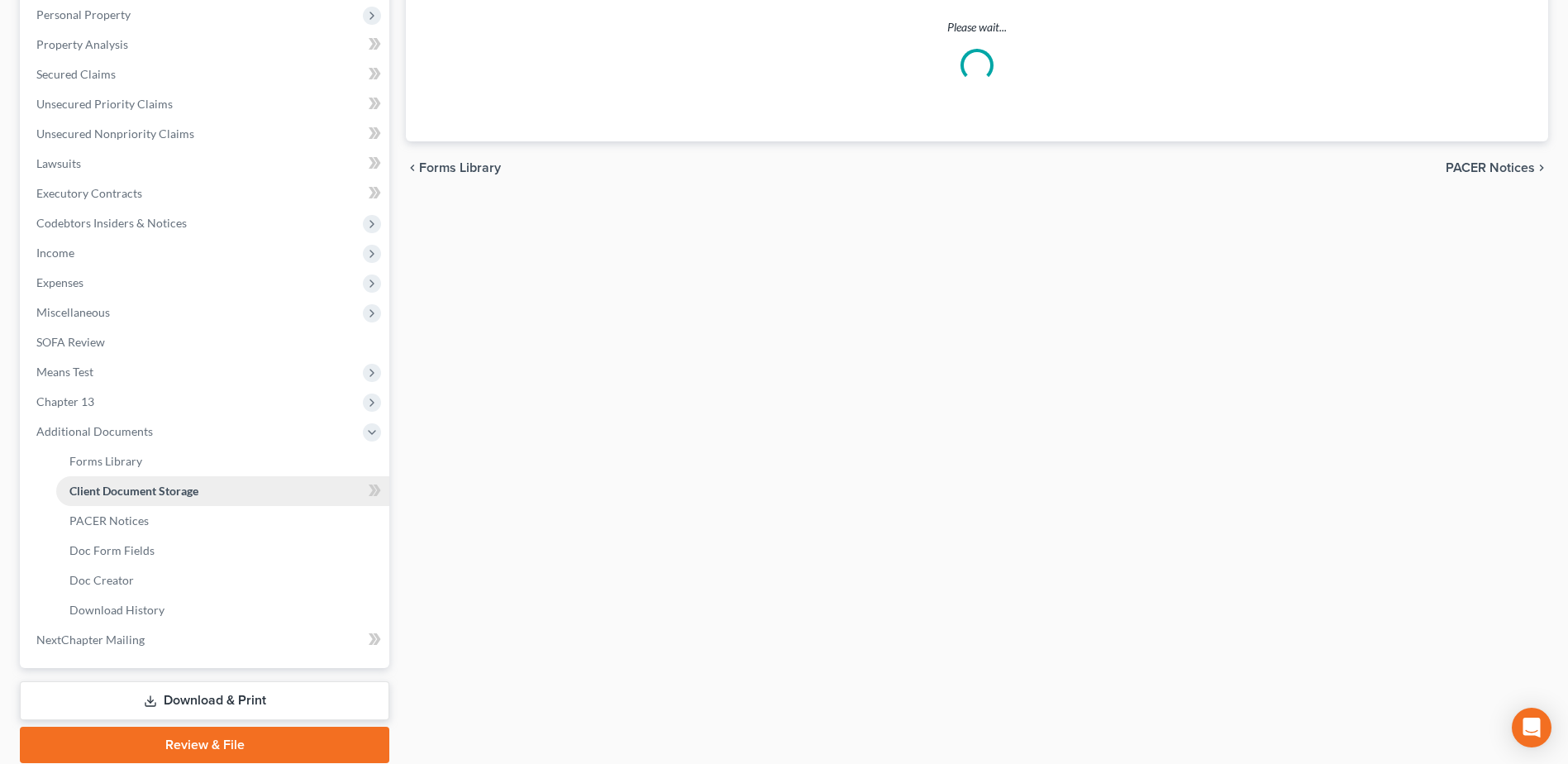
select select "61"
select select "7"
select select "53"
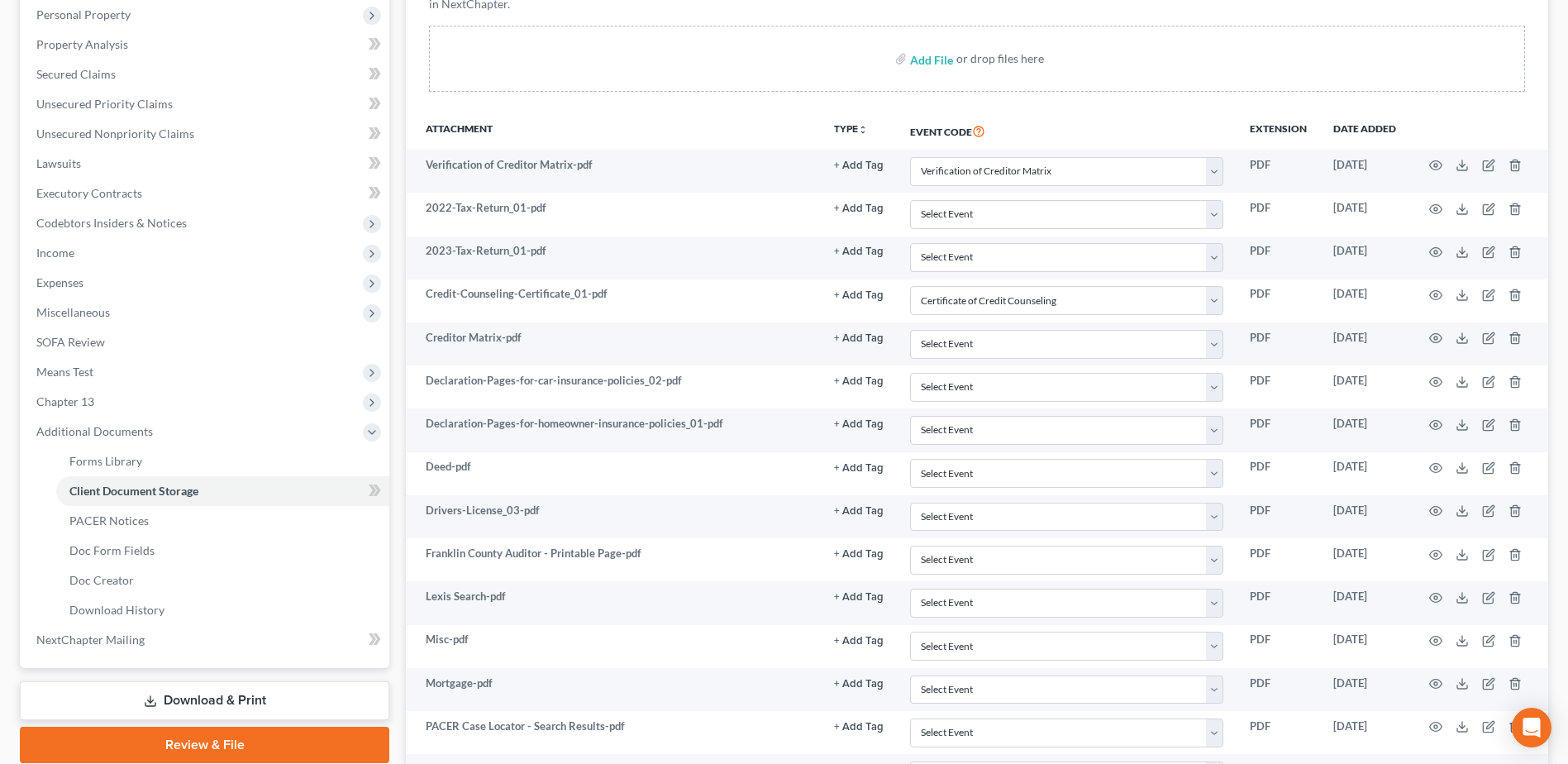
scroll to position [0, 0]
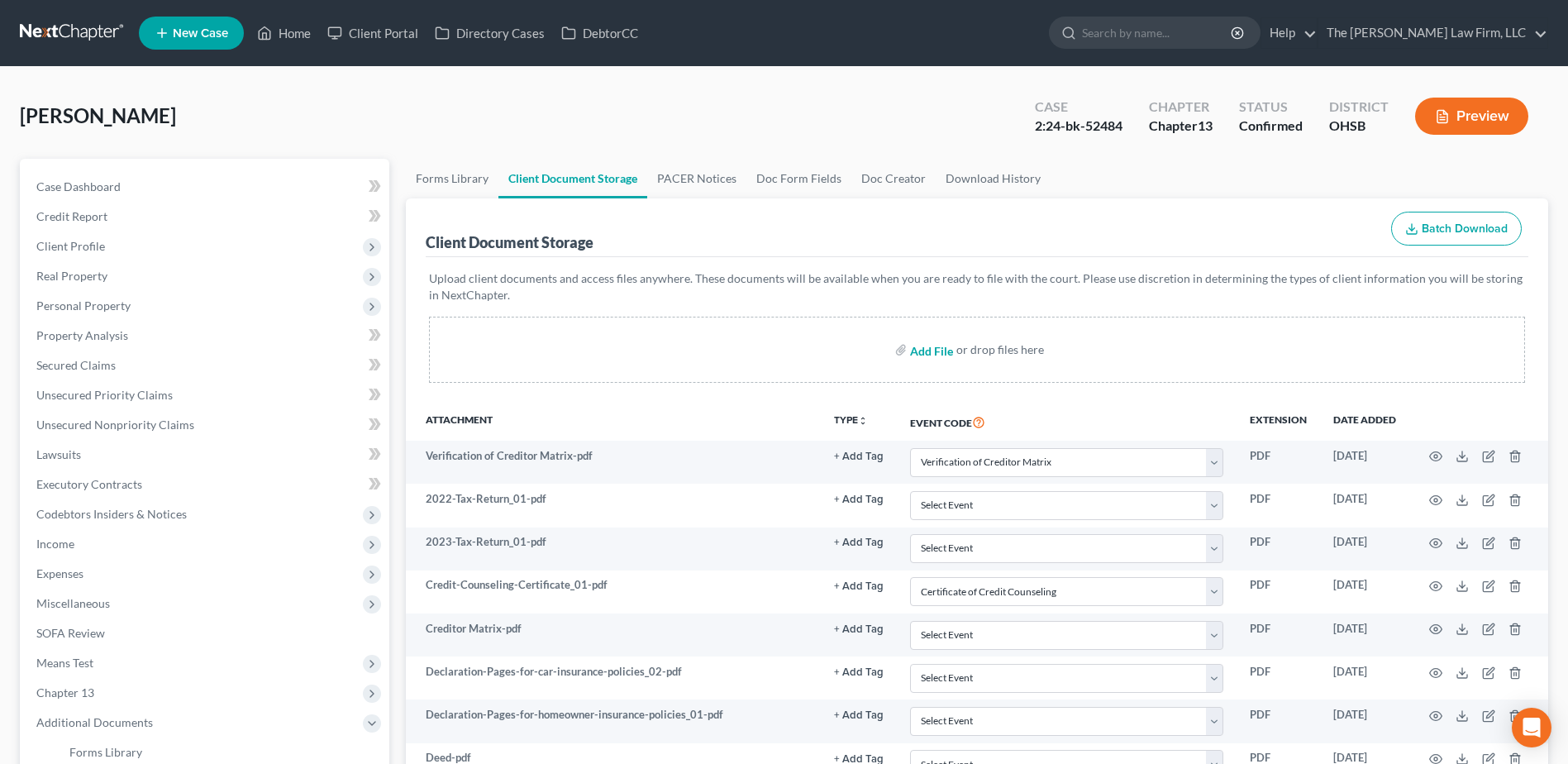
click at [929, 353] on input "file" at bounding box center [930, 350] width 40 height 30
type input "C:\fakepath\Hyundai Tucson Car Title.pdf"
select select "61"
select select "7"
select select "53"
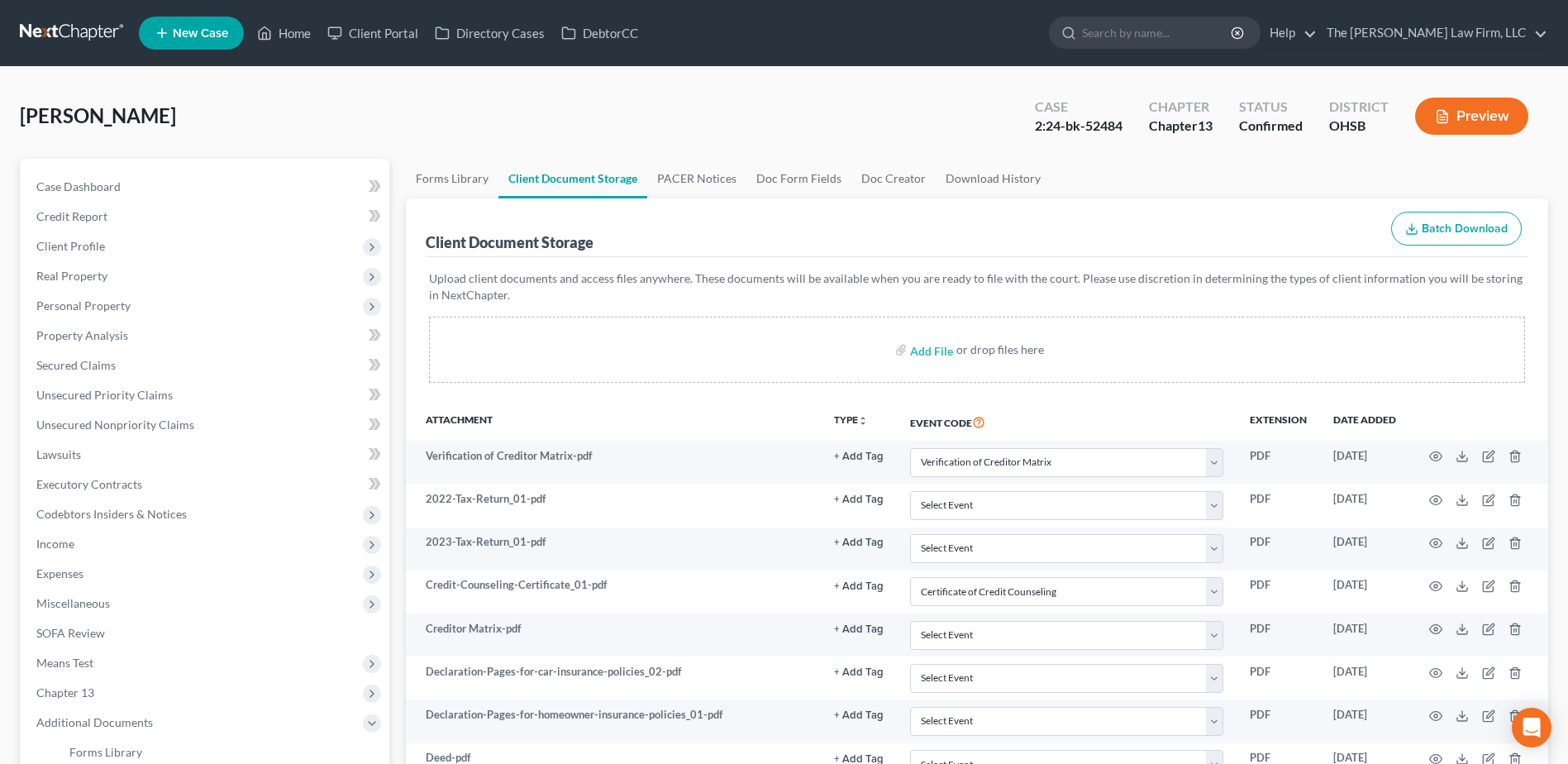
click at [56, 29] on link at bounding box center [72, 34] width 106 height 30
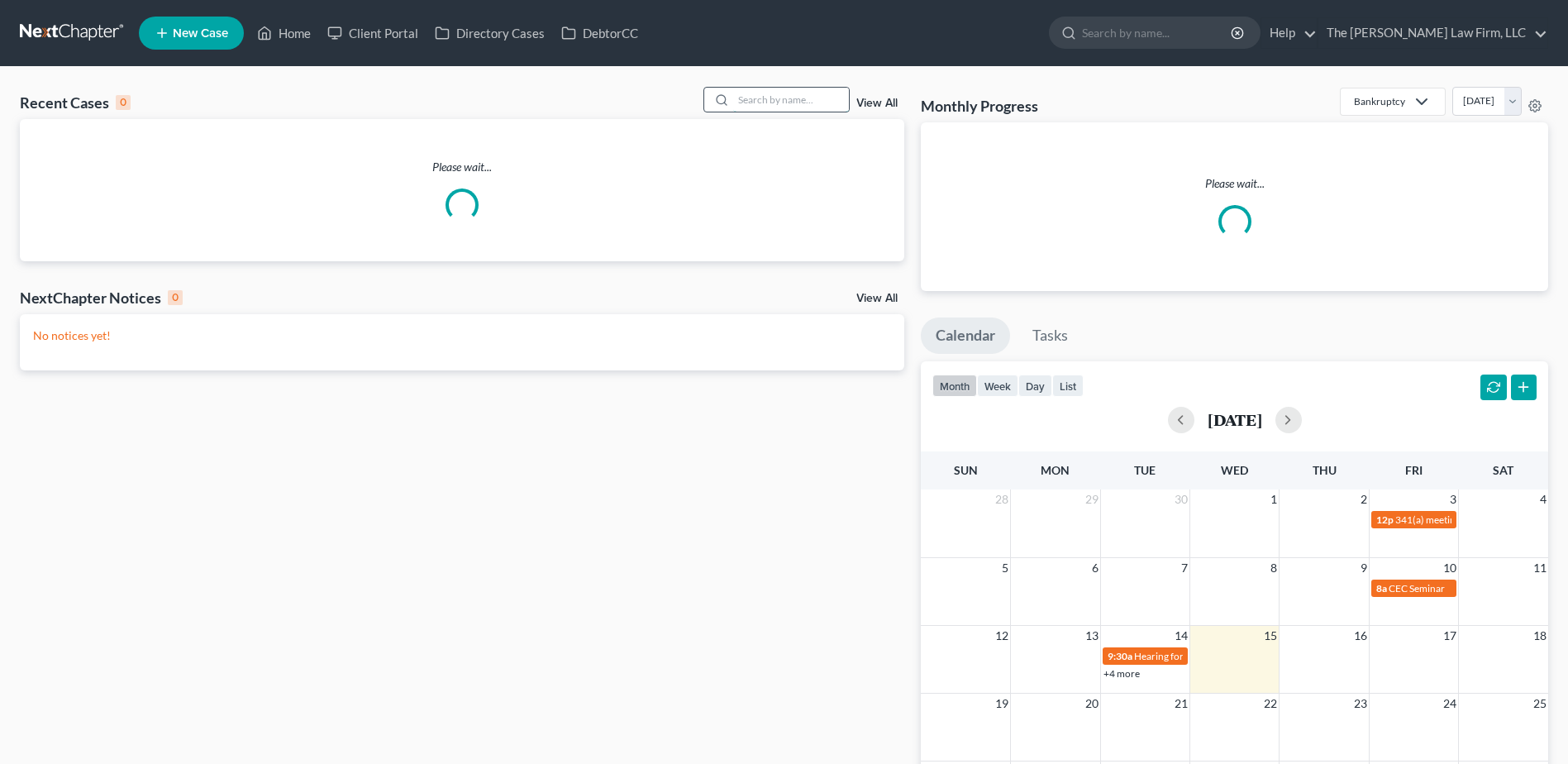
click at [773, 104] on input "search" at bounding box center [790, 99] width 116 height 24
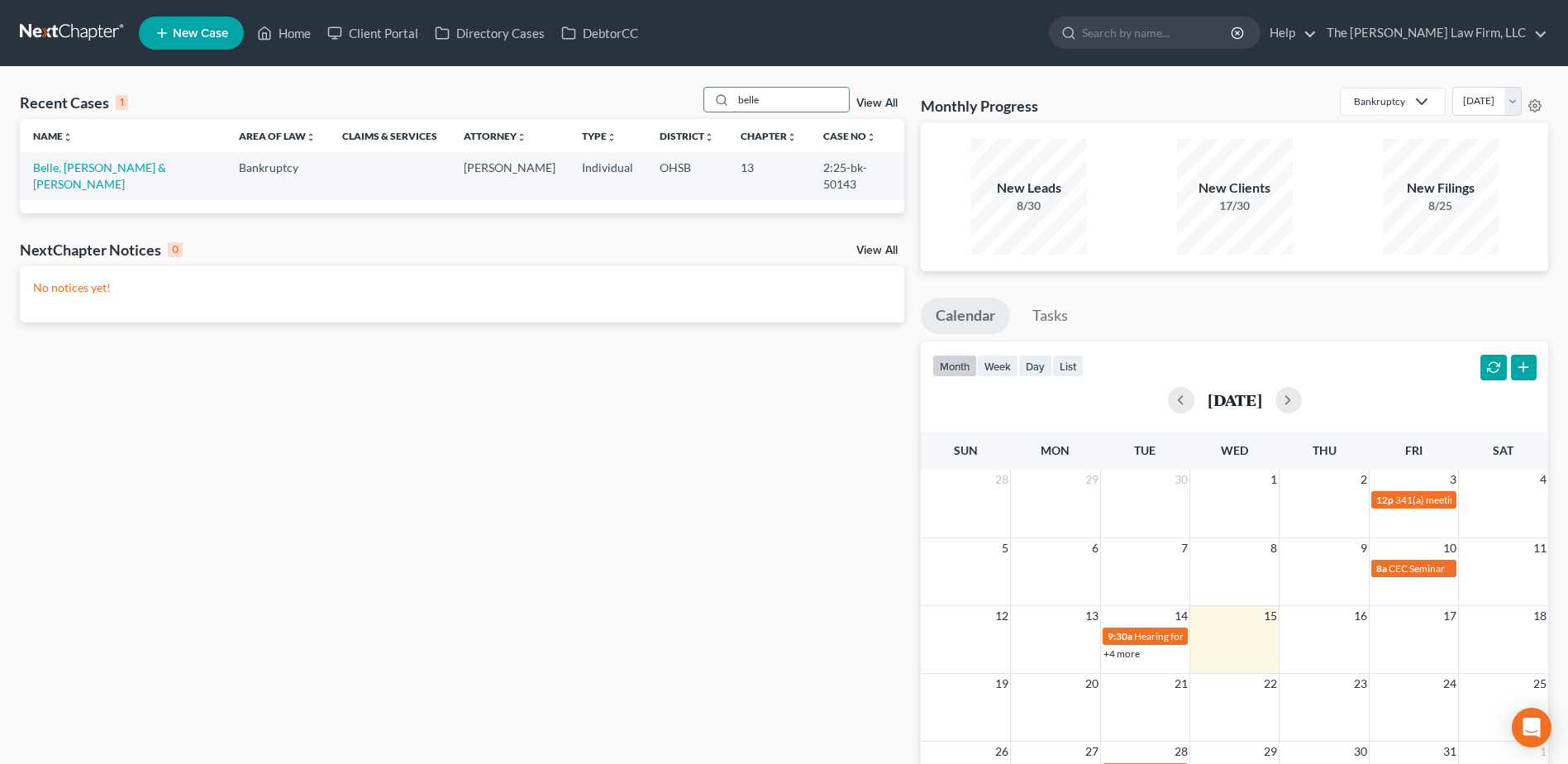
type input "belle"
click at [86, 170] on link "Belle, [PERSON_NAME] & [PERSON_NAME]" at bounding box center [99, 176] width 133 height 31
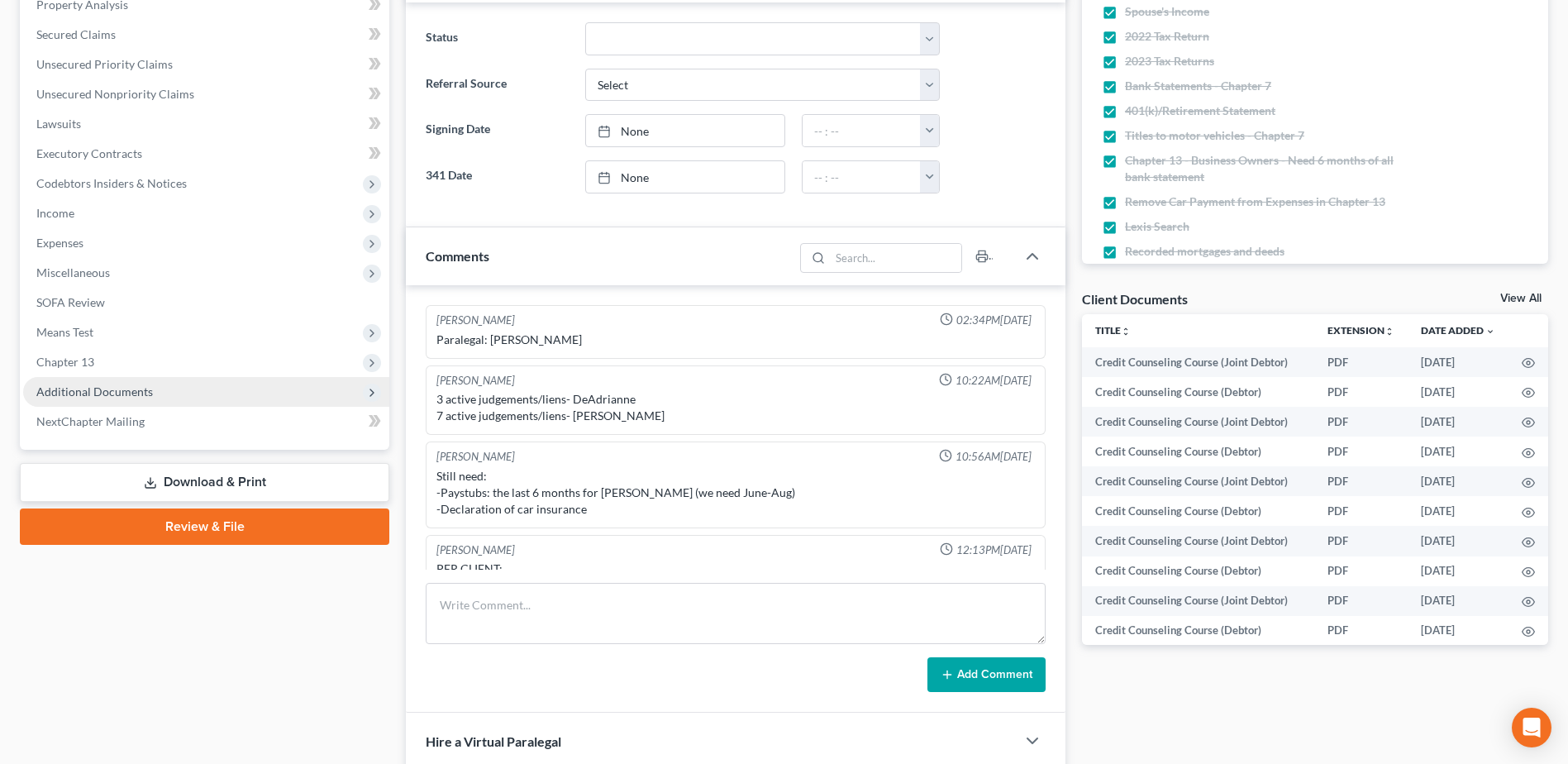
scroll to position [34, 0]
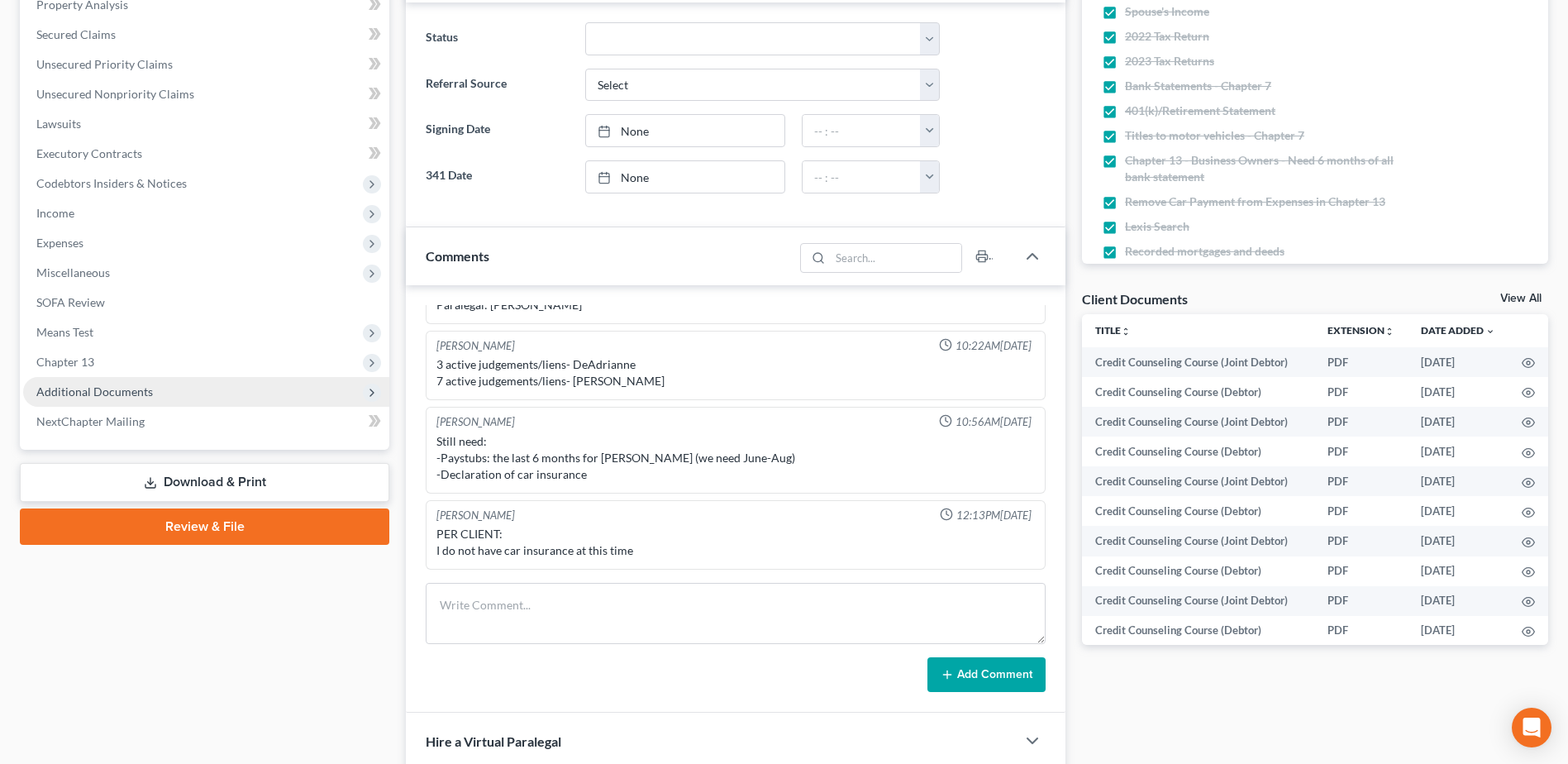
click at [136, 387] on span "Additional Documents" at bounding box center [94, 392] width 116 height 14
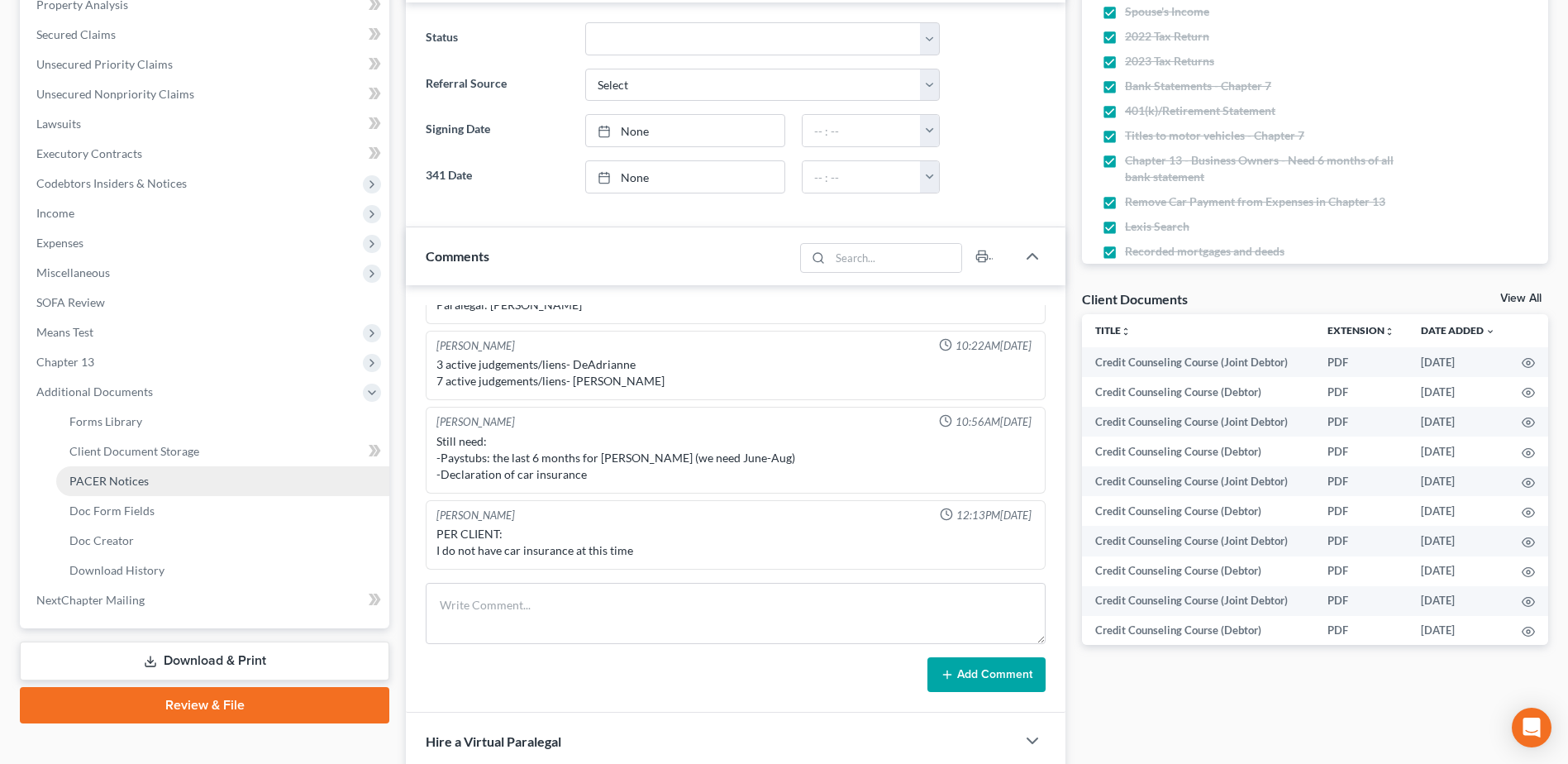
click at [124, 477] on span "PACER Notices" at bounding box center [109, 481] width 79 height 14
